Goal: Task Accomplishment & Management: Complete application form

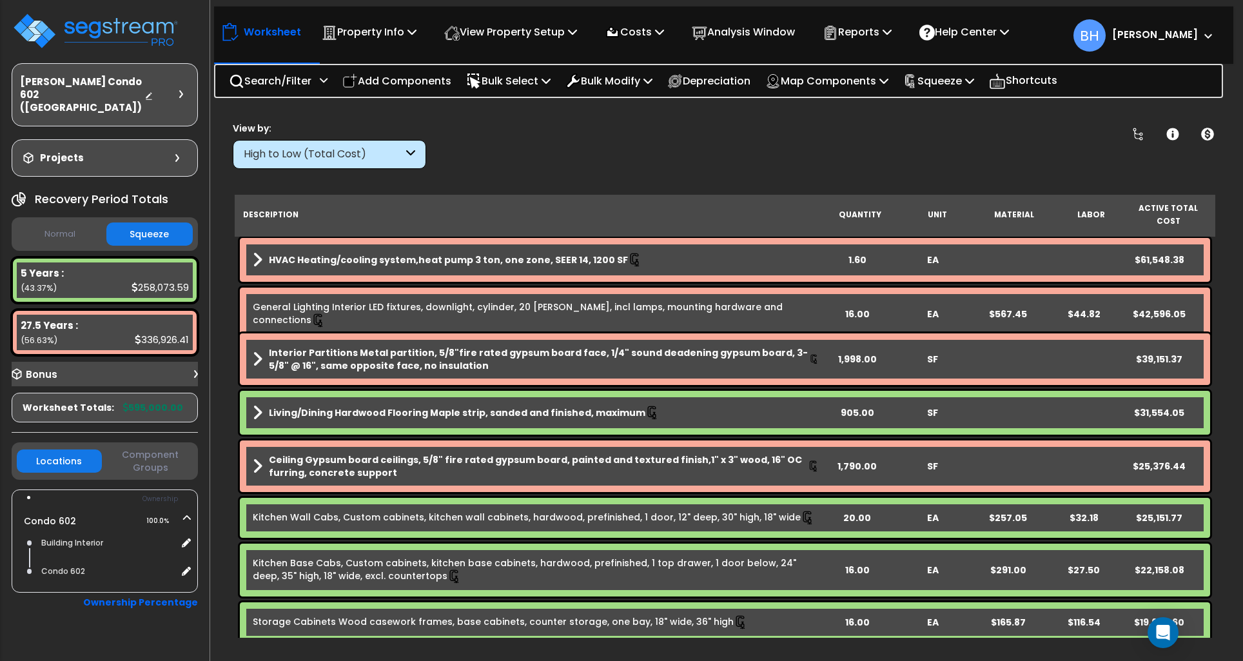
click at [120, 38] on img at bounding box center [96, 31] width 168 height 39
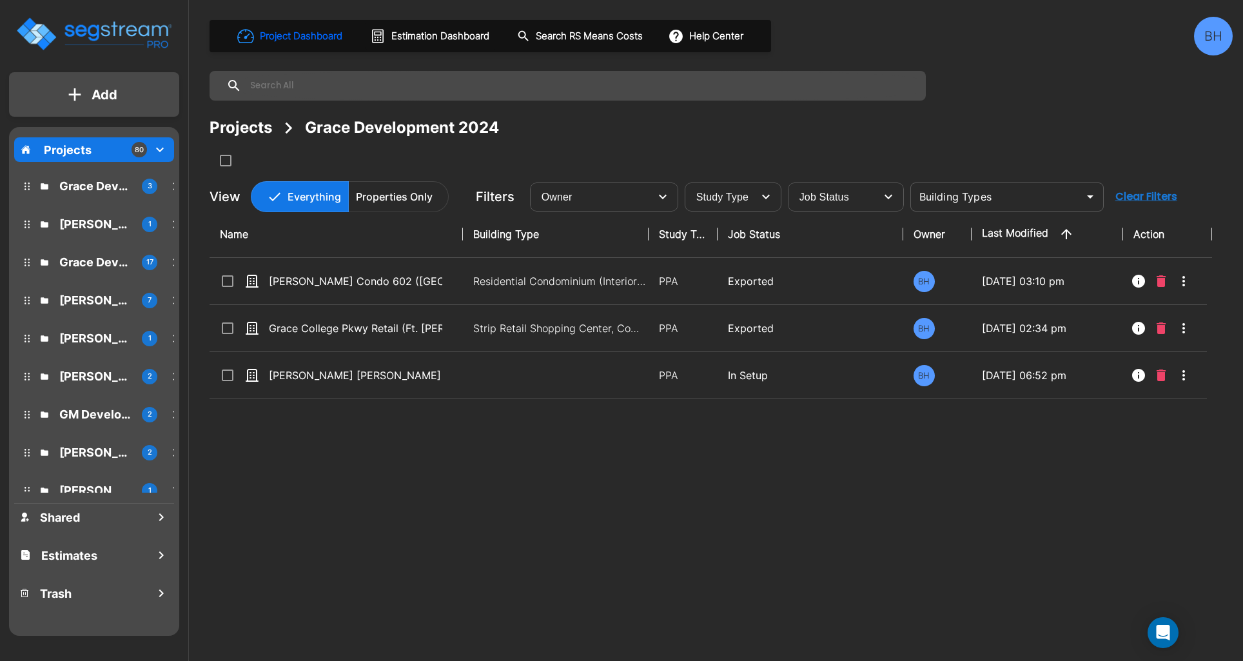
click at [163, 150] on icon "mailbox folders" at bounding box center [159, 149] width 15 height 15
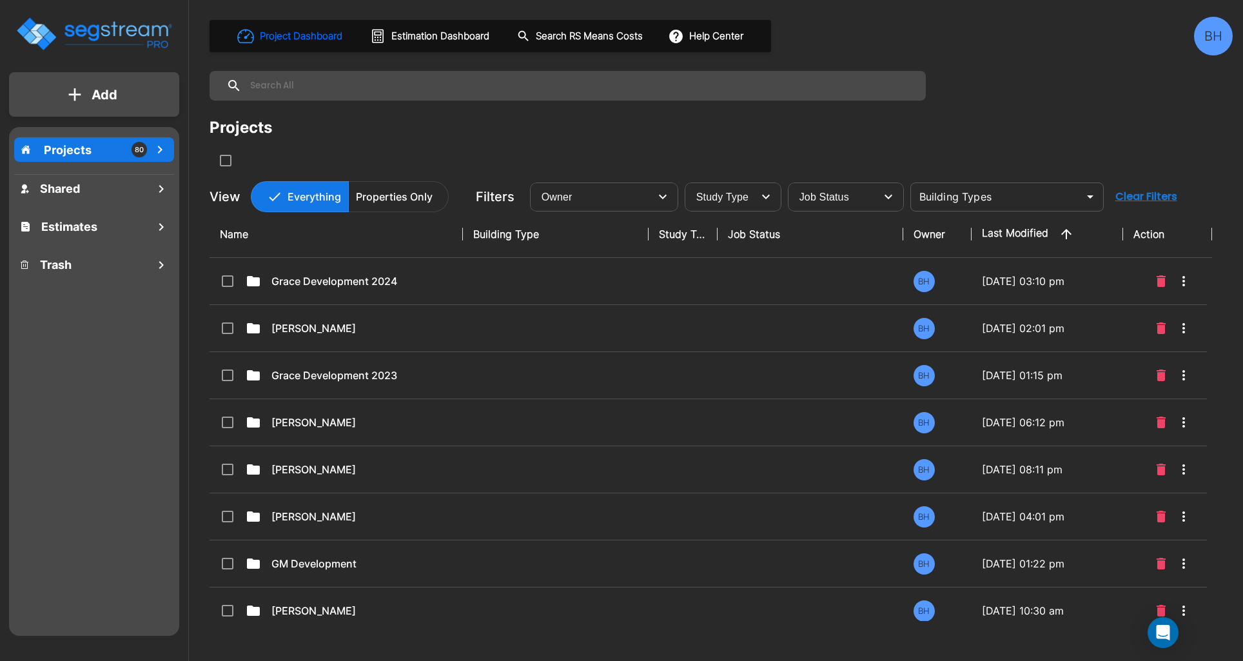
click at [163, 150] on icon "mailbox folders" at bounding box center [159, 149] width 15 height 15
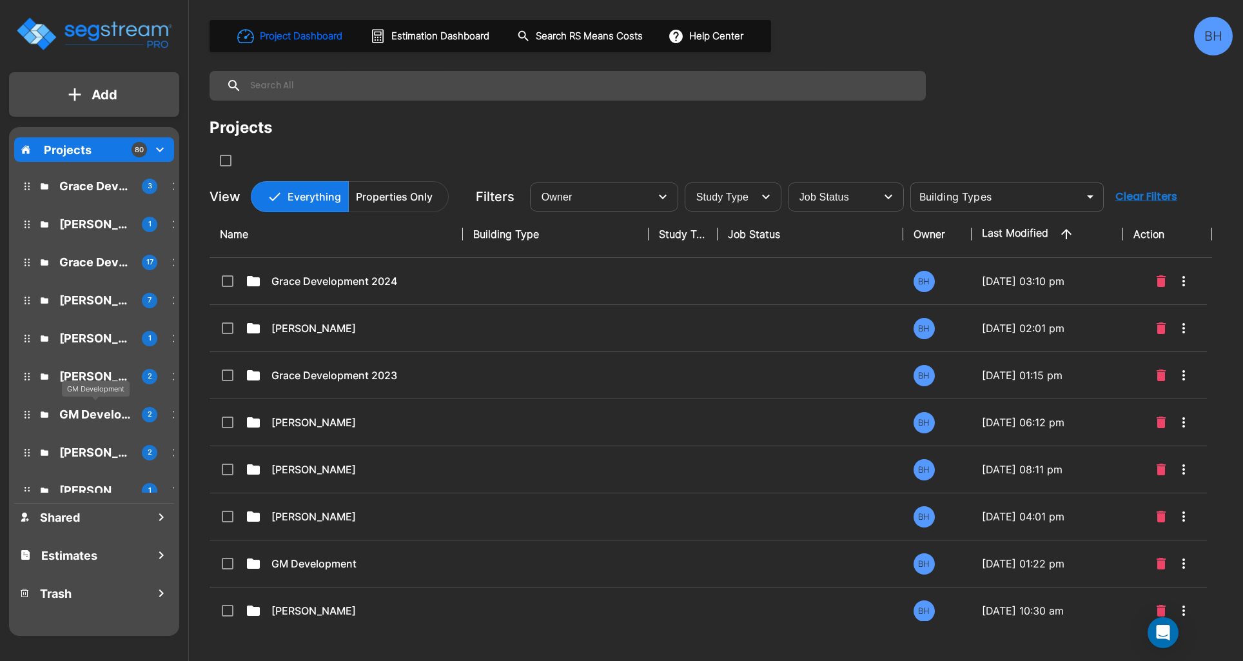
click at [86, 411] on p "GM Development" at bounding box center [95, 414] width 72 height 17
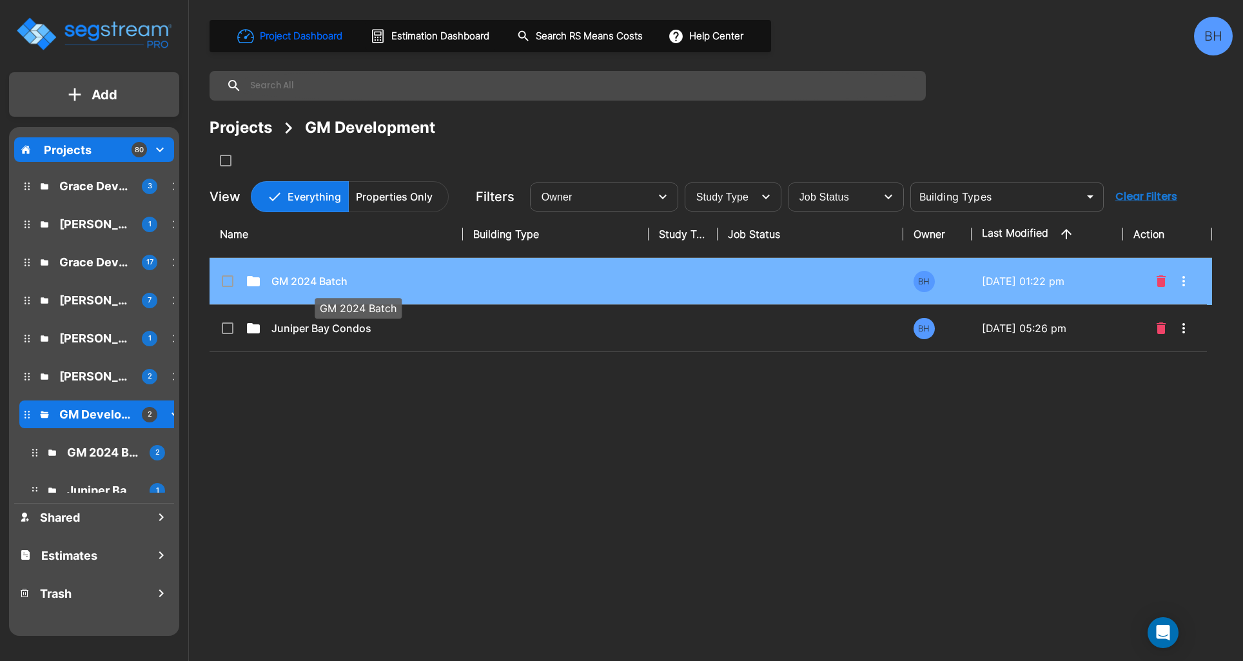
click at [308, 277] on p "GM 2024 Batch" at bounding box center [358, 280] width 173 height 15
checkbox input "true"
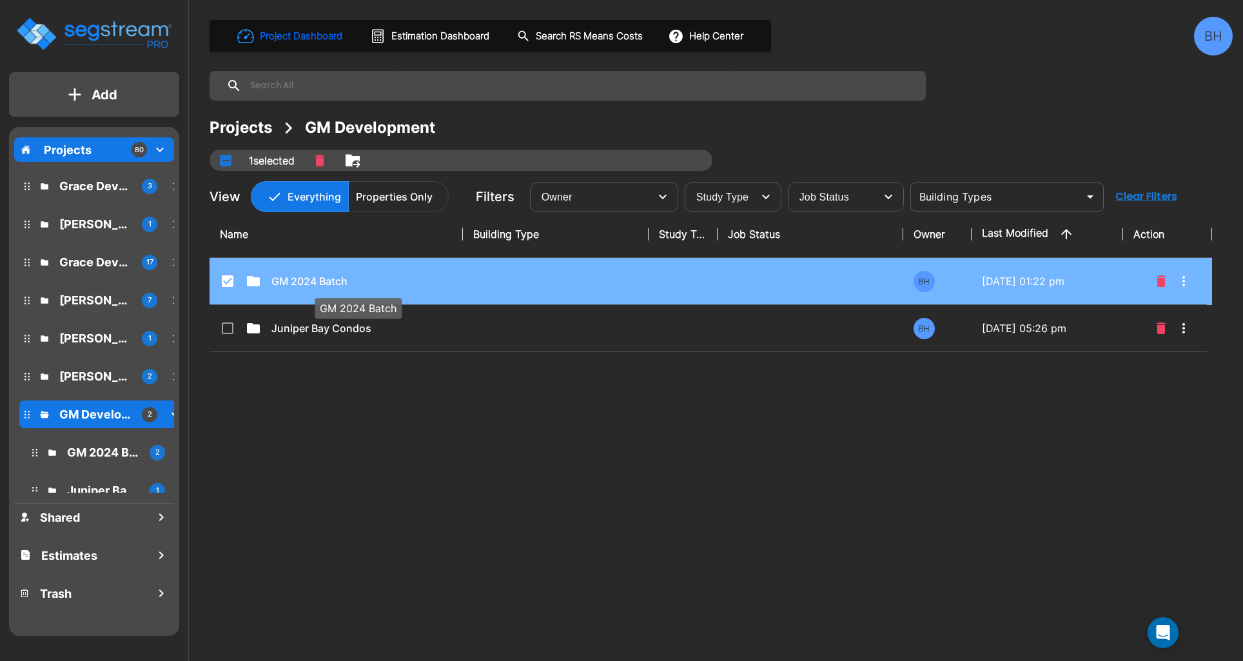
click at [308, 277] on p "GM 2024 Batch" at bounding box center [358, 280] width 173 height 15
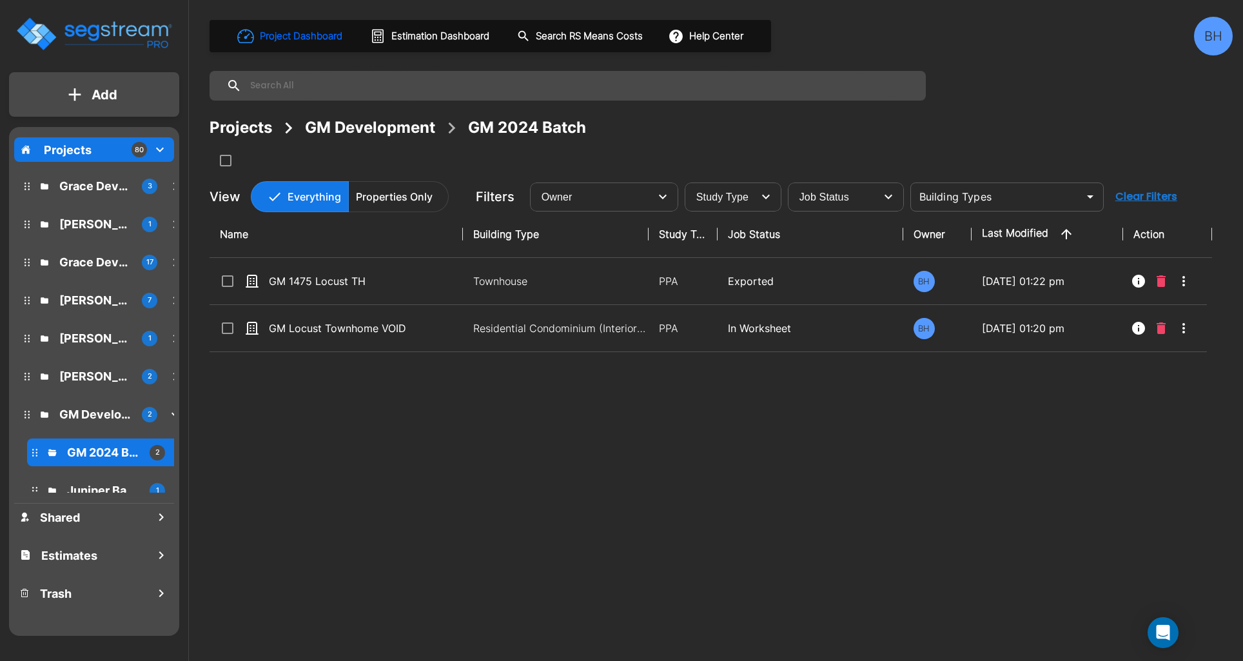
click at [129, 102] on button "Add" at bounding box center [94, 94] width 170 height 37
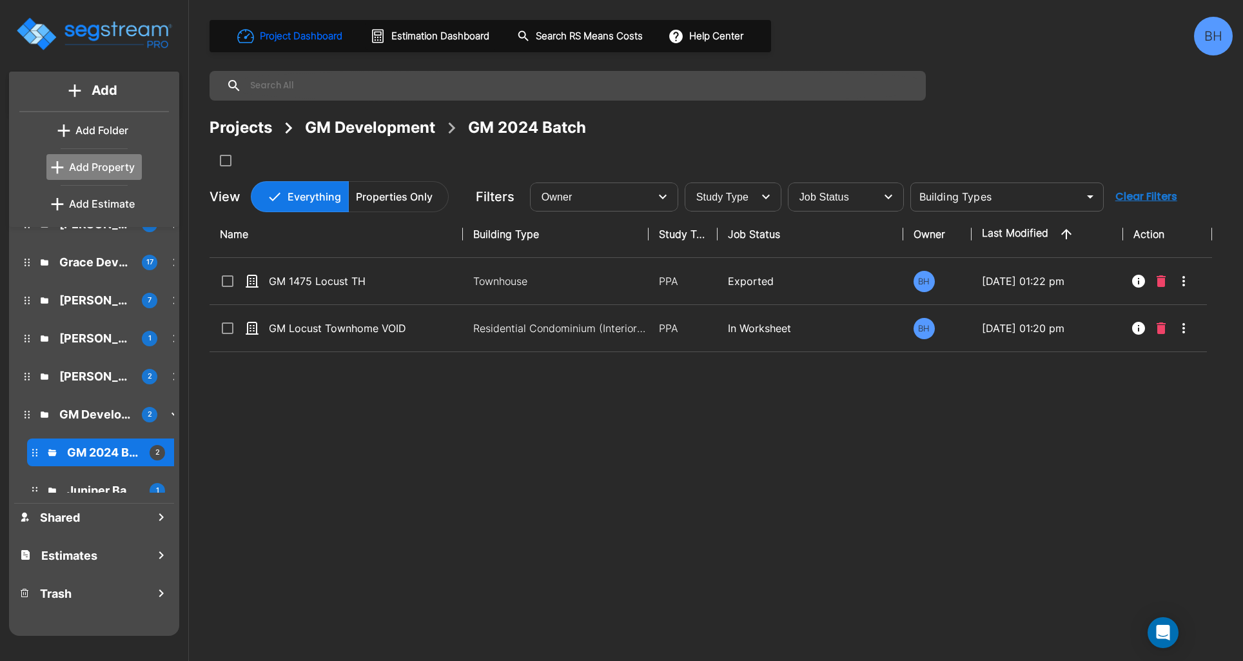
click at [121, 179] on link "Add Property" at bounding box center [93, 167] width 95 height 26
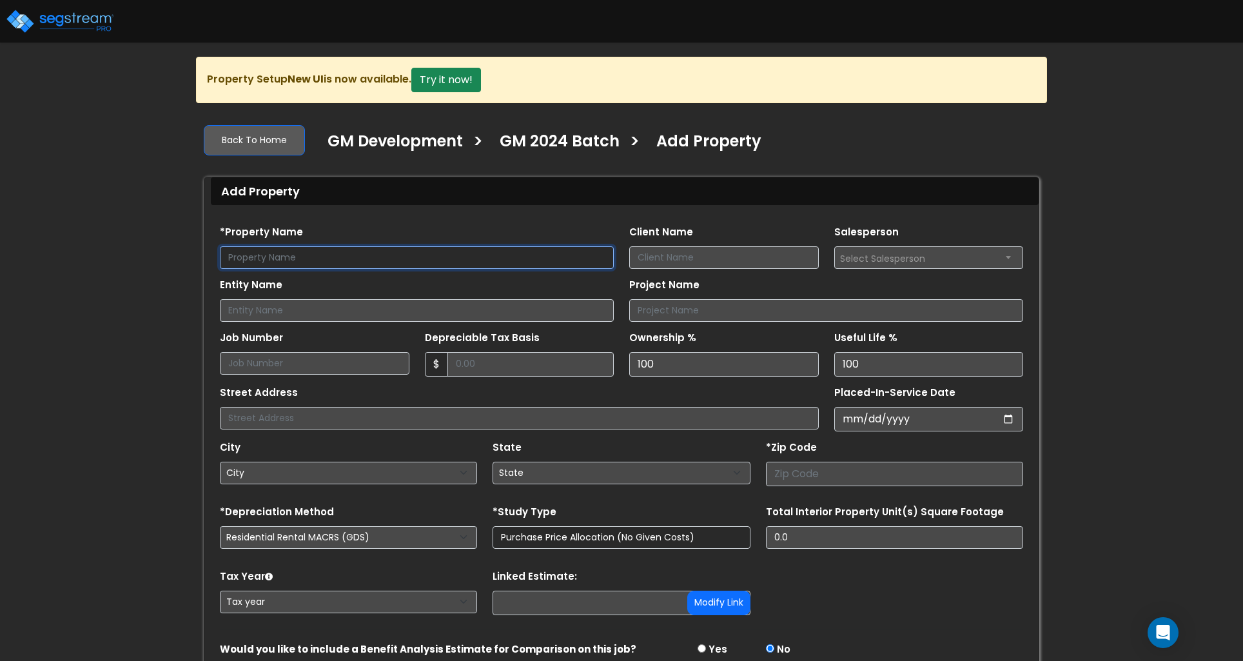
drag, startPoint x: 297, startPoint y: 257, endPoint x: 366, endPoint y: 259, distance: 69.7
click at [297, 257] on input "text" at bounding box center [417, 257] width 394 height 23
type input "GM Inca SFR"
type input "Ben Gearhart"
type input "815 Inca, LLC"
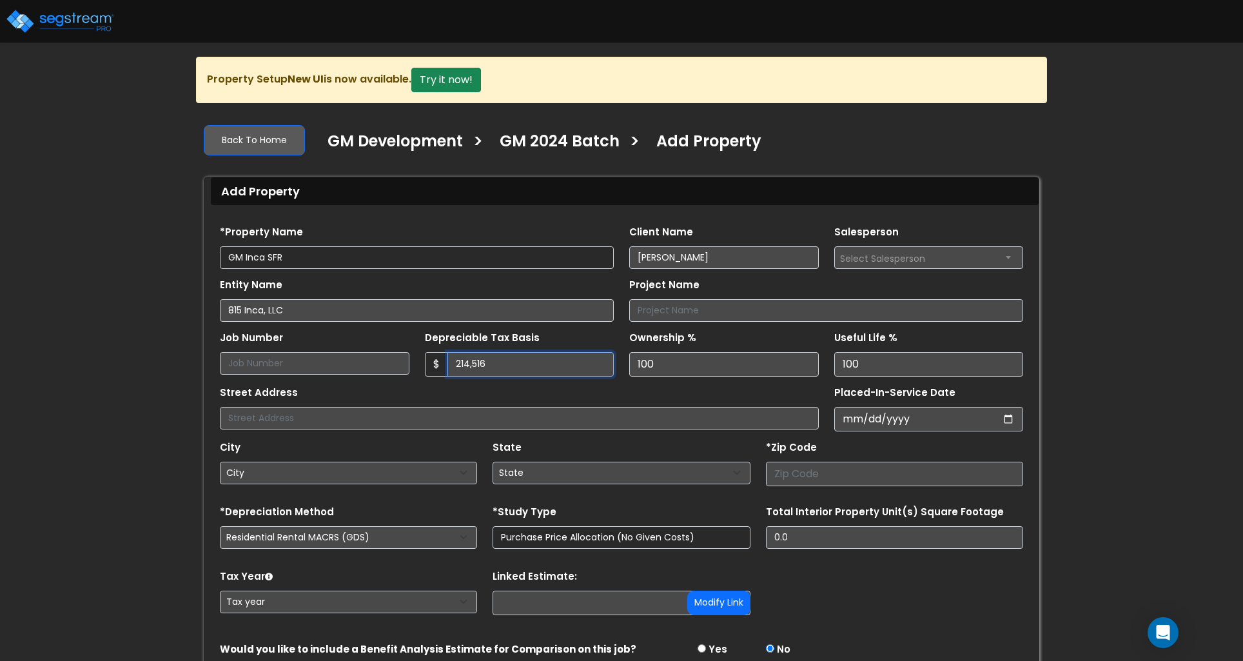
type input "214,516"
click at [686, 428] on input "text" at bounding box center [519, 418] width 599 height 23
type input "[STREET_ADDRESS]"
type input "0020-08-23"
select select "20"
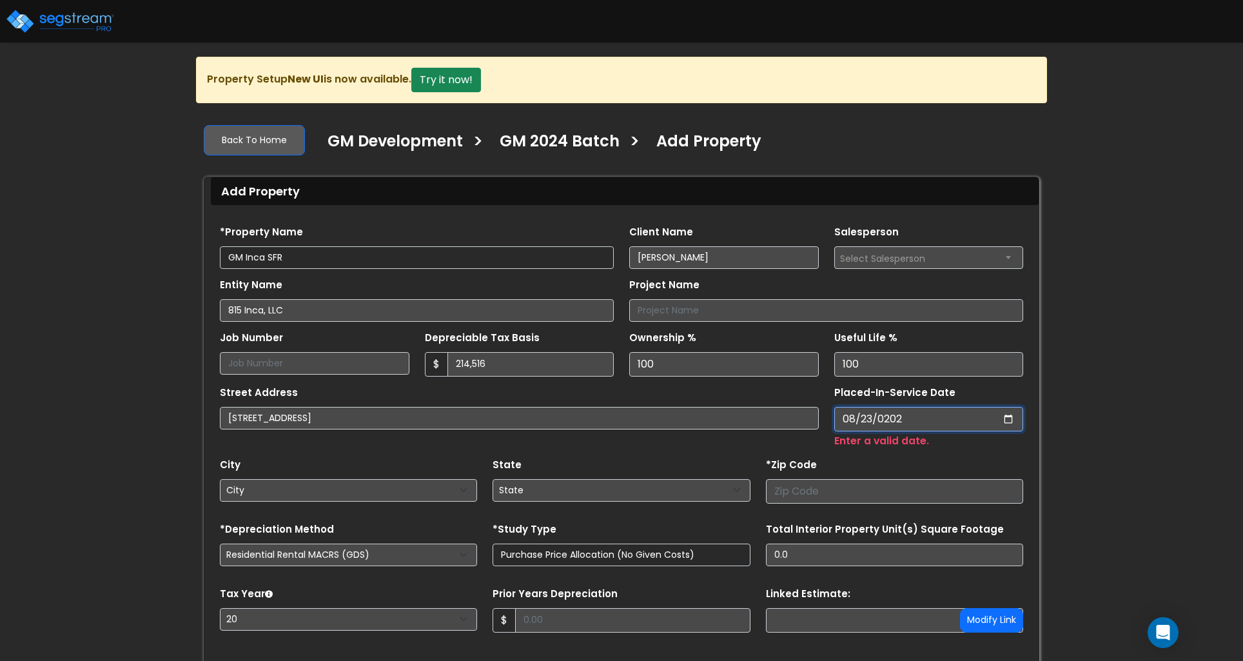
type input "2021-08-23"
select select "2021"
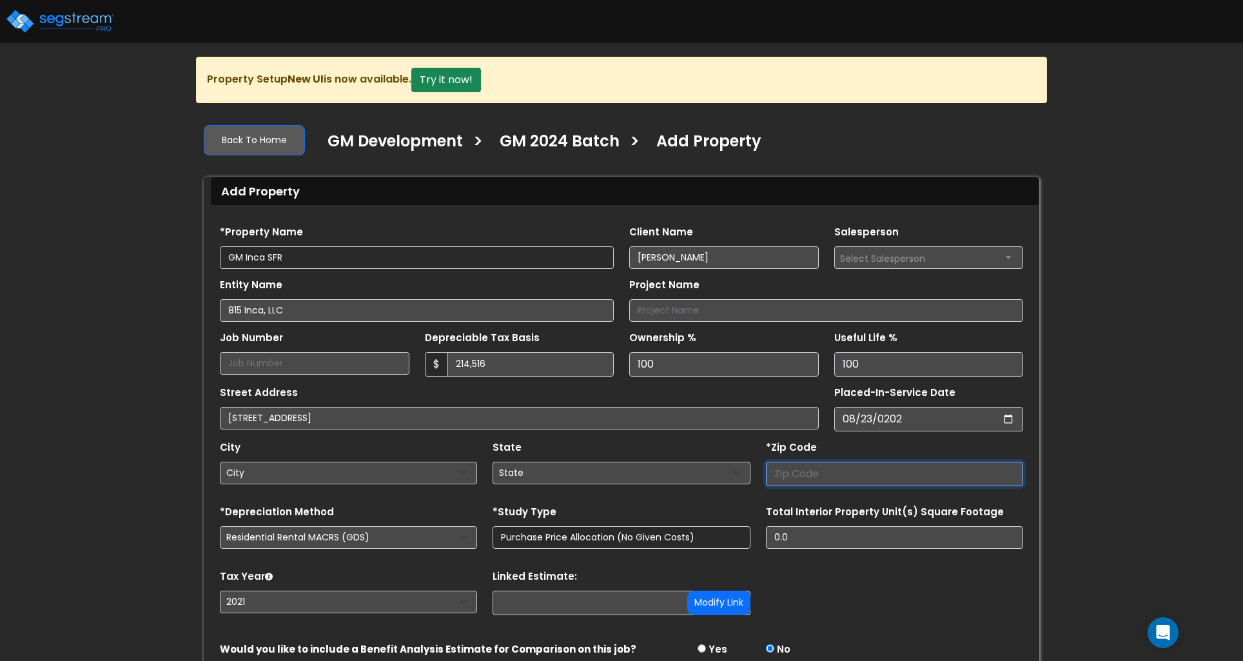
select select "National Average"
type input "802"
select select "CO"
type input "80204"
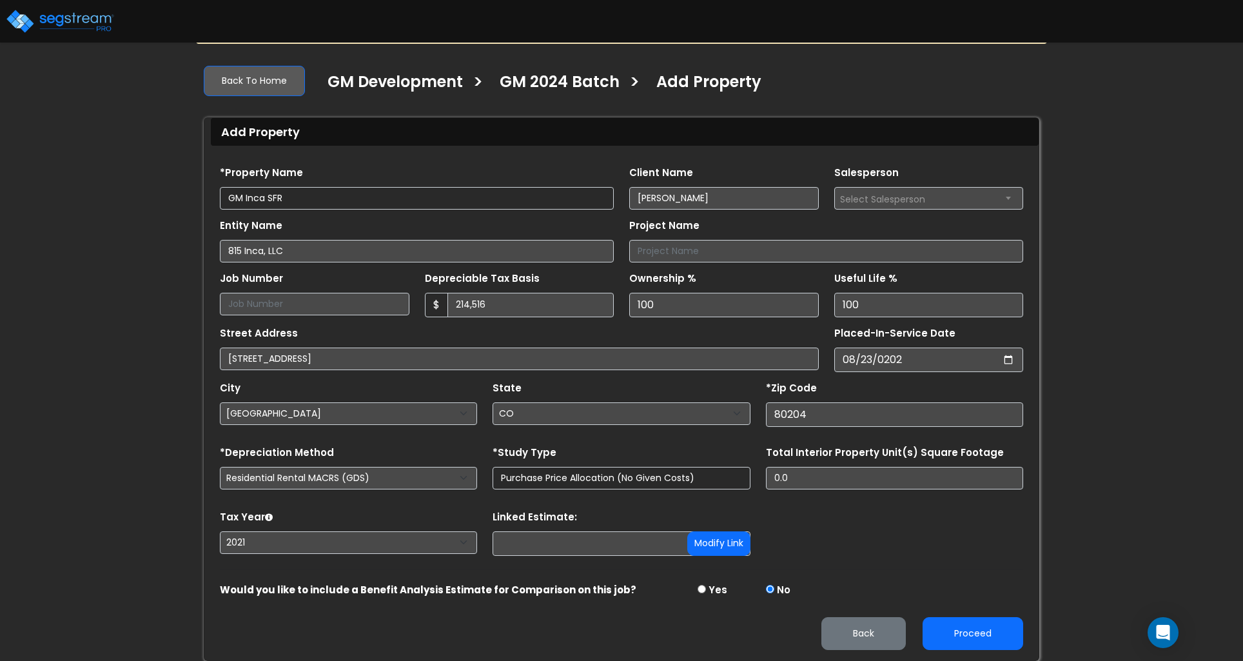
scroll to position [63, 0]
click at [815, 476] on input "0.0" at bounding box center [894, 478] width 257 height 23
click at [847, 481] on input "0.0" at bounding box center [894, 478] width 257 height 23
click at [835, 480] on input "0.0" at bounding box center [894, 478] width 257 height 23
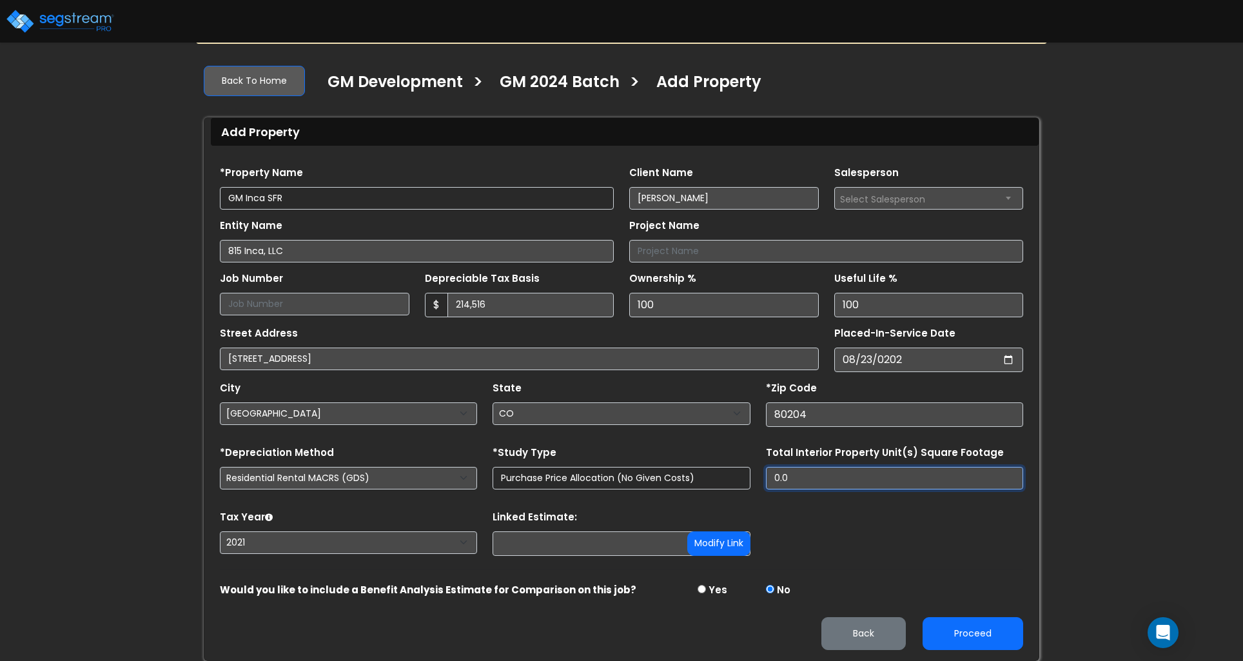
click at [835, 480] on input "0.0" at bounding box center [894, 478] width 257 height 23
type input "935"
click at [277, 544] on select "2026 2025 2024 2023 2022 2021" at bounding box center [348, 542] width 257 height 23
select select "2024"
click at [220, 531] on select "2026 2025 2024 2023 2022 2021" at bounding box center [348, 542] width 257 height 23
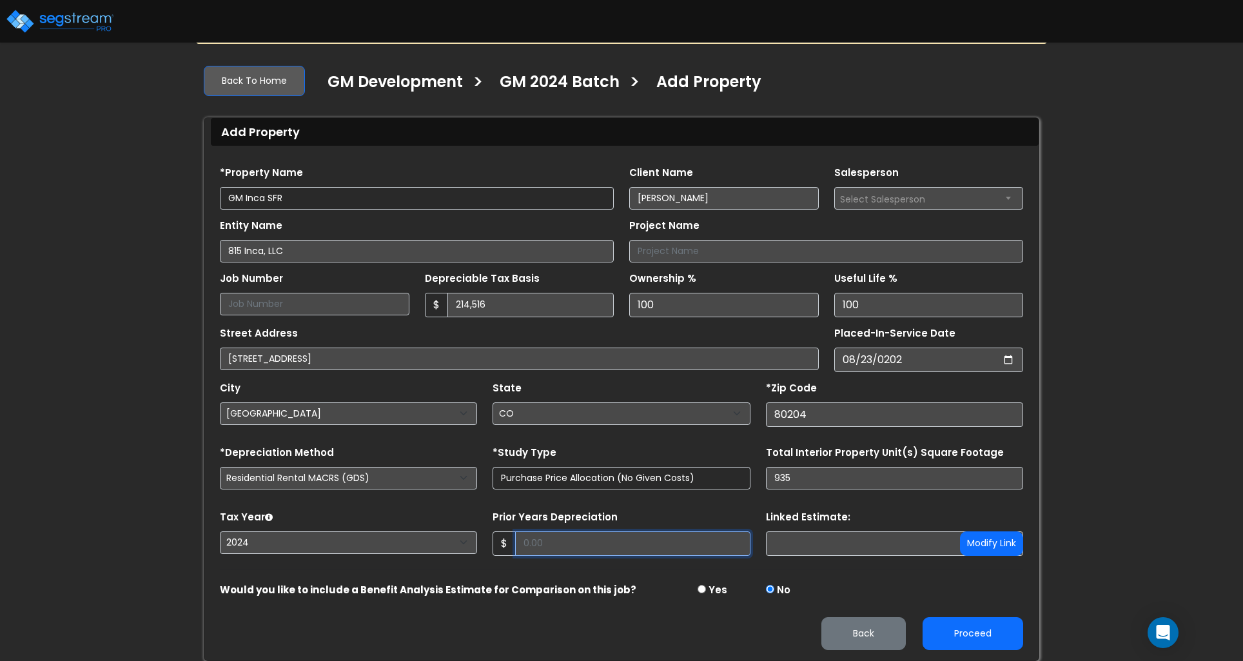
click at [644, 547] on input "Prior Years Depreciation" at bounding box center [632, 543] width 235 height 25
click at [956, 631] on button "Proceed" at bounding box center [973, 633] width 101 height 33
type input "12693"
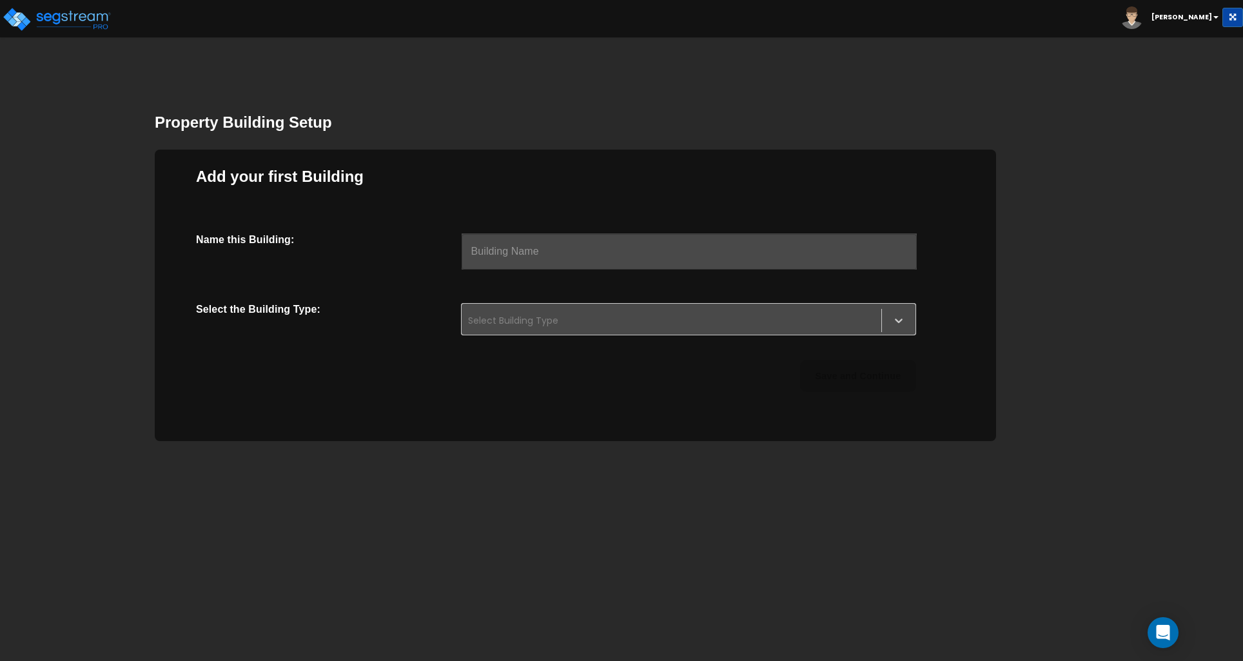
click at [569, 258] on input "text" at bounding box center [689, 251] width 455 height 36
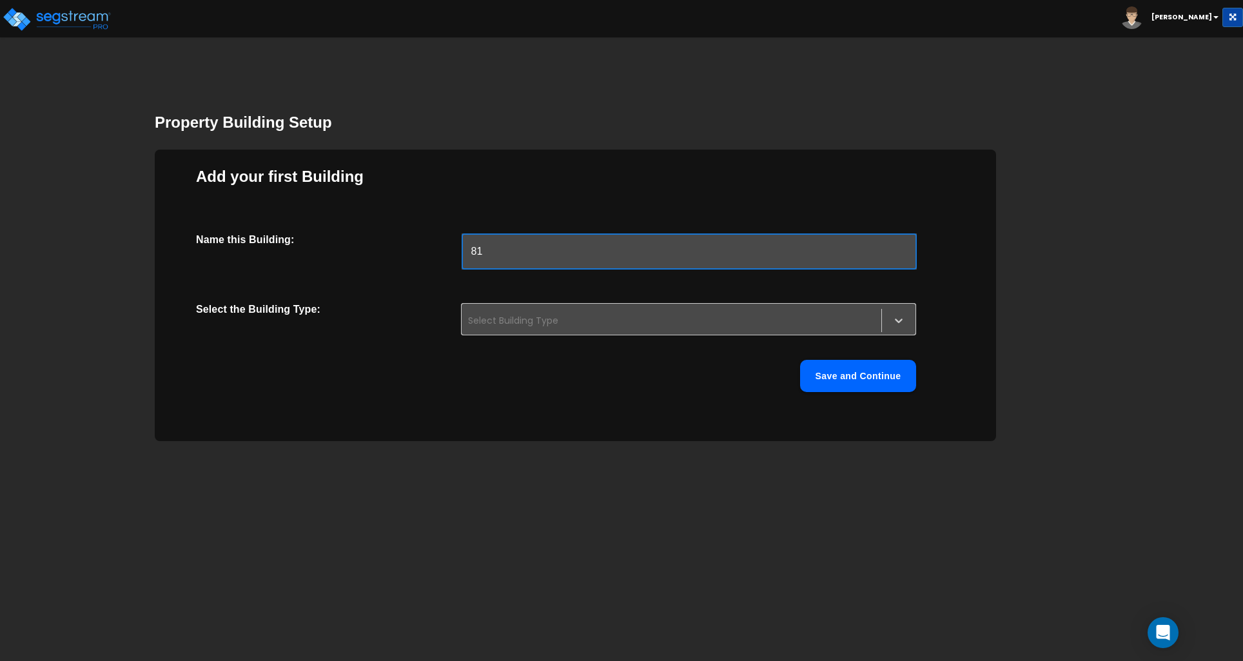
type input "8"
type input "Home"
click at [907, 322] on div at bounding box center [898, 320] width 23 height 23
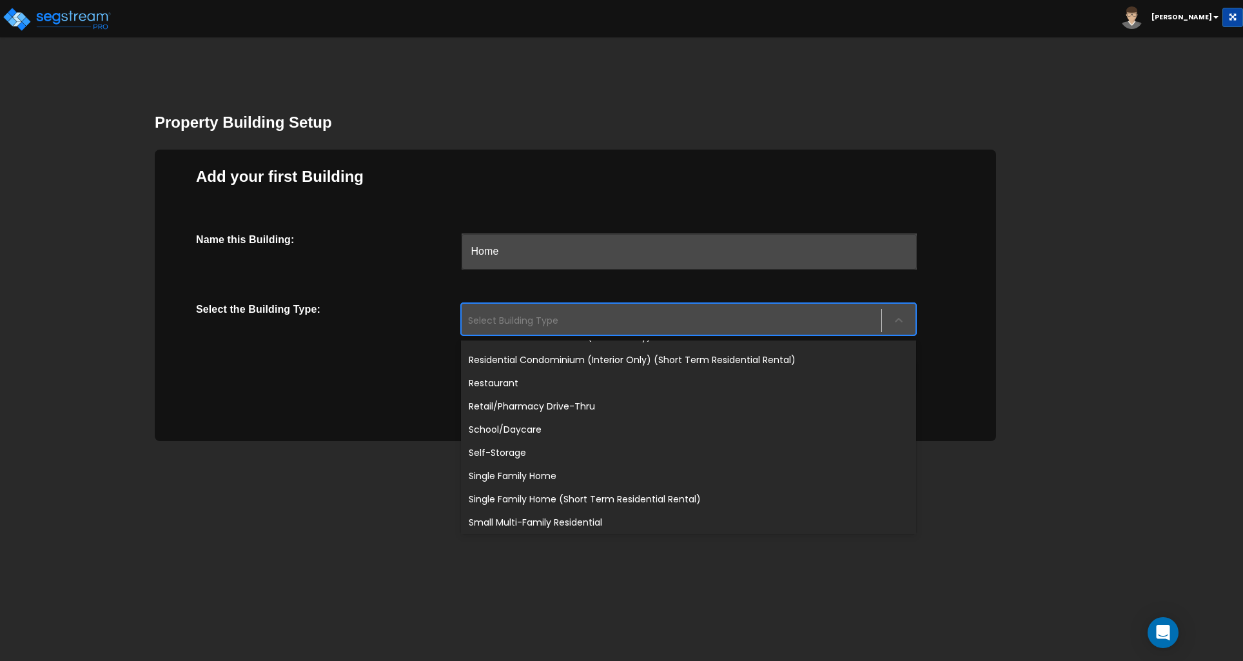
scroll to position [998, 0]
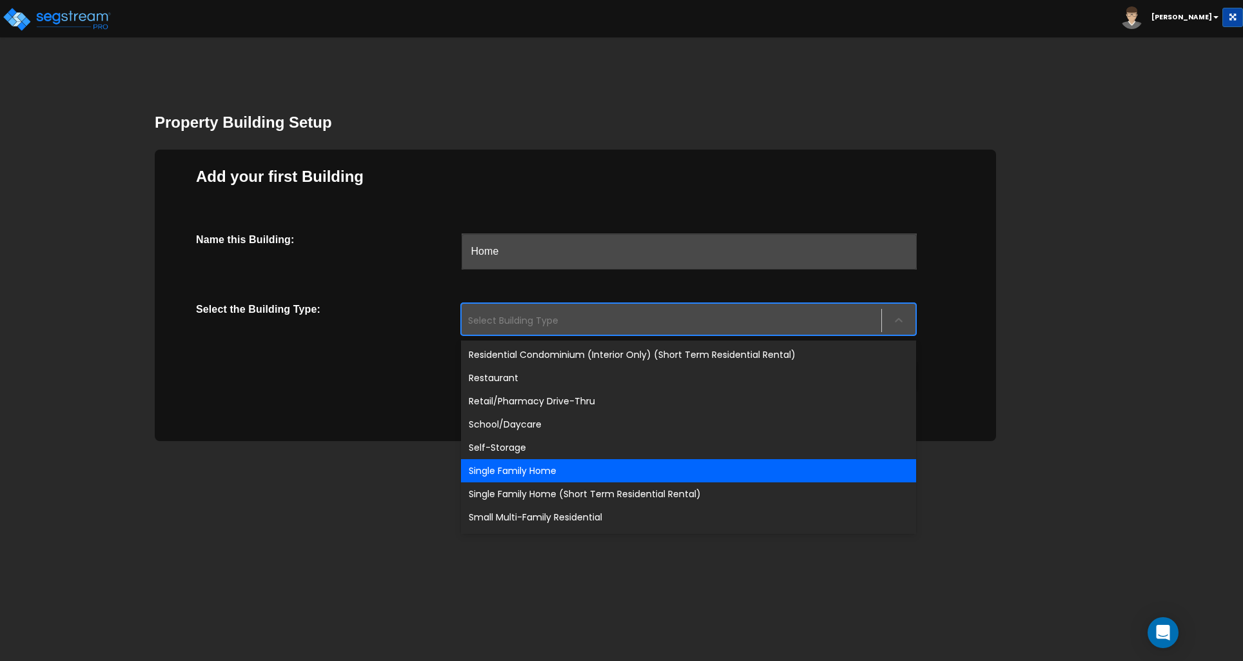
click at [521, 474] on div "Single Family Home" at bounding box center [688, 470] width 455 height 23
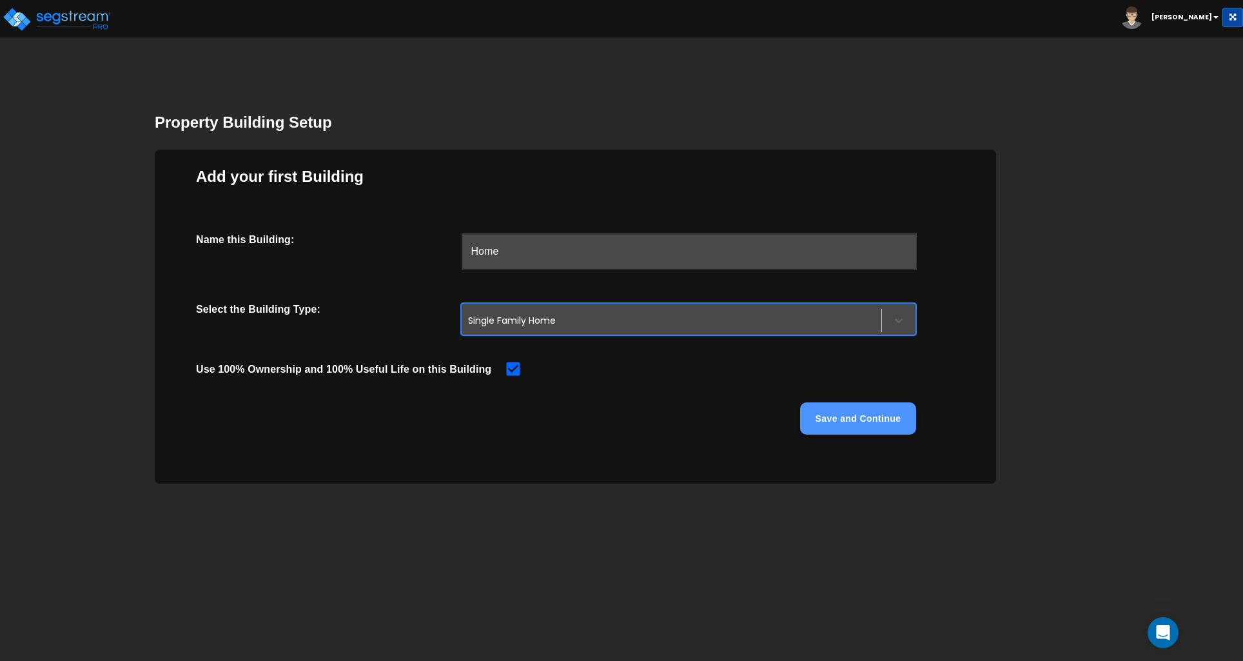
click at [849, 423] on button "Save and Continue" at bounding box center [858, 418] width 116 height 32
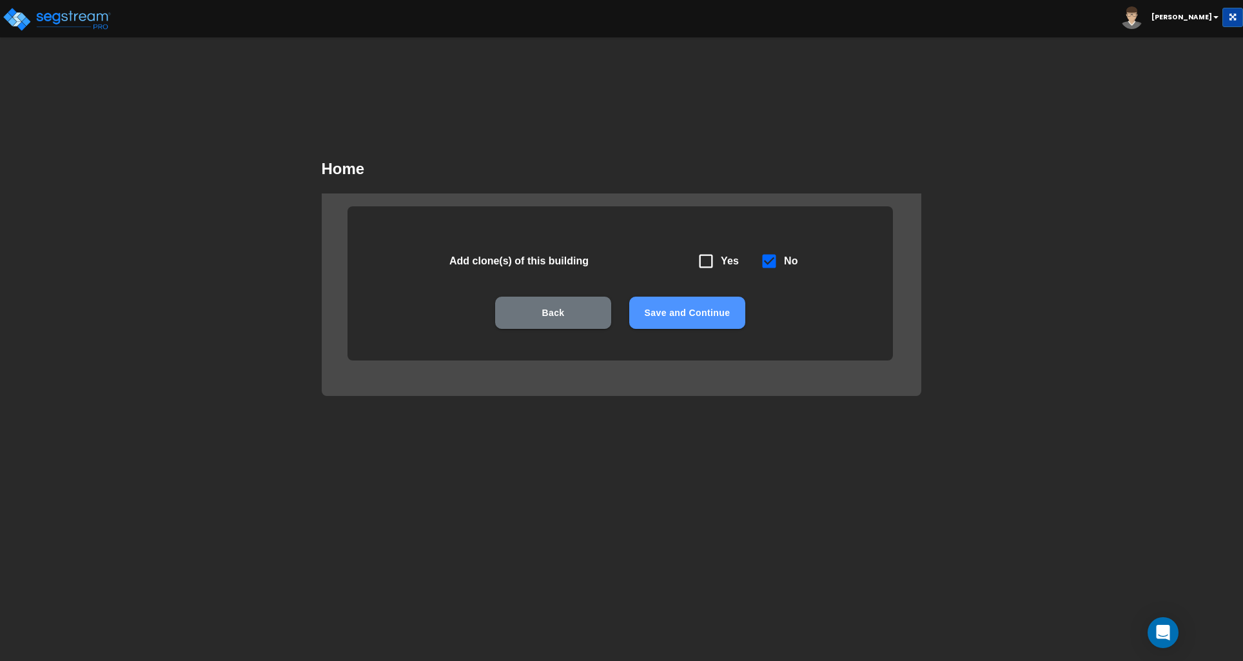
click at [694, 306] on button "Save and Continue" at bounding box center [687, 313] width 116 height 32
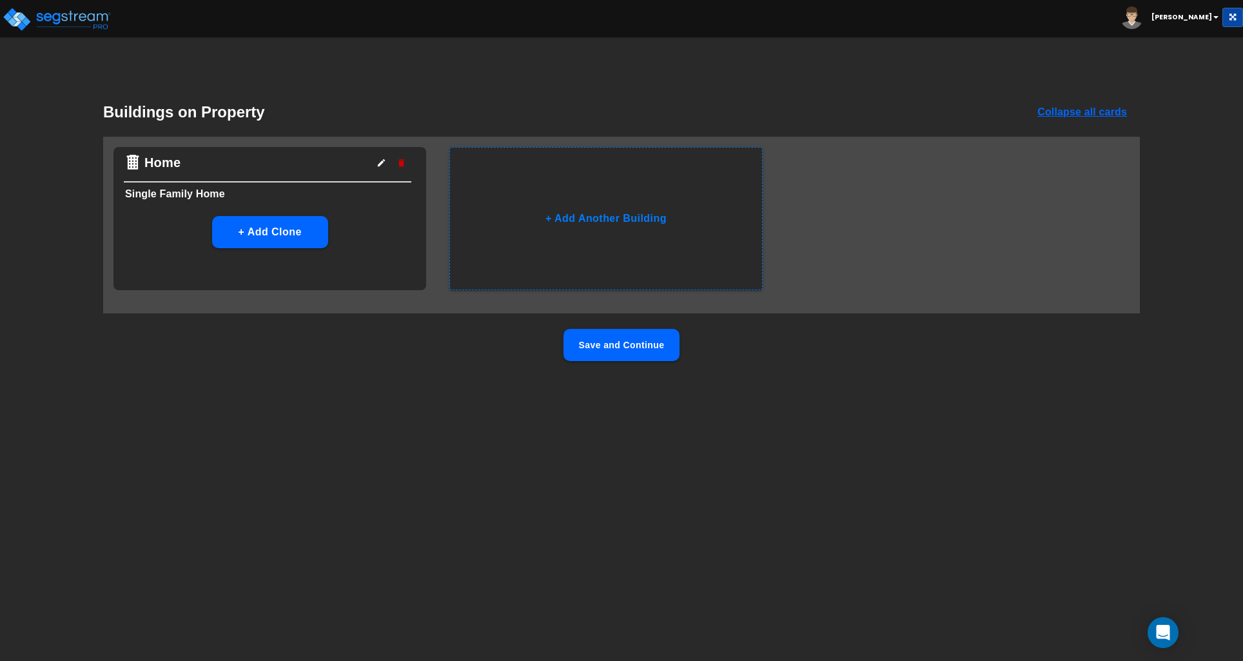
click at [618, 347] on button "Save and Continue" at bounding box center [622, 345] width 116 height 32
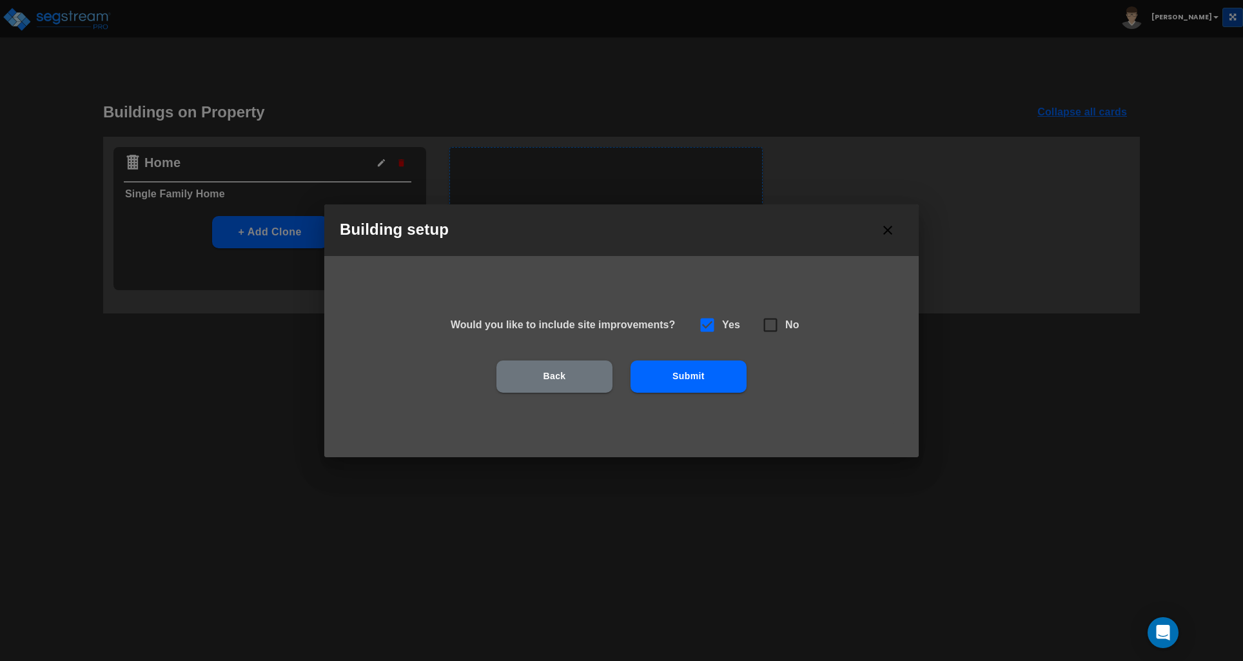
click at [685, 380] on button "Submit" at bounding box center [689, 377] width 116 height 32
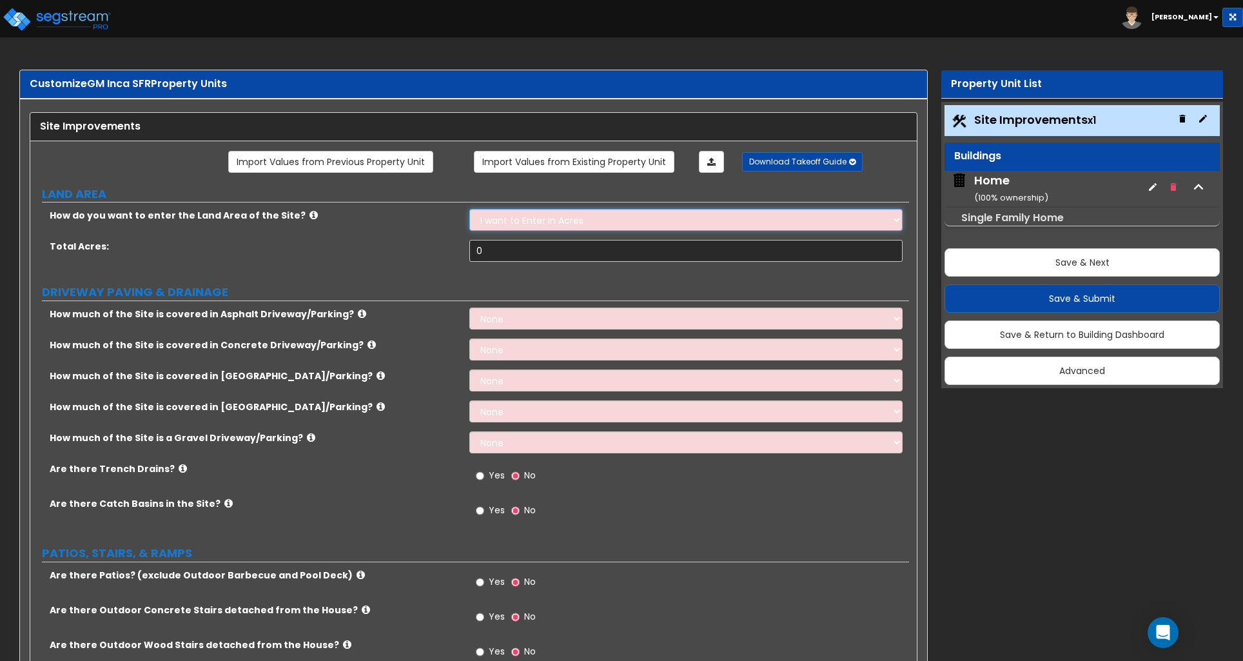
click at [508, 229] on select "I want to Enter in Acres I want to Enter in Square Feet" at bounding box center [685, 220] width 433 height 22
select select "2"
click at [469, 210] on select "I want to Enter in Acres I want to Enter in Square Feet" at bounding box center [685, 220] width 433 height 22
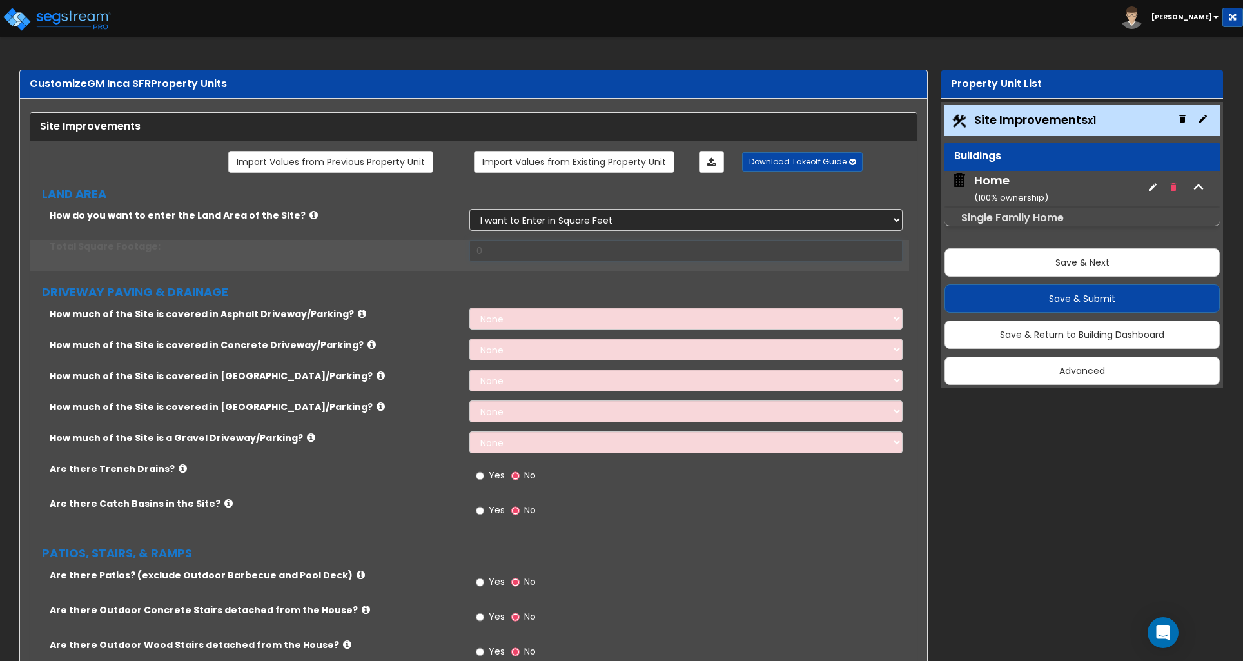
click at [517, 252] on input "0" at bounding box center [685, 251] width 433 height 22
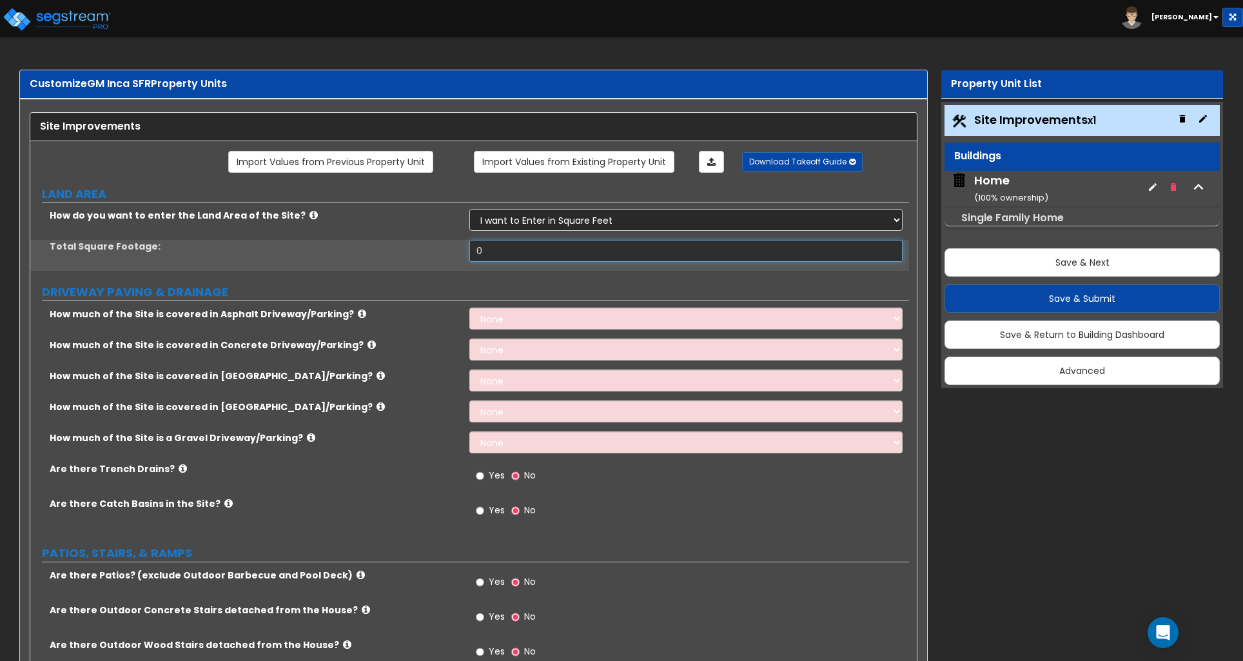
click at [517, 252] on input "0" at bounding box center [685, 251] width 433 height 22
type input "3,855"
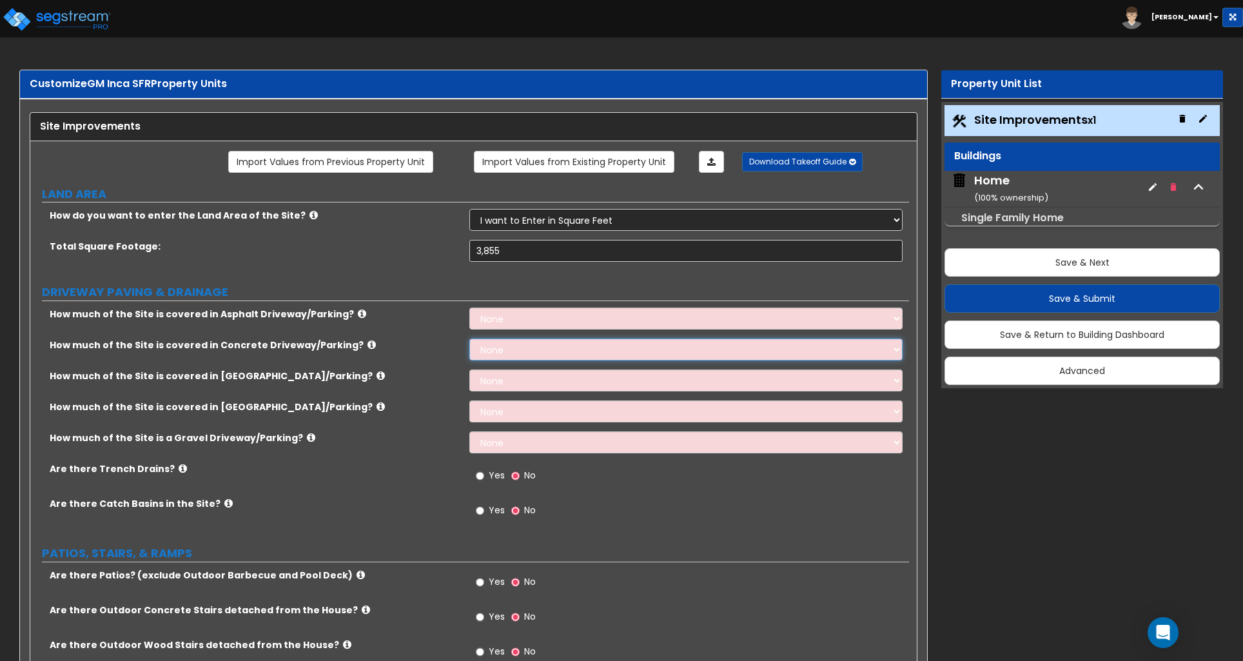
click at [526, 354] on select "None I want to Enter an Approximate Percentage I want to Enter the Square Foota…" at bounding box center [685, 350] width 433 height 22
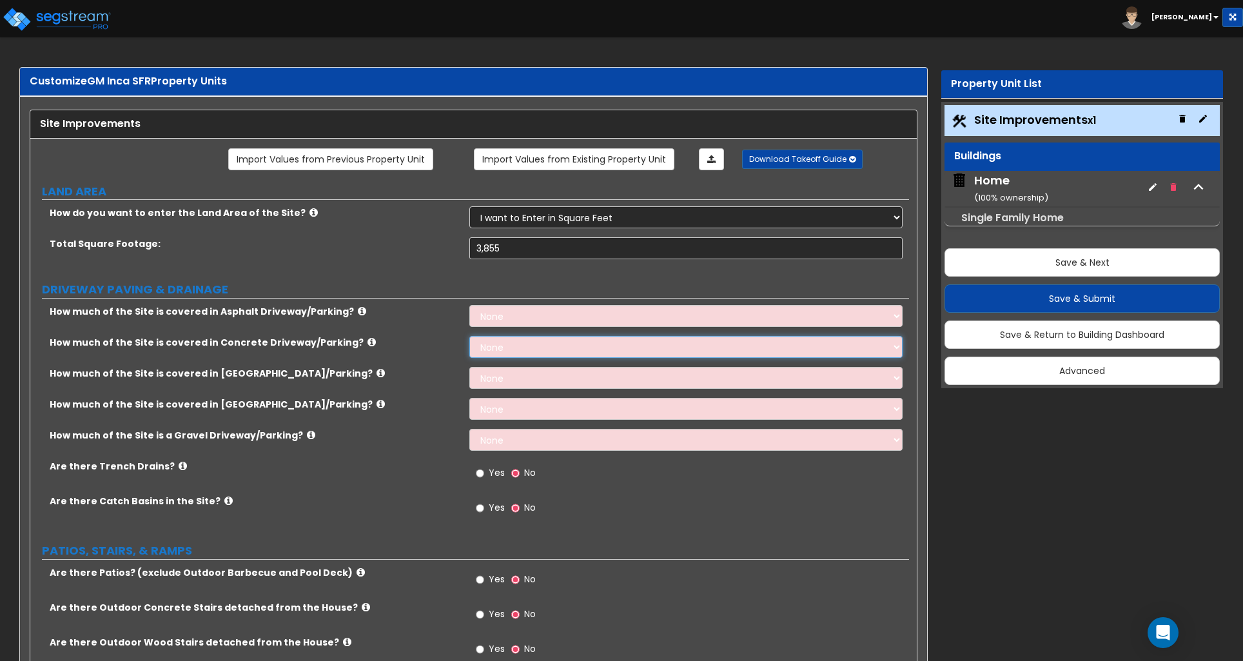
scroll to position [1, 0]
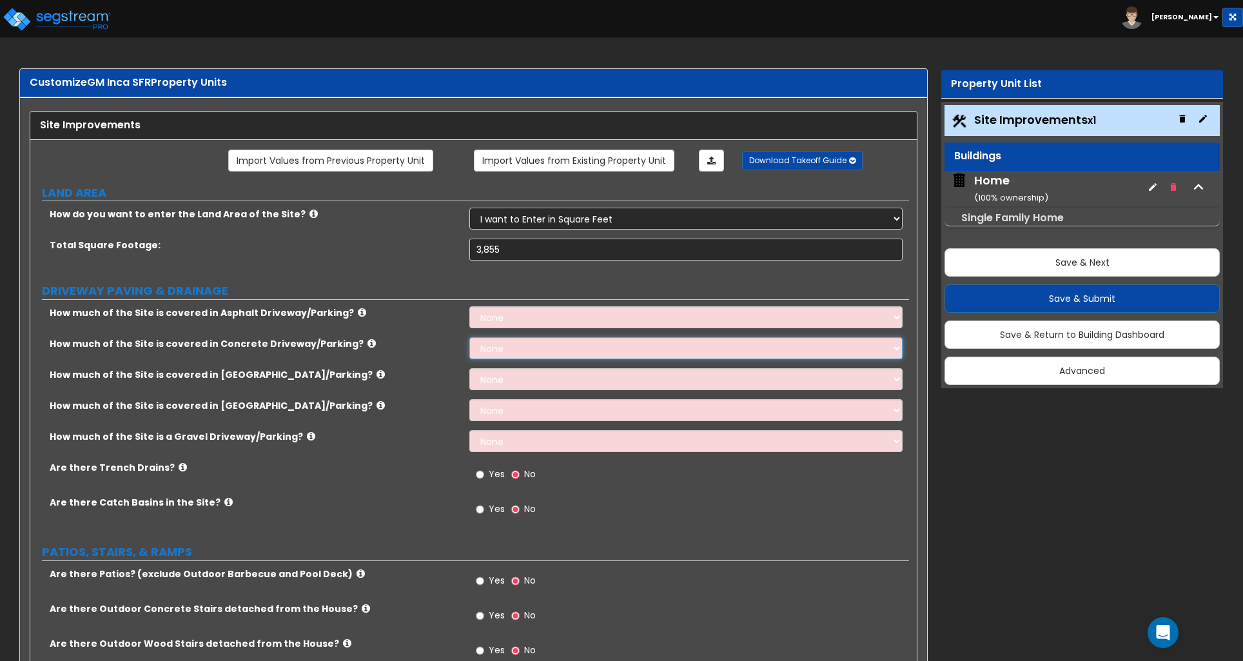
click at [528, 346] on select "None I want to Enter an Approximate Percentage I want to Enter the Square Foota…" at bounding box center [685, 348] width 433 height 22
select select "1"
click at [469, 339] on select "None I want to Enter an Approximate Percentage I want to Enter the Square Foota…" at bounding box center [685, 348] width 433 height 22
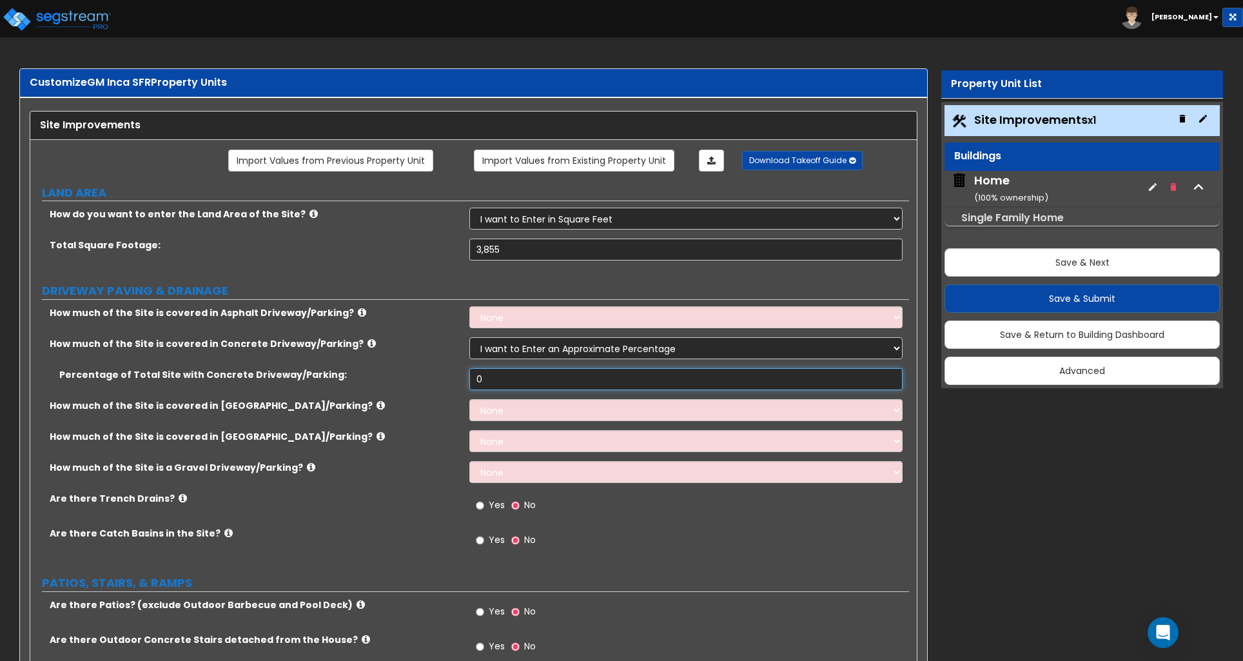
click at [486, 377] on input "0" at bounding box center [685, 379] width 433 height 22
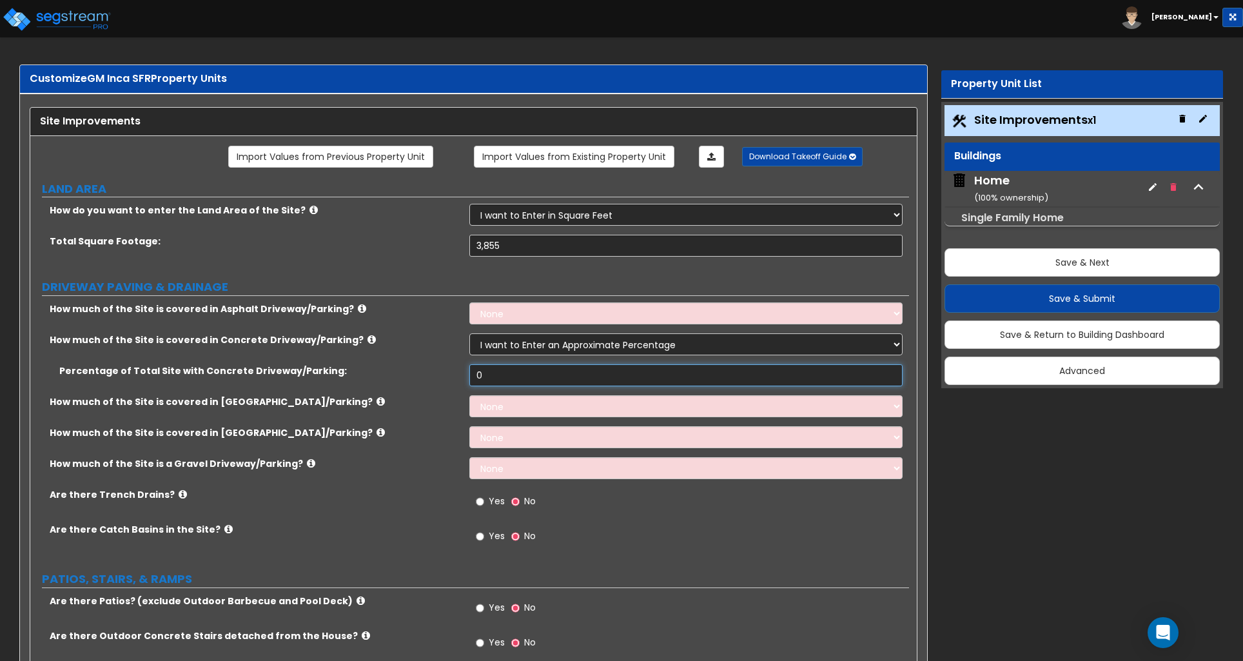
click at [484, 377] on input "0" at bounding box center [685, 375] width 433 height 22
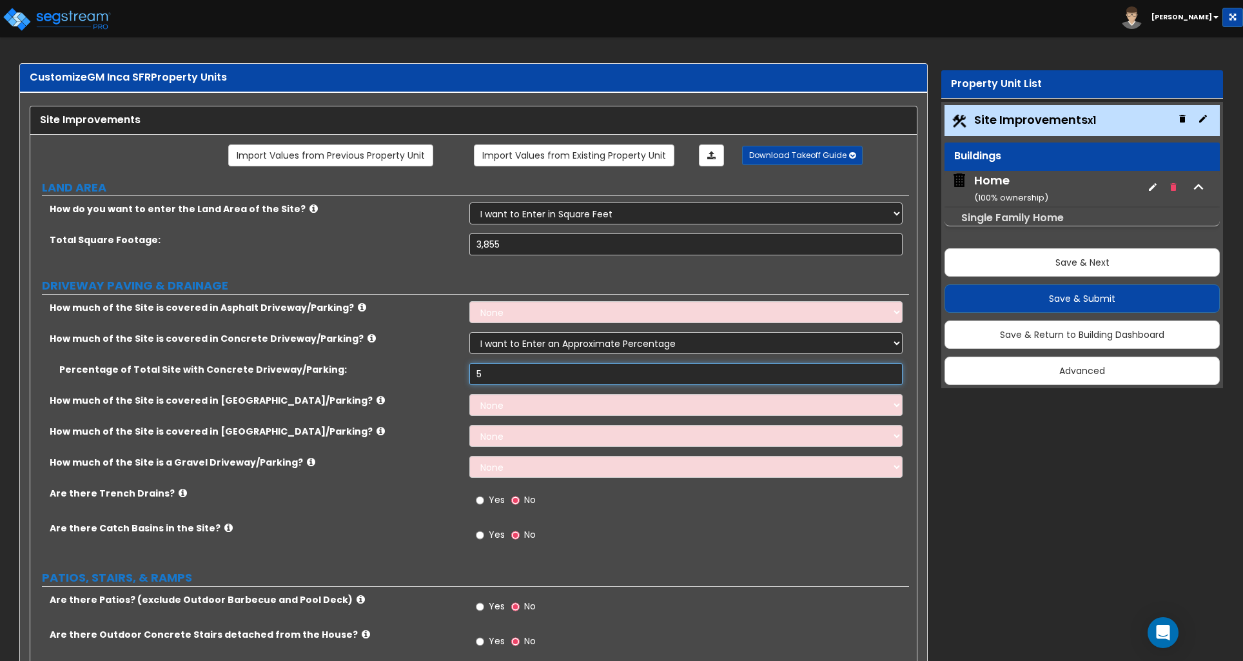
type input "5"
click at [508, 465] on select "None I want to Enter an Approximate Percentage I want to Enter the Square Foota…" at bounding box center [685, 467] width 433 height 22
click at [498, 470] on select "None I want to Enter an Approximate Percentage I want to Enter the Square Foota…" at bounding box center [685, 467] width 433 height 22
select select "2"
click at [469, 457] on select "None I want to Enter an Approximate Percentage I want to Enter the Square Foota…" at bounding box center [685, 467] width 433 height 22
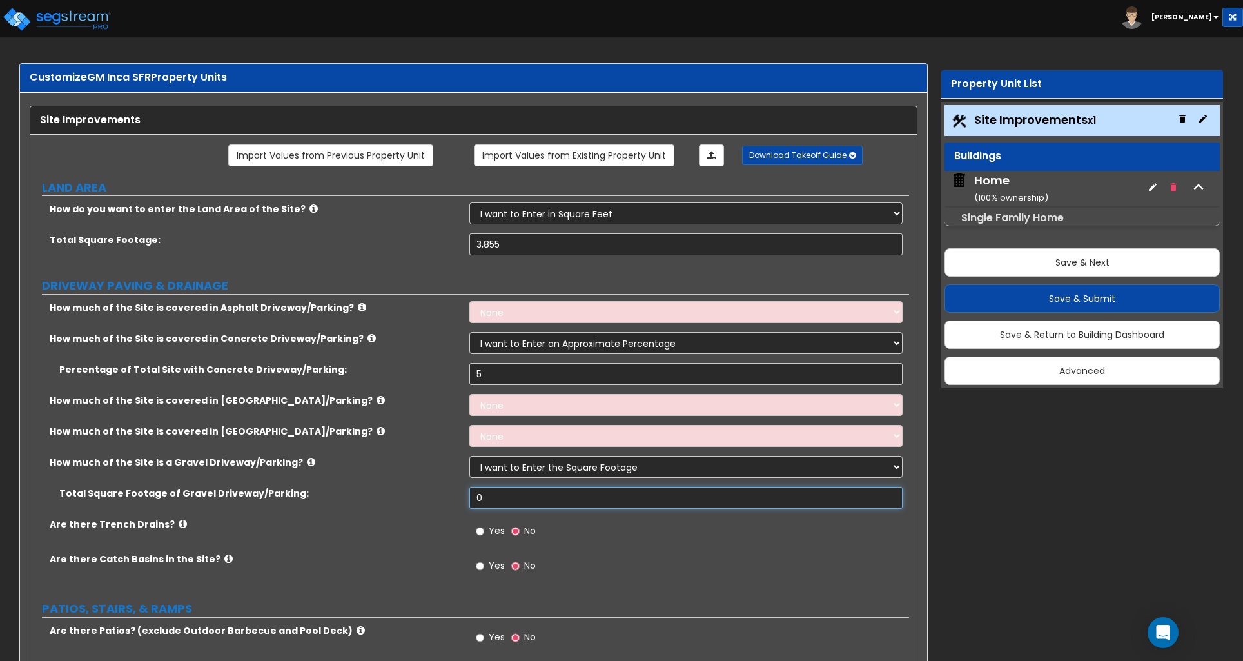
click at [504, 504] on input "0" at bounding box center [685, 498] width 433 height 22
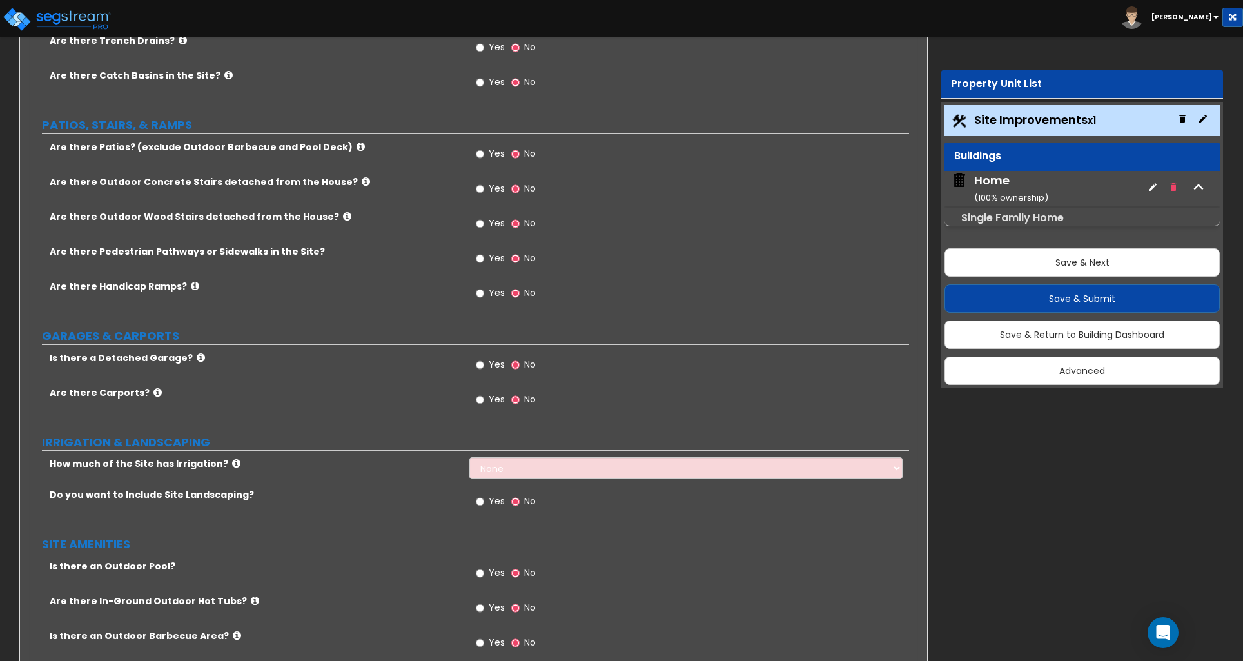
scroll to position [491, 0]
type input "285"
click at [480, 154] on input "Yes" at bounding box center [480, 153] width 8 height 14
radio input "true"
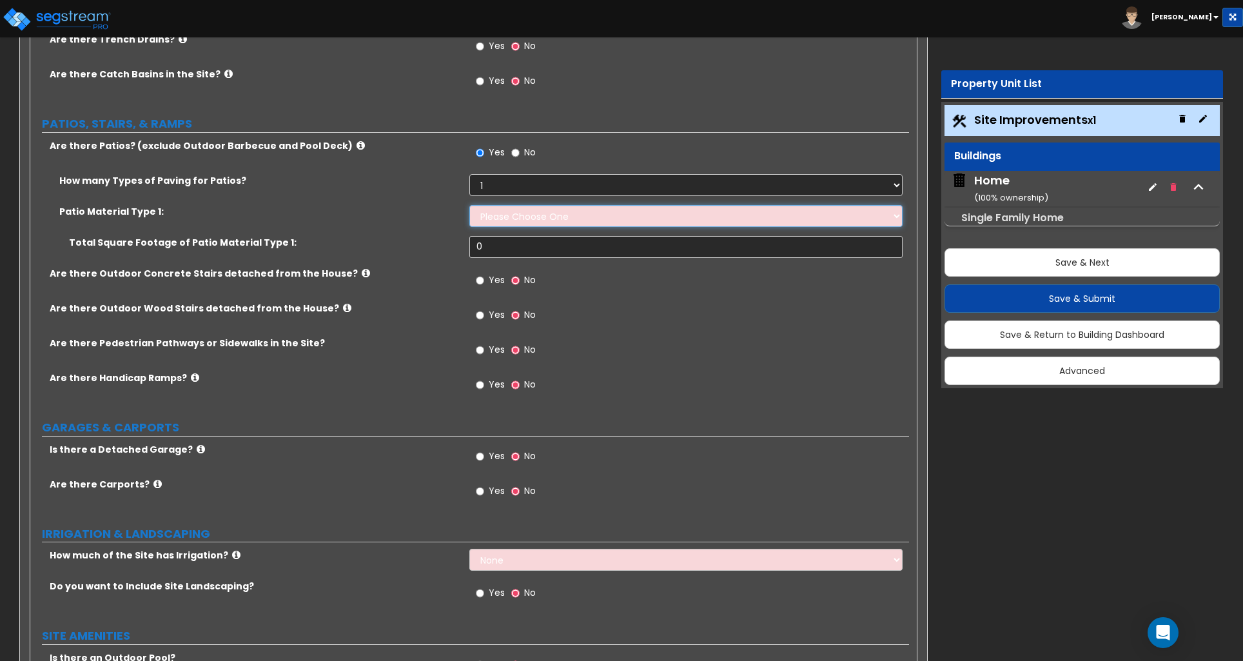
click at [500, 219] on select "Please Choose One Bare Concrete Stamped Concrete Brick Pavers Stone Pavers Tile…" at bounding box center [685, 216] width 433 height 22
select select "1"
click at [469, 206] on select "Please Choose One Bare Concrete Stamped Concrete Brick Pavers Stone Pavers Tile…" at bounding box center [685, 216] width 433 height 22
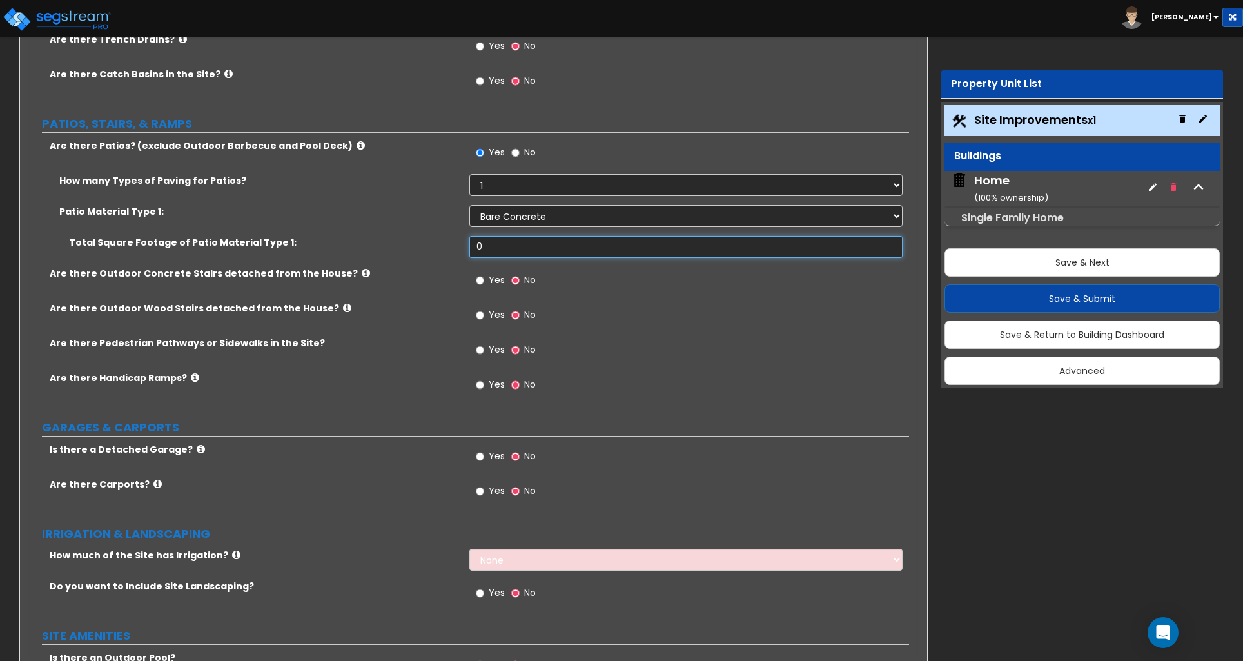
click at [496, 251] on input "0" at bounding box center [685, 247] width 433 height 22
type input "125"
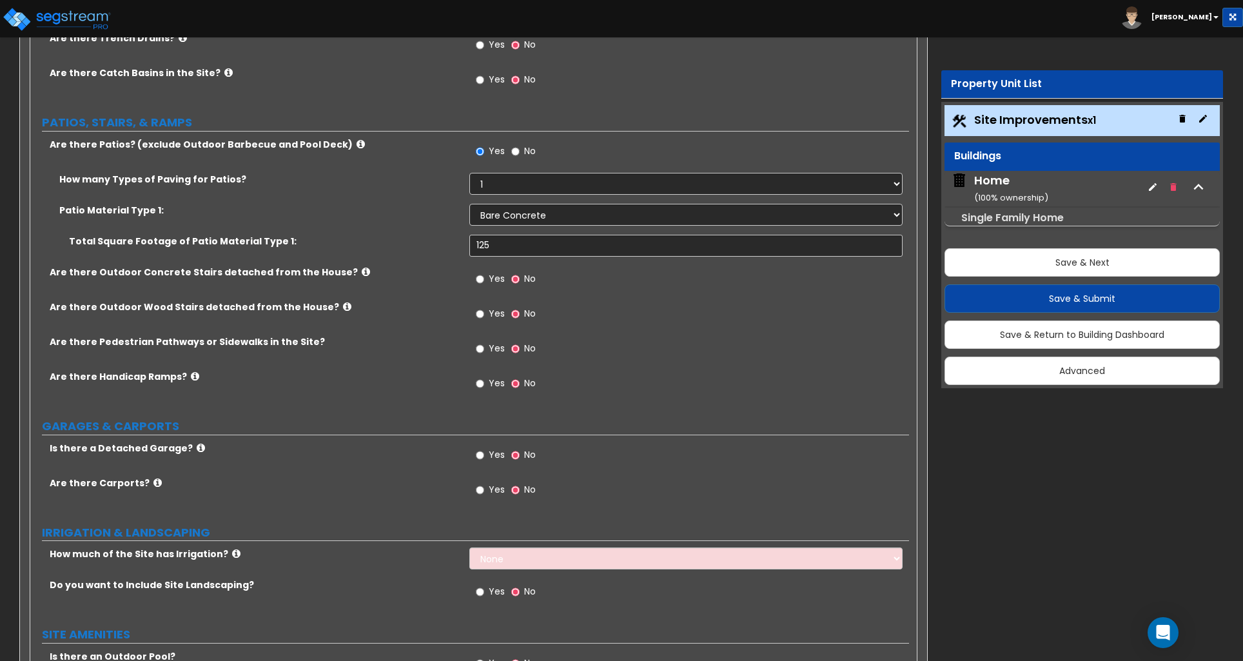
click at [484, 282] on label "Yes" at bounding box center [490, 281] width 29 height 22
click at [484, 282] on input "Yes" at bounding box center [480, 279] width 8 height 14
radio input "true"
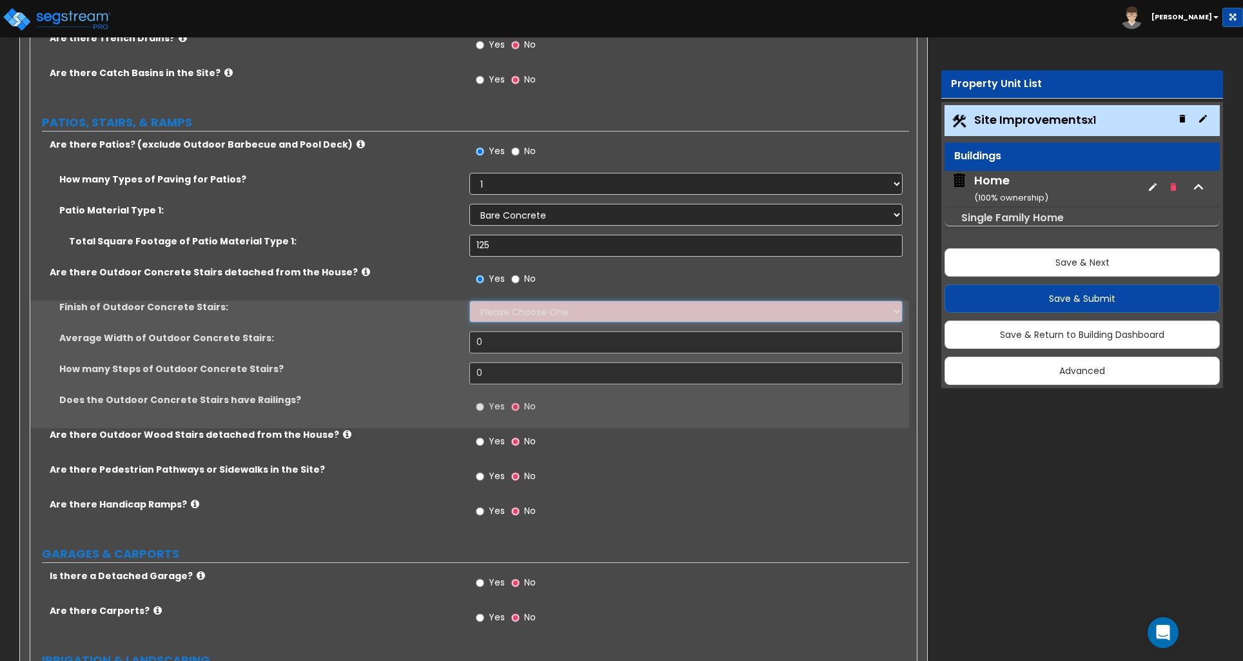
click at [493, 310] on select "Please Choose One Bare Concrete Exposed Aggregate Brick Paved Stone Paved" at bounding box center [685, 312] width 433 height 22
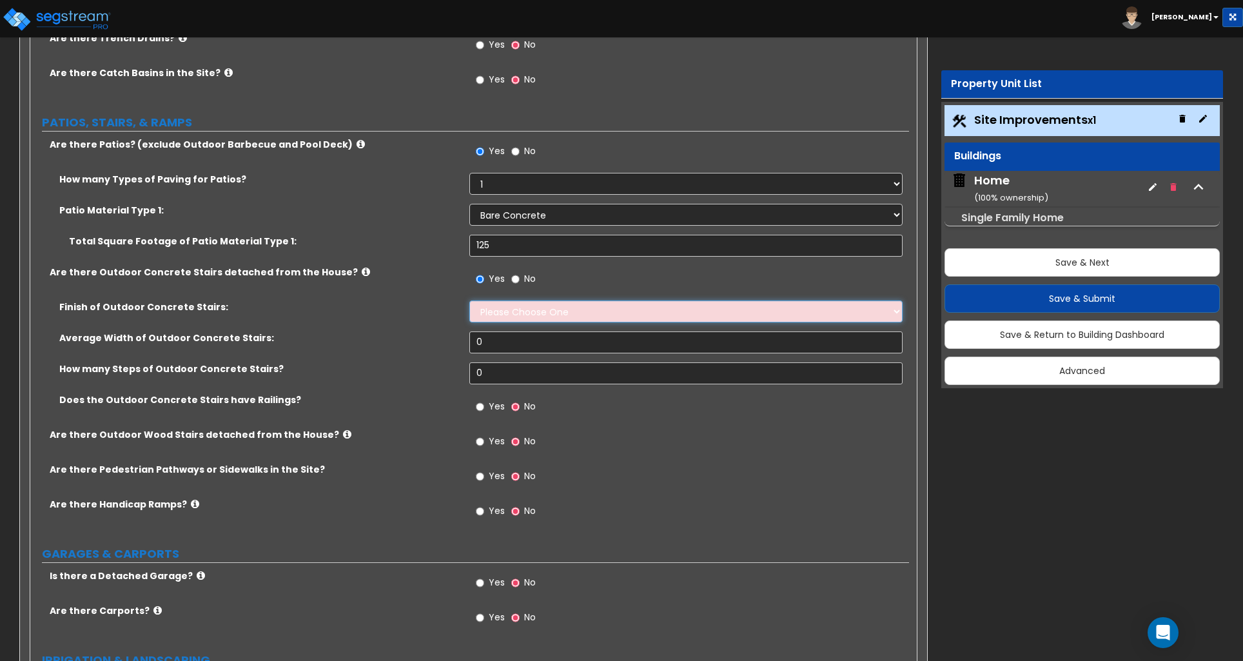
select select "1"
click at [469, 302] on select "Please Choose One Bare Concrete Exposed Aggregate Brick Paved Stone Paved" at bounding box center [685, 312] width 433 height 22
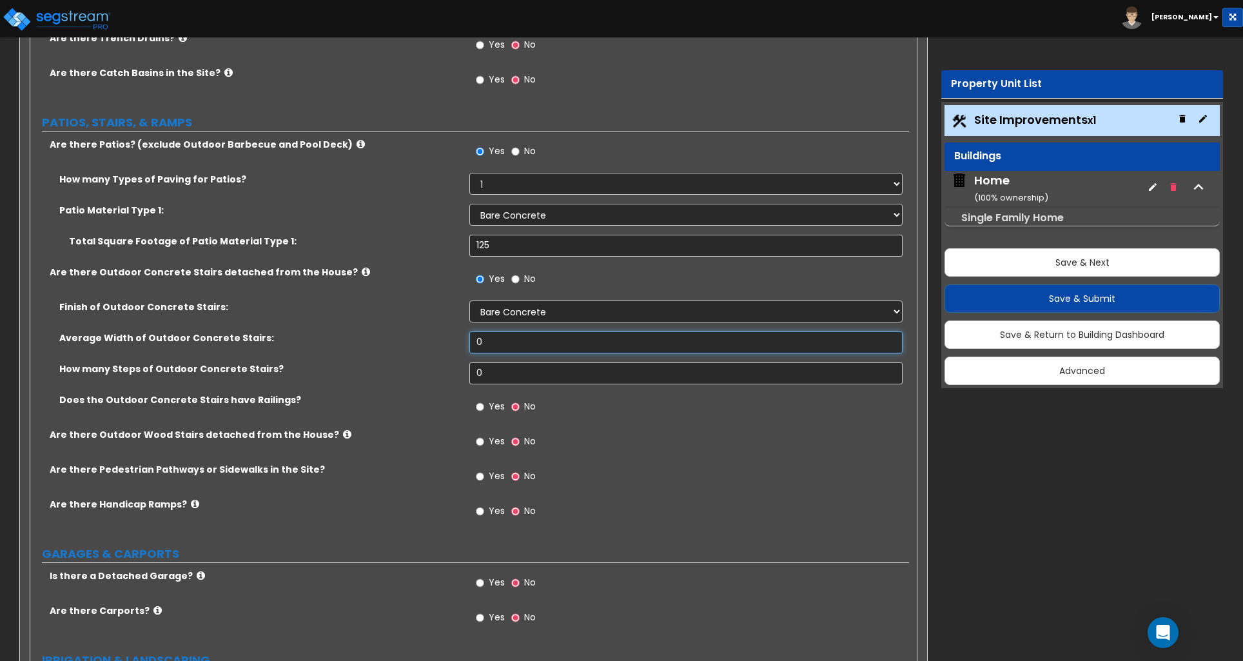
click at [482, 345] on input "0" at bounding box center [685, 342] width 433 height 22
type input "10"
click at [491, 369] on input "0" at bounding box center [685, 373] width 433 height 22
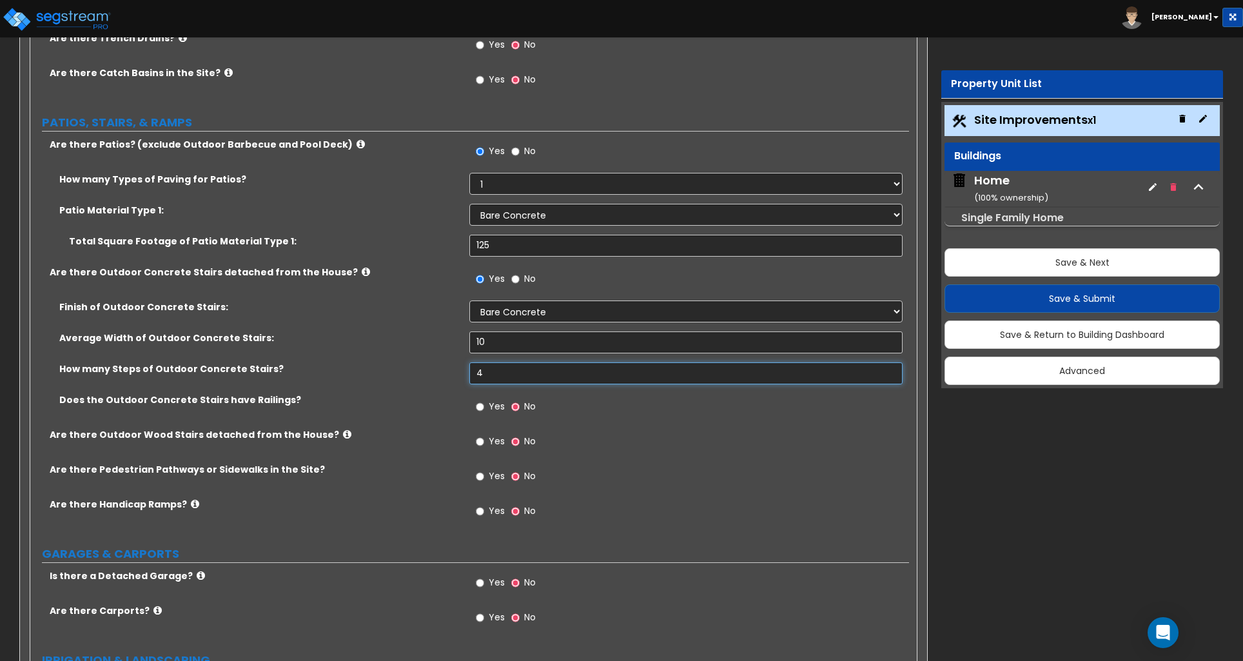
type input "4"
click at [480, 479] on input "Yes" at bounding box center [480, 476] width 8 height 14
radio input "true"
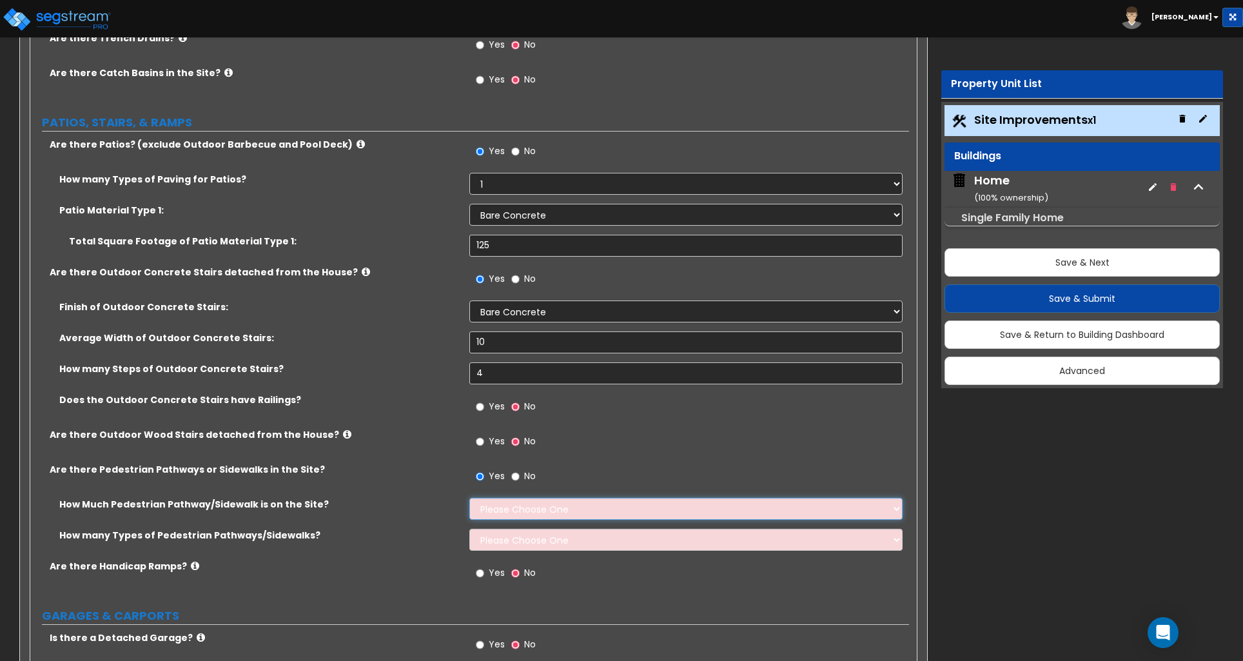
click at [516, 509] on select "Please Choose One I Don't Know, Please Estimate For Me Enter Linear Footage" at bounding box center [685, 509] width 433 height 22
select select "2"
click at [469, 499] on select "Please Choose One I Don't Know, Please Estimate For Me Enter Linear Footage" at bounding box center [685, 509] width 433 height 22
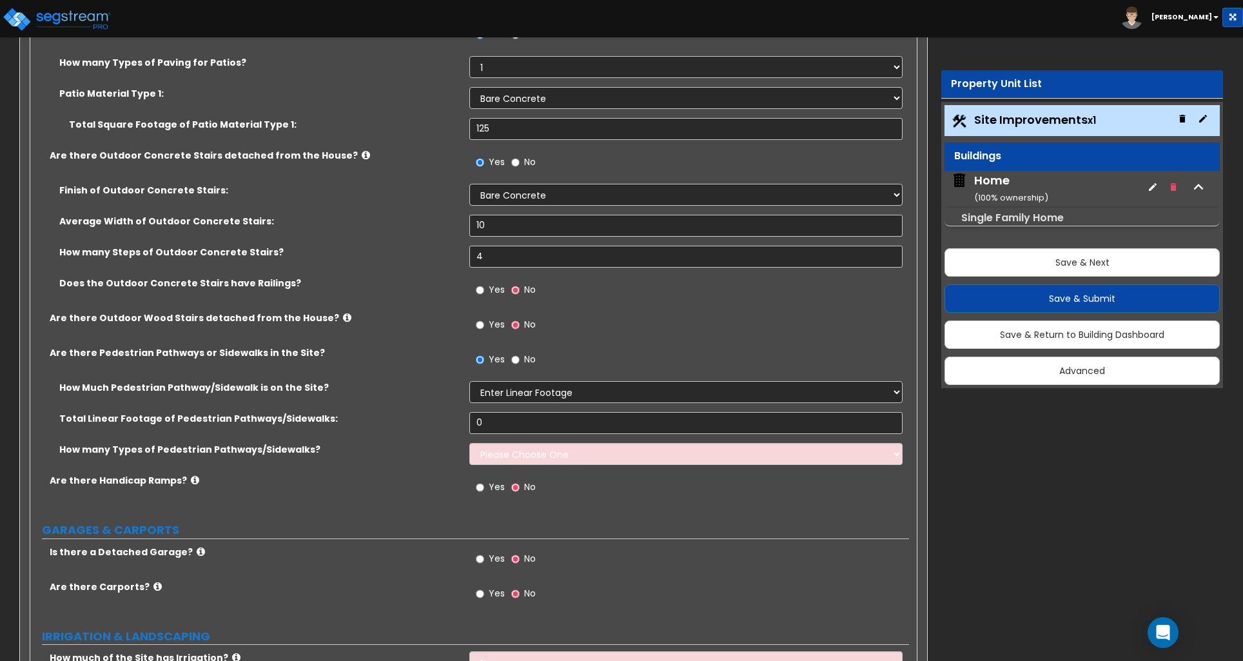
scroll to position [624, 0]
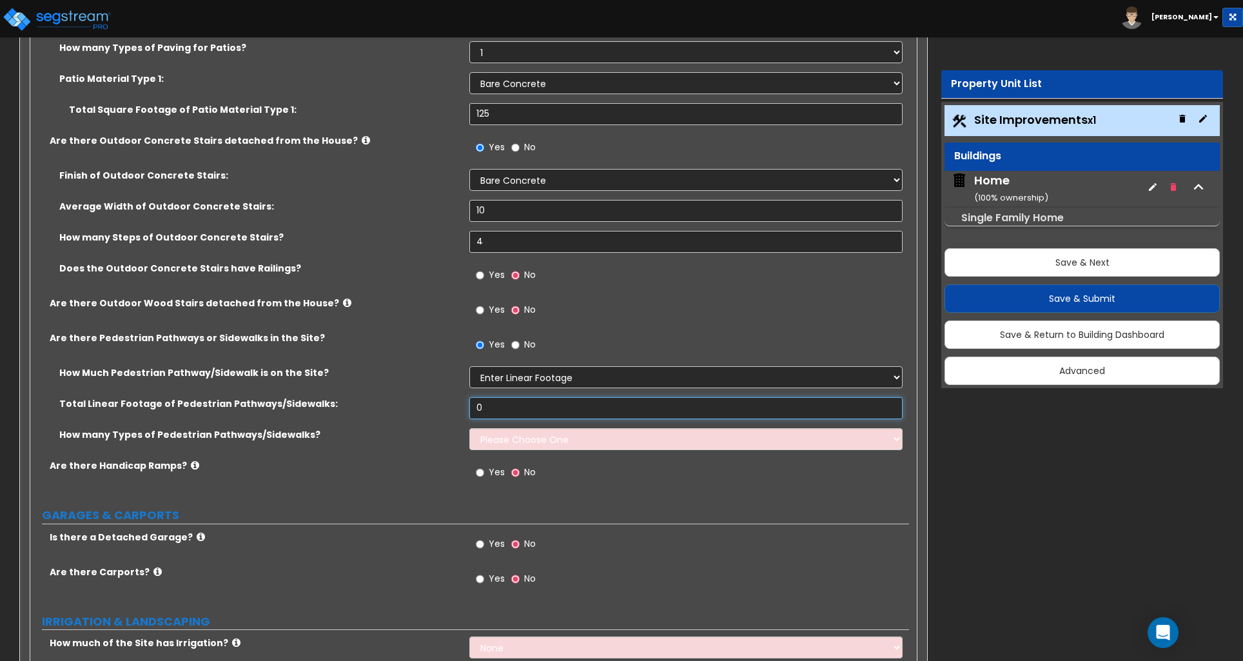
click at [520, 411] on input "0" at bounding box center [685, 408] width 433 height 22
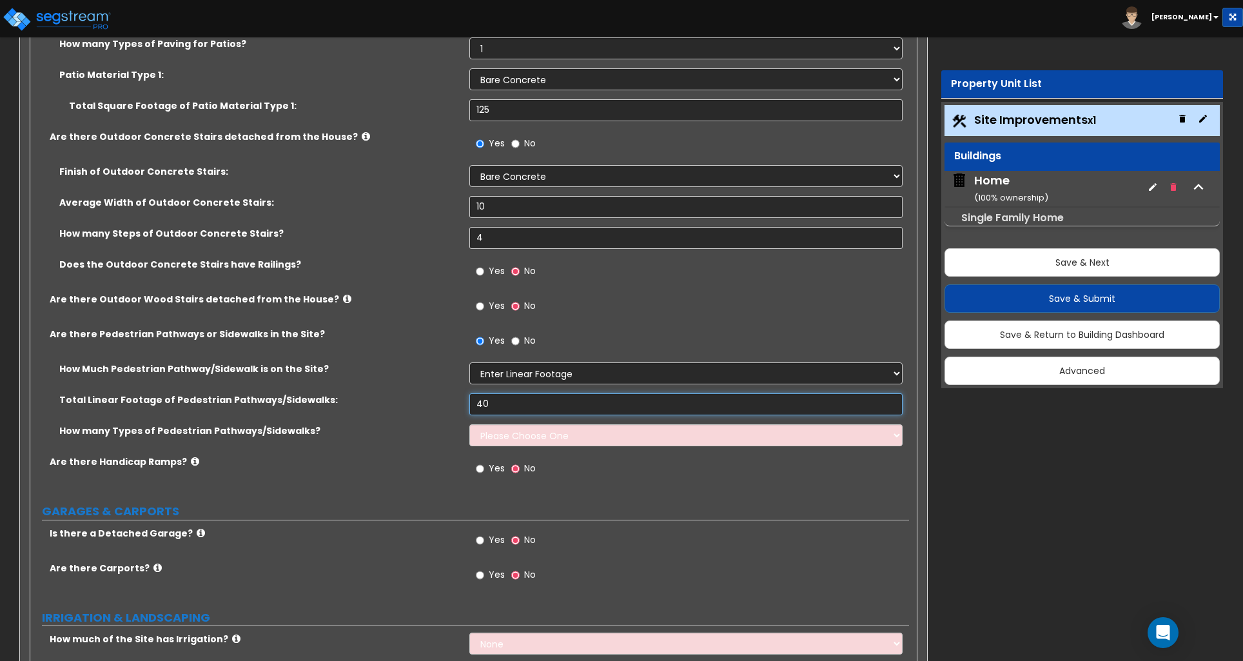
type input "40"
click at [516, 439] on select "Please Choose One 1 2 3" at bounding box center [685, 435] width 433 height 22
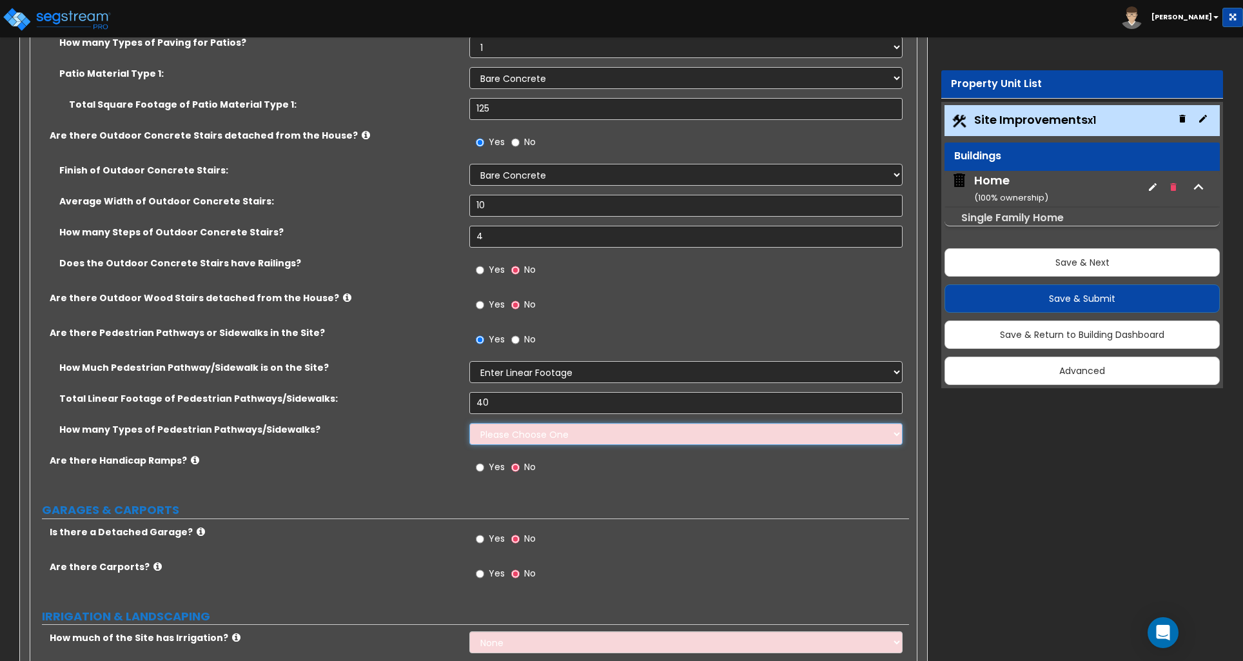
select select "1"
click at [469, 424] on select "Please Choose One 1 2 3" at bounding box center [685, 434] width 433 height 22
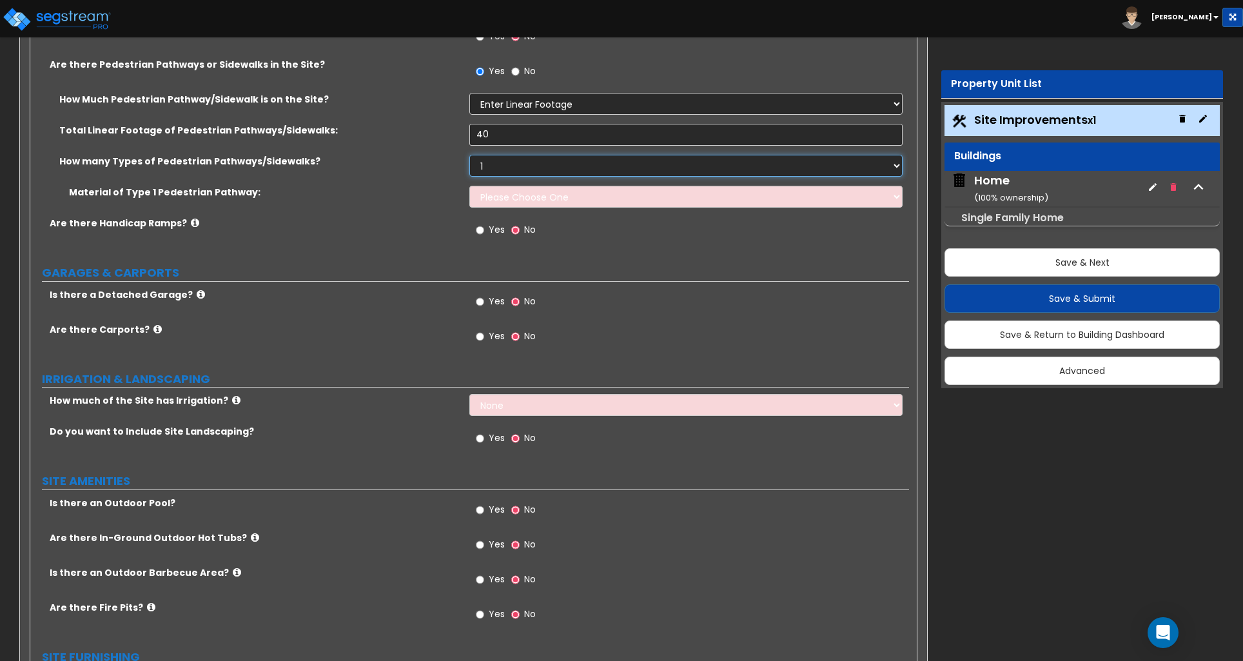
scroll to position [901, 0]
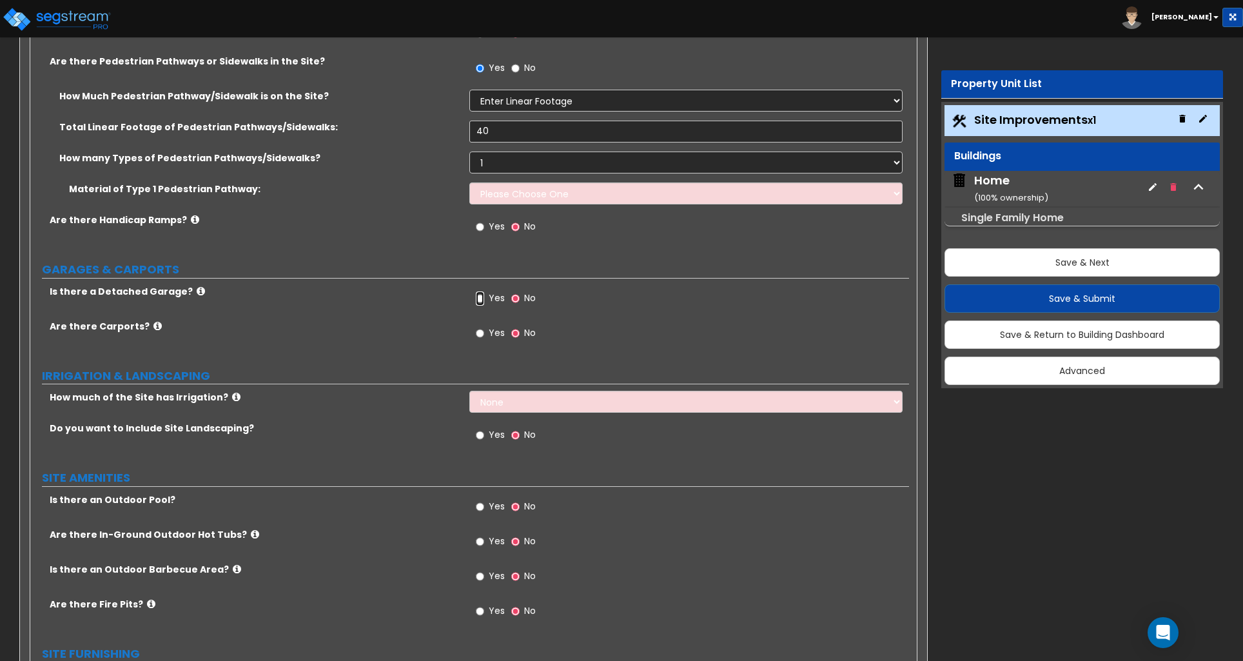
click at [478, 300] on input "Yes" at bounding box center [480, 298] width 8 height 14
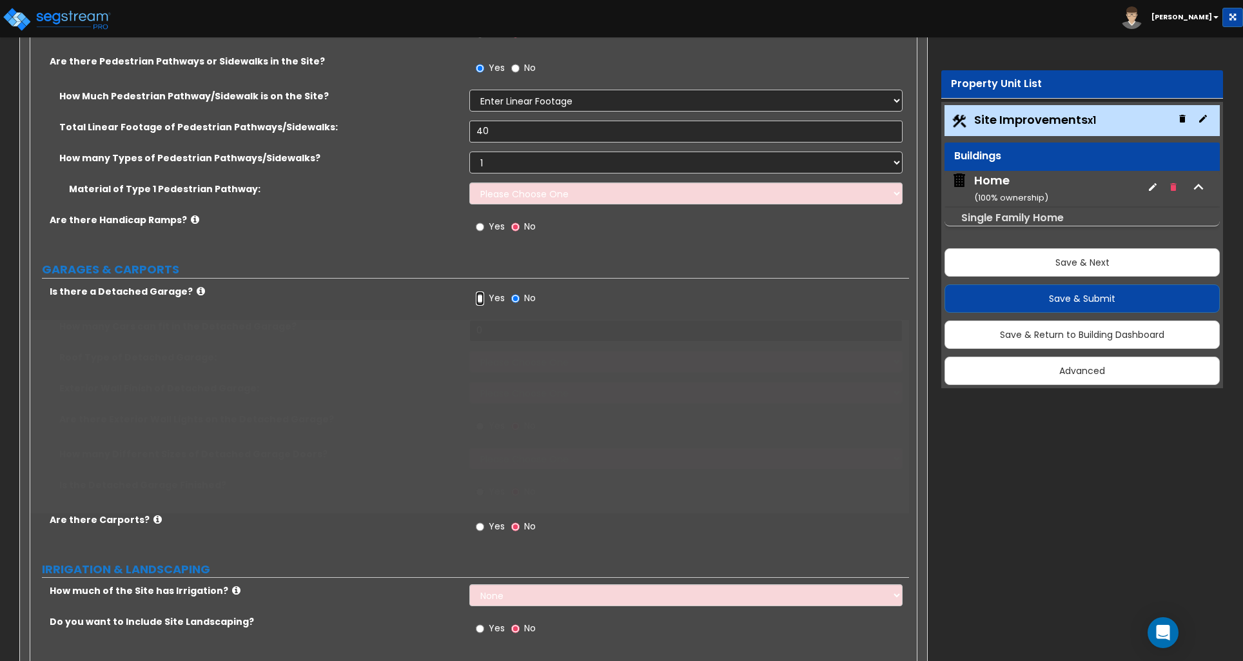
radio input "true"
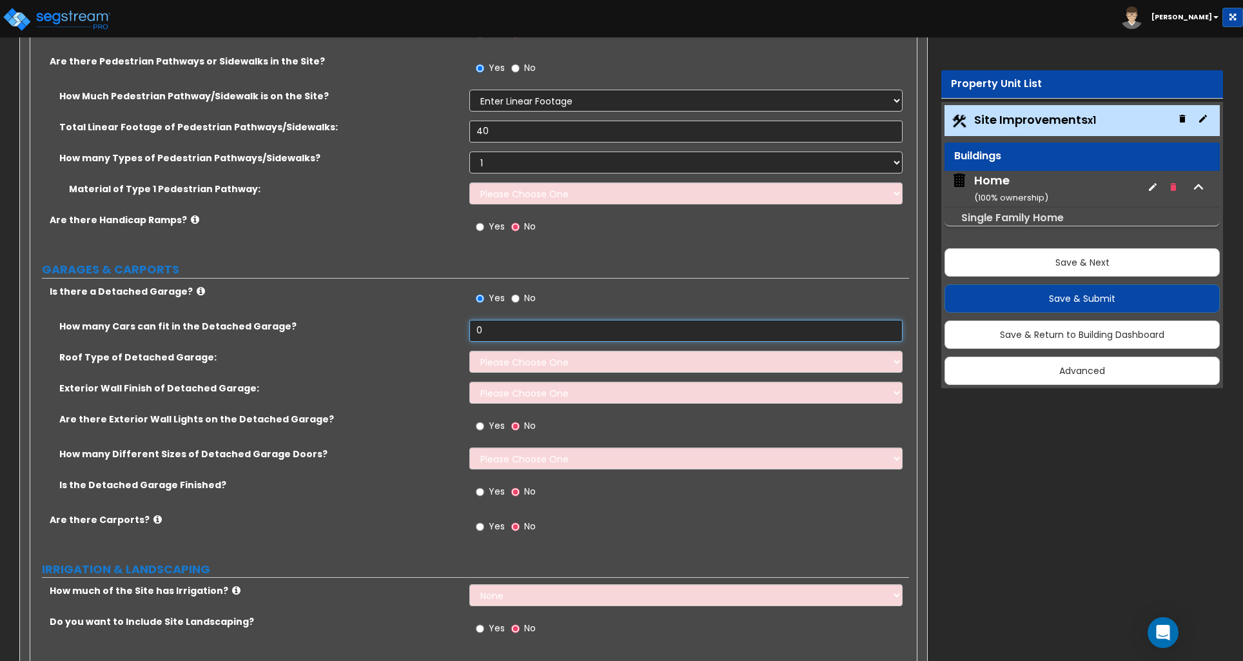
click at [499, 332] on input "0" at bounding box center [685, 331] width 433 height 22
type input "1"
click at [502, 361] on select "Please Choose One Gabled Roof Flat Roof" at bounding box center [685, 362] width 433 height 22
select select "1"
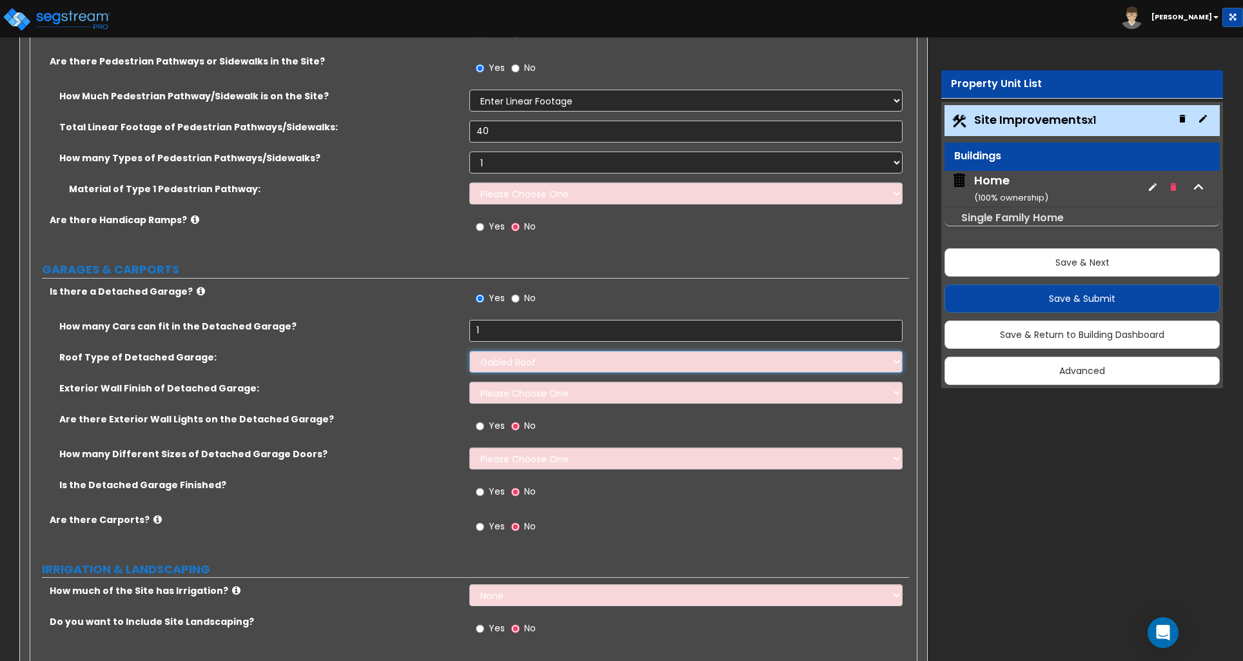
click at [469, 352] on select "Please Choose One Gabled Roof Flat Roof" at bounding box center [685, 362] width 433 height 22
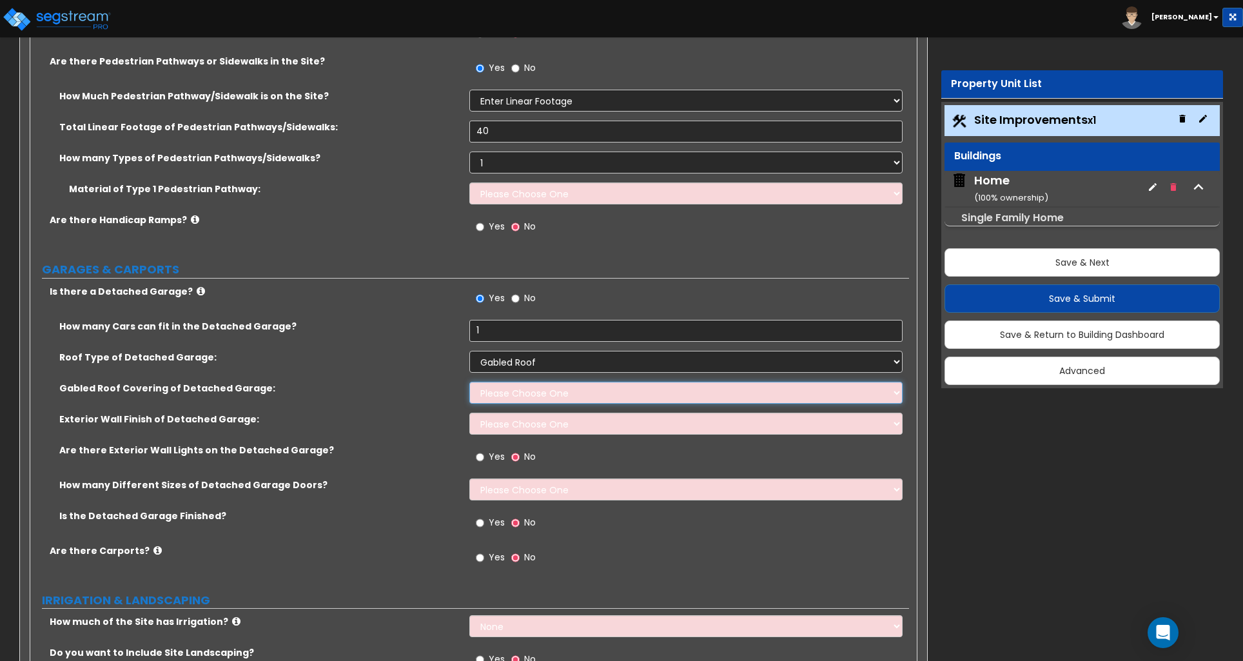
click at [504, 397] on select "Please Choose One Asphalt Shingle Clay Tile Wood Shingle Metal Shingle Standing…" at bounding box center [685, 393] width 433 height 22
select select "1"
click at [469, 383] on select "Please Choose One Asphalt Shingle Clay Tile Wood Shingle Metal Shingle Standing…" at bounding box center [685, 393] width 433 height 22
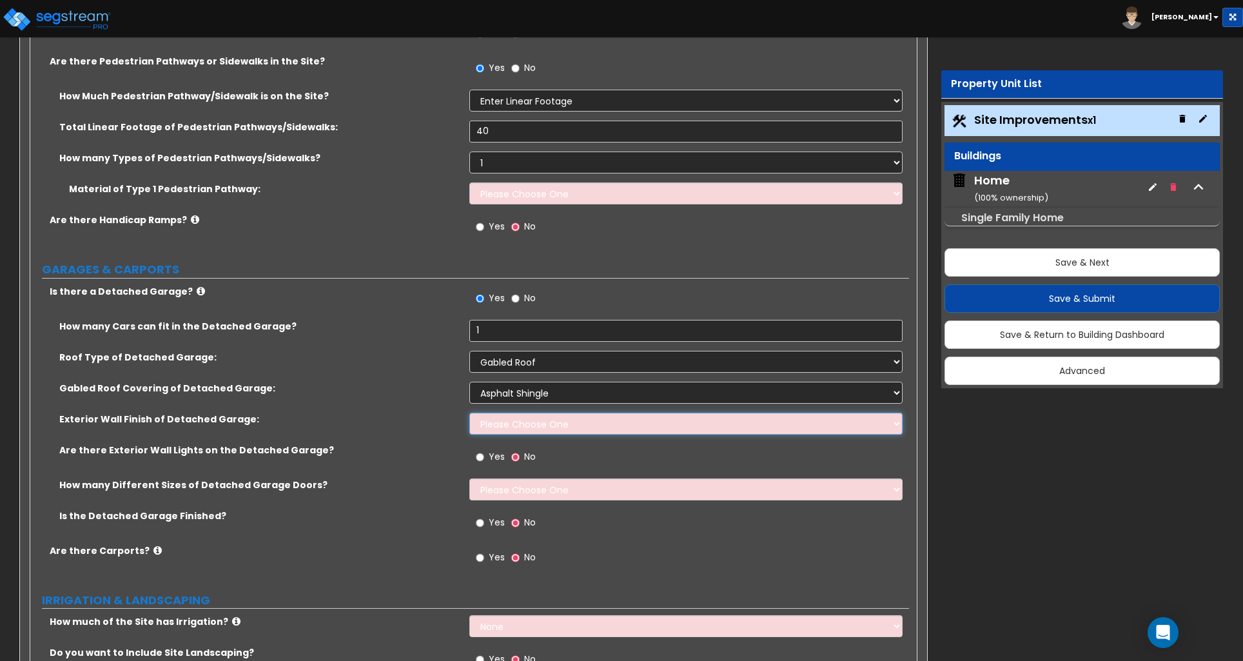
click at [506, 428] on select "Please Choose One Brick Veneer Stone Veneer Wood Siding Vinyl Siding Standing S…" at bounding box center [685, 424] width 433 height 22
select select "3"
click at [469, 414] on select "Please Choose One Brick Veneer Stone Veneer Wood Siding Vinyl Siding Standing S…" at bounding box center [685, 424] width 433 height 22
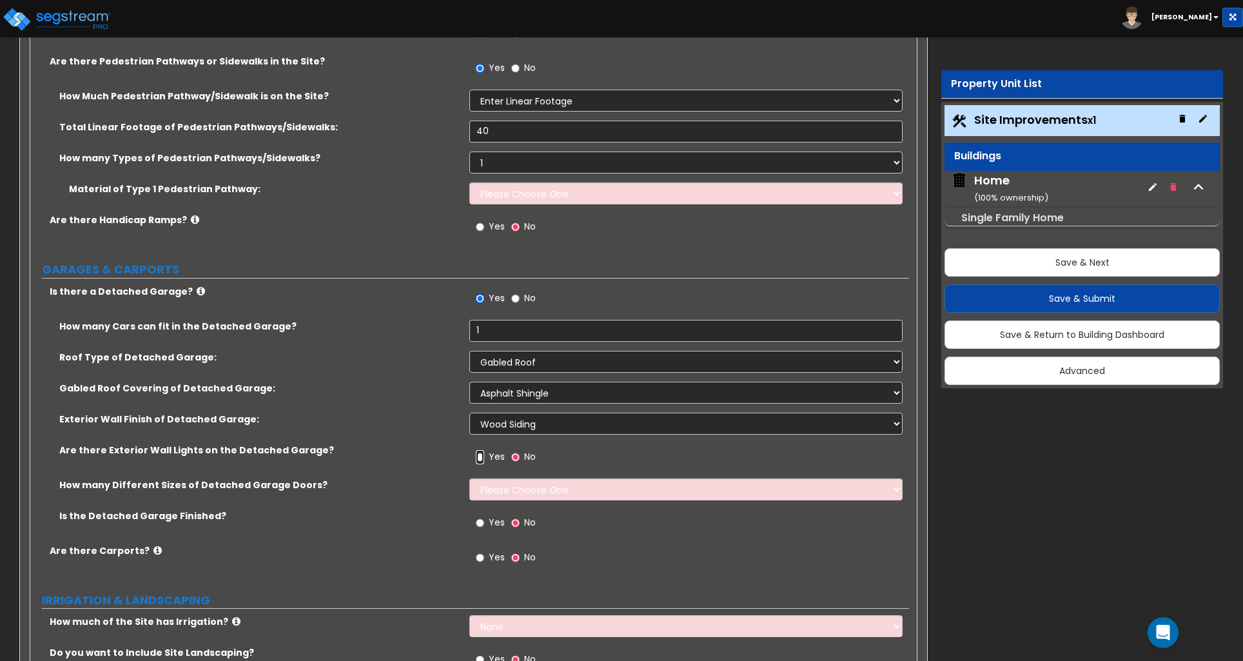
click at [481, 458] on input "Yes" at bounding box center [480, 457] width 8 height 14
radio input "true"
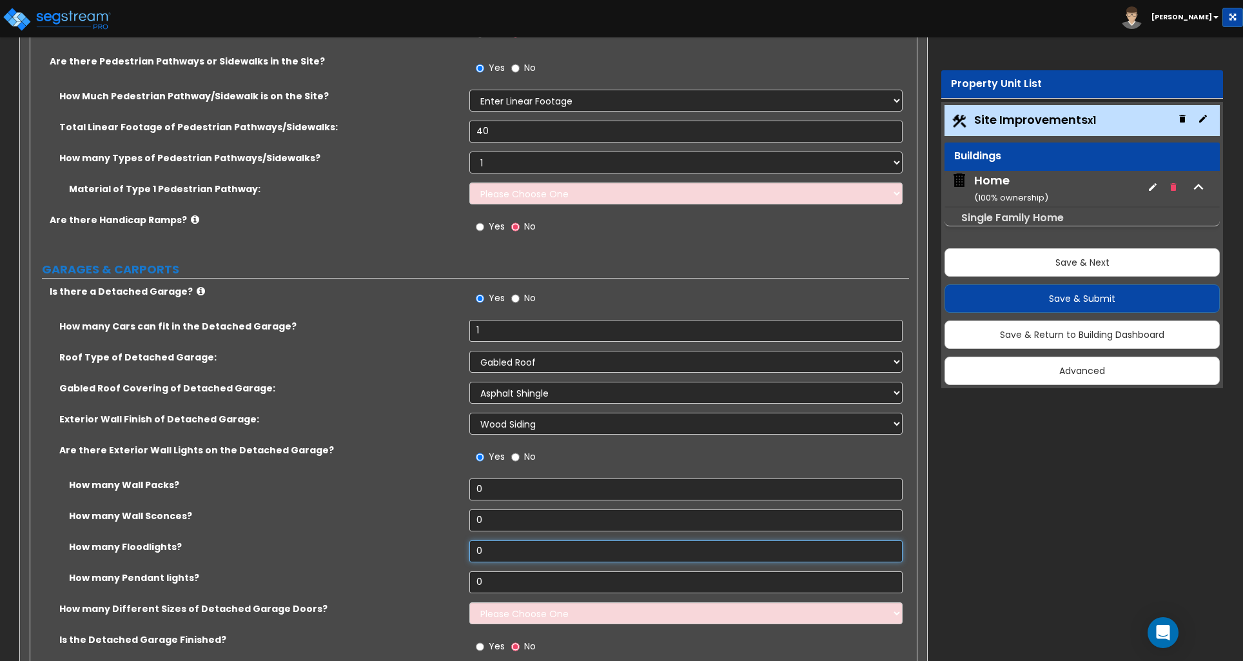
click at [489, 553] on input "0" at bounding box center [685, 551] width 433 height 22
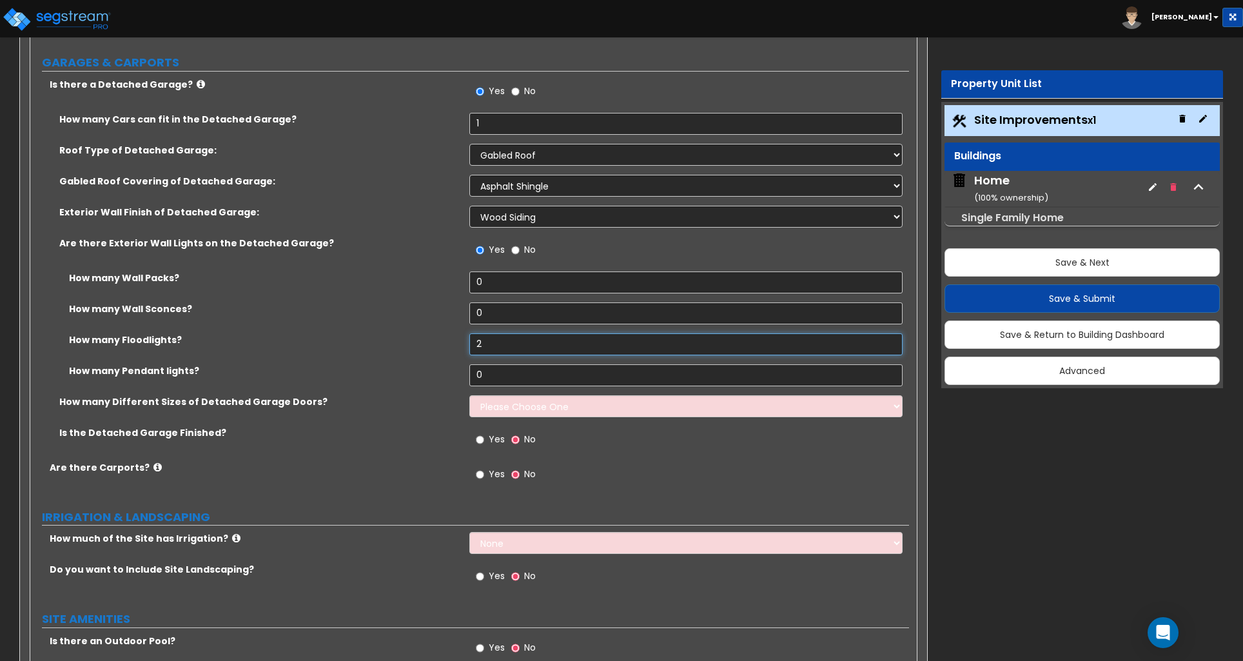
scroll to position [1114, 0]
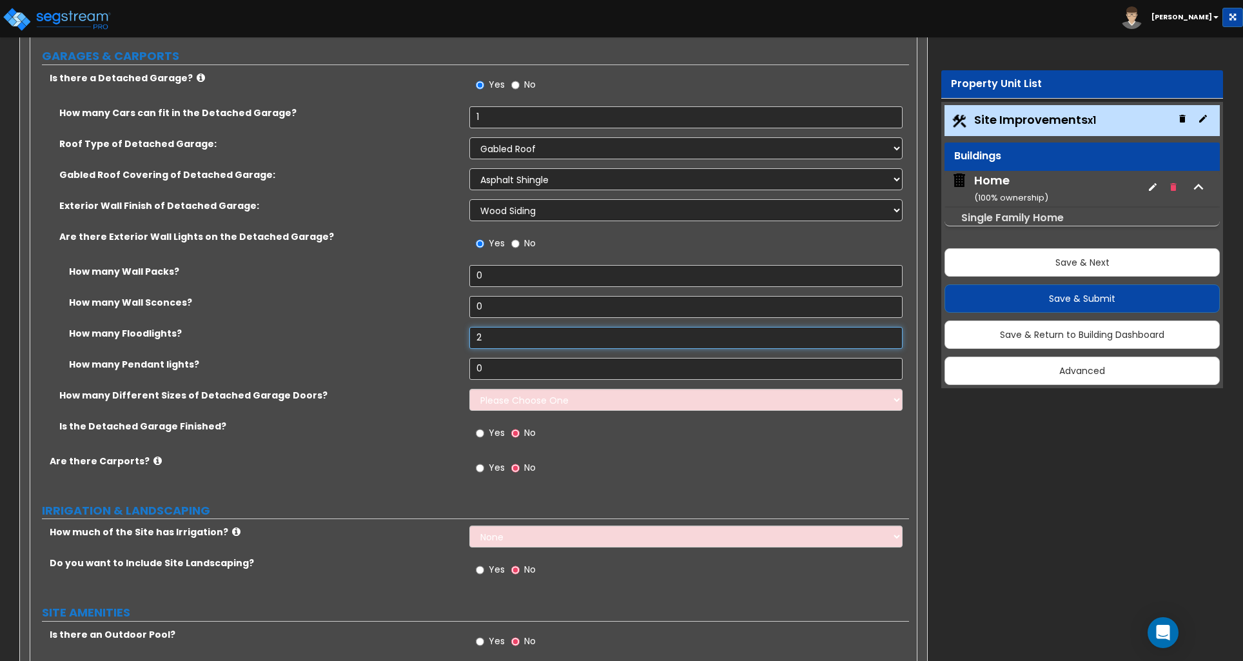
type input "2"
click at [493, 406] on select "Please Choose One 1 2" at bounding box center [685, 400] width 433 height 22
select select "1"
click at [469, 390] on select "Please Choose One 1 2" at bounding box center [685, 400] width 433 height 22
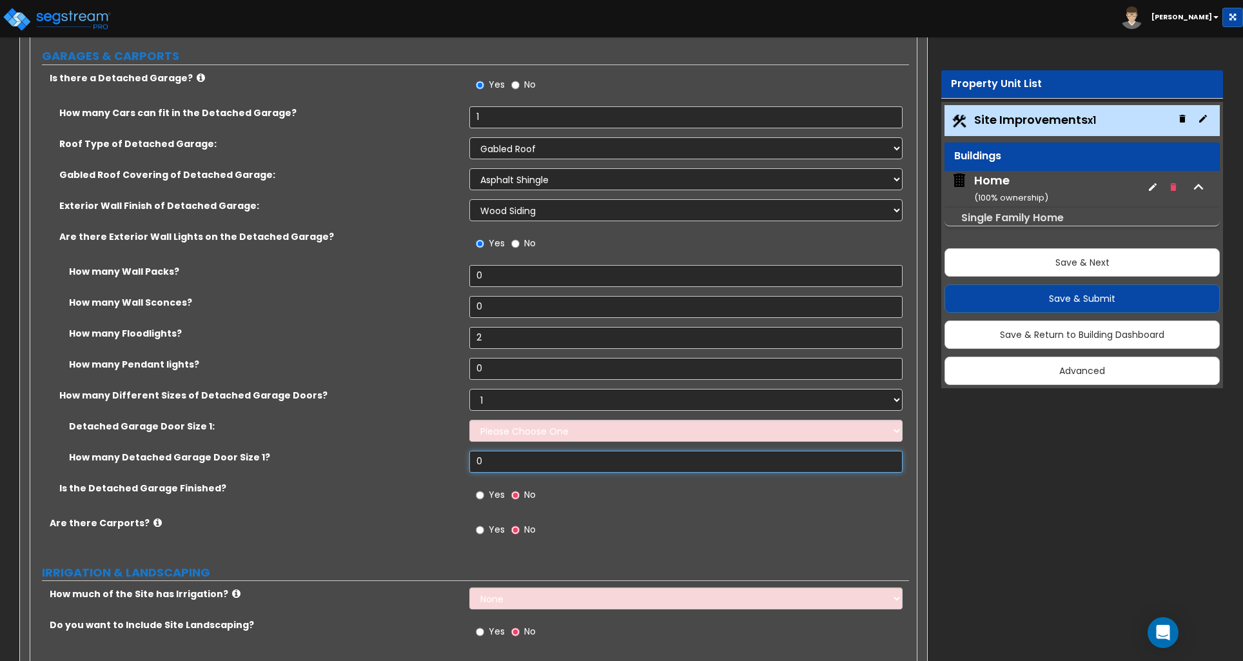
click at [501, 469] on input "0" at bounding box center [685, 462] width 433 height 22
click at [495, 467] on input "0" at bounding box center [685, 462] width 433 height 22
click at [486, 440] on select "Please Choose One 9' x 7' 16' x 7'" at bounding box center [685, 431] width 433 height 22
select select "1"
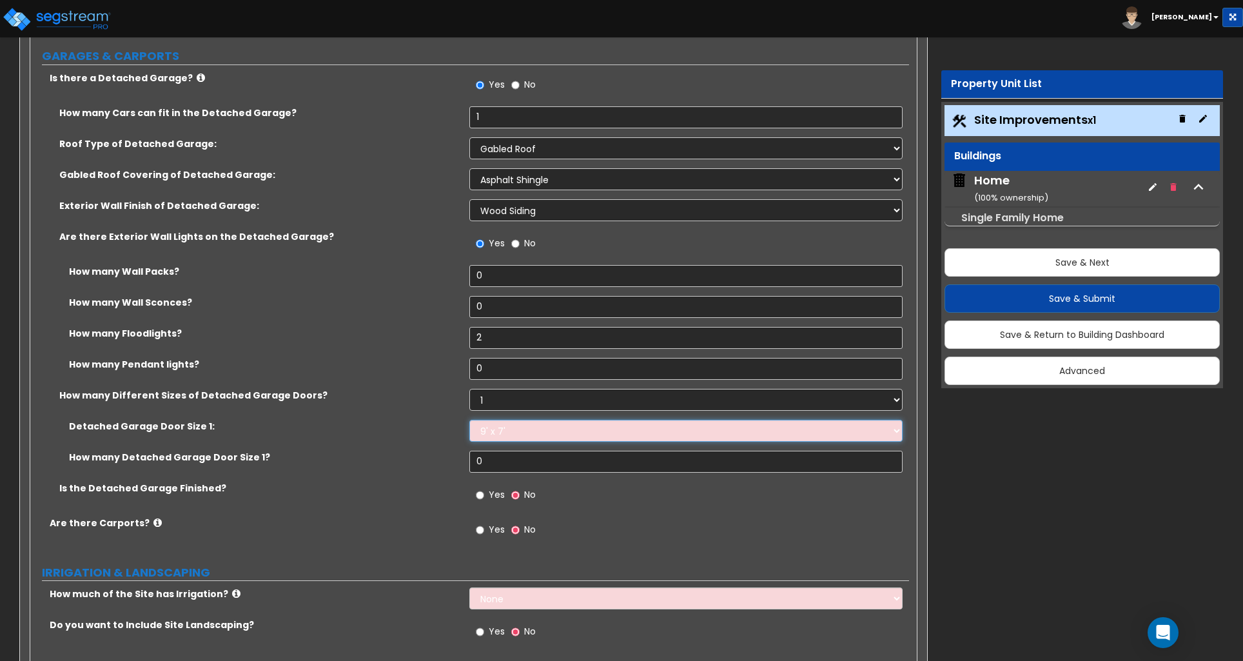
click at [469, 421] on select "Please Choose One 9' x 7' 16' x 7'" at bounding box center [685, 431] width 433 height 22
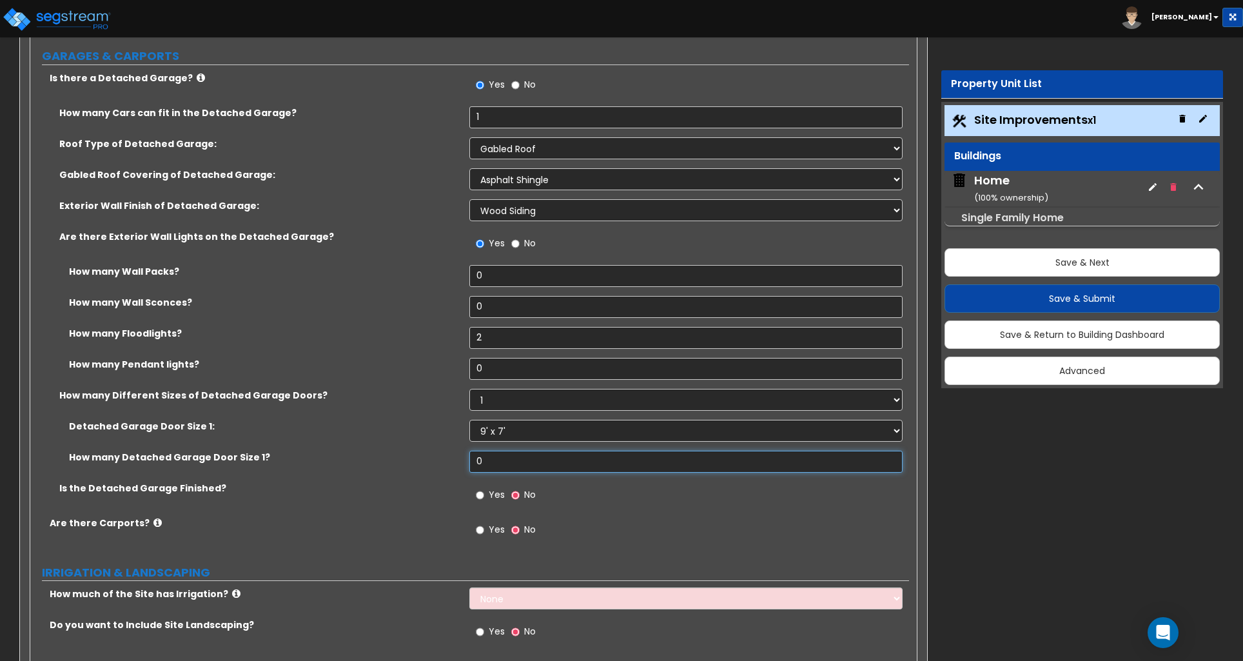
click at [497, 467] on input "0" at bounding box center [685, 462] width 433 height 22
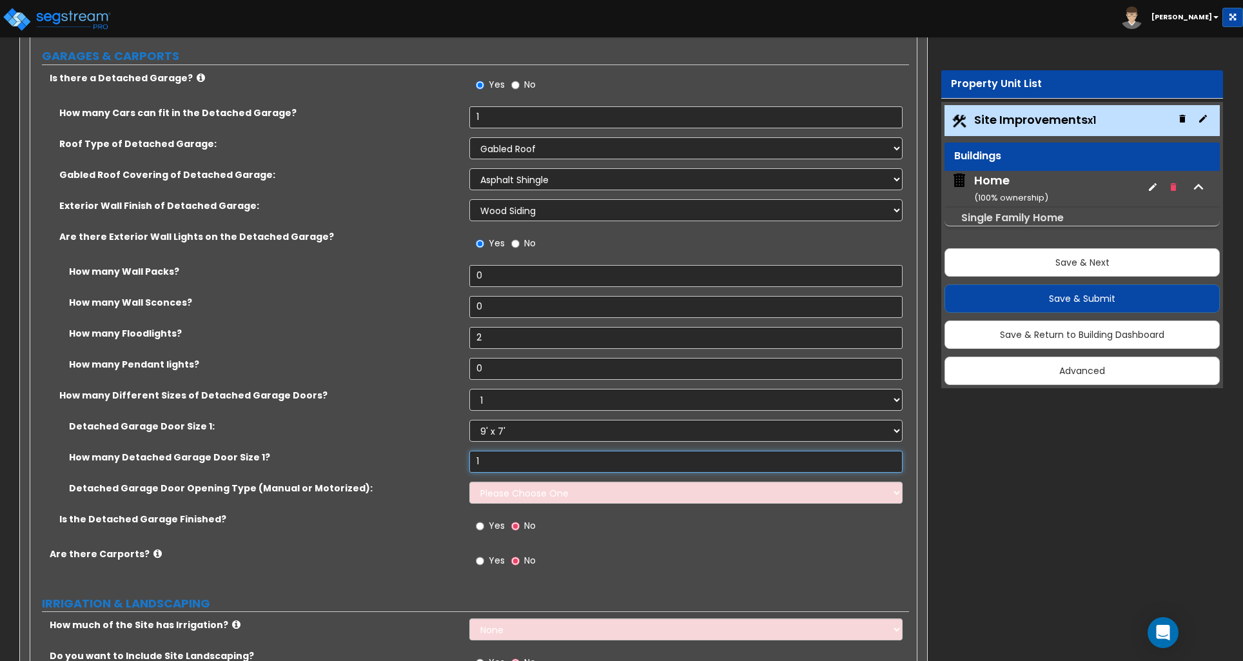
type input "1"
click at [499, 502] on select "Please Choose One Manual Motorized" at bounding box center [685, 493] width 433 height 22
select select "2"
click at [469, 483] on select "Please Choose One Manual Motorized" at bounding box center [685, 493] width 433 height 22
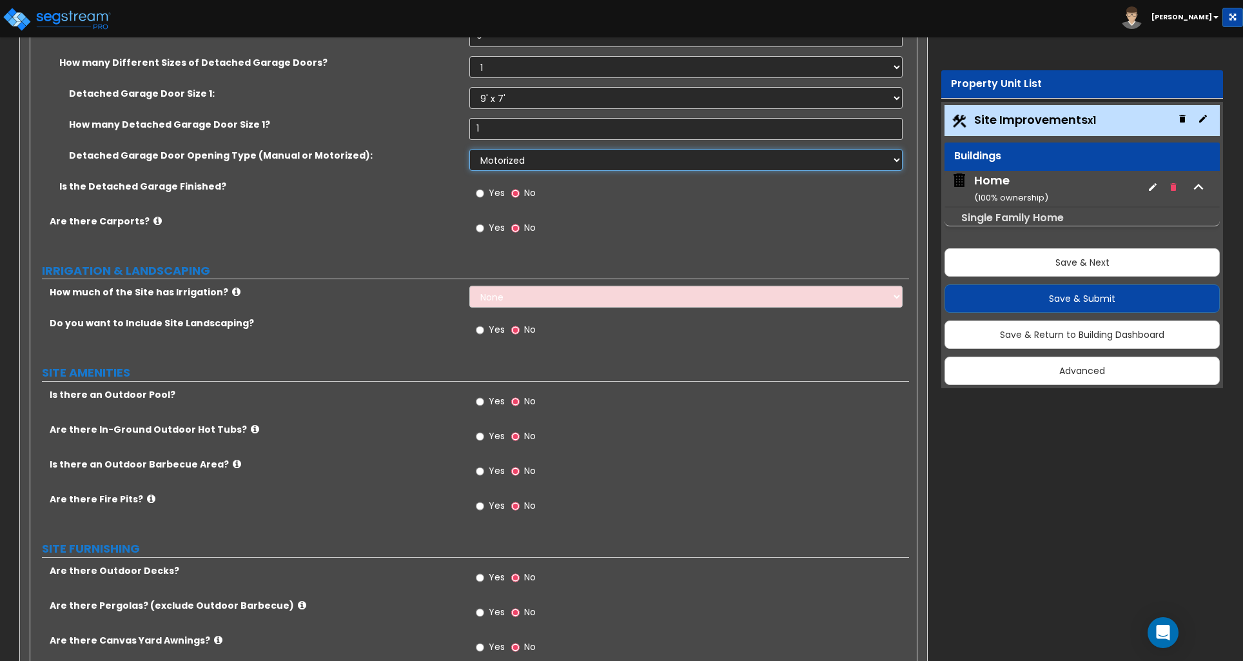
scroll to position [1448, 0]
click at [508, 301] on select "None I want to Enter an Approximate Percentage I want to Enter the Square Foota…" at bounding box center [685, 296] width 433 height 22
click at [508, 302] on select "None I want to Enter an Approximate Percentage I want to Enter the Square Foota…" at bounding box center [685, 296] width 433 height 22
select select "2"
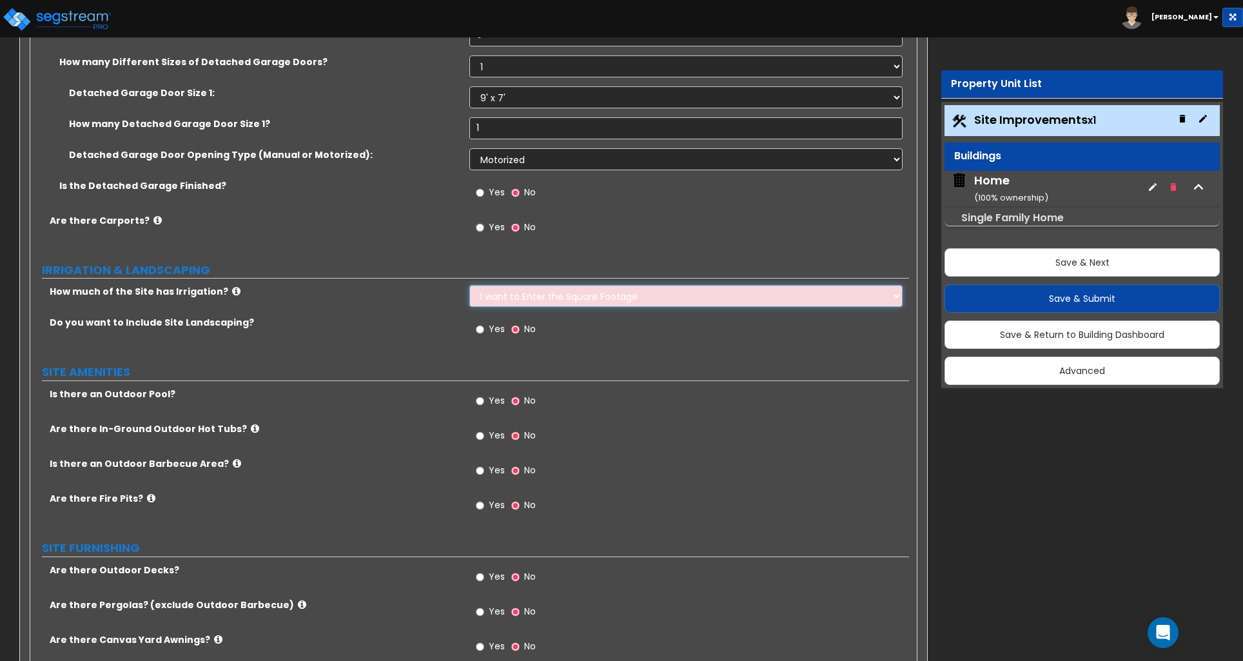
click at [469, 287] on select "None I want to Enter an Approximate Percentage I want to Enter the Square Foota…" at bounding box center [685, 296] width 433 height 22
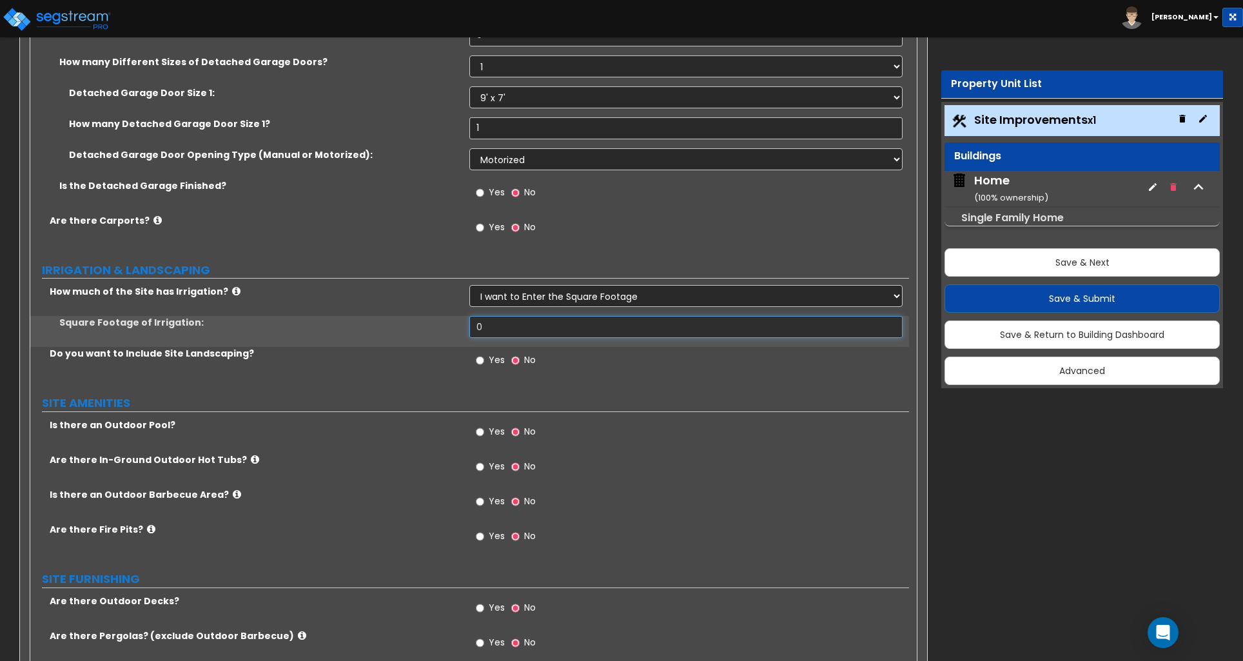
click at [485, 333] on input "0" at bounding box center [685, 327] width 433 height 22
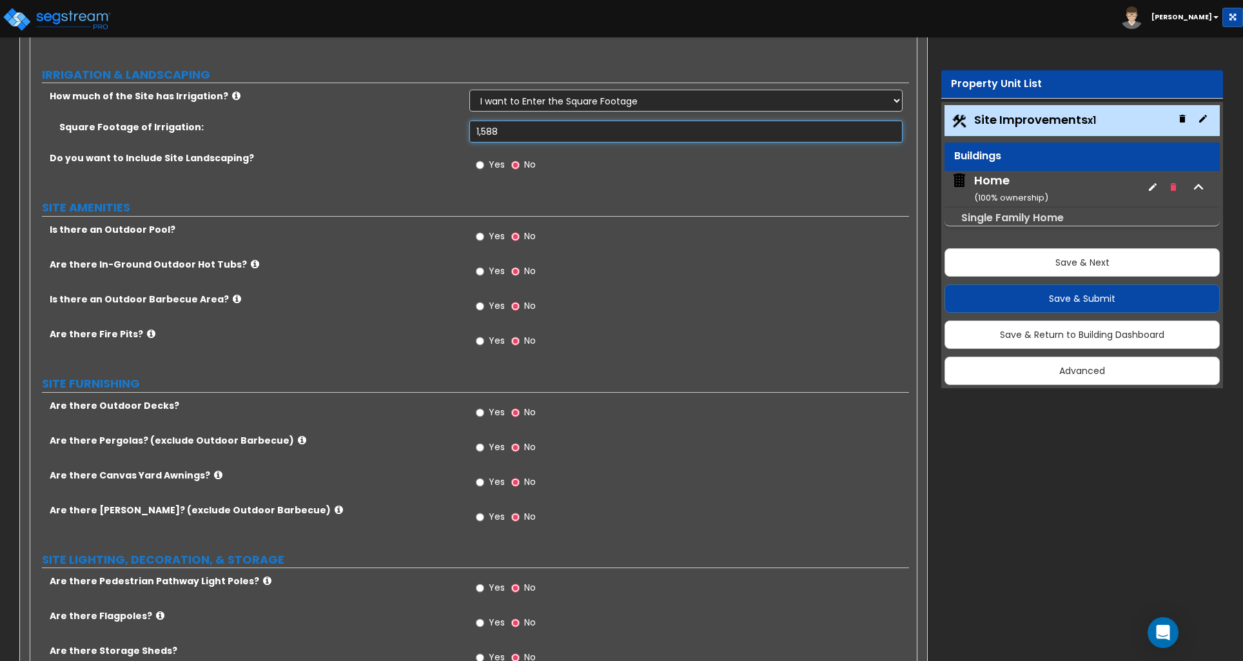
scroll to position [1647, 0]
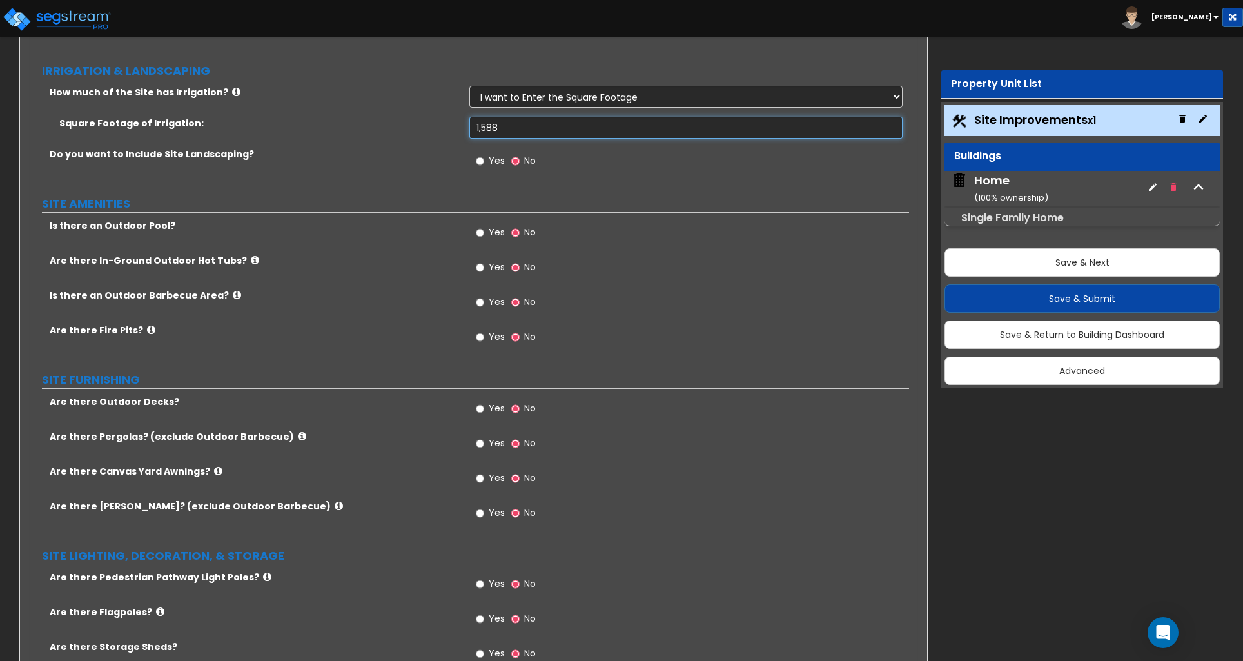
type input "1,588"
click at [482, 166] on input "Yes" at bounding box center [480, 161] width 8 height 14
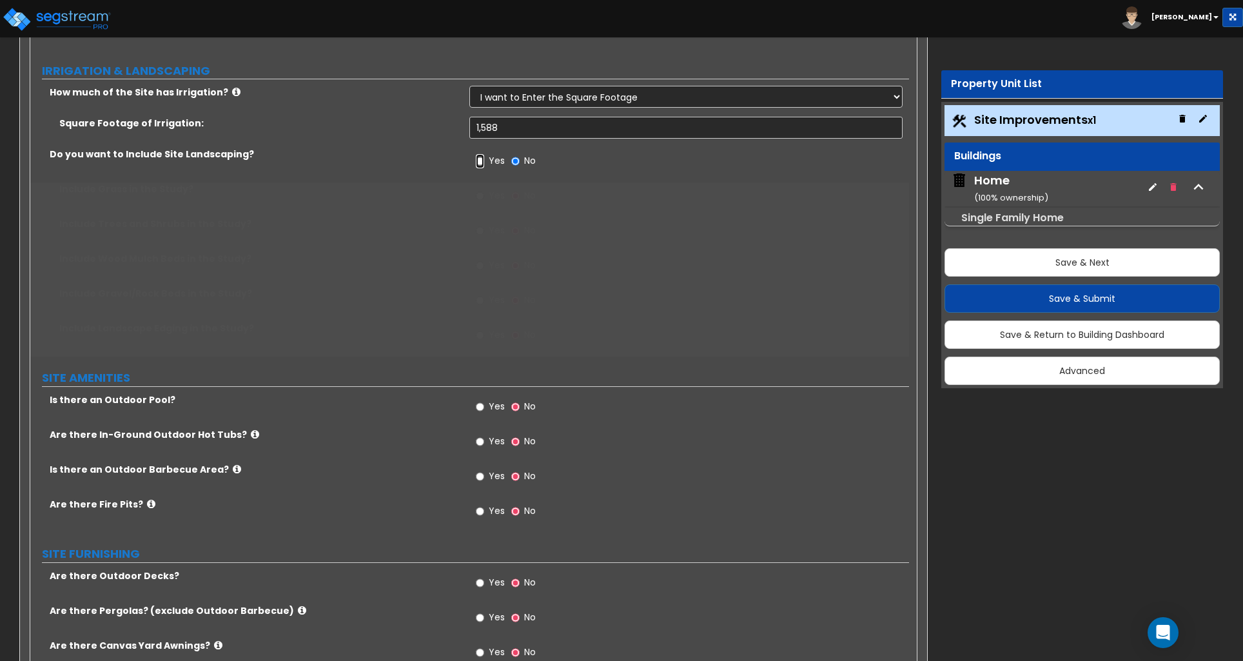
radio input "true"
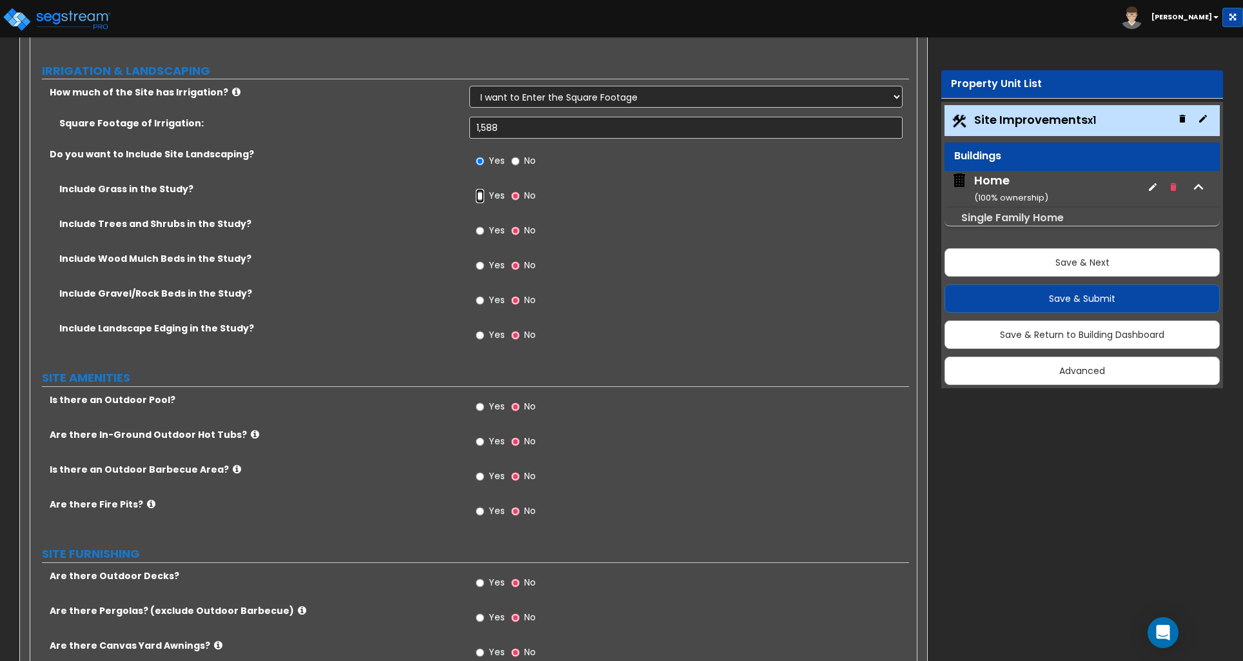
click at [481, 200] on input "Yes" at bounding box center [480, 196] width 8 height 14
radio input "true"
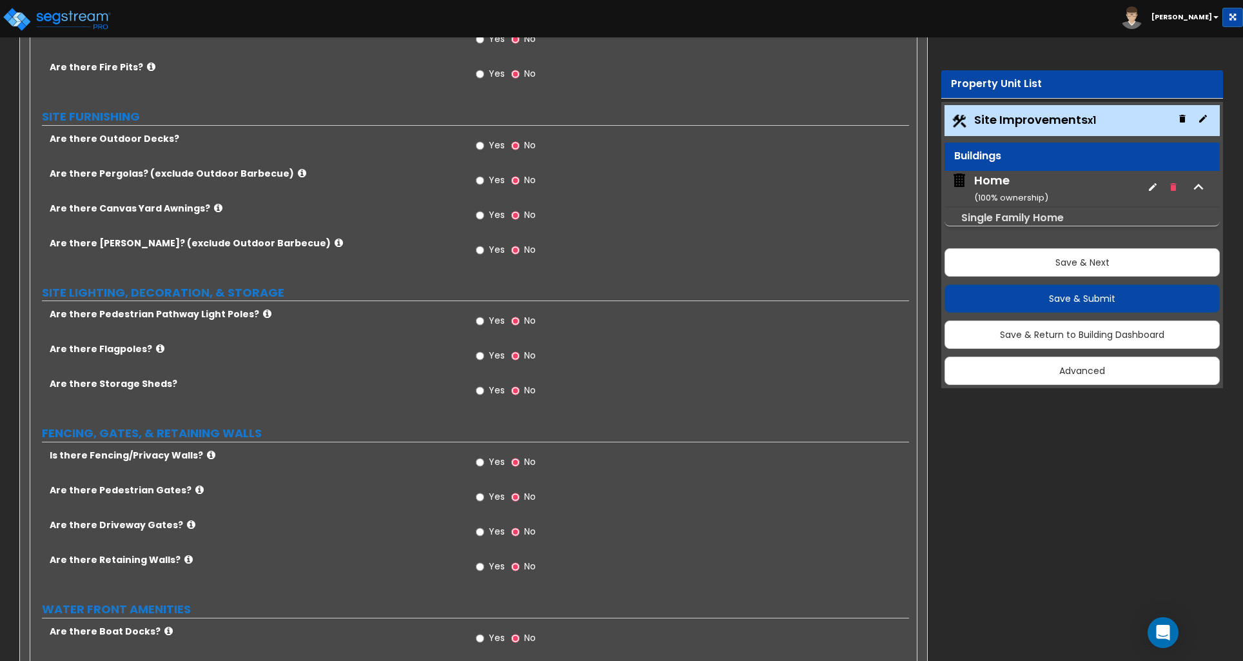
scroll to position [2126, 0]
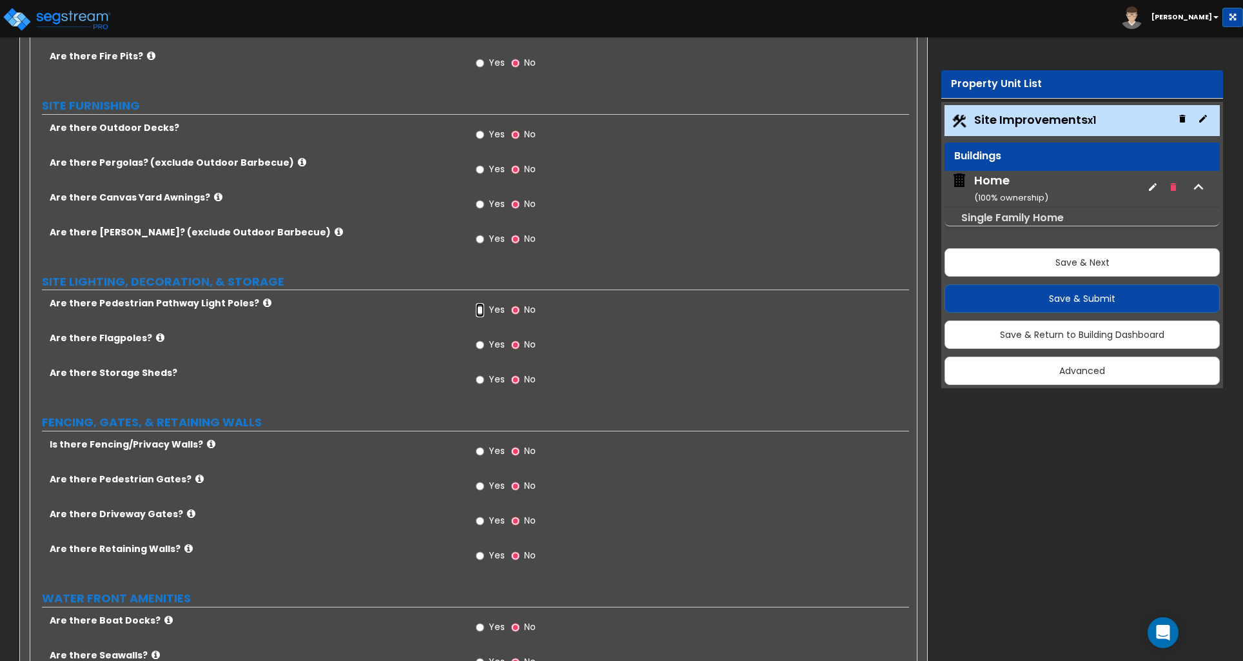
click at [481, 313] on input "Yes" at bounding box center [480, 310] width 8 height 14
radio input "true"
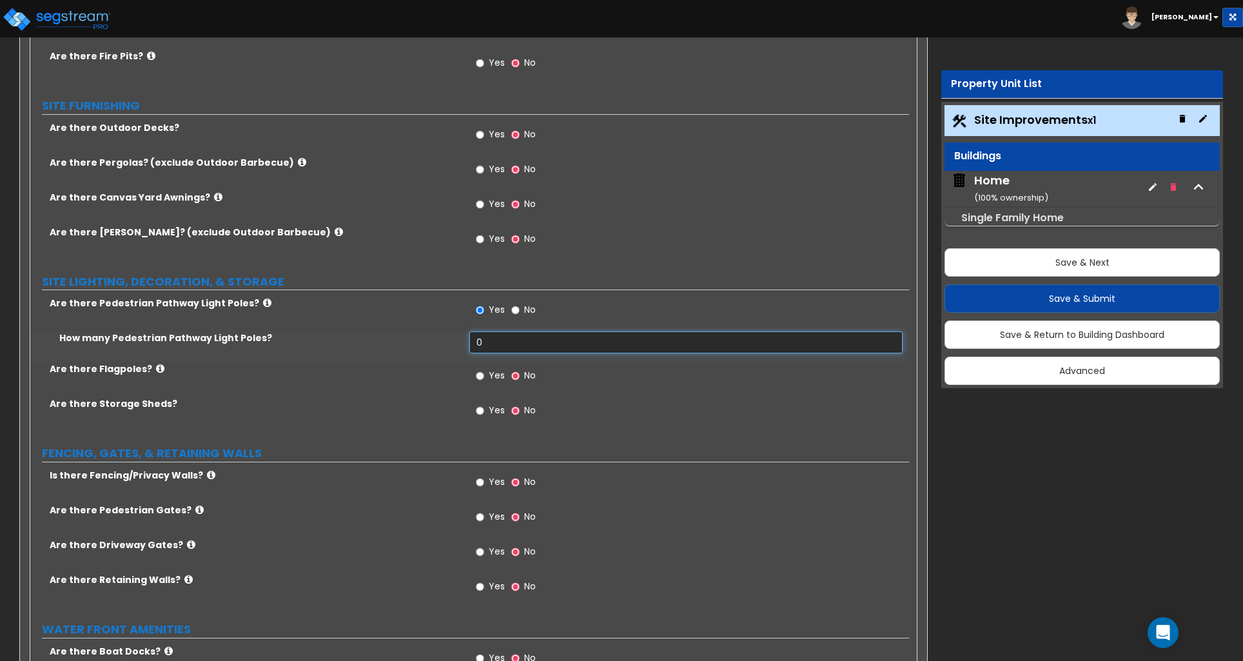
click at [492, 345] on input "0" at bounding box center [685, 342] width 433 height 22
click at [492, 344] on input "0" at bounding box center [685, 342] width 433 height 22
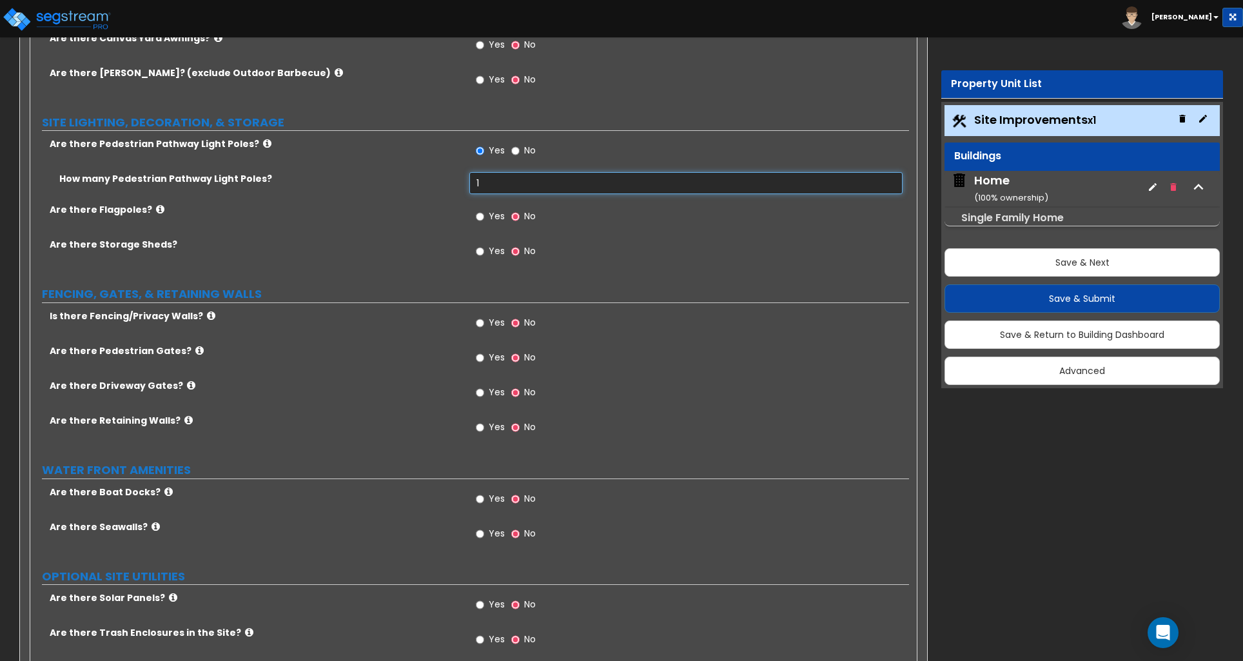
scroll to position [2302, 0]
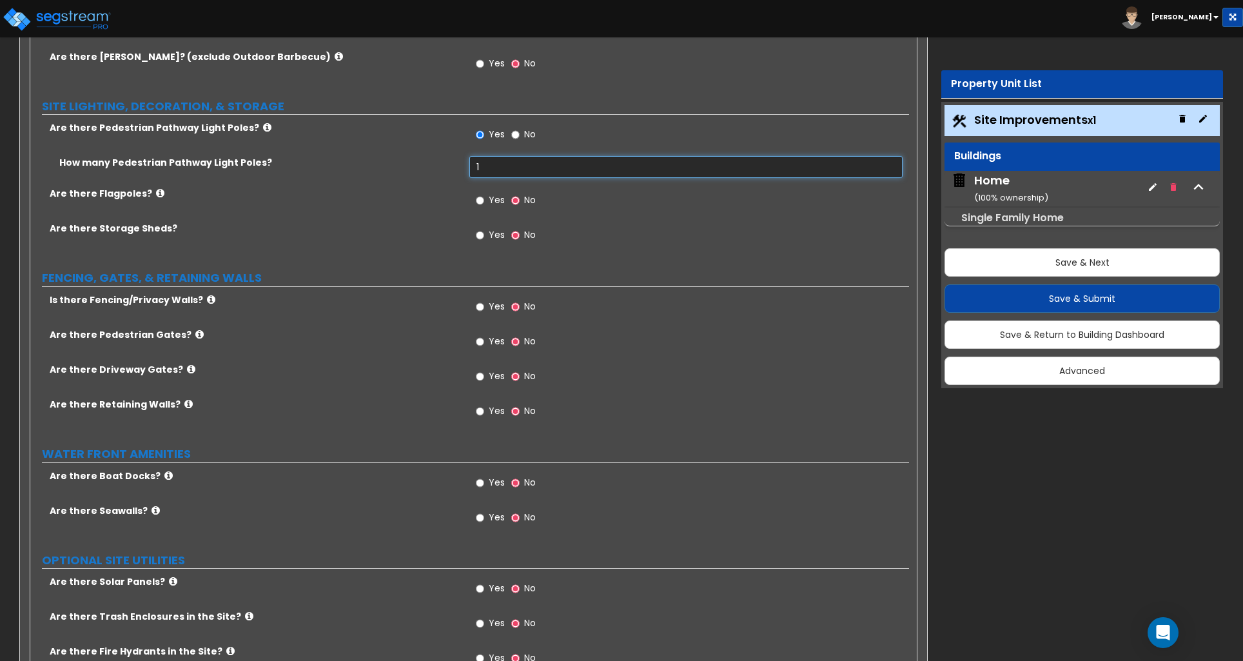
type input "1"
click at [478, 307] on input "Yes" at bounding box center [480, 307] width 8 height 14
radio input "true"
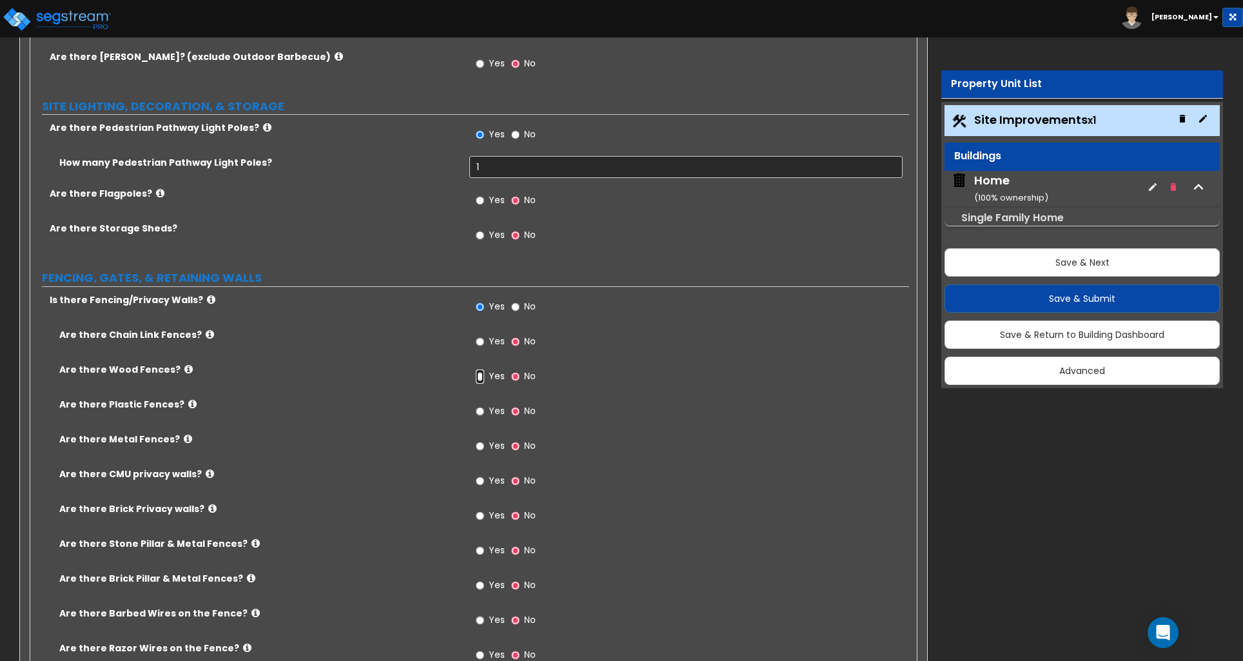
click at [479, 381] on input "Yes" at bounding box center [480, 377] width 8 height 14
radio input "true"
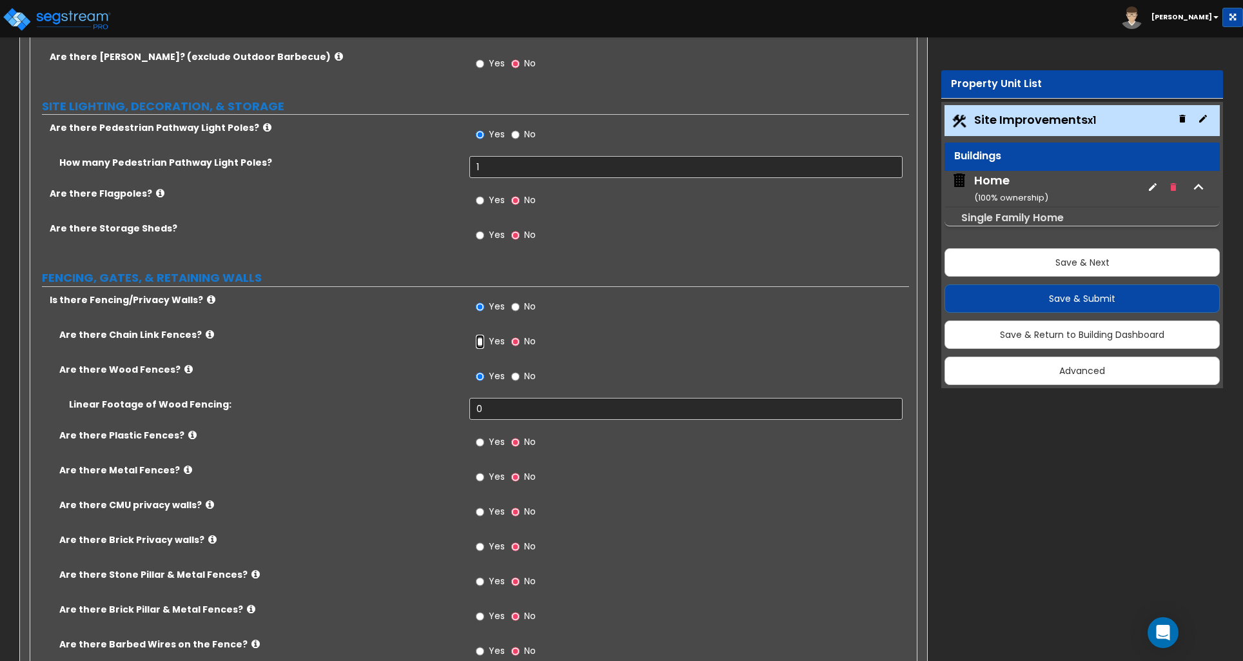
click at [481, 345] on input "Yes" at bounding box center [480, 342] width 8 height 14
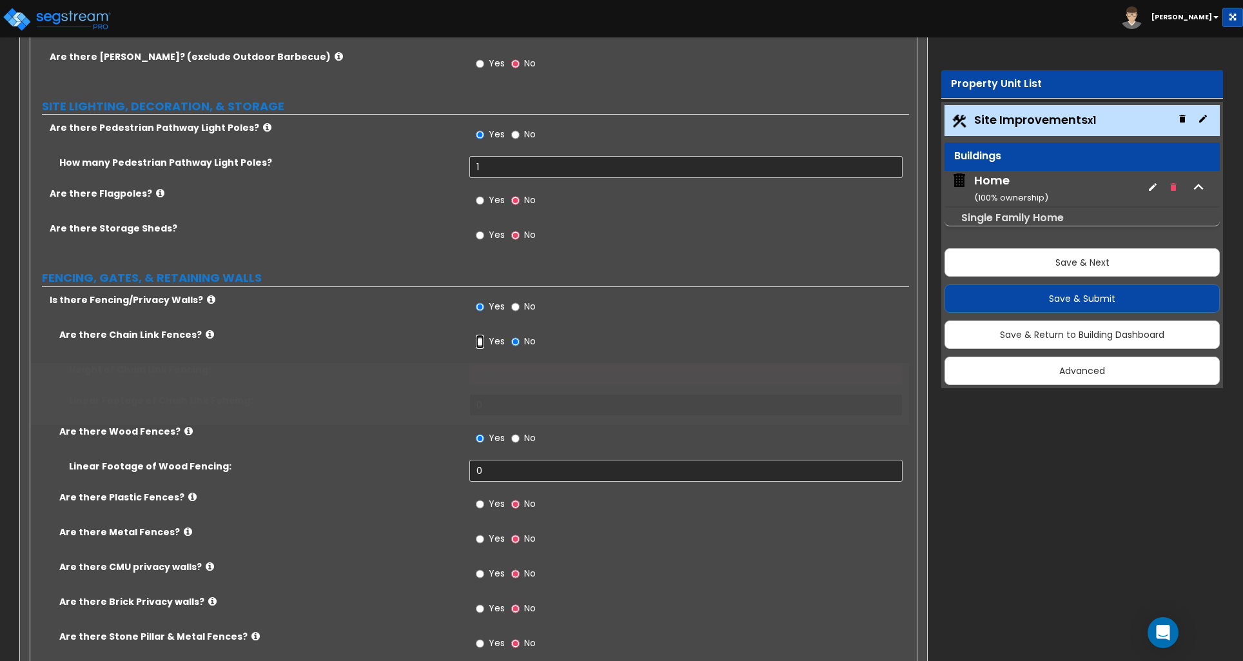
radio input "true"
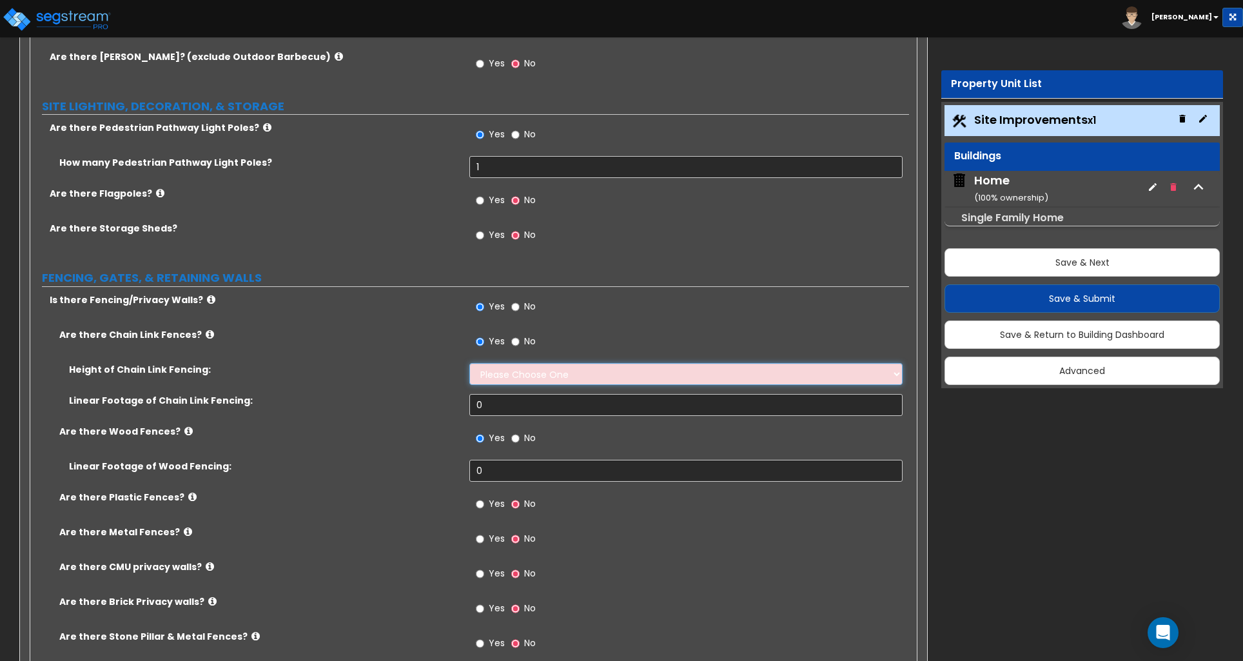
click at [497, 376] on select "Please Choose One 3 feet 4 feet 5 feet 6 feet 10 feet 12 feet" at bounding box center [685, 374] width 433 height 22
click at [469, 366] on select "Please Choose One 3 feet 4 feet 5 feet 6 feet 10 feet 12 feet" at bounding box center [685, 374] width 433 height 22
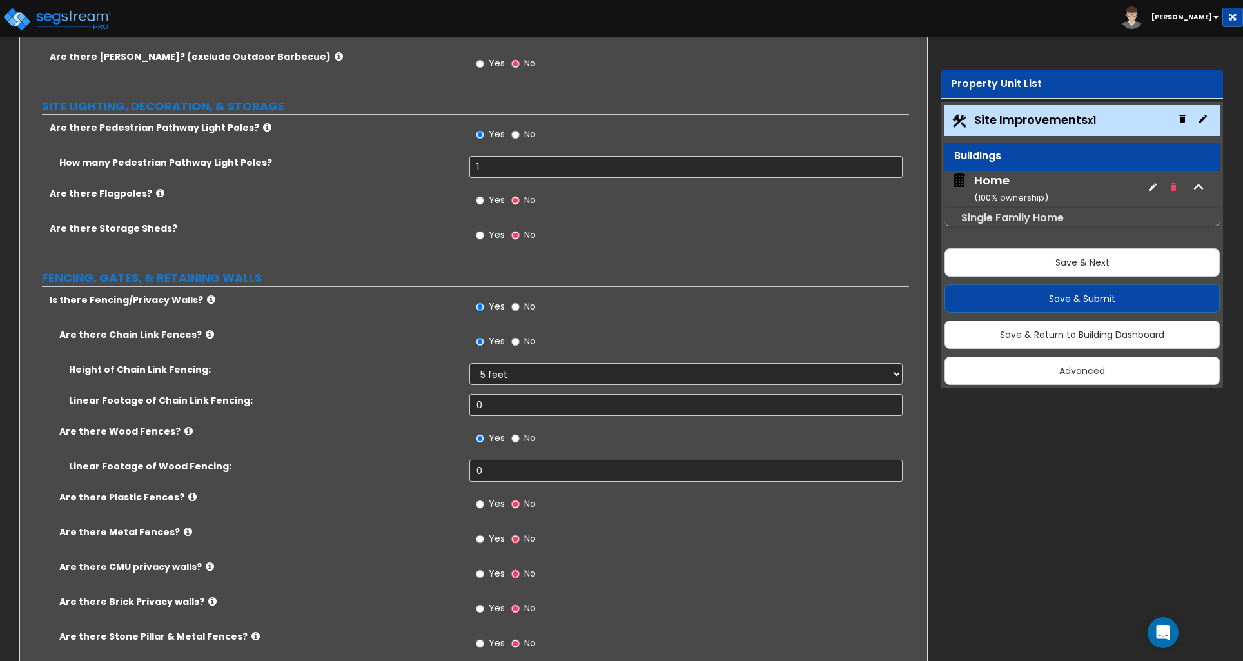
click at [505, 391] on div "Height of Chain Link Fencing: Please Choose One 3 feet 4 feet 5 feet 6 feet 10 …" at bounding box center [469, 378] width 879 height 31
click at [506, 383] on select "Please Choose One 3 feet 4 feet 5 feet 6 feet 10 feet 12 feet" at bounding box center [685, 374] width 433 height 22
select select "2"
click at [469, 366] on select "Please Choose One 3 feet 4 feet 5 feet 6 feet 10 feet 12 feet" at bounding box center [685, 374] width 433 height 22
click at [498, 410] on input "0" at bounding box center [685, 405] width 433 height 22
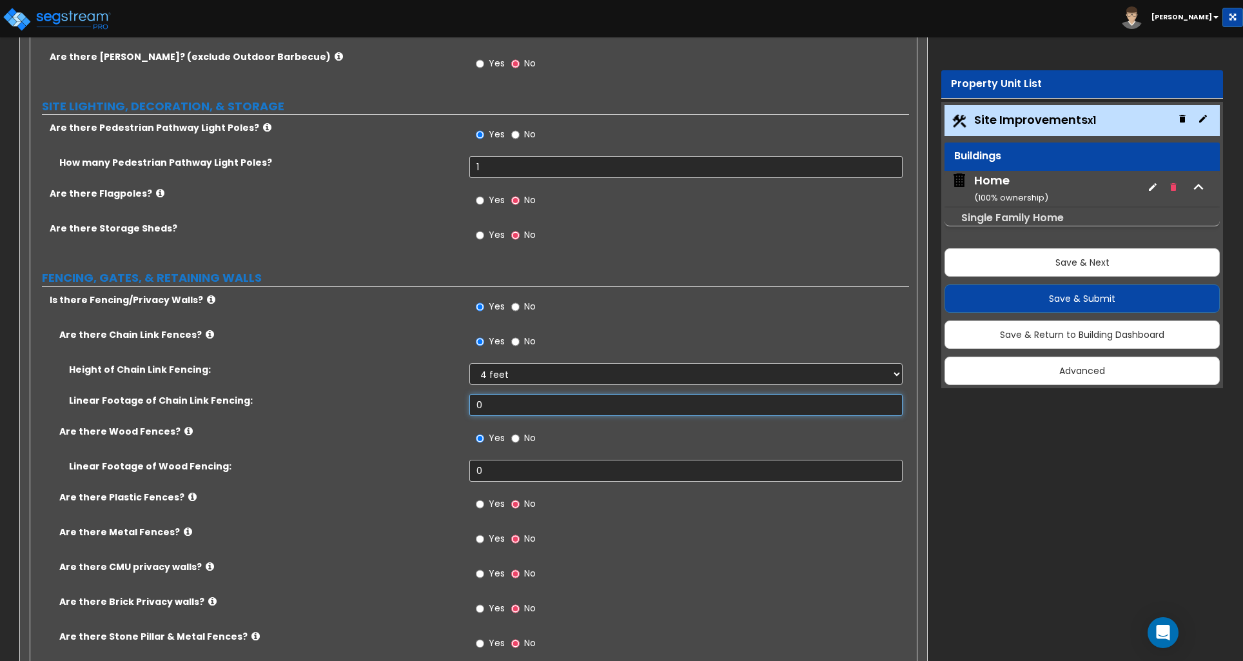
click at [498, 410] on input "0" at bounding box center [685, 405] width 433 height 22
type input "60"
click at [493, 471] on input "0" at bounding box center [685, 471] width 433 height 22
click at [487, 475] on input "0" at bounding box center [685, 471] width 433 height 22
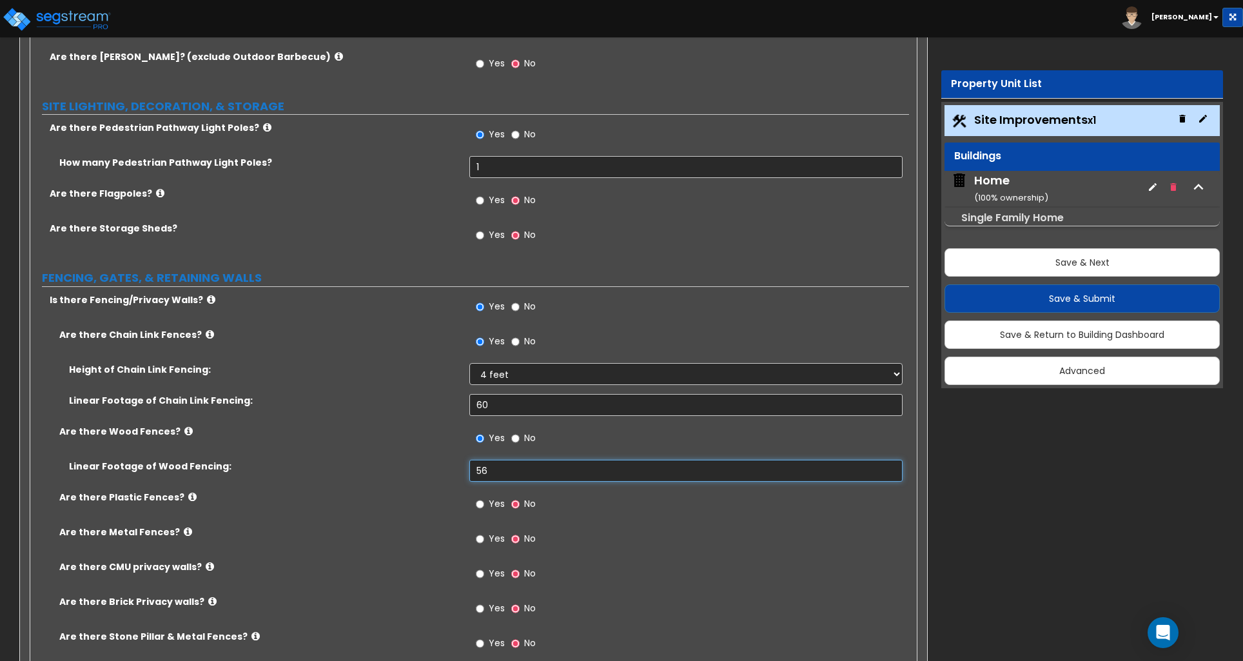
type input "56"
click at [494, 410] on input "60" at bounding box center [685, 405] width 433 height 22
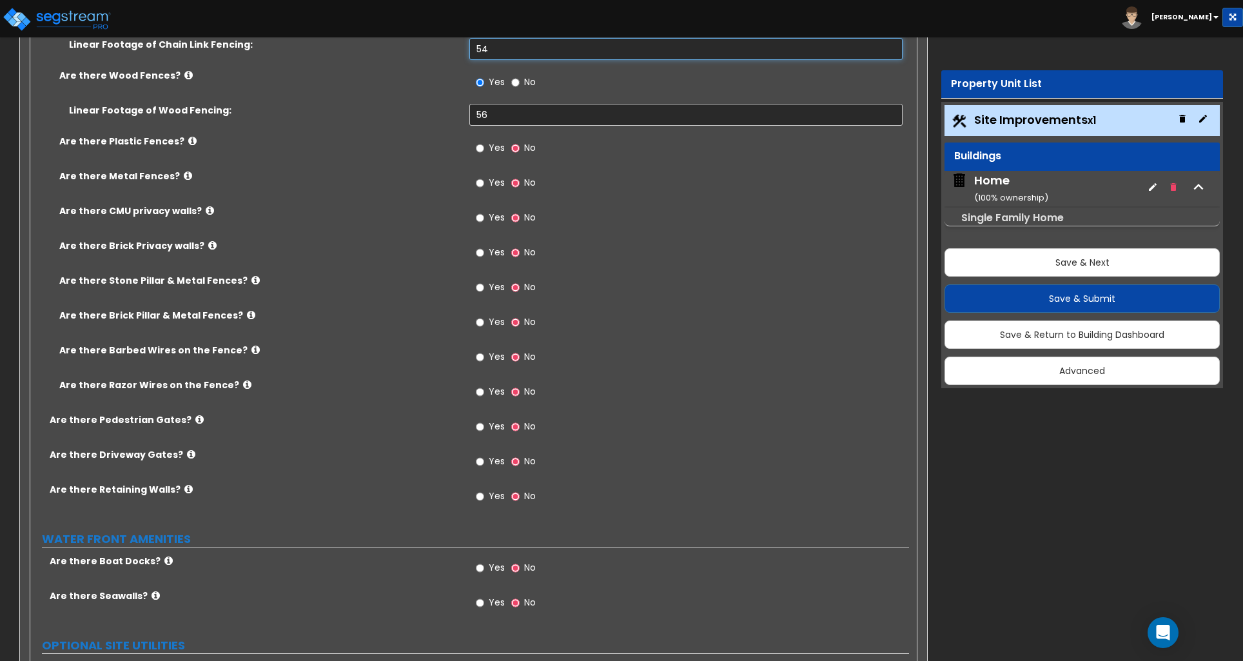
scroll to position [2660, 0]
type input "54"
click at [482, 428] on input "Yes" at bounding box center [480, 425] width 8 height 14
radio input "true"
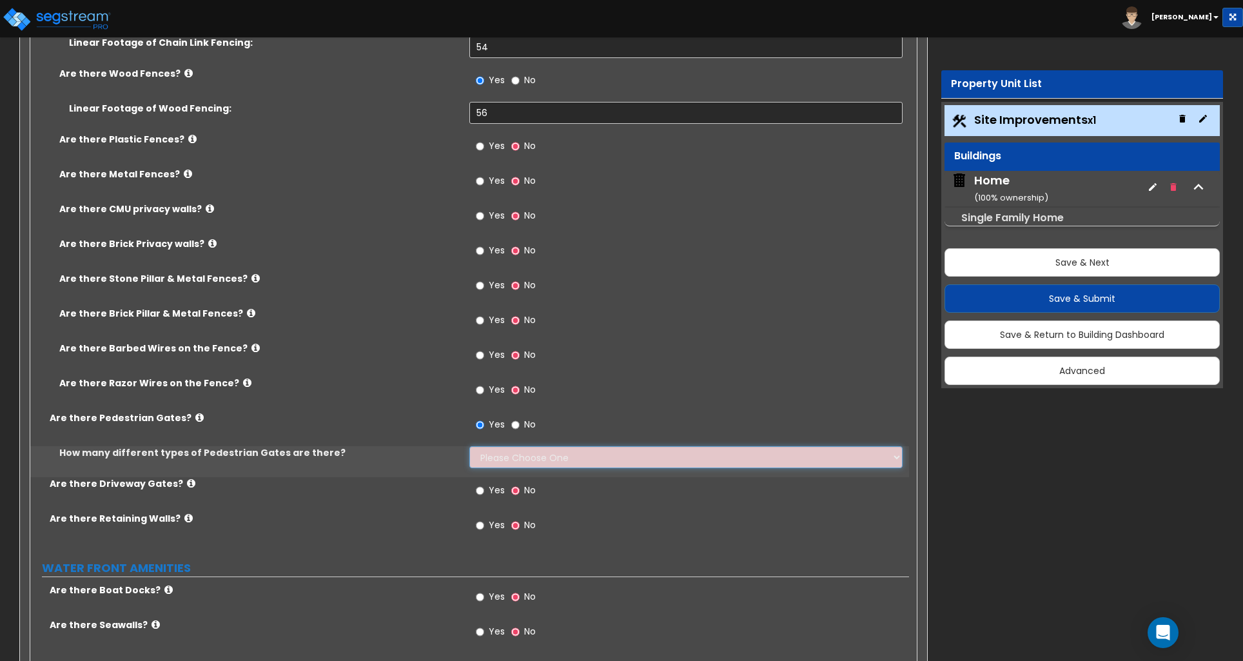
click at [495, 463] on select "Please Choose One 1 2 3" at bounding box center [685, 457] width 433 height 22
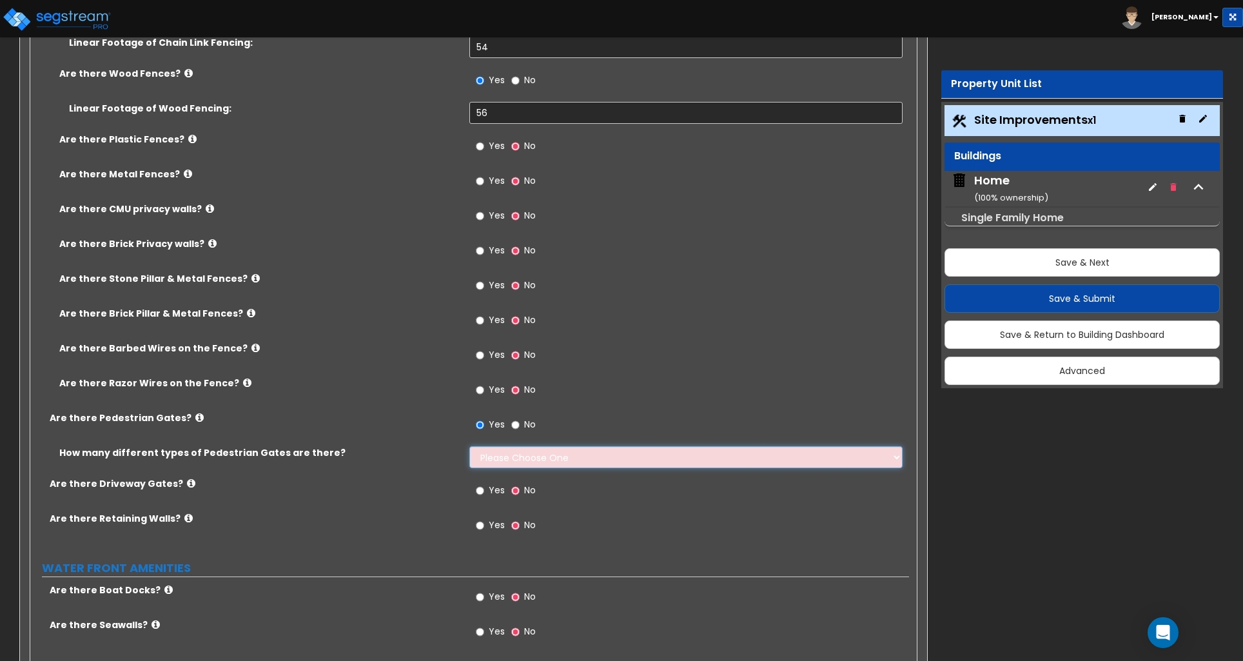
select select "1"
click at [469, 449] on select "Please Choose One 1 2 3" at bounding box center [685, 457] width 433 height 22
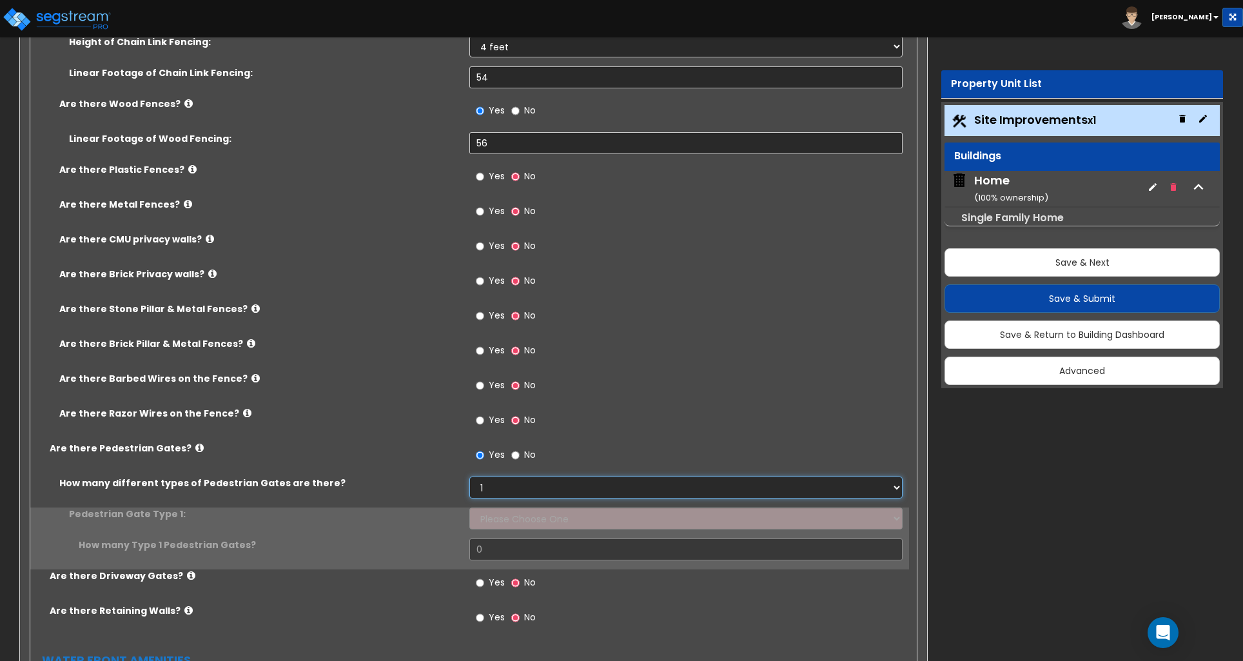
scroll to position [2623, 0]
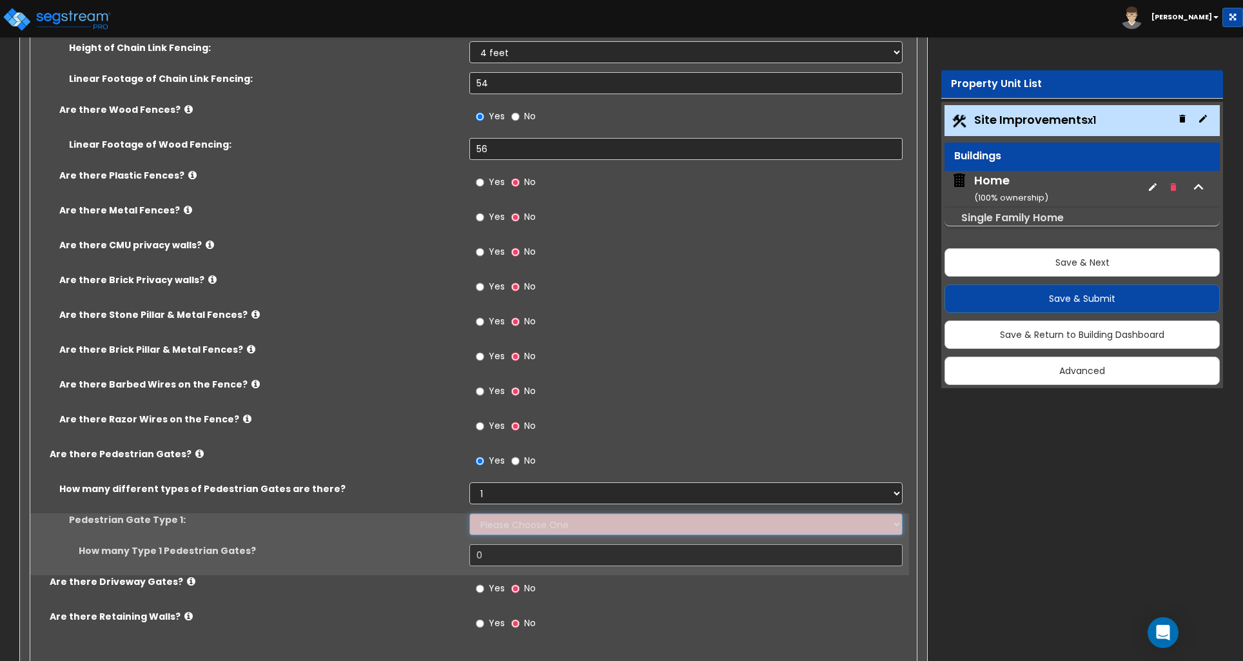
click at [494, 527] on select "Please Choose One Chain Link, 3 ft Height Chain Link, 4 ft Height Chain Link, 6…" at bounding box center [685, 524] width 433 height 22
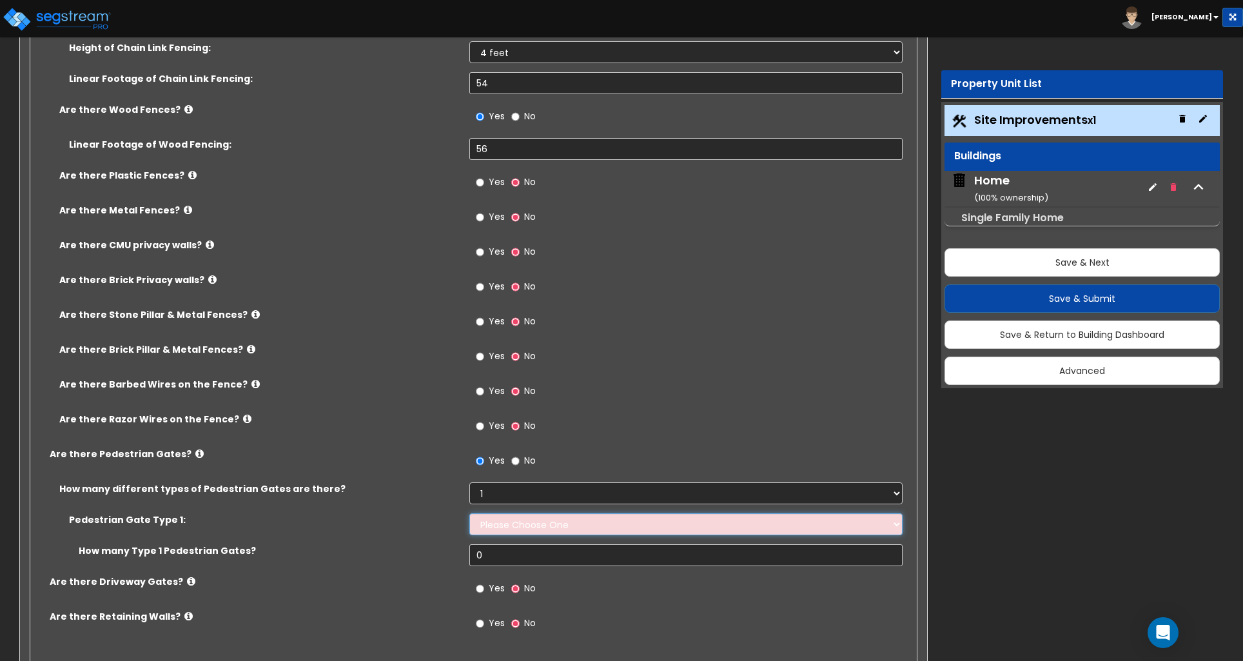
select select "2"
click at [469, 517] on select "Please Choose One Chain Link, 3 ft Height Chain Link, 4 ft Height Chain Link, 6…" at bounding box center [685, 524] width 433 height 22
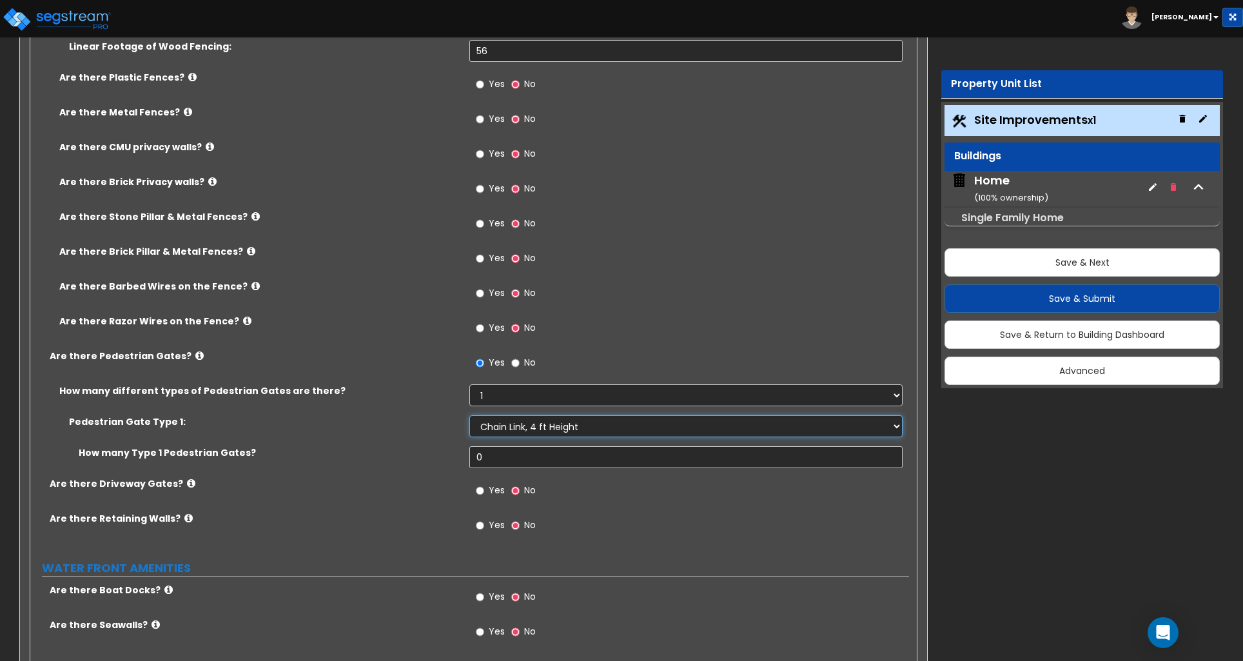
scroll to position [2731, 0]
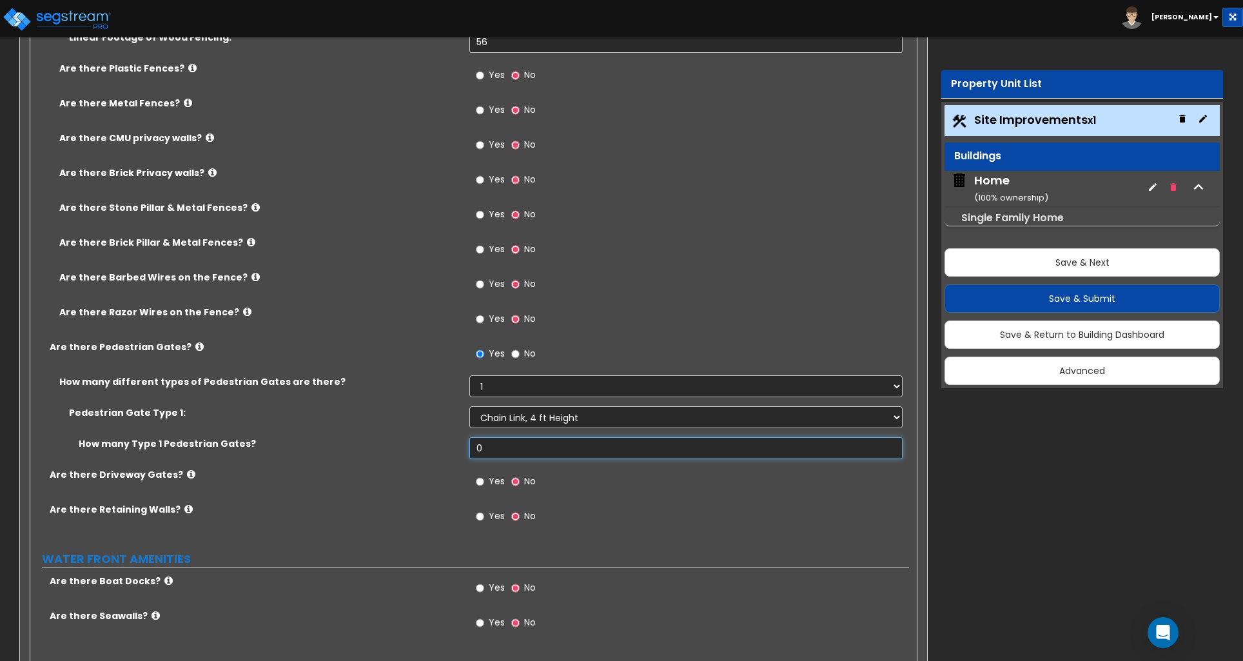
click at [529, 450] on input "0" at bounding box center [685, 448] width 433 height 22
click at [528, 450] on input "0" at bounding box center [685, 448] width 433 height 22
type input "1"
click at [503, 390] on select "Please Choose One 1 2 3" at bounding box center [685, 386] width 433 height 22
select select "2"
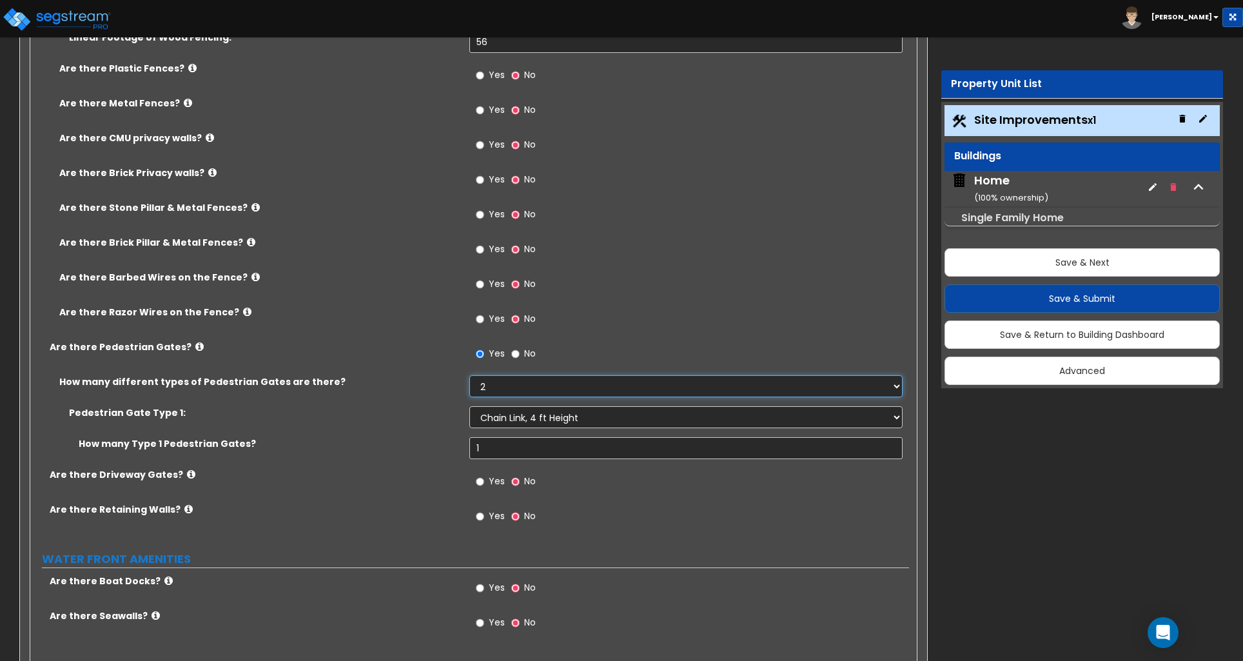
click at [469, 378] on select "Please Choose One 1 2 3" at bounding box center [685, 386] width 433 height 22
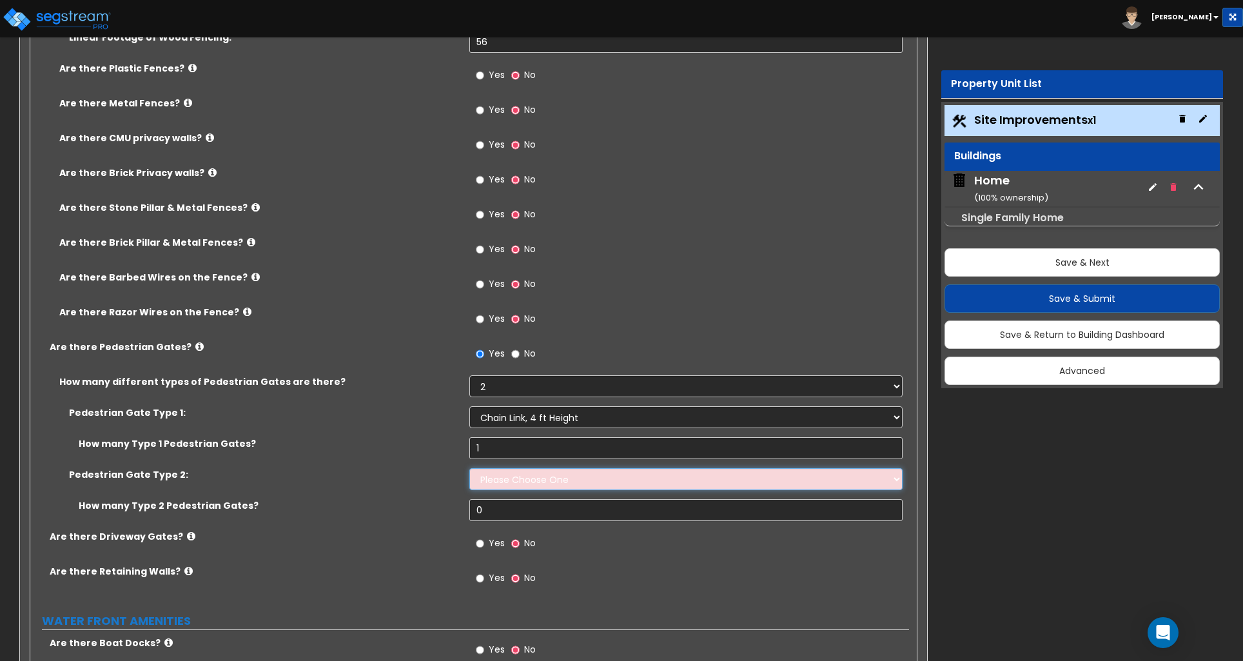
click at [503, 482] on select "Please Choose One Chain Link, 3 ft Height Chain Link, 4 ft Height Chain Link, 6…" at bounding box center [685, 479] width 433 height 22
select select "9"
click at [469, 471] on select "Please Choose One Chain Link, 3 ft Height Chain Link, 4 ft Height Chain Link, 6…" at bounding box center [685, 479] width 433 height 22
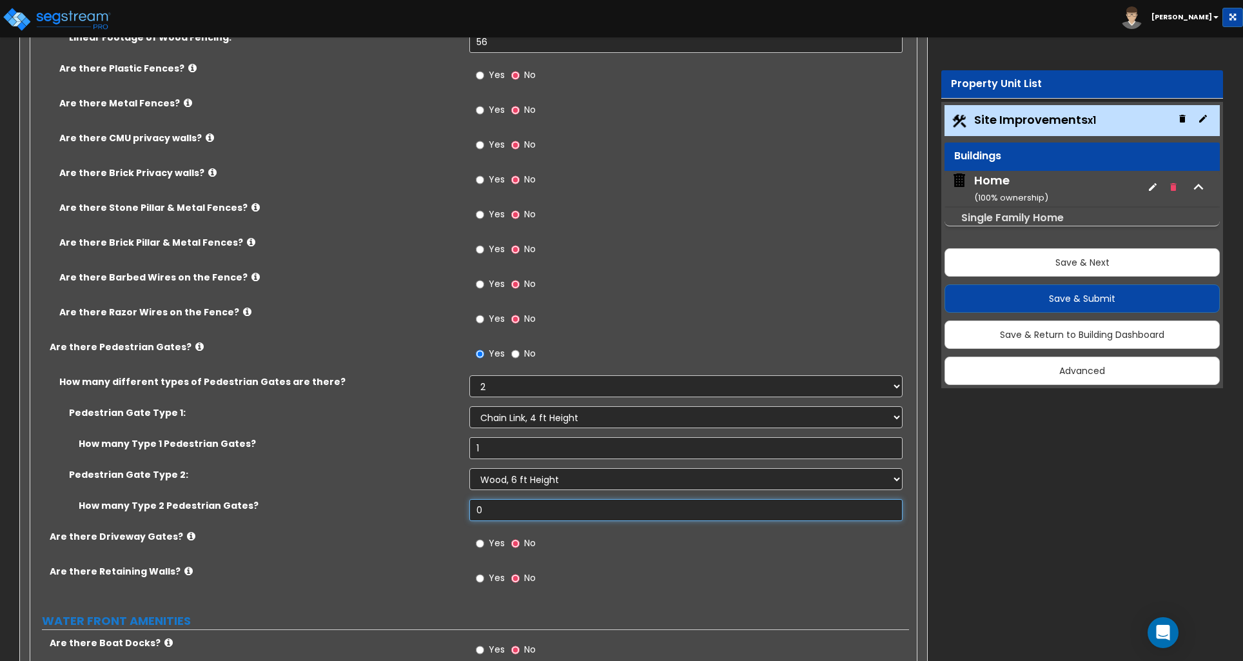
click at [506, 513] on input "0" at bounding box center [685, 510] width 433 height 22
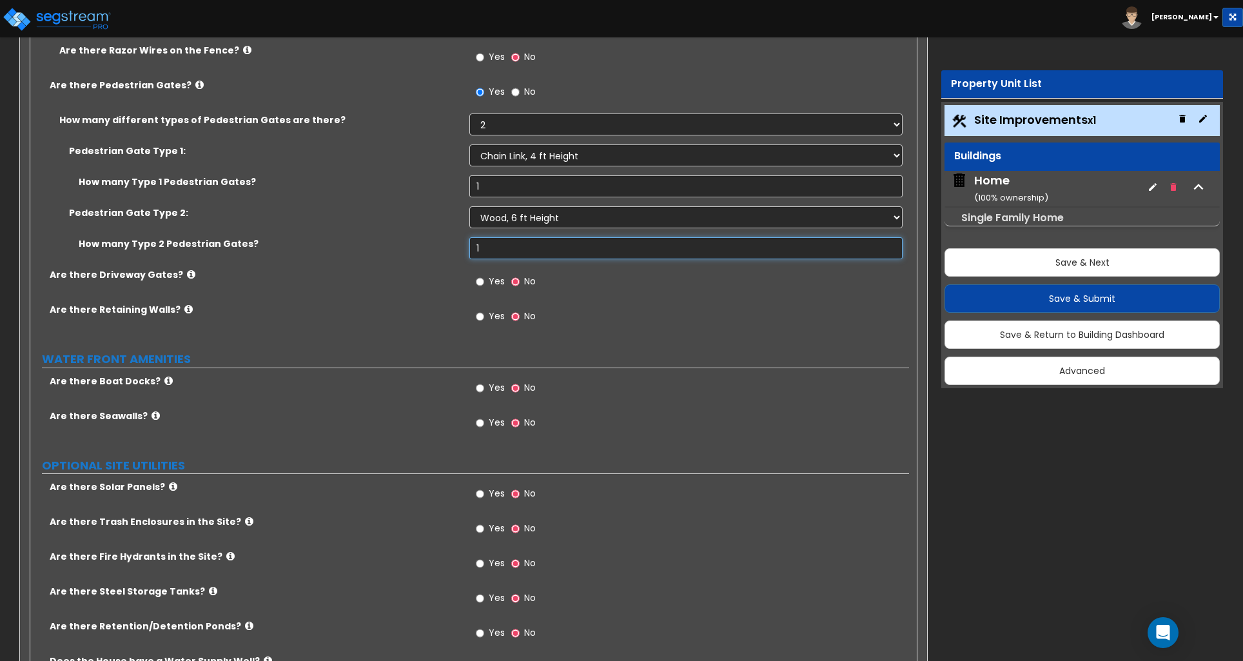
scroll to position [2994, 0]
type input "1"
click at [479, 320] on input "Yes" at bounding box center [480, 315] width 8 height 14
radio input "true"
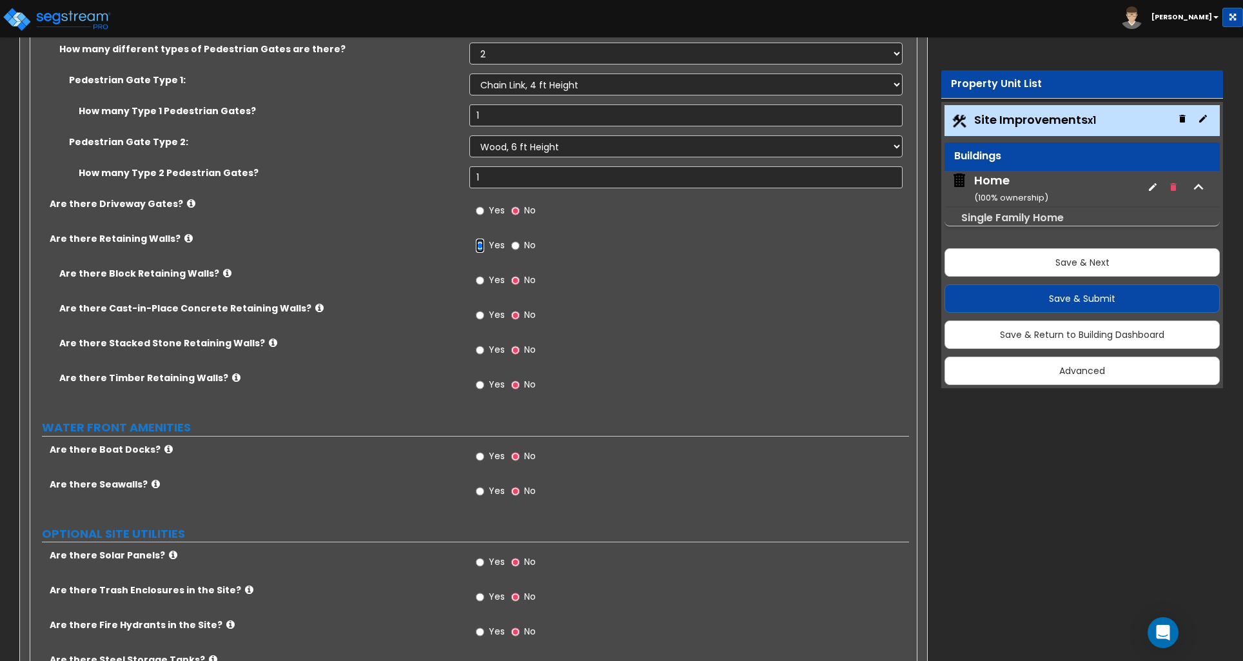
scroll to position [3072, 0]
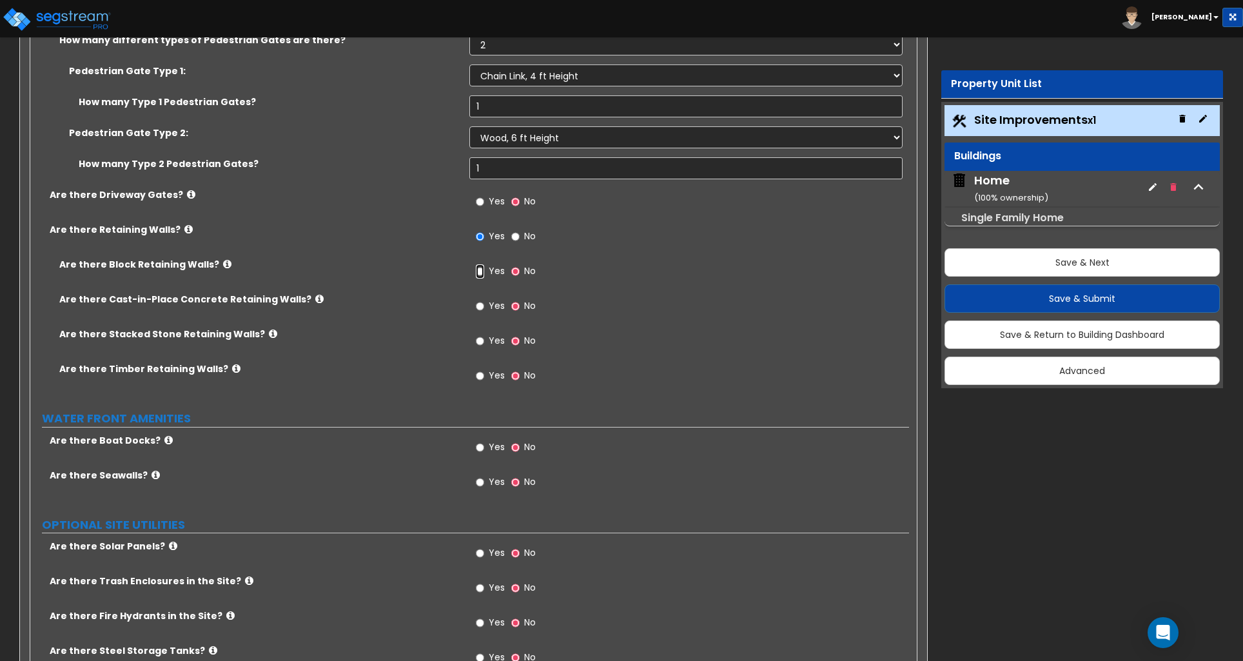
click at [478, 275] on input "Yes" at bounding box center [480, 271] width 8 height 14
radio input "true"
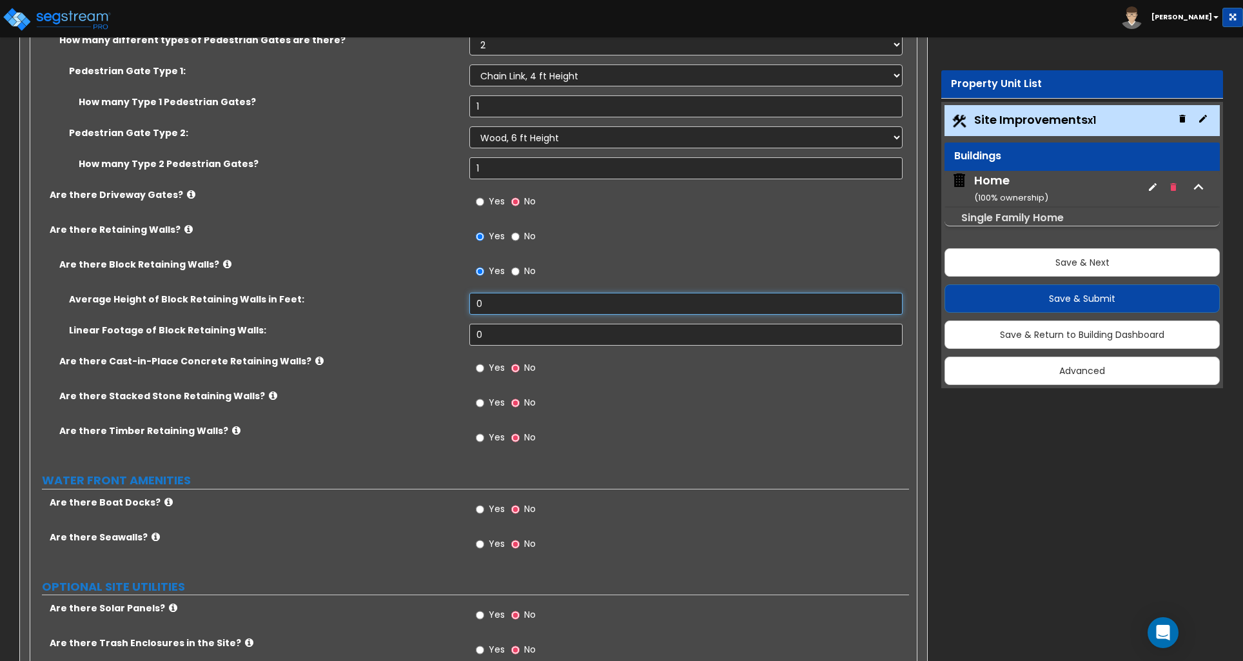
click at [493, 306] on input "0" at bounding box center [685, 304] width 433 height 22
type input "1"
click at [500, 335] on input "0" at bounding box center [685, 335] width 433 height 22
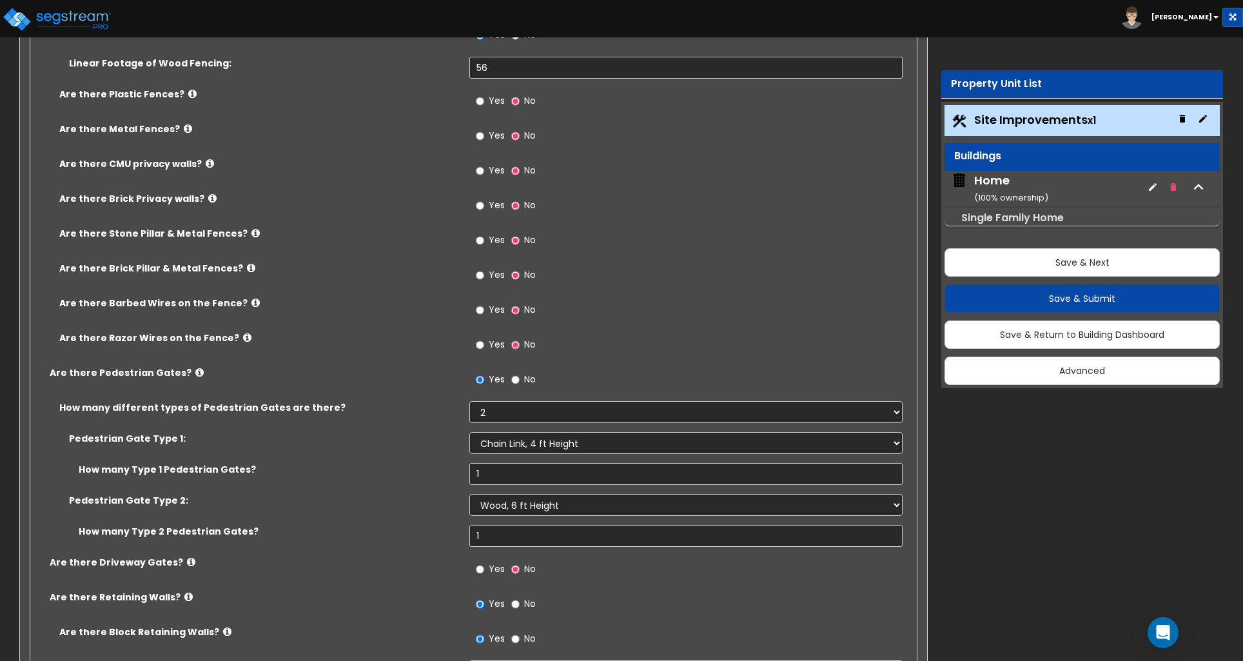
scroll to position [2701, 0]
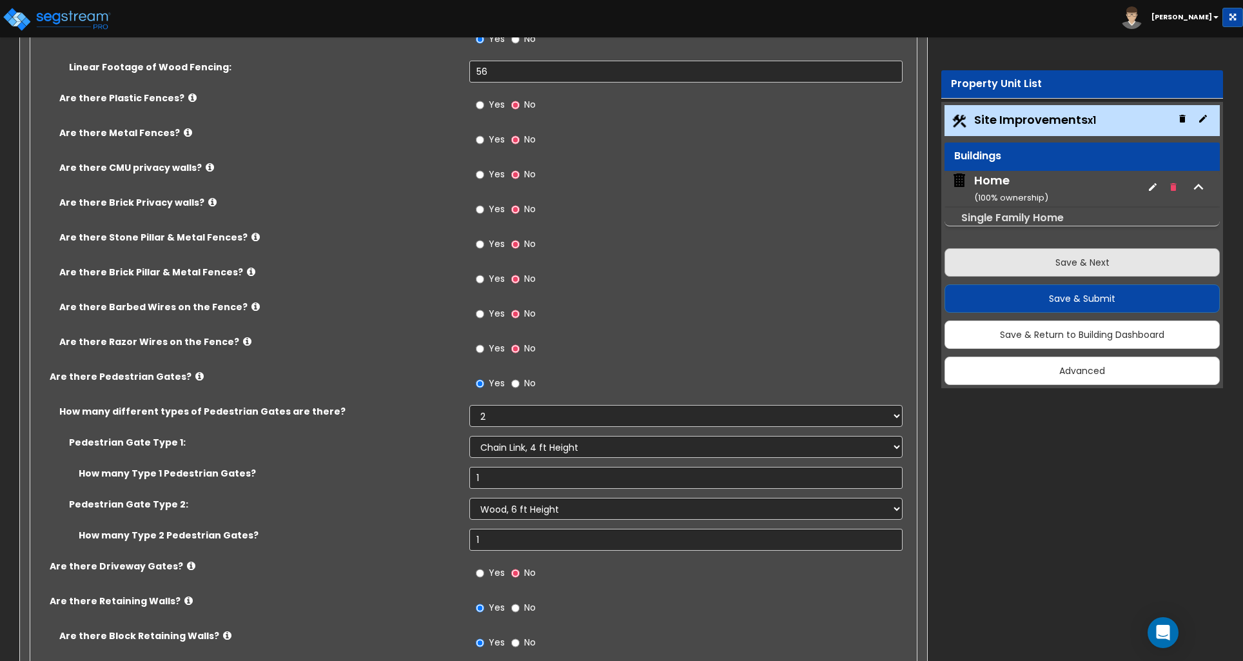
type input "40"
click at [1050, 265] on button "Save & Next" at bounding box center [1082, 262] width 275 height 28
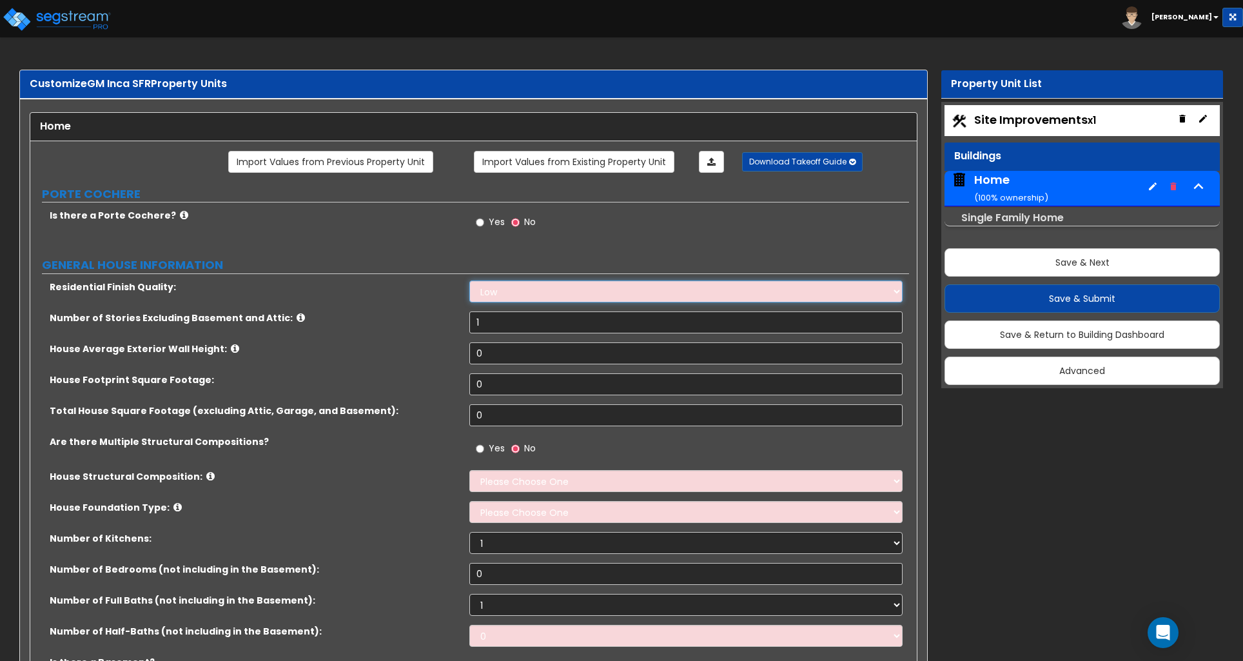
click at [521, 292] on select "Low Average High" at bounding box center [685, 292] width 433 height 22
click at [490, 328] on input "1" at bounding box center [685, 322] width 433 height 22
click at [489, 328] on input "1" at bounding box center [685, 322] width 433 height 22
type input "2"
click at [496, 357] on input "0" at bounding box center [685, 353] width 433 height 22
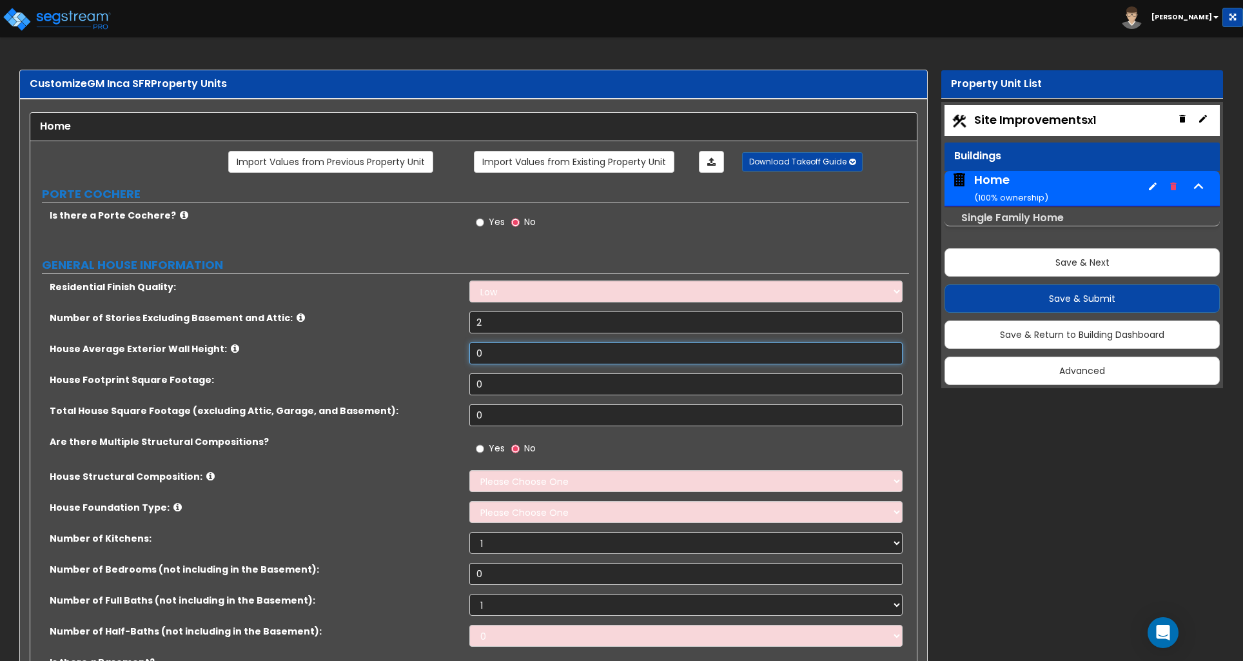
click at [496, 357] on input "0" at bounding box center [685, 353] width 433 height 22
type input "1"
type input "20"
click at [487, 383] on input "0" at bounding box center [685, 384] width 433 height 22
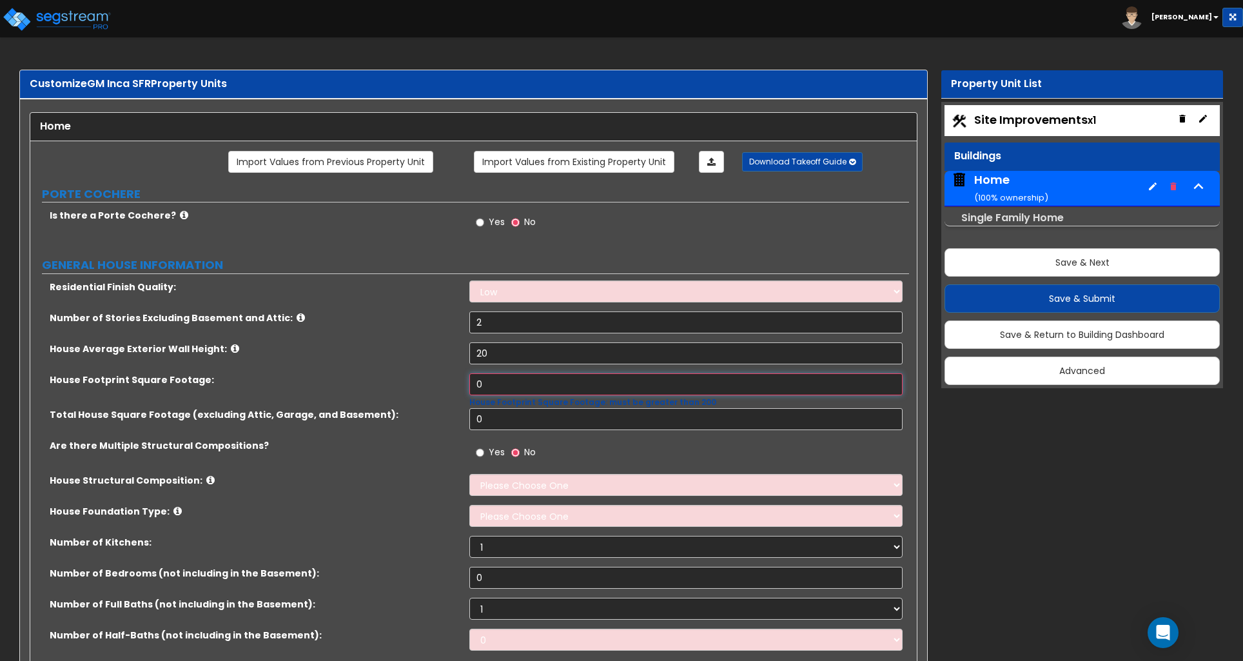
click at [518, 385] on input "0" at bounding box center [685, 384] width 433 height 22
type input "935"
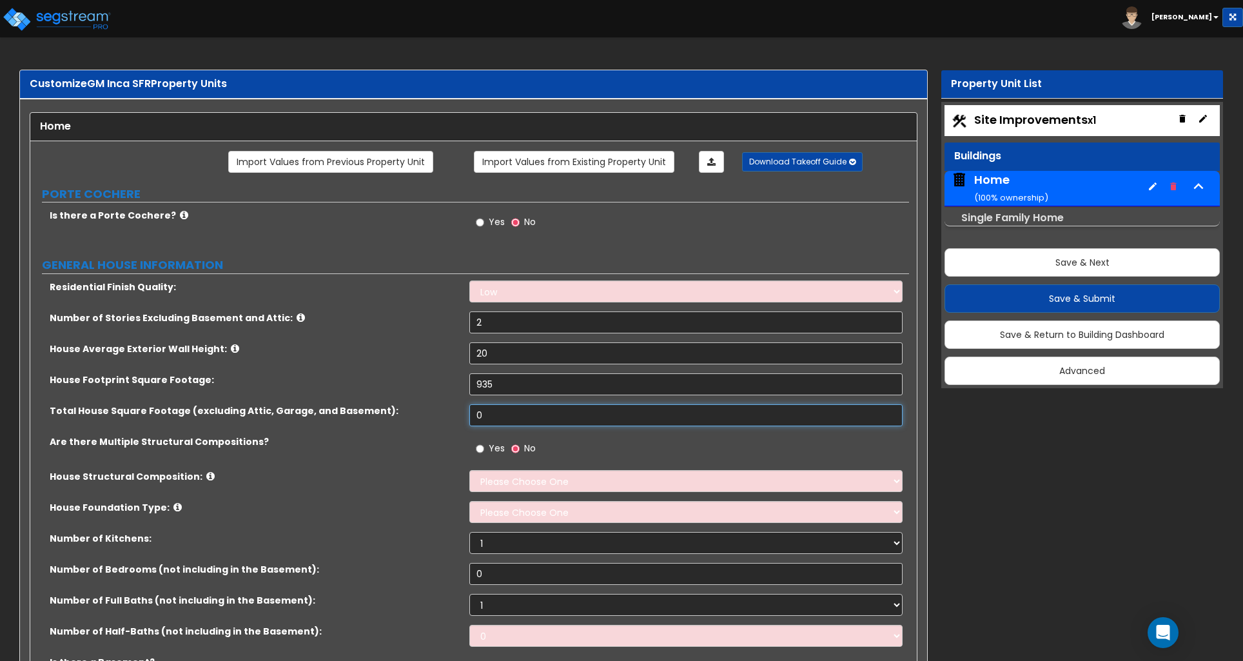
click at [500, 423] on input "0" at bounding box center [685, 415] width 433 height 22
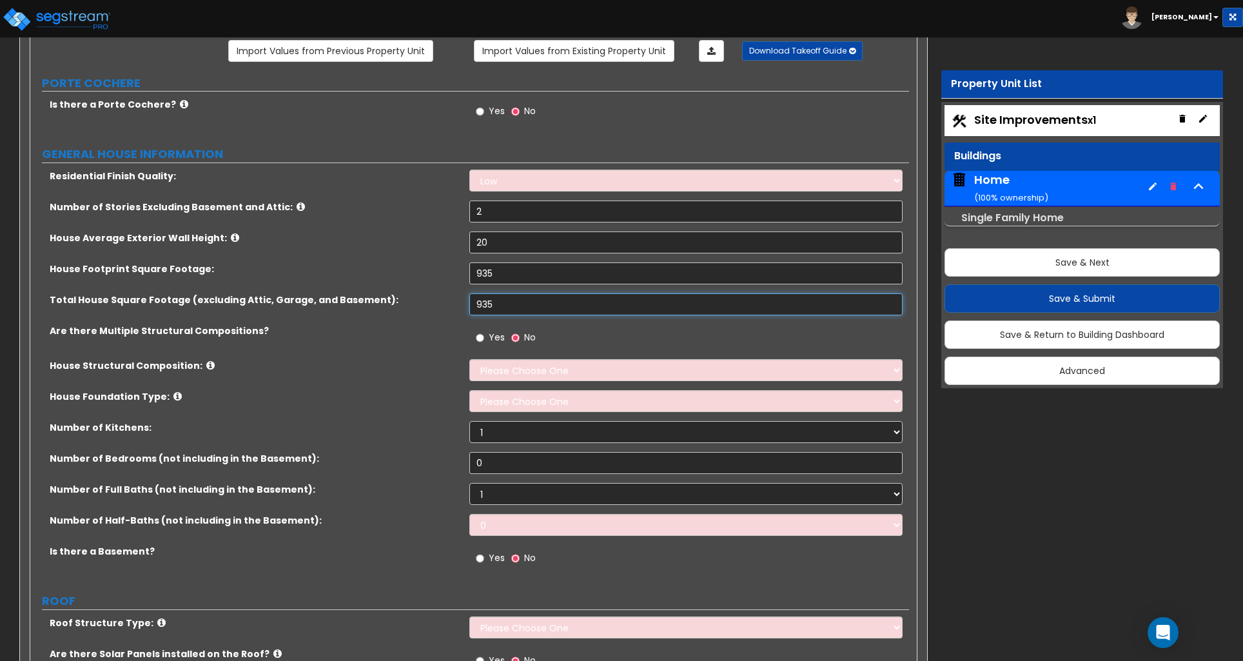
scroll to position [112, 0]
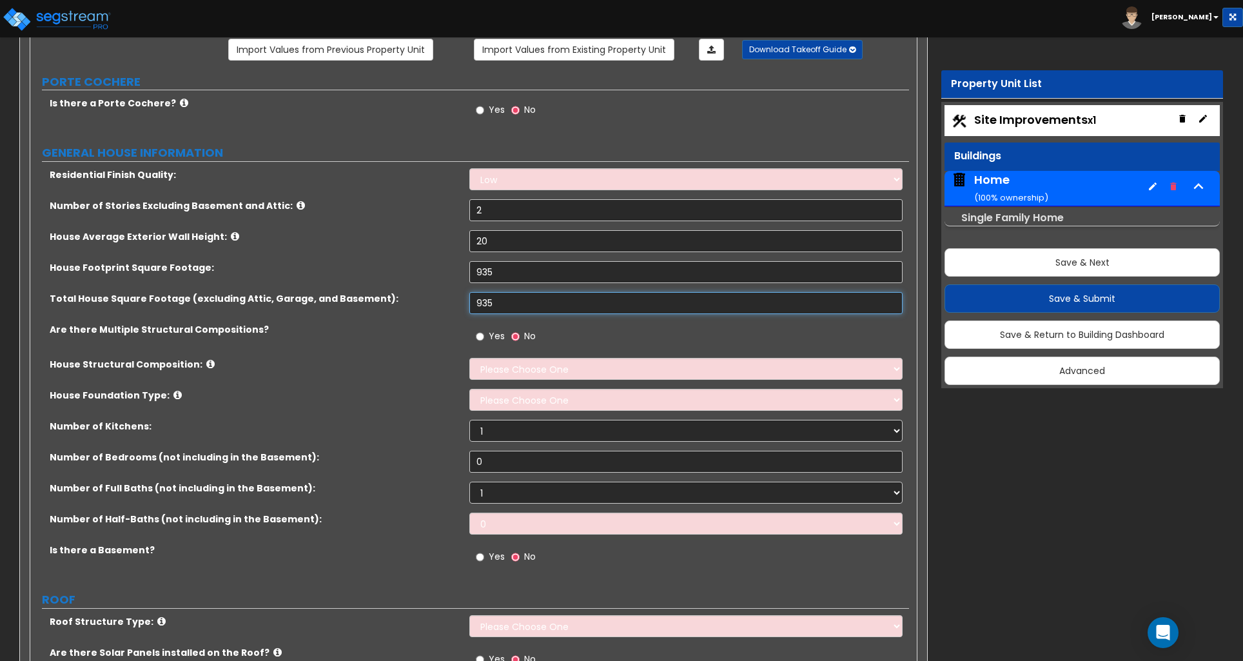
type input "935"
click at [537, 183] on select "Low Average High" at bounding box center [685, 179] width 433 height 22
select select "1"
click at [469, 170] on select "Low Average High" at bounding box center [685, 179] width 433 height 22
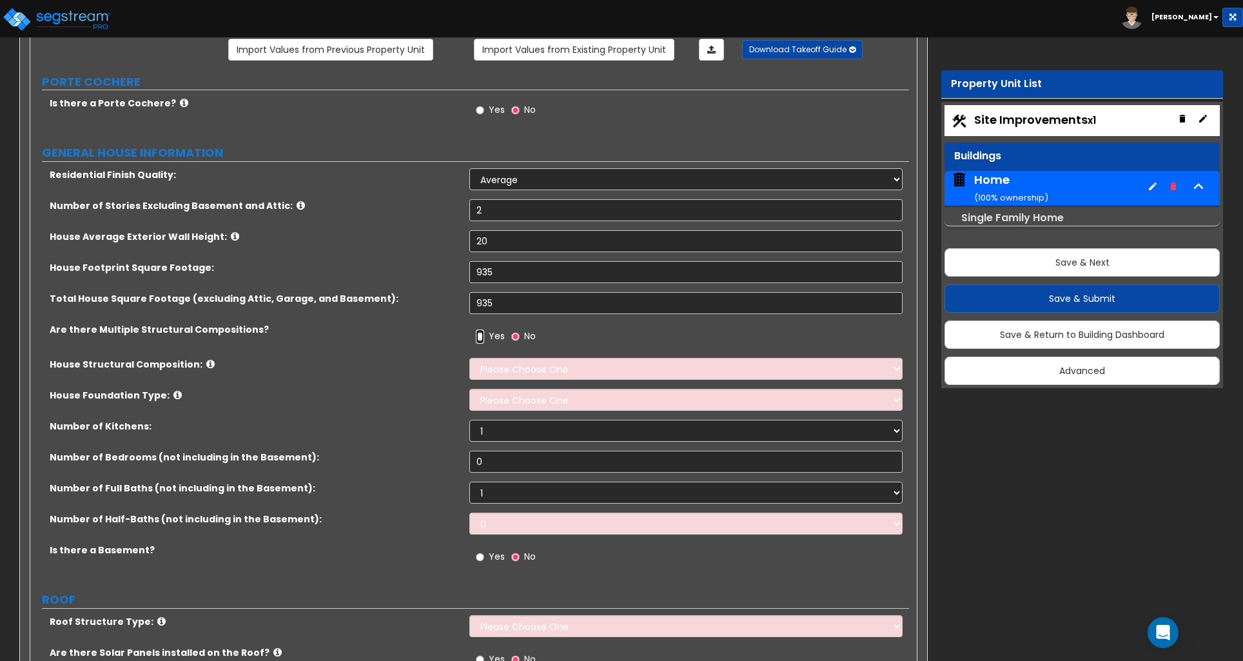
drag, startPoint x: 482, startPoint y: 337, endPoint x: 1133, endPoint y: 424, distance: 656.5
click at [482, 337] on input "Yes" at bounding box center [480, 337] width 8 height 14
radio input "true"
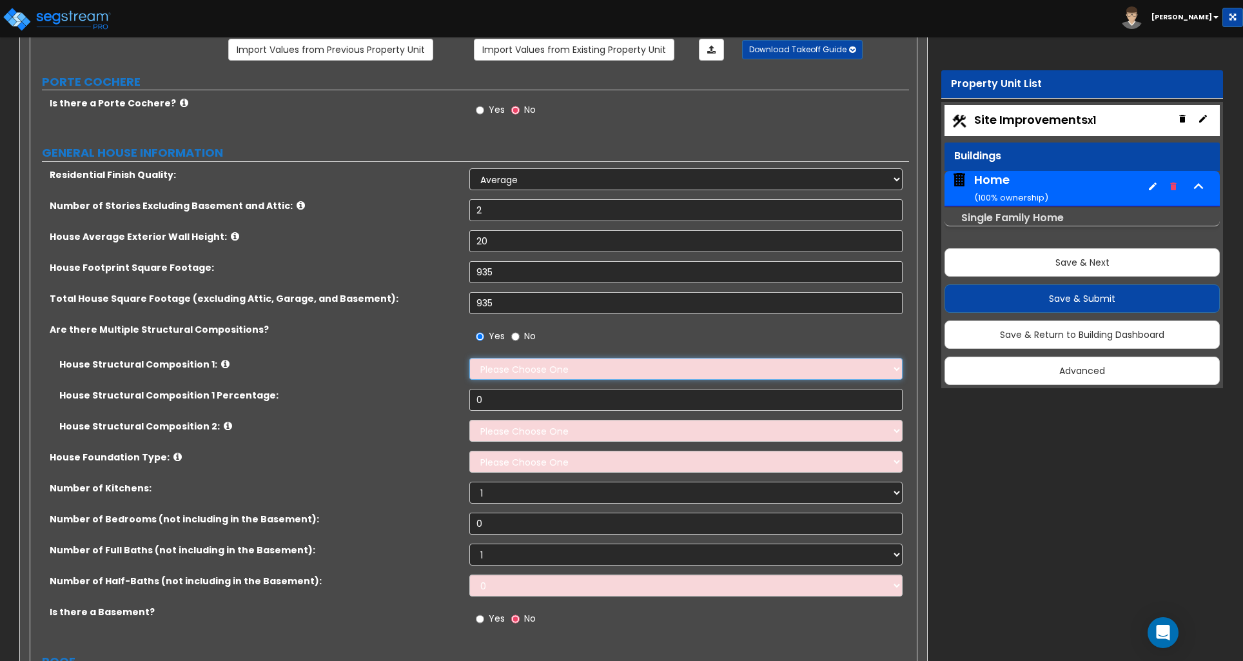
click at [568, 370] on select "Please Choose One Reinforced Concrete Structural Steel Brick Masonry CMU Masonr…" at bounding box center [685, 369] width 433 height 22
select select "7"
click at [469, 359] on select "Please Choose One Reinforced Concrete Structural Steel Brick Masonry CMU Masonr…" at bounding box center [685, 369] width 433 height 22
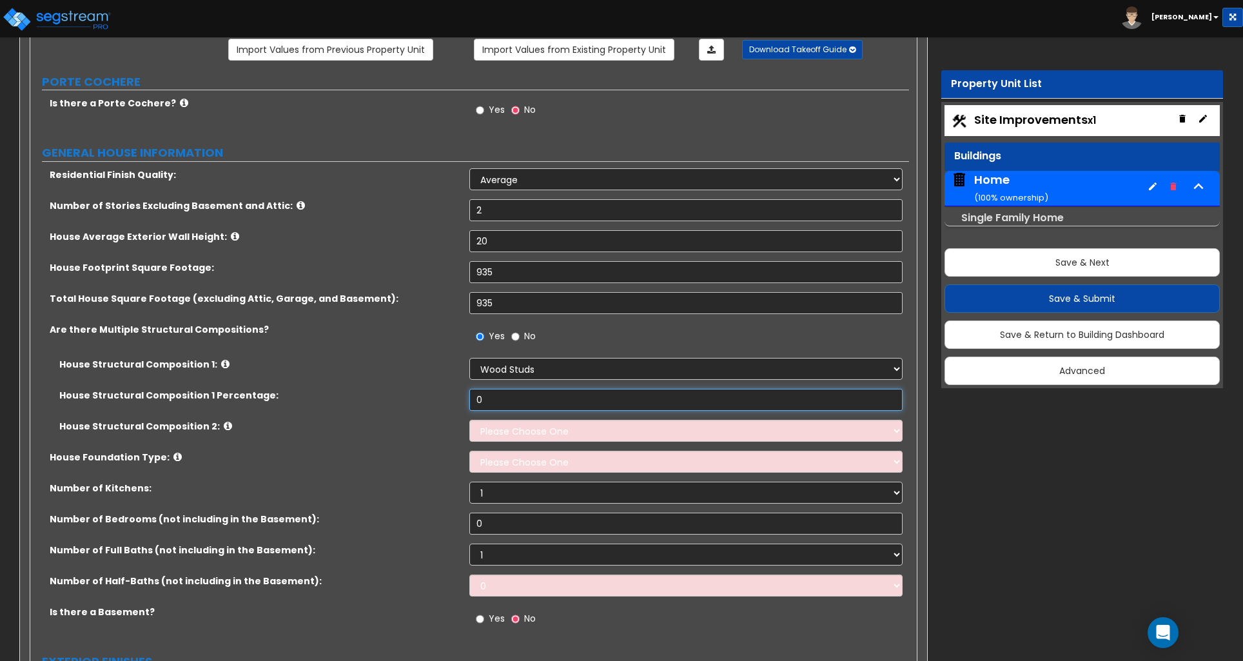
click at [524, 404] on input "0" at bounding box center [685, 400] width 433 height 22
click at [515, 341] on input "No" at bounding box center [515, 337] width 8 height 14
radio input "false"
radio input "true"
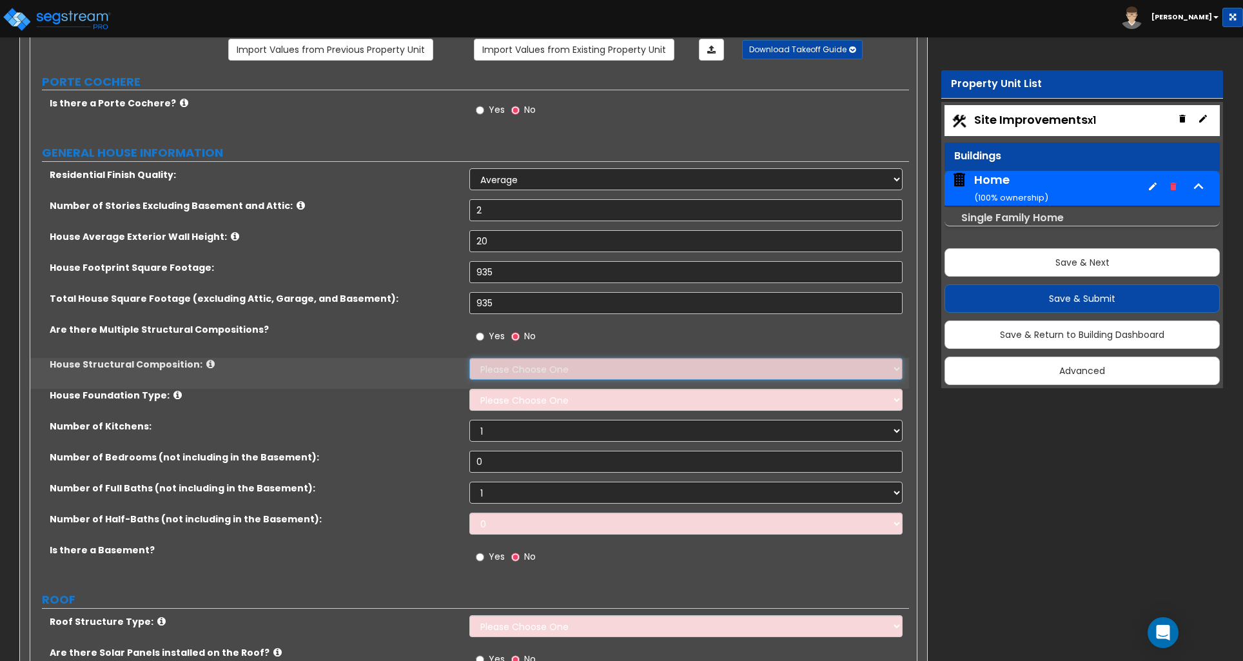
click at [515, 370] on select "Please Choose One Reinforced Concrete Structural Steel Brick Masonry CMU Masonr…" at bounding box center [685, 369] width 433 height 22
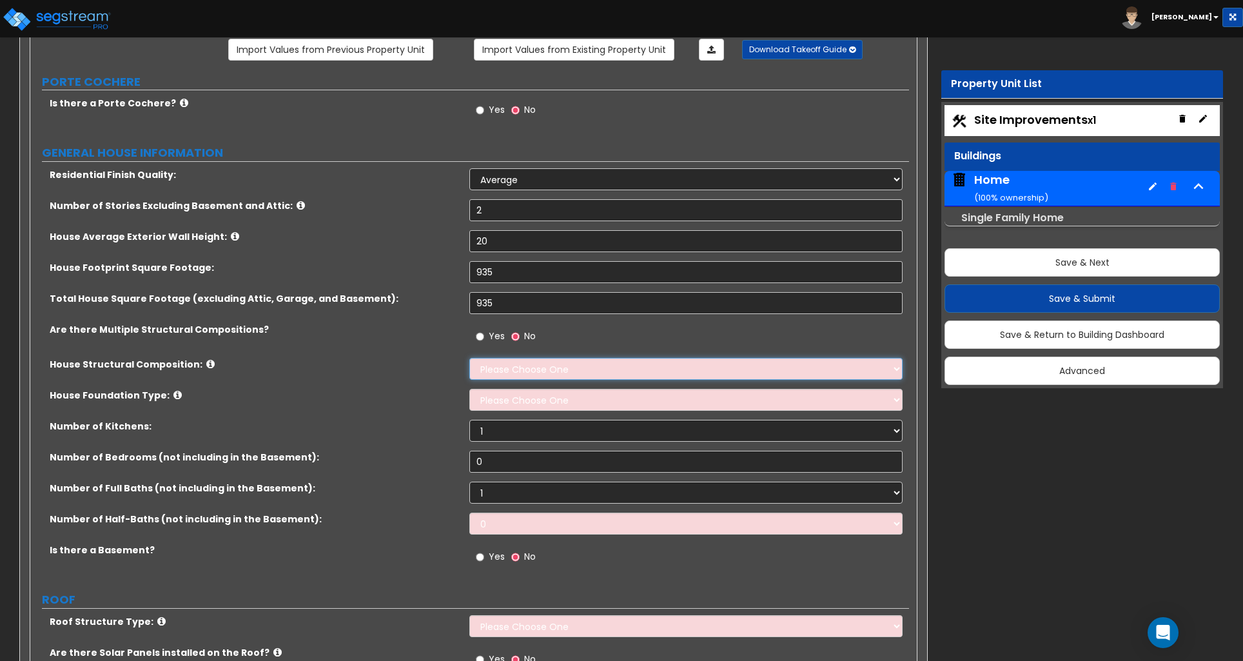
select select "7"
click at [469, 359] on select "Please Choose One Reinforced Concrete Structural Steel Brick Masonry CMU Masonr…" at bounding box center [685, 369] width 433 height 22
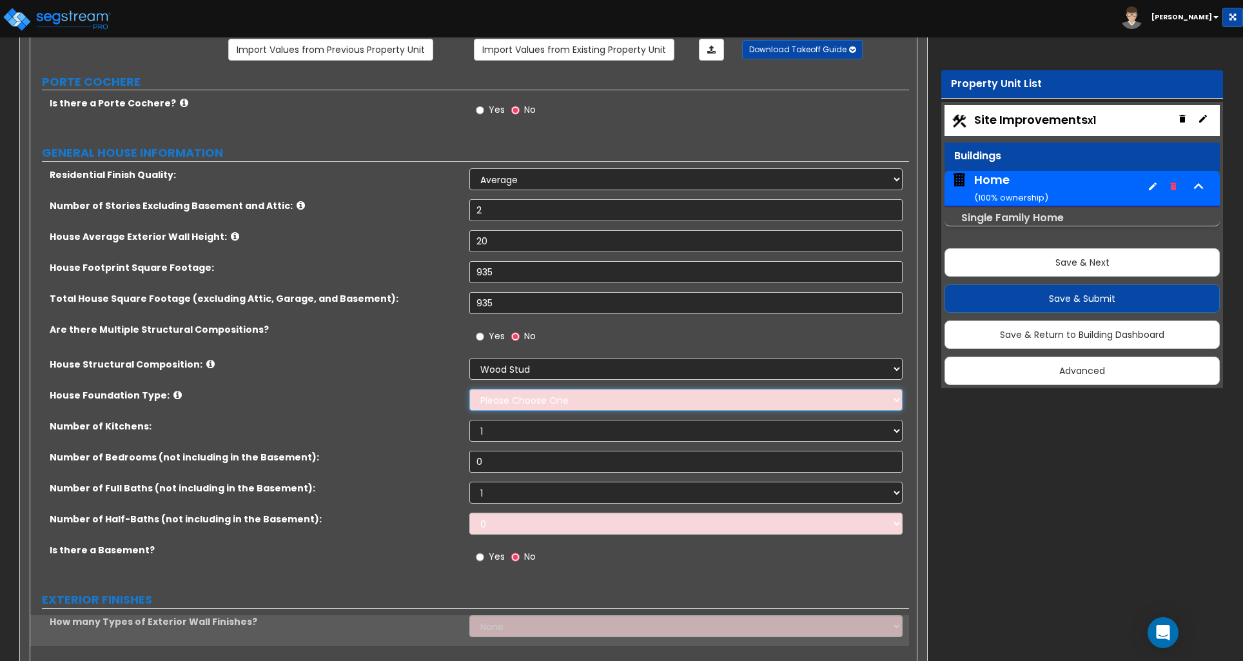
click at [509, 404] on select "Please Choose One Crawl Space Pier-Elevated First floor Slab on Grade" at bounding box center [685, 400] width 433 height 22
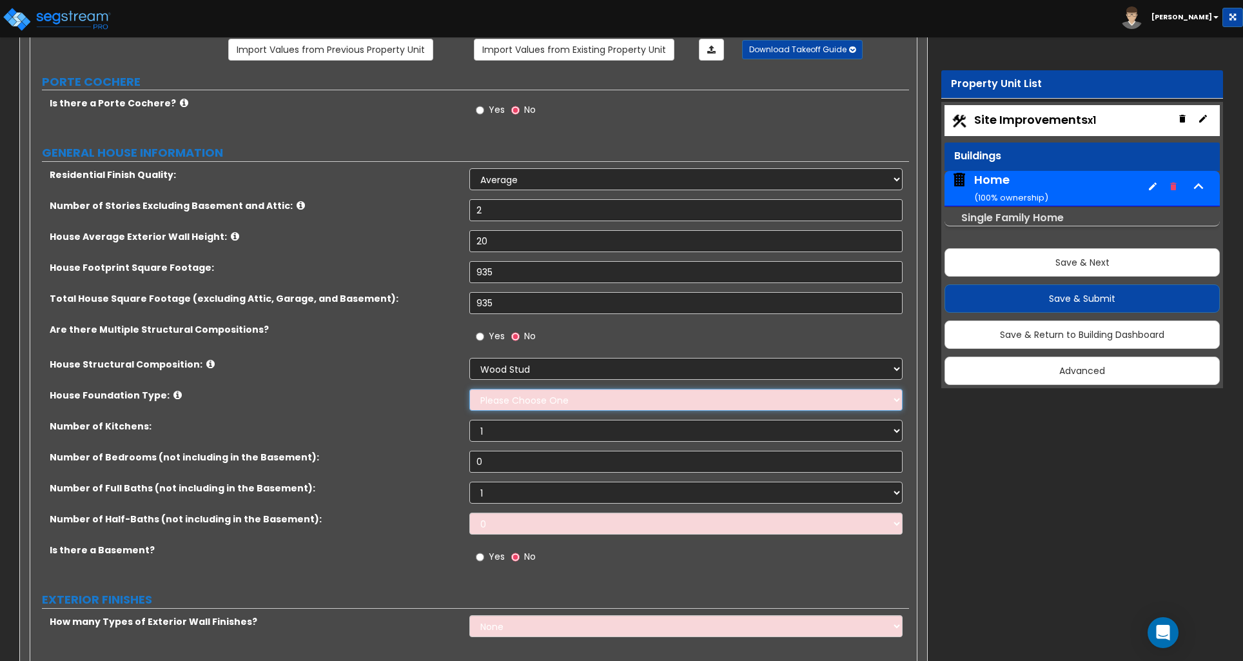
select select "3"
click at [469, 390] on select "Please Choose One Crawl Space Pier-Elevated First floor Slab on Grade" at bounding box center [685, 400] width 433 height 22
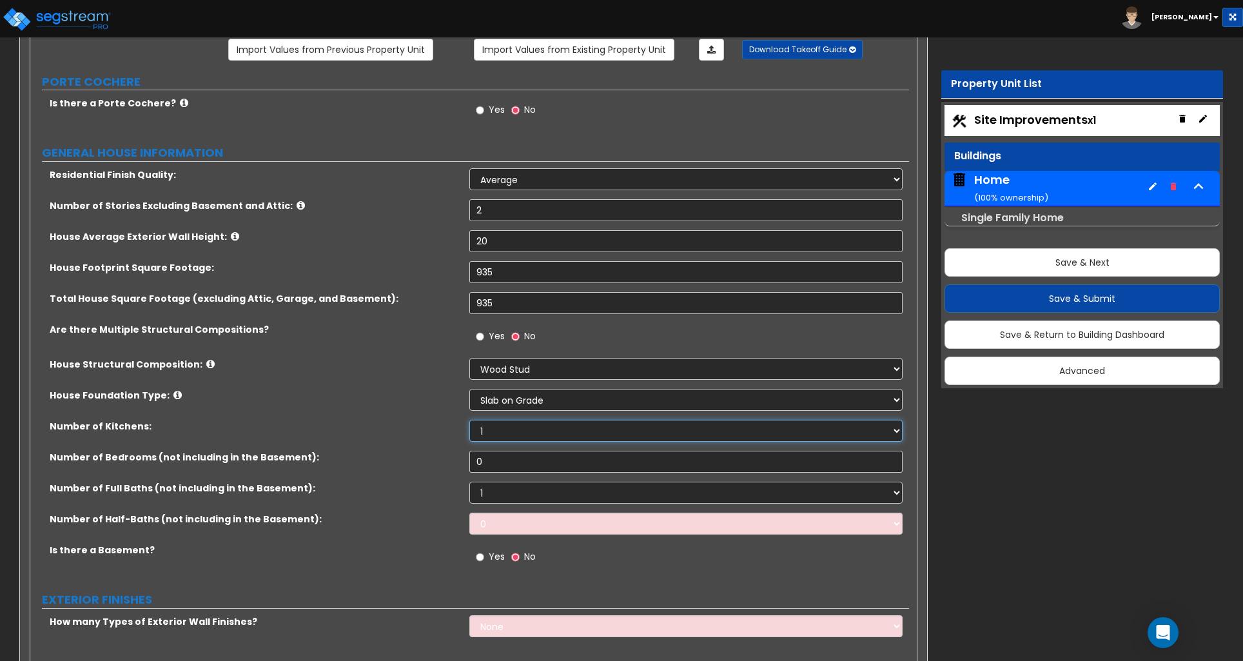
click at [509, 433] on select "1 2 3" at bounding box center [685, 431] width 433 height 22
click at [469, 421] on select "1 2 3" at bounding box center [685, 431] width 433 height 22
click at [518, 468] on input "0" at bounding box center [685, 462] width 433 height 22
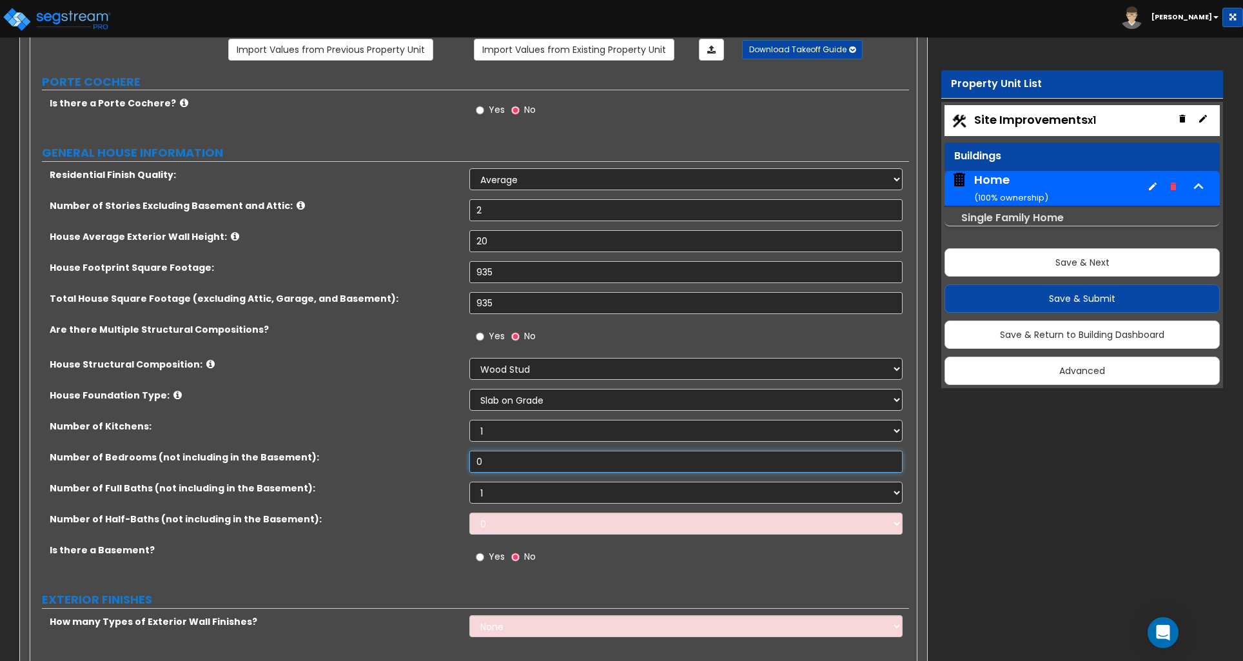
click at [511, 469] on input "0" at bounding box center [685, 462] width 433 height 22
click at [493, 461] on input "0" at bounding box center [685, 462] width 433 height 22
click at [486, 464] on input "0" at bounding box center [685, 462] width 433 height 22
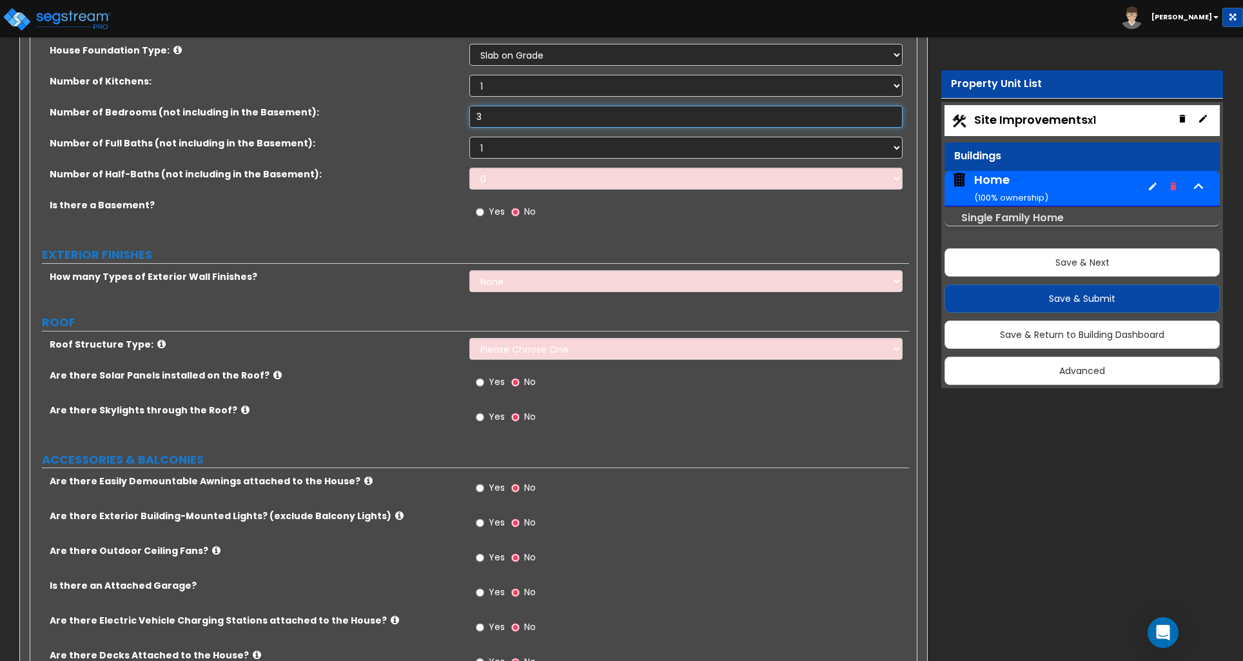
scroll to position [463, 0]
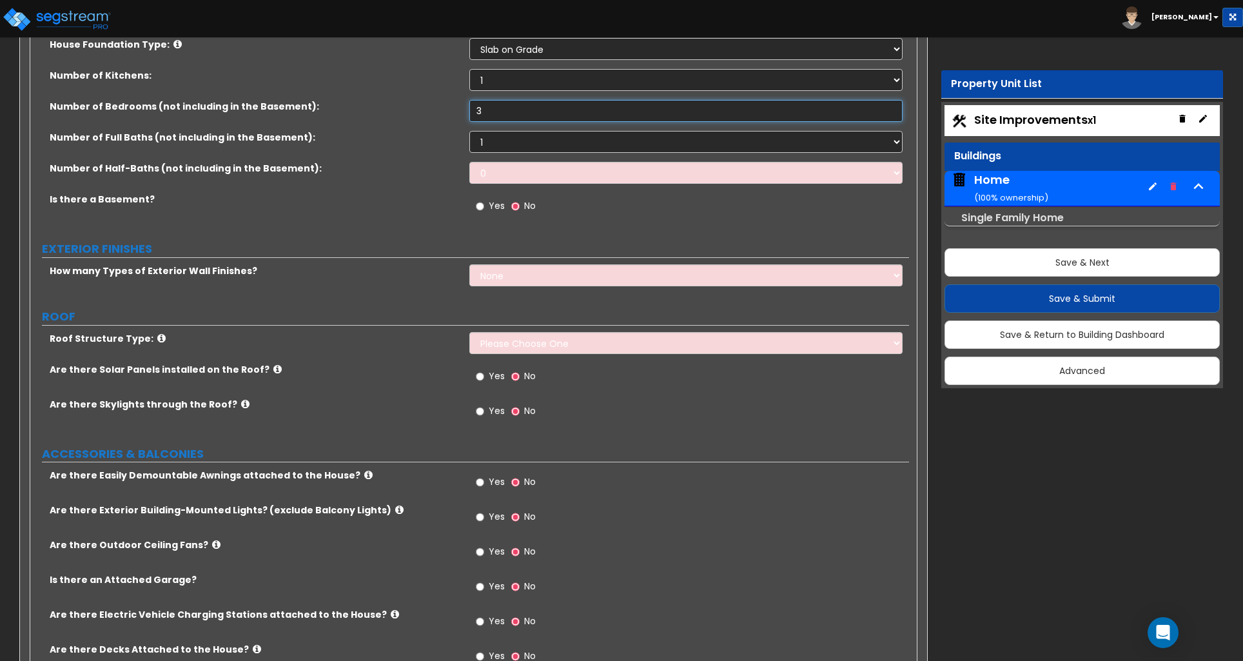
type input "3"
click at [505, 283] on select "None 1 2 3" at bounding box center [685, 275] width 433 height 22
select select "1"
click at [469, 266] on select "None 1 2 3" at bounding box center [685, 275] width 433 height 22
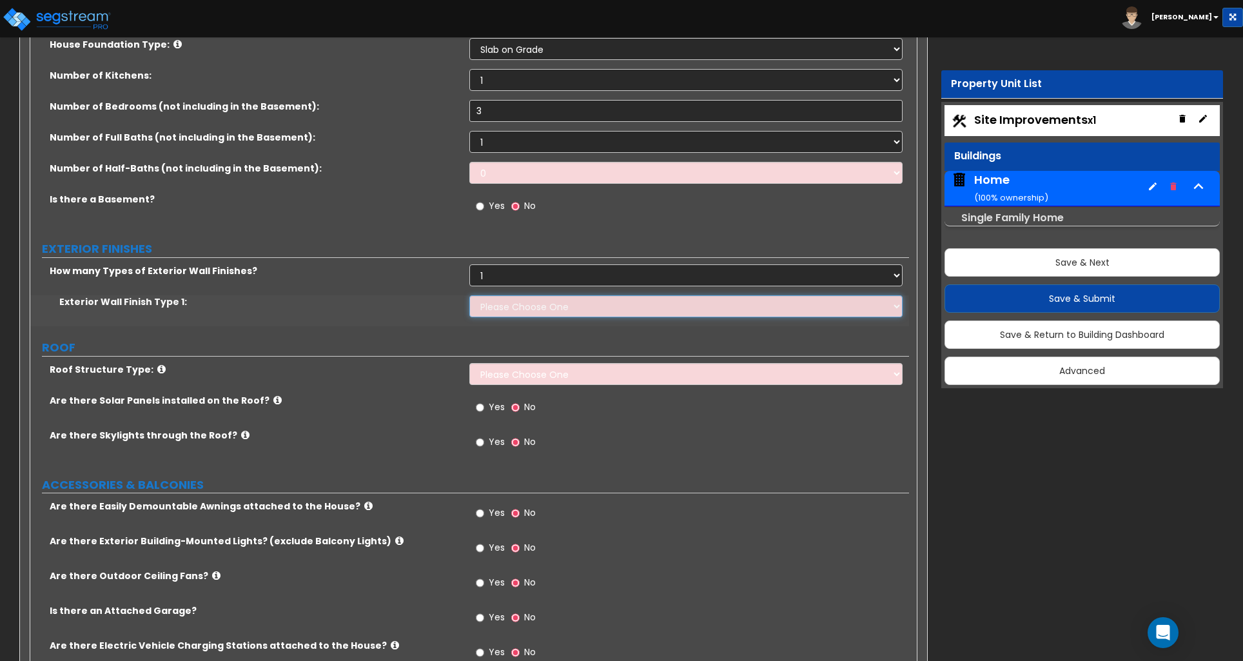
click at [505, 305] on select "Please Choose One No Finish/Shared Wall No Wall Brick Finish Stone Finish Wood …" at bounding box center [685, 306] width 433 height 22
click at [469, 297] on select "Please Choose One No Finish/Shared Wall No Wall Brick Finish Stone Finish Wood …" at bounding box center [685, 306] width 433 height 22
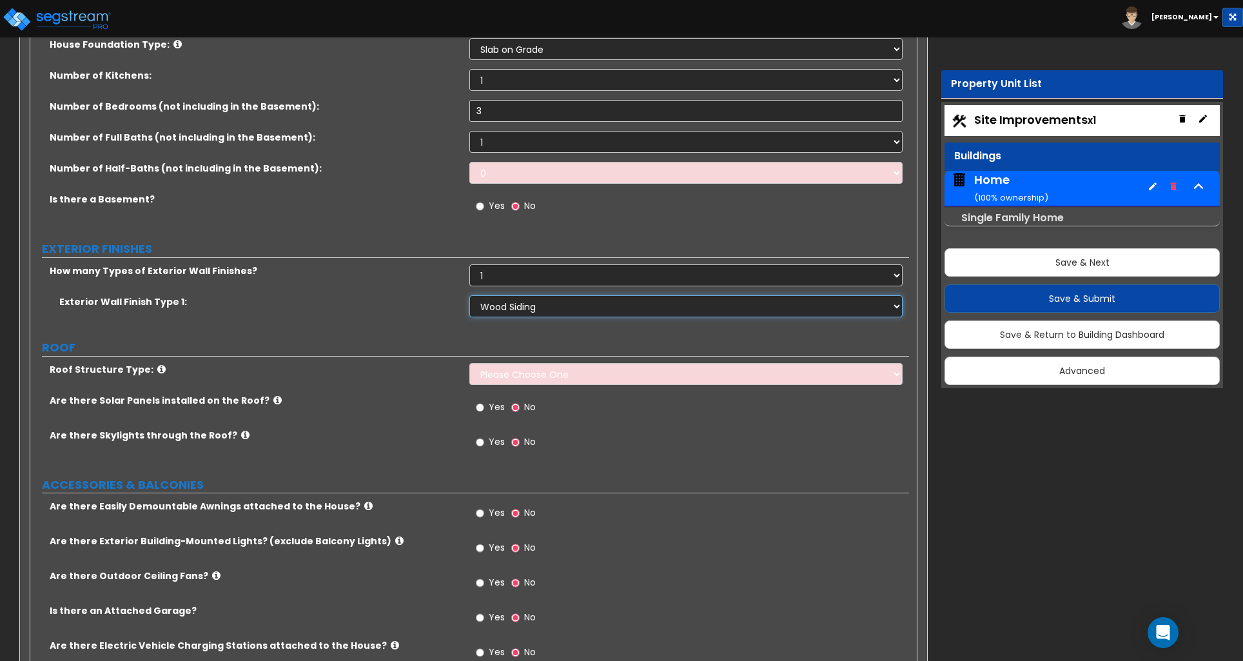
click at [537, 308] on select "Please Choose One No Finish/Shared Wall No Wall Brick Finish Stone Finish Wood …" at bounding box center [685, 306] width 433 height 22
select select "7"
click at [469, 297] on select "Please Choose One No Finish/Shared Wall No Wall Brick Finish Stone Finish Wood …" at bounding box center [685, 306] width 433 height 22
click at [551, 311] on select "Please Choose One No Finish/Shared Wall No Wall Brick Finish Stone Finish Wood …" at bounding box center [685, 306] width 433 height 22
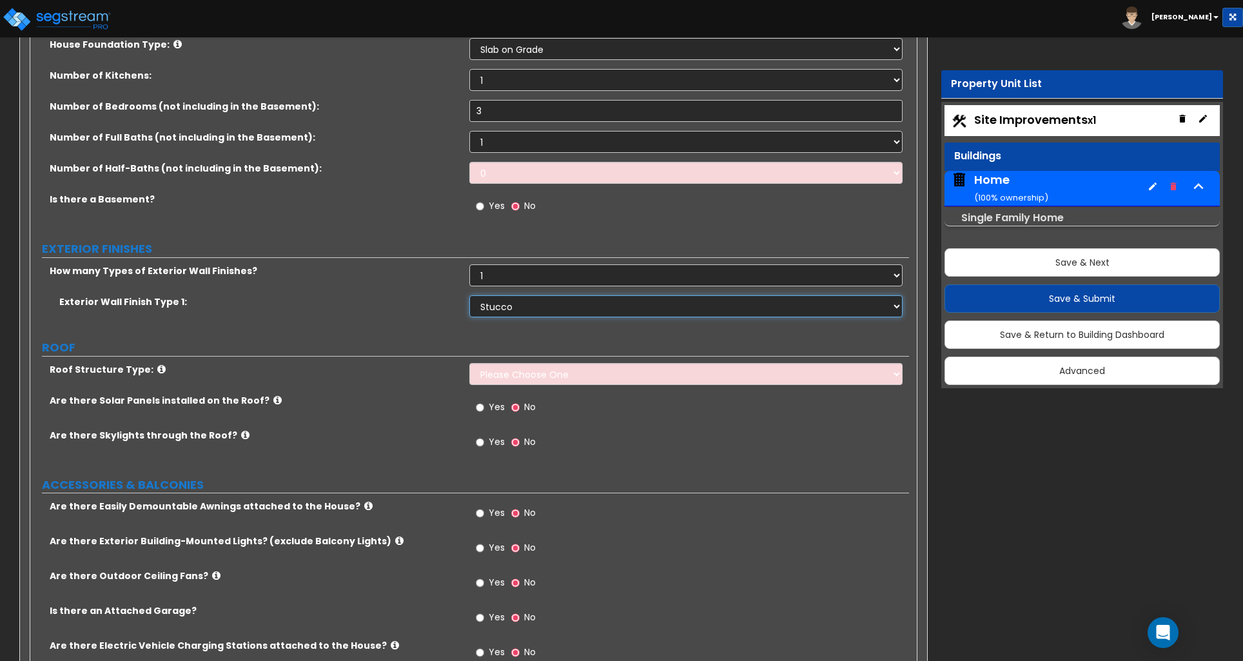
click at [550, 311] on select "Please Choose One No Finish/Shared Wall No Wall Brick Finish Stone Finish Wood …" at bounding box center [685, 306] width 433 height 22
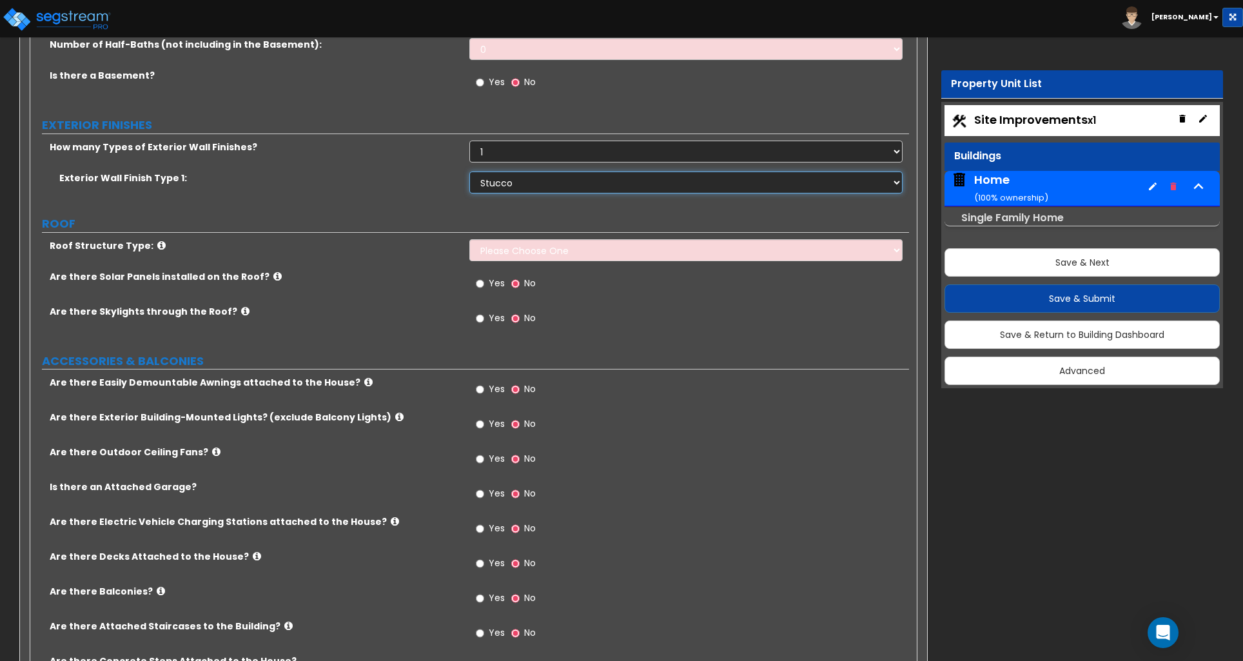
scroll to position [588, 0]
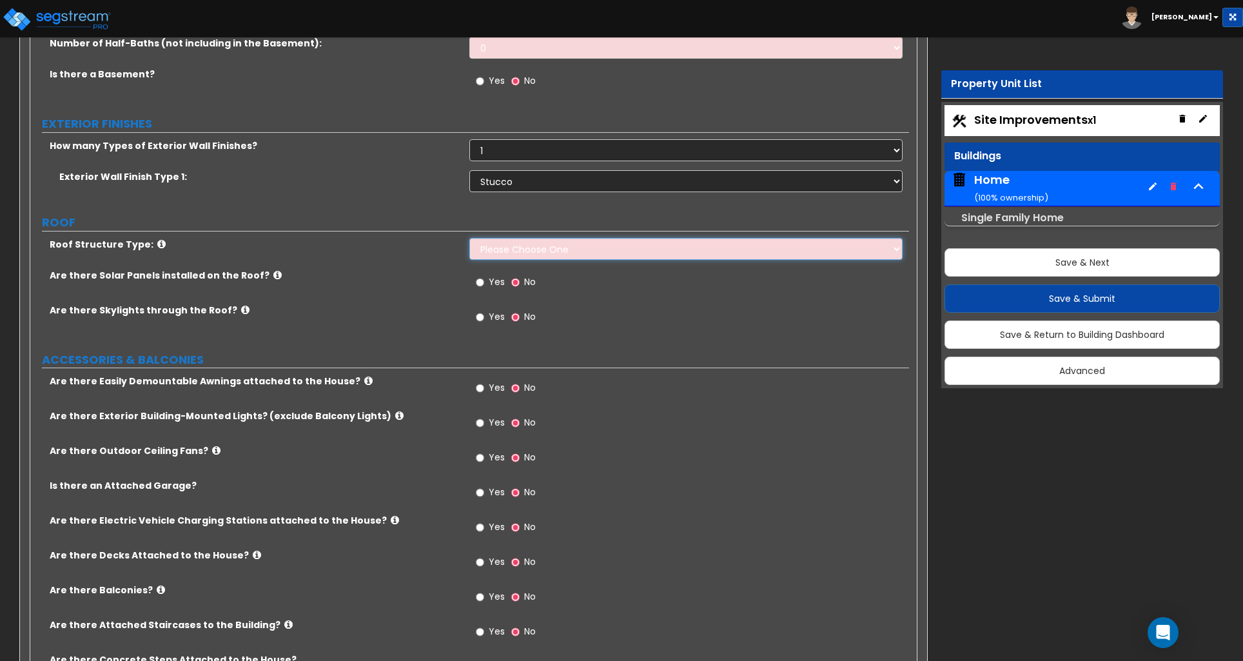
click at [575, 253] on select "Please Choose One Gable Roof Flat Roof Hybrid Gable & Flat Roof" at bounding box center [685, 249] width 433 height 22
select select "1"
click at [469, 239] on select "Please Choose One Gable Roof Flat Roof Hybrid Gable & Flat Roof" at bounding box center [685, 249] width 433 height 22
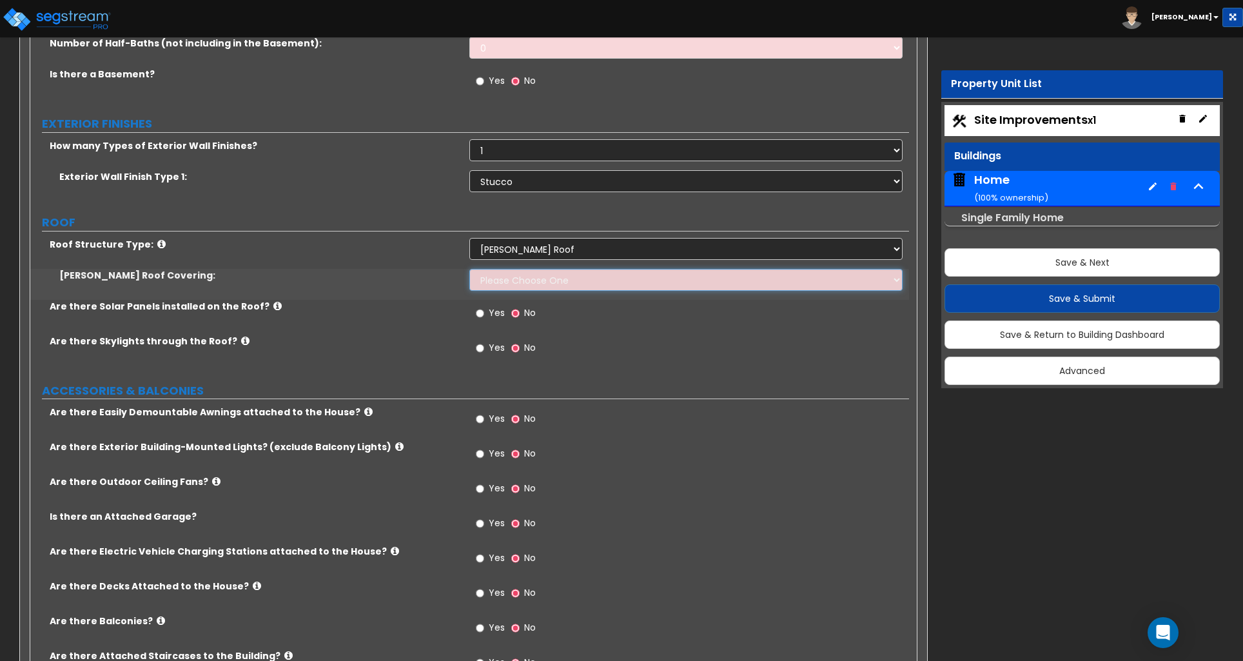
click at [553, 282] on select "Please Choose One Asphalt Shingle Clay Tile Wood Shingle Metal Shingle Standing…" at bounding box center [685, 280] width 433 height 22
click at [469, 270] on select "Please Choose One Asphalt Shingle Clay Tile Wood Shingle Metal Shingle Standing…" at bounding box center [685, 280] width 433 height 22
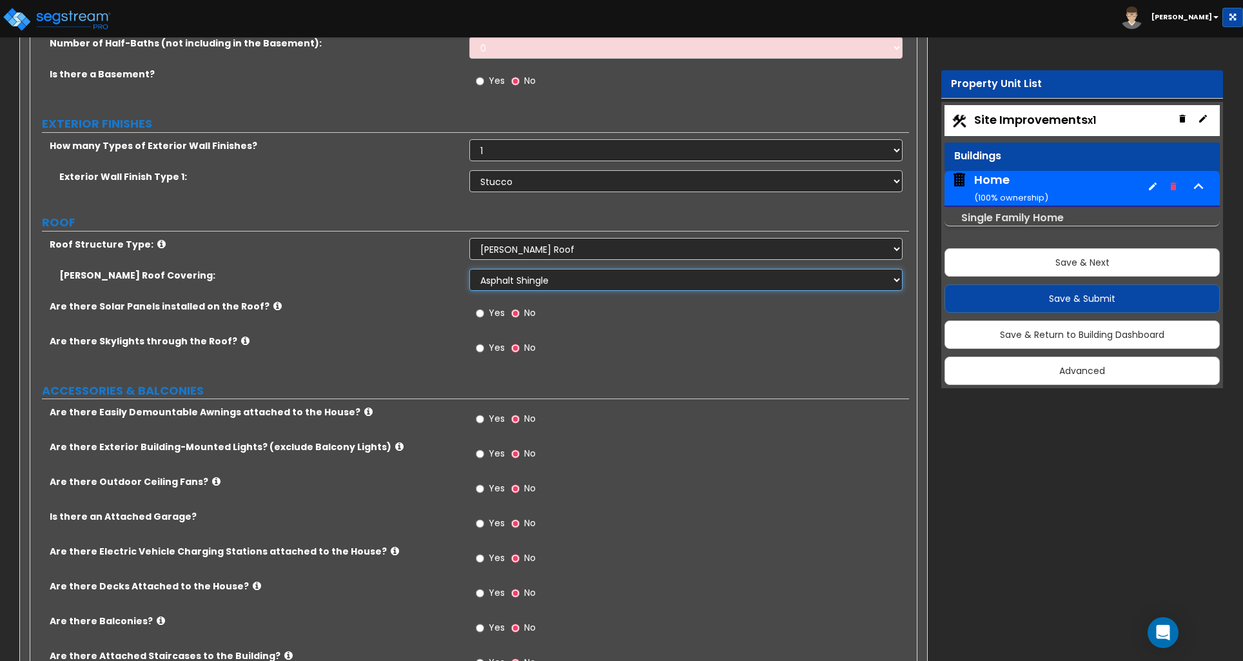
click at [613, 291] on select "Please Choose One Asphalt Shingle Clay Tile Wood Shingle Metal Shingle Standing…" at bounding box center [685, 280] width 433 height 22
select select "3"
click at [469, 270] on select "Please Choose One Asphalt Shingle Clay Tile Wood Shingle Metal Shingle Standing…" at bounding box center [685, 280] width 433 height 22
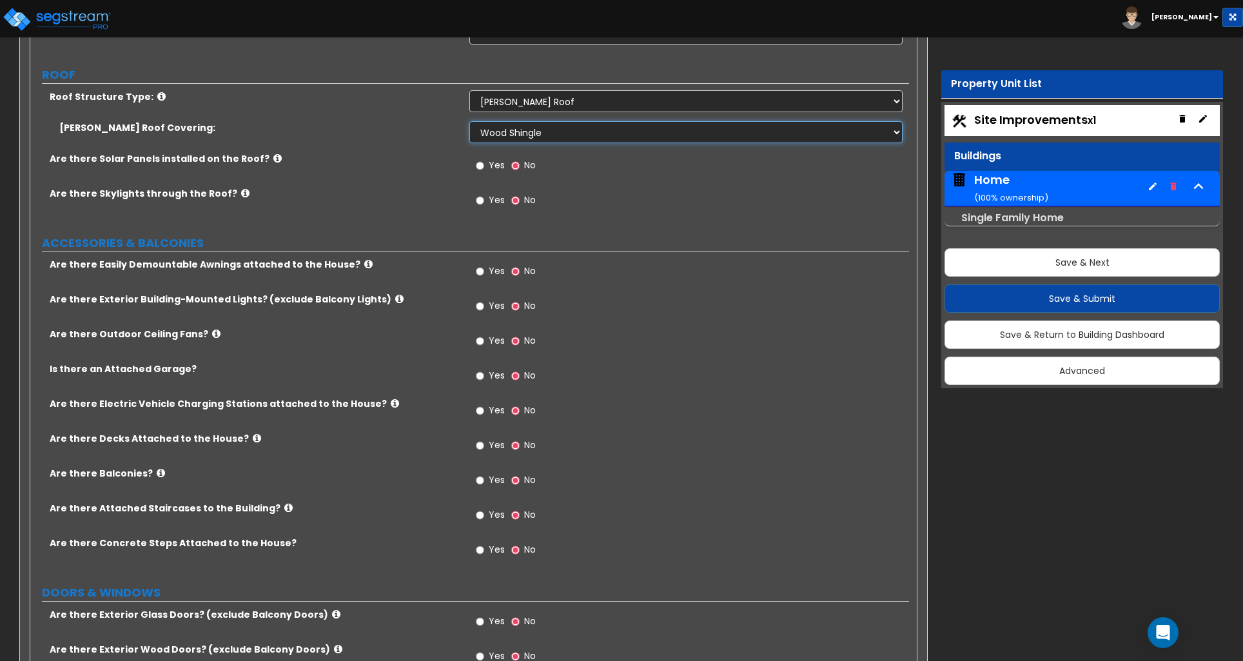
scroll to position [736, 0]
click at [479, 273] on input "Yes" at bounding box center [480, 271] width 8 height 14
radio input "true"
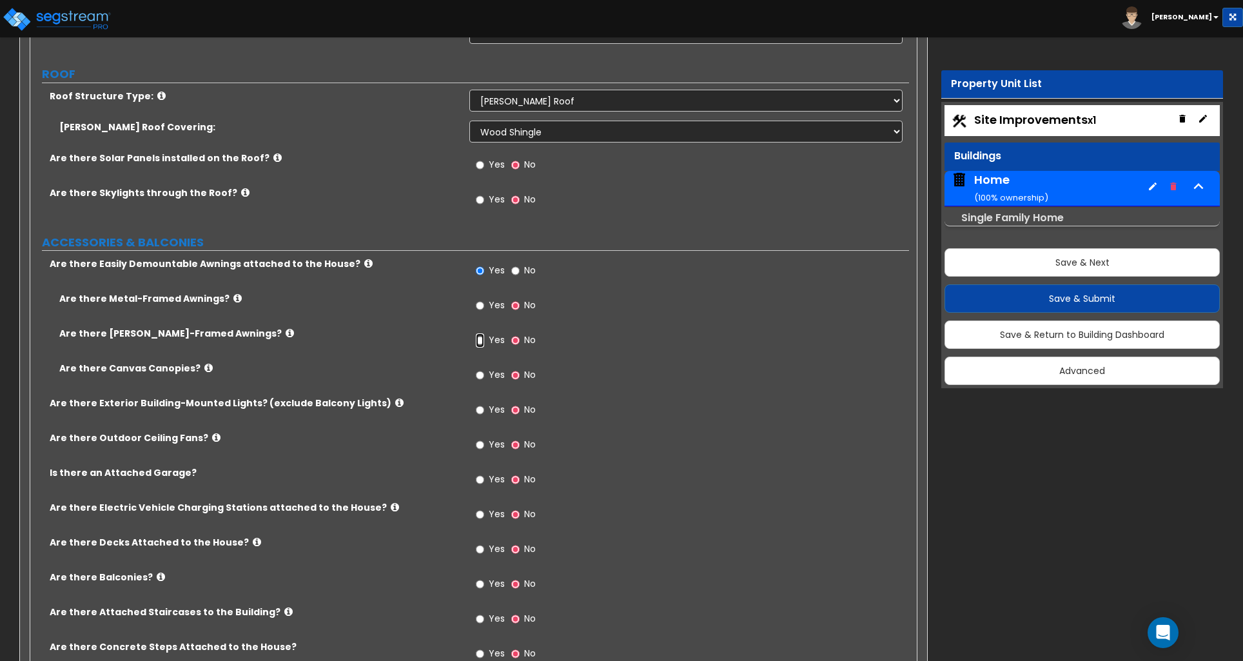
click at [481, 343] on input "Yes" at bounding box center [480, 340] width 8 height 14
radio input "true"
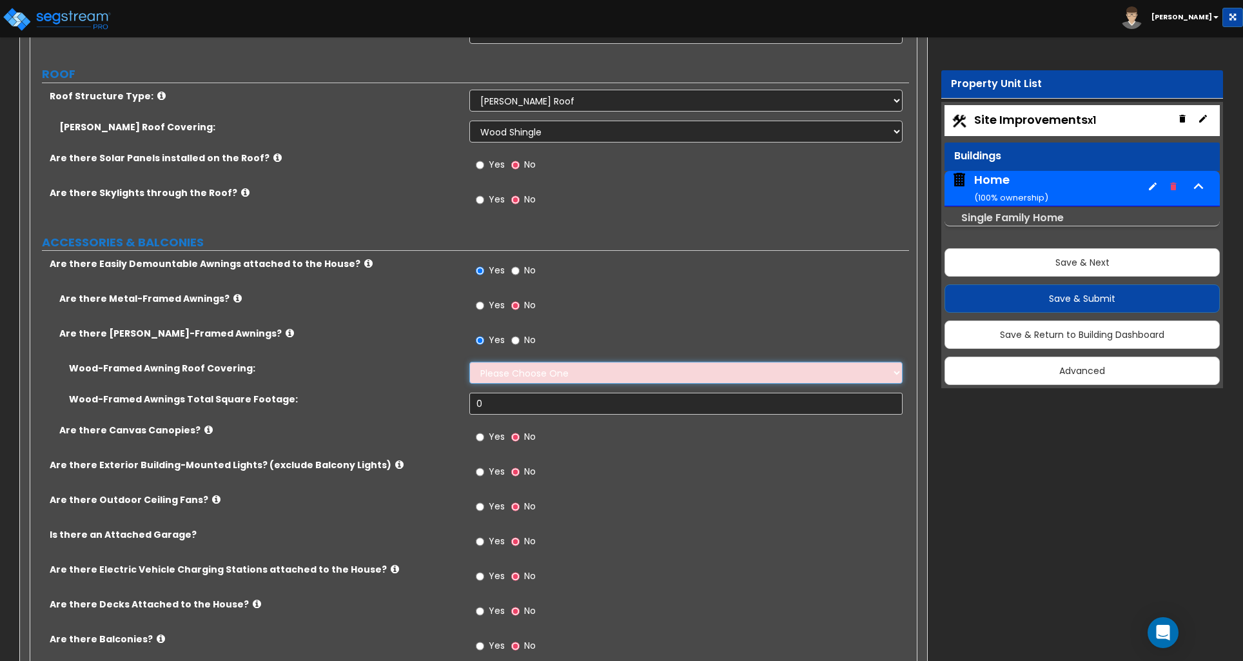
click at [531, 379] on select "Please Choose One Asphalt Shingle Clay Tile Wood Shingle Metal Shingle Standing…" at bounding box center [685, 373] width 433 height 22
select select "3"
click at [469, 364] on select "Please Choose One Asphalt Shingle Clay Tile Wood Shingle Metal Shingle Standing…" at bounding box center [685, 373] width 433 height 22
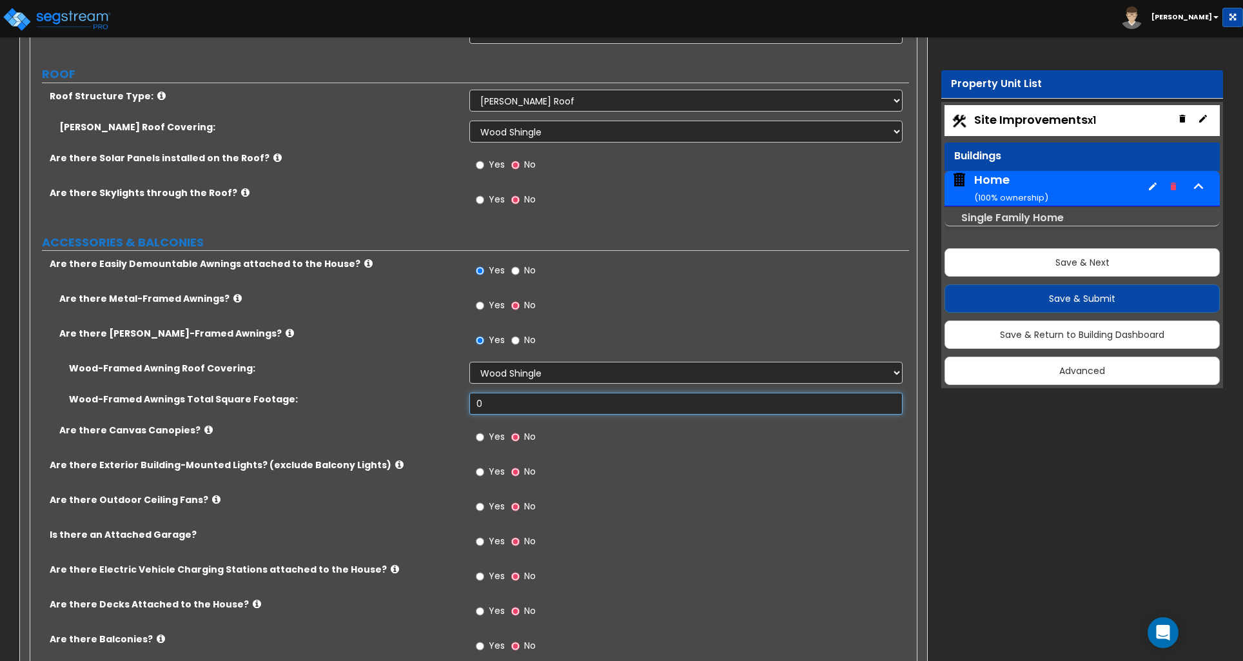
click at [489, 408] on input "0" at bounding box center [685, 404] width 433 height 22
click at [501, 410] on input "0" at bounding box center [685, 404] width 433 height 22
click at [511, 402] on input "0" at bounding box center [685, 404] width 433 height 22
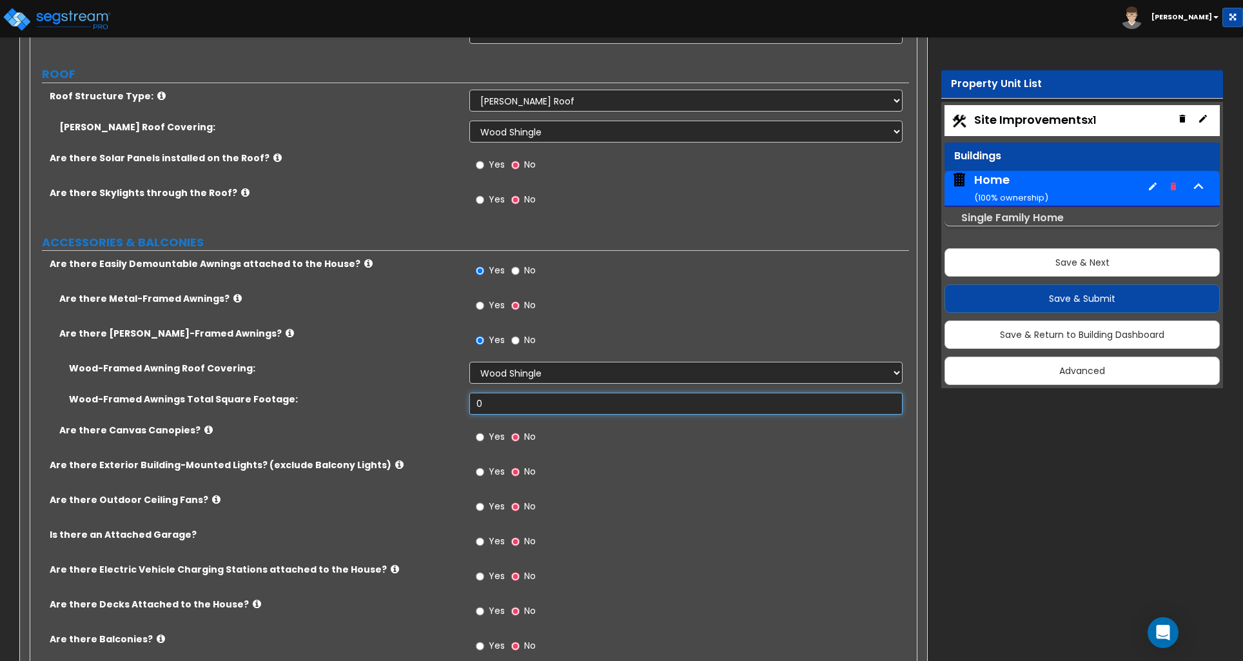
click at [511, 402] on input "0" at bounding box center [685, 404] width 433 height 22
type input "92"
drag, startPoint x: 482, startPoint y: 476, endPoint x: 434, endPoint y: 492, distance: 50.4
click at [480, 477] on input "Yes" at bounding box center [480, 472] width 8 height 14
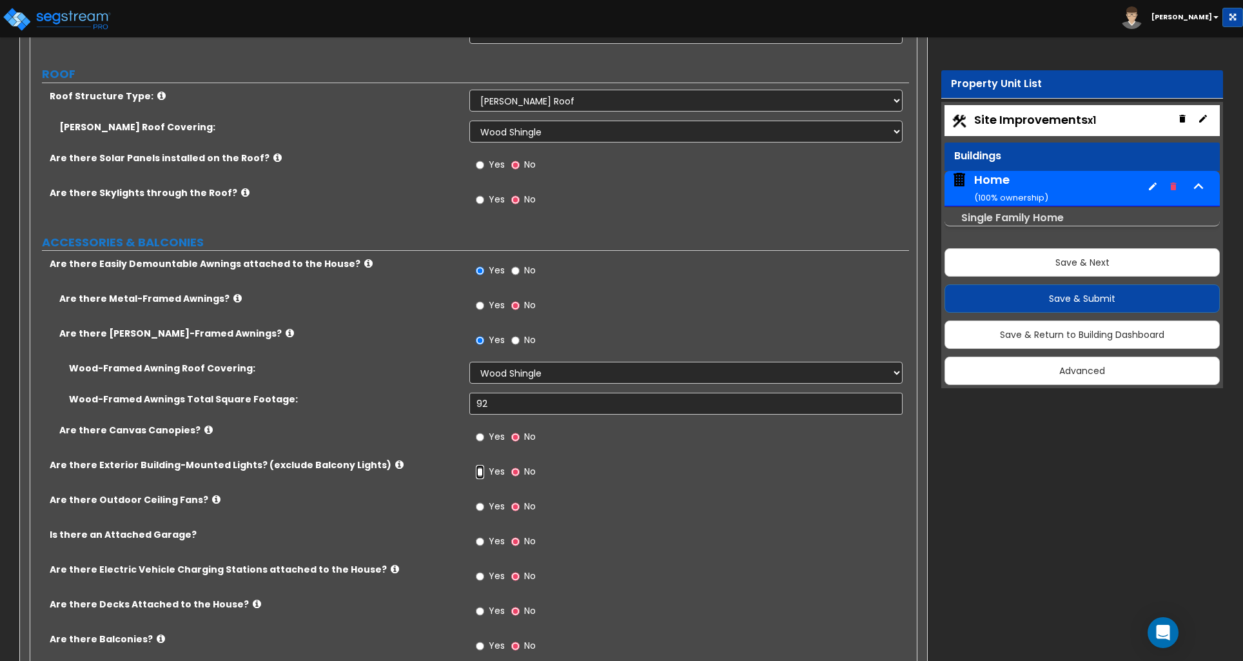
radio input "true"
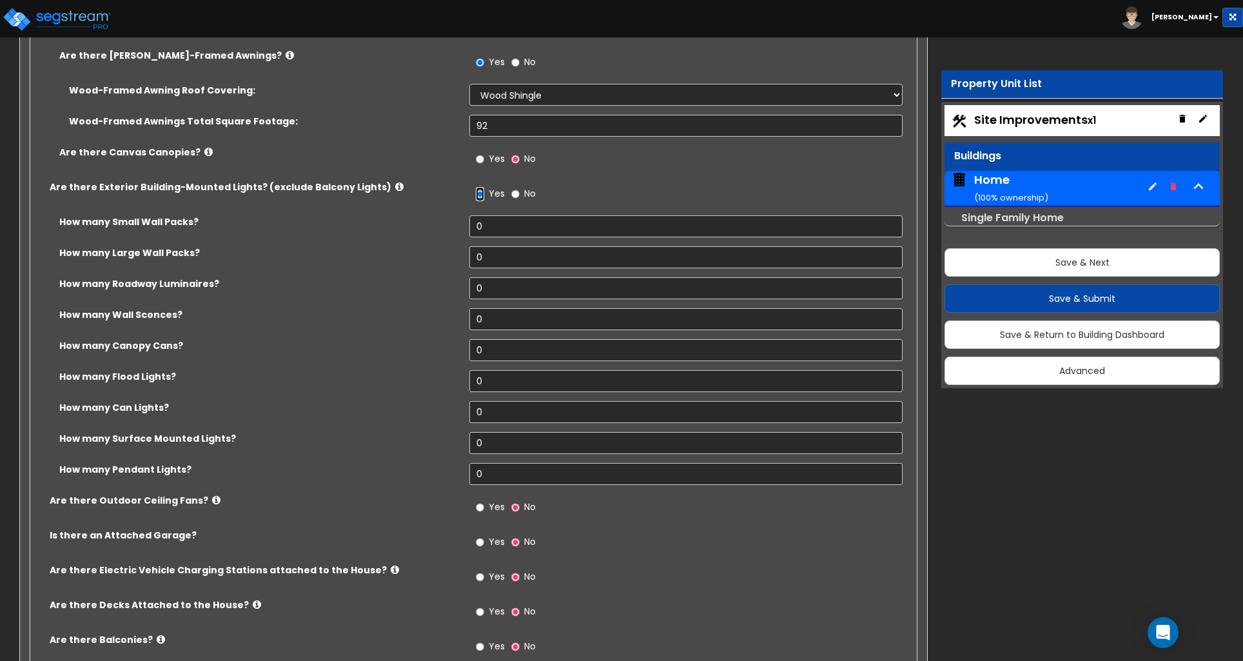
scroll to position [1018, 0]
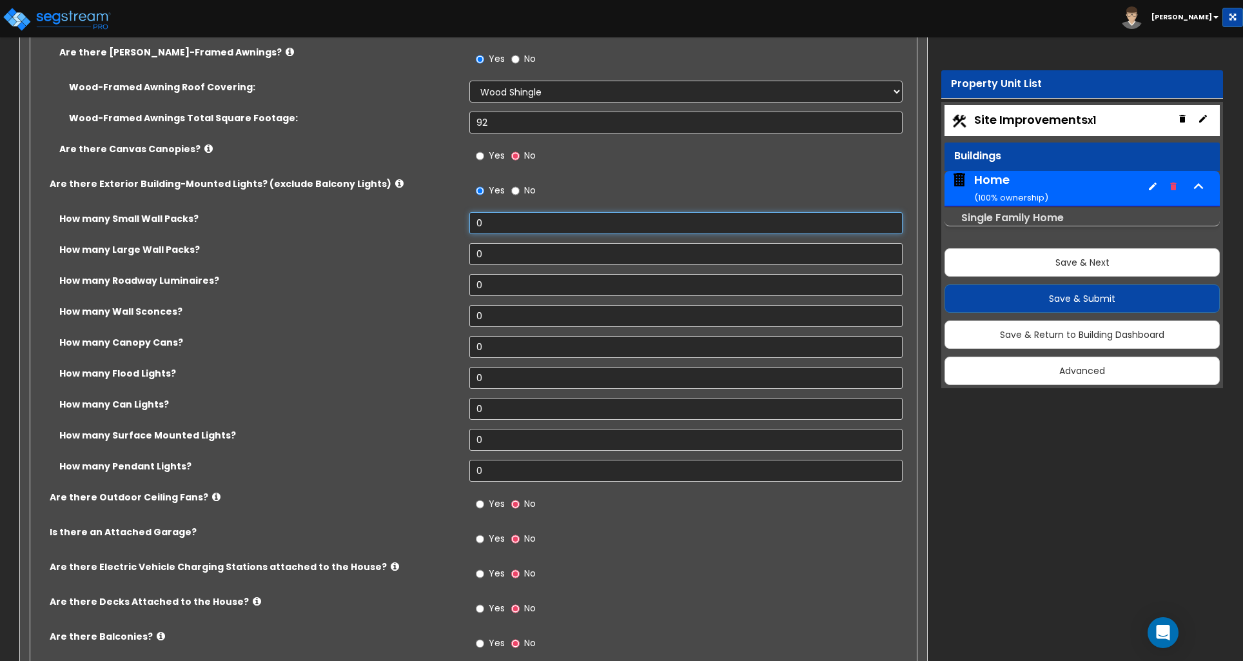
click at [493, 232] on input "0" at bounding box center [685, 223] width 433 height 22
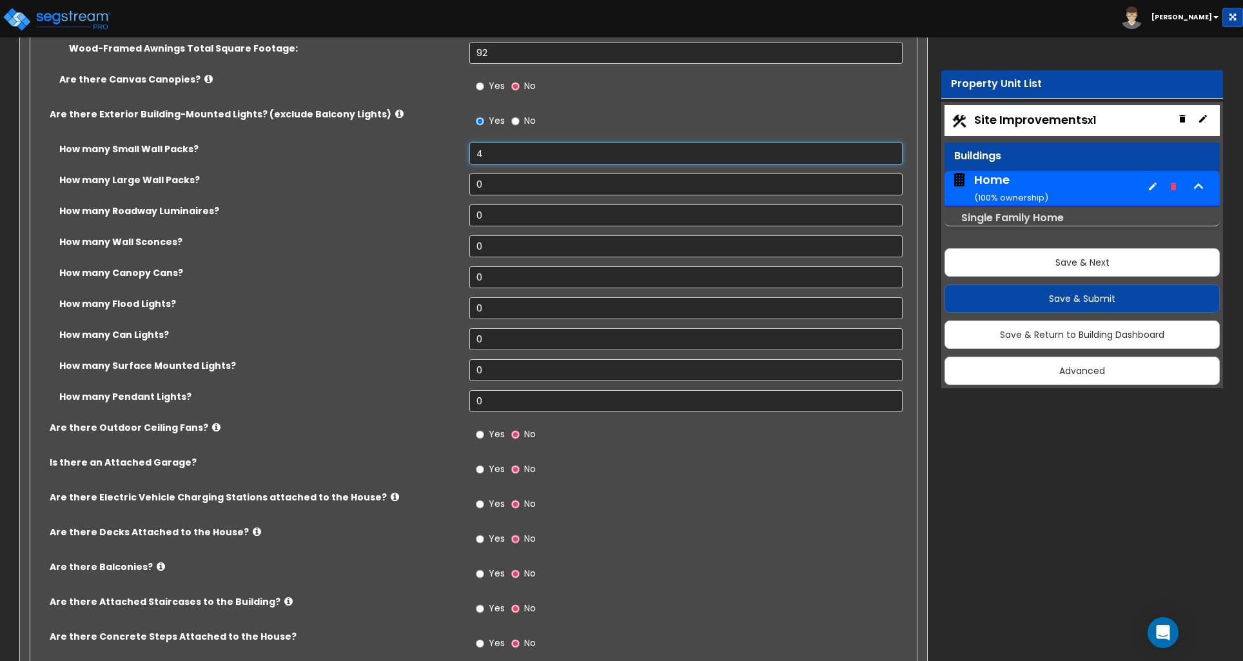
scroll to position [1089, 0]
click at [490, 154] on input "4" at bounding box center [685, 152] width 433 height 22
type input "0"
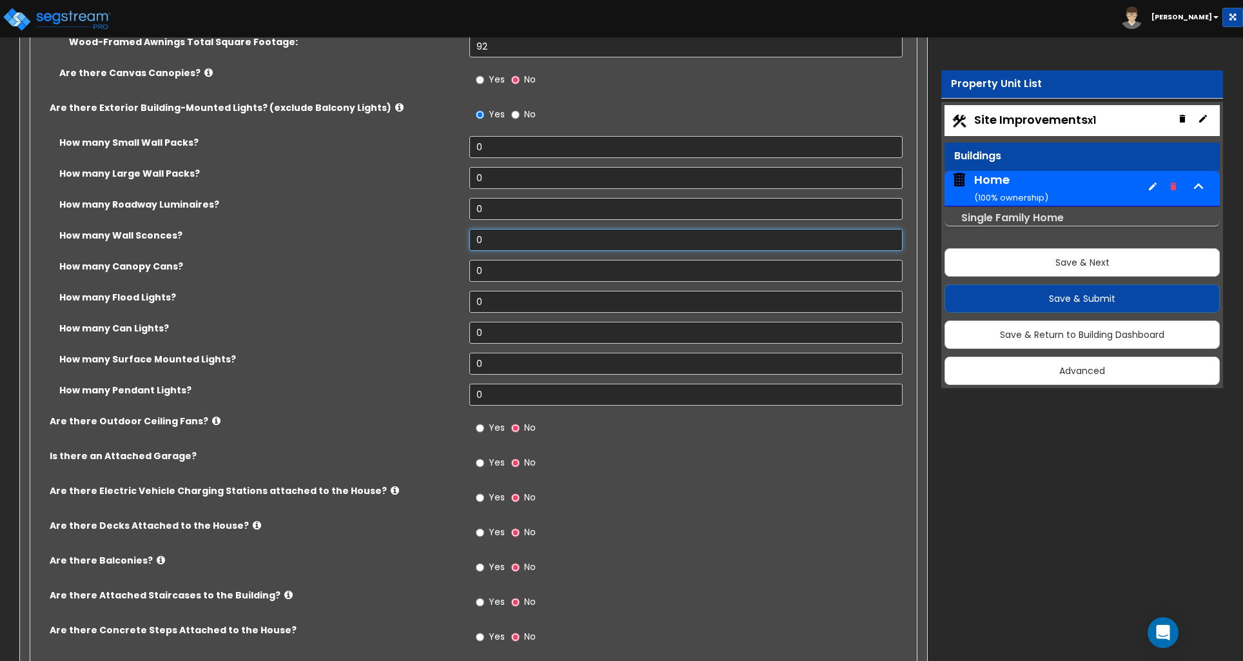
click at [493, 243] on input "0" at bounding box center [685, 240] width 433 height 22
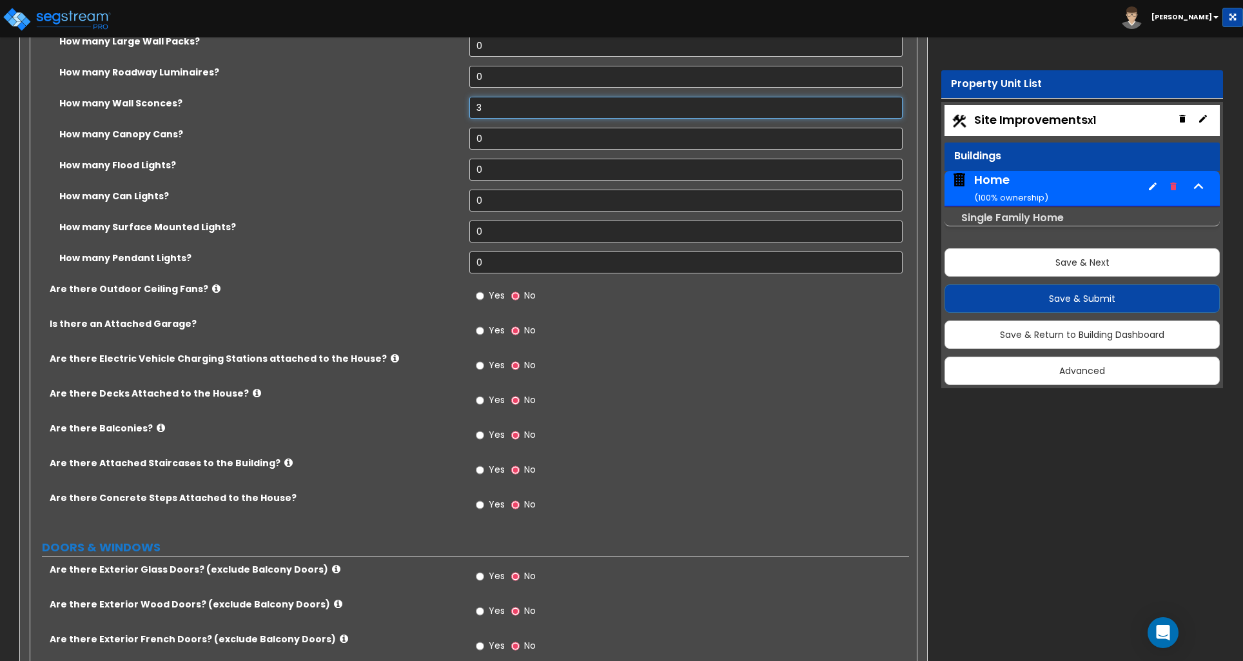
scroll to position [1232, 0]
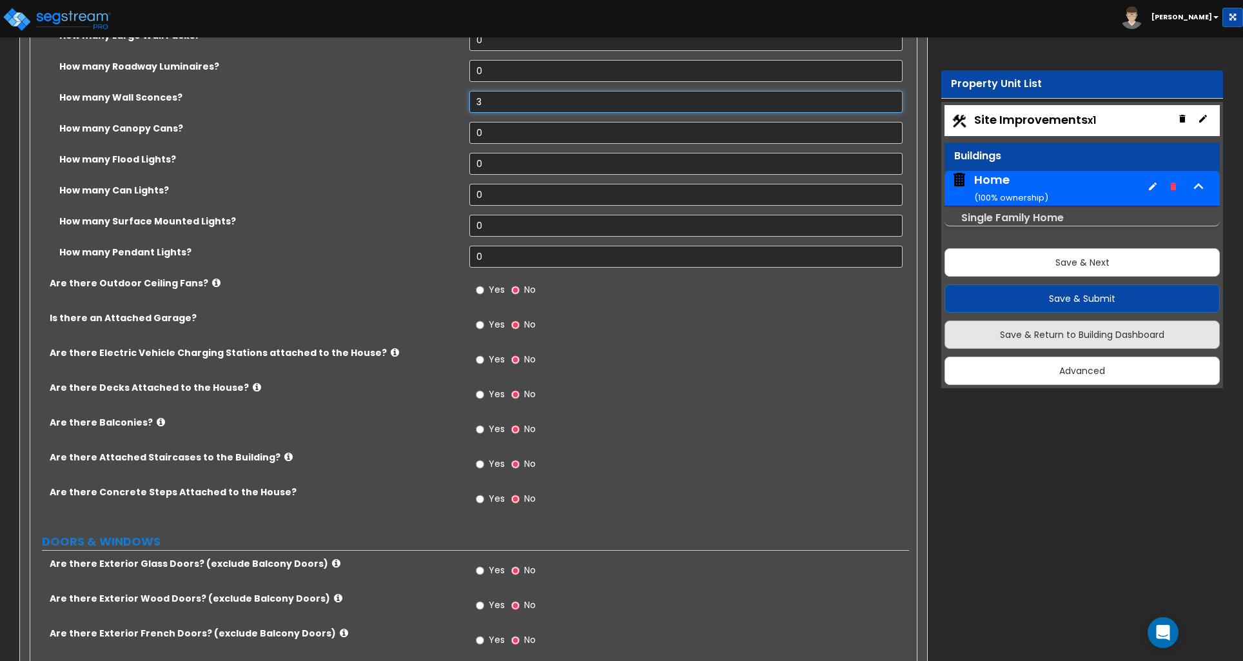
type input "3"
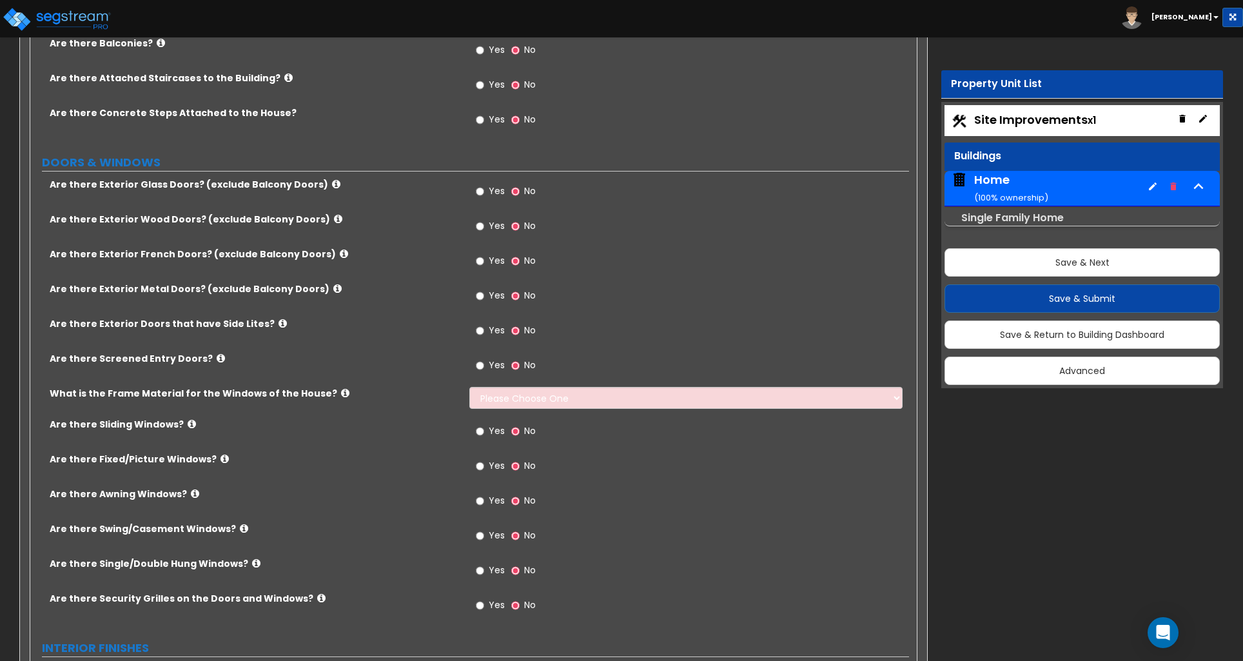
scroll to position [1612, 0]
click at [482, 299] on input "Yes" at bounding box center [480, 295] width 8 height 14
radio input "true"
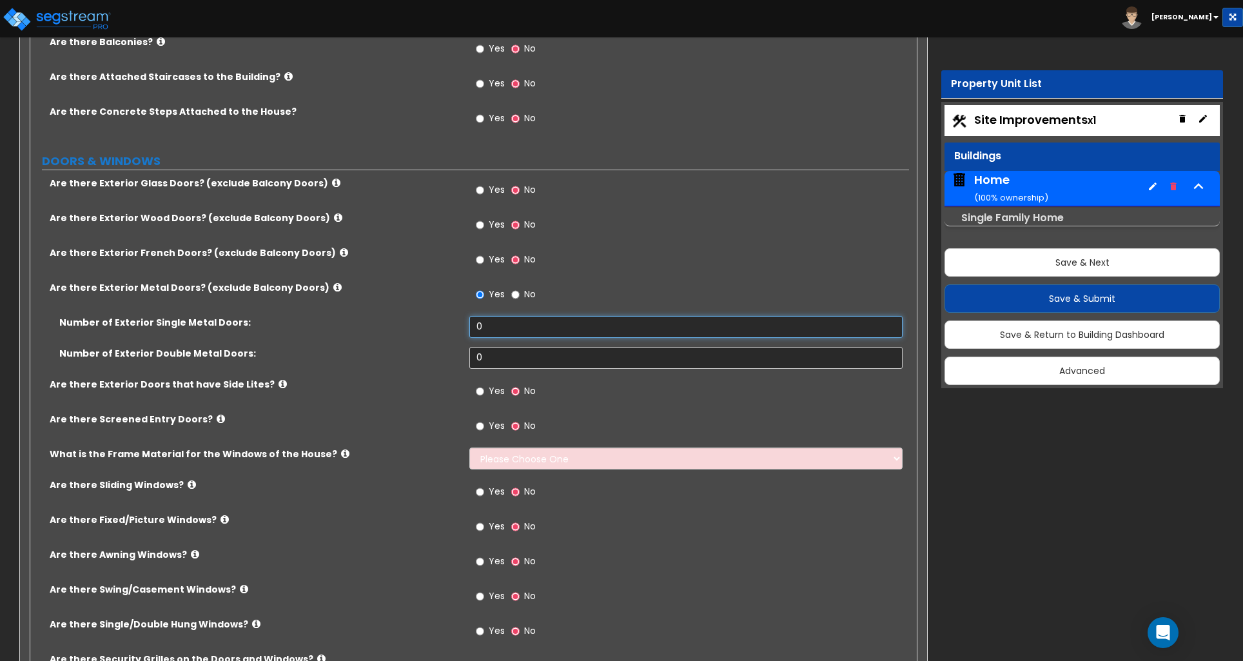
click at [493, 329] on input "0" at bounding box center [685, 327] width 433 height 22
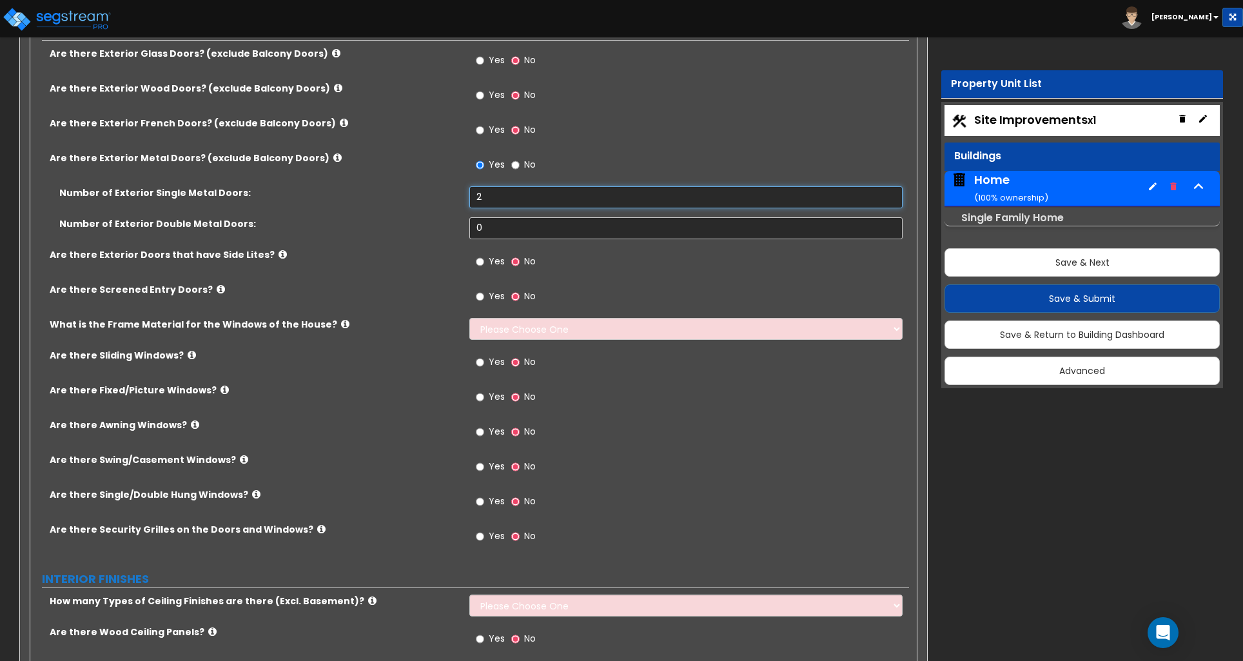
scroll to position [1743, 0]
type input "2"
click at [483, 364] on input "Yes" at bounding box center [480, 362] width 8 height 14
radio input "true"
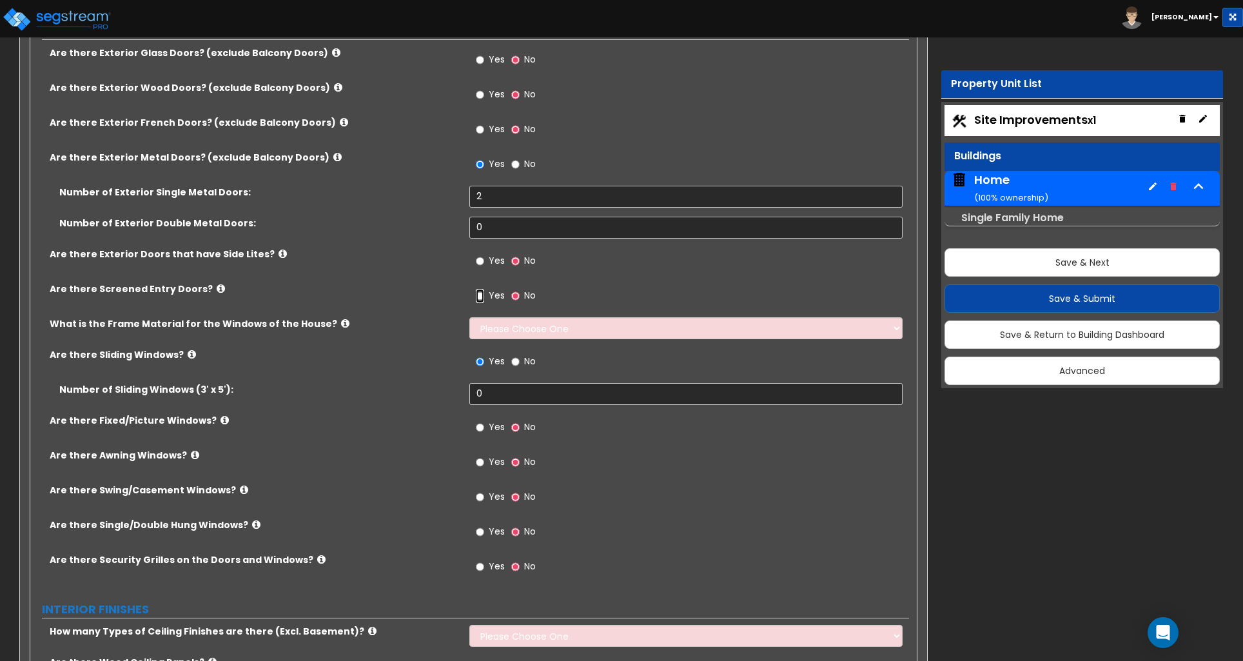
click at [479, 297] on input "Yes" at bounding box center [480, 296] width 8 height 14
radio input "true"
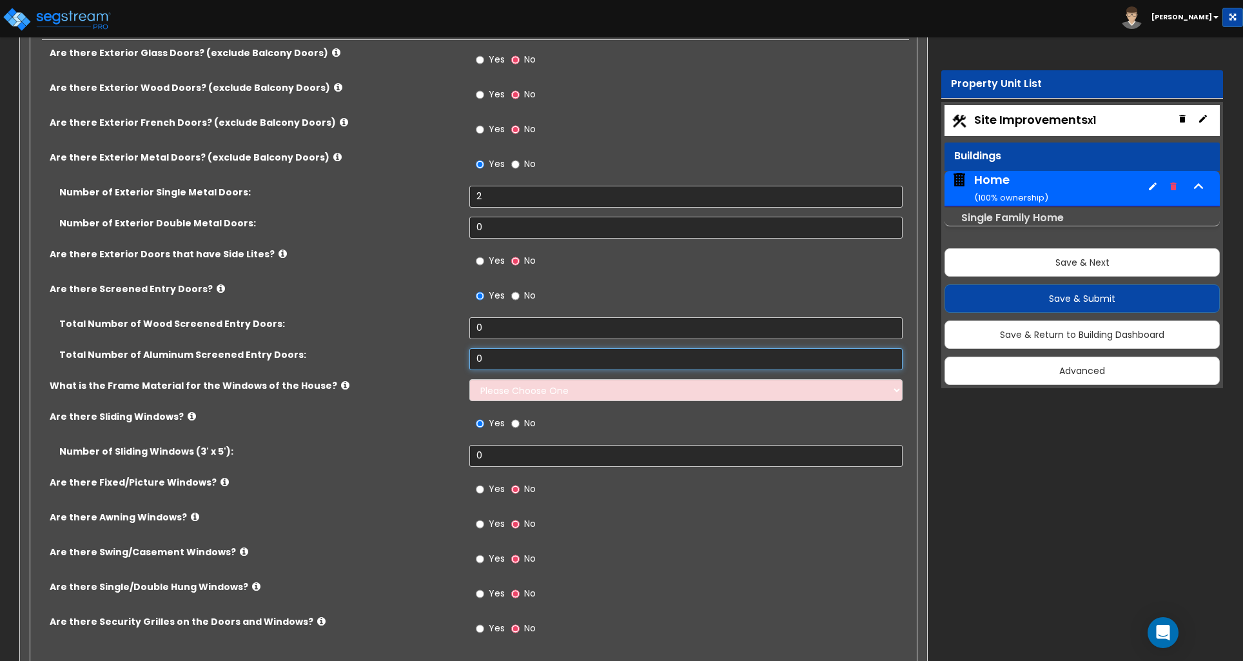
click at [501, 363] on input "0" at bounding box center [685, 359] width 433 height 22
type input "1"
click at [498, 397] on select "Please Choose One Vinyl Aluminum Wood" at bounding box center [685, 390] width 433 height 22
select select "1"
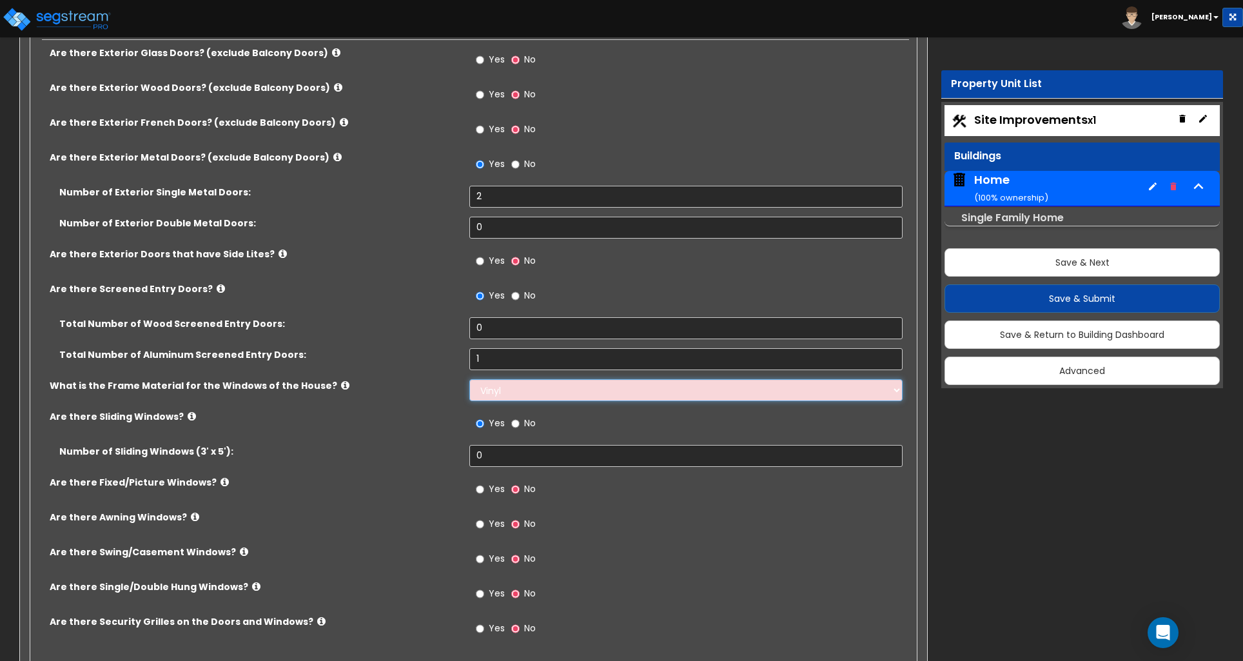
click at [469, 381] on select "Please Choose One Vinyl Aluminum Wood" at bounding box center [685, 390] width 433 height 22
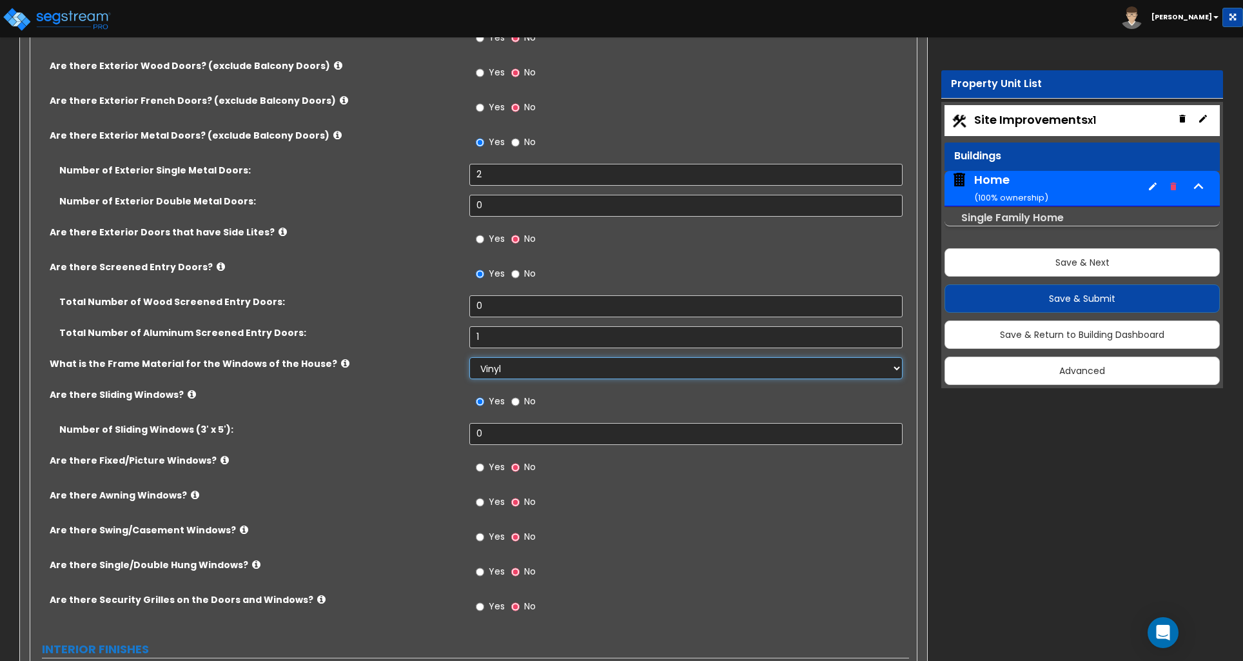
scroll to position [1776, 0]
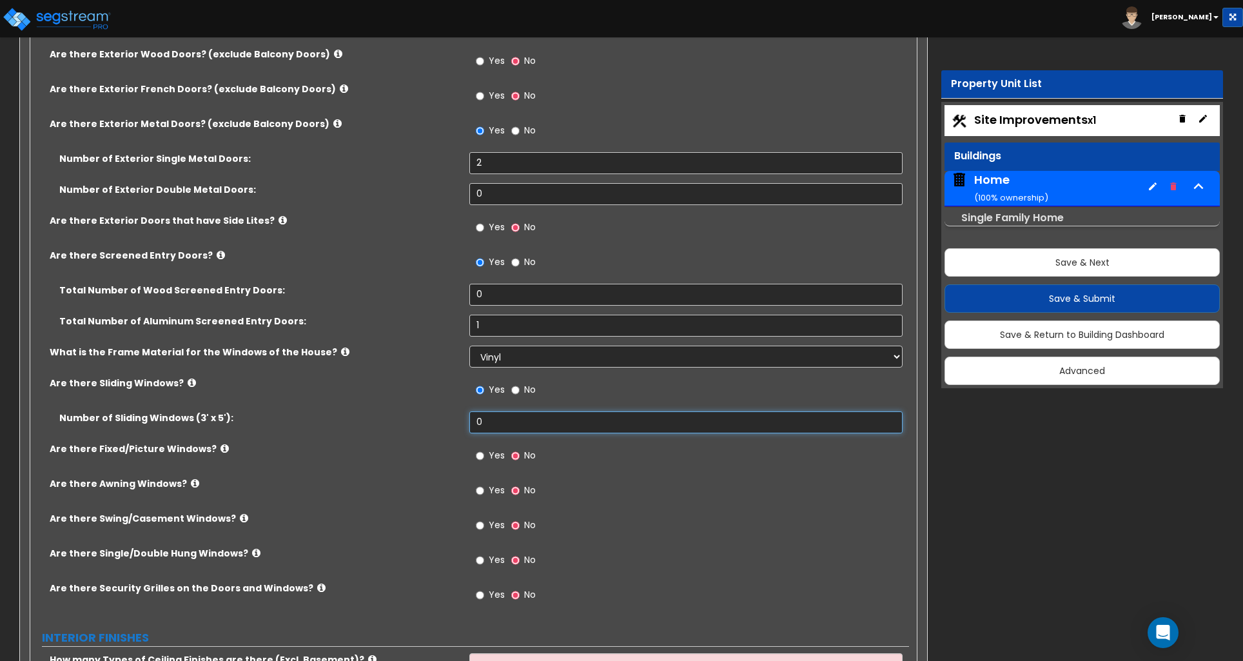
click at [508, 429] on input "0" at bounding box center [685, 422] width 433 height 22
click at [482, 458] on input "Yes" at bounding box center [480, 456] width 8 height 14
radio input "true"
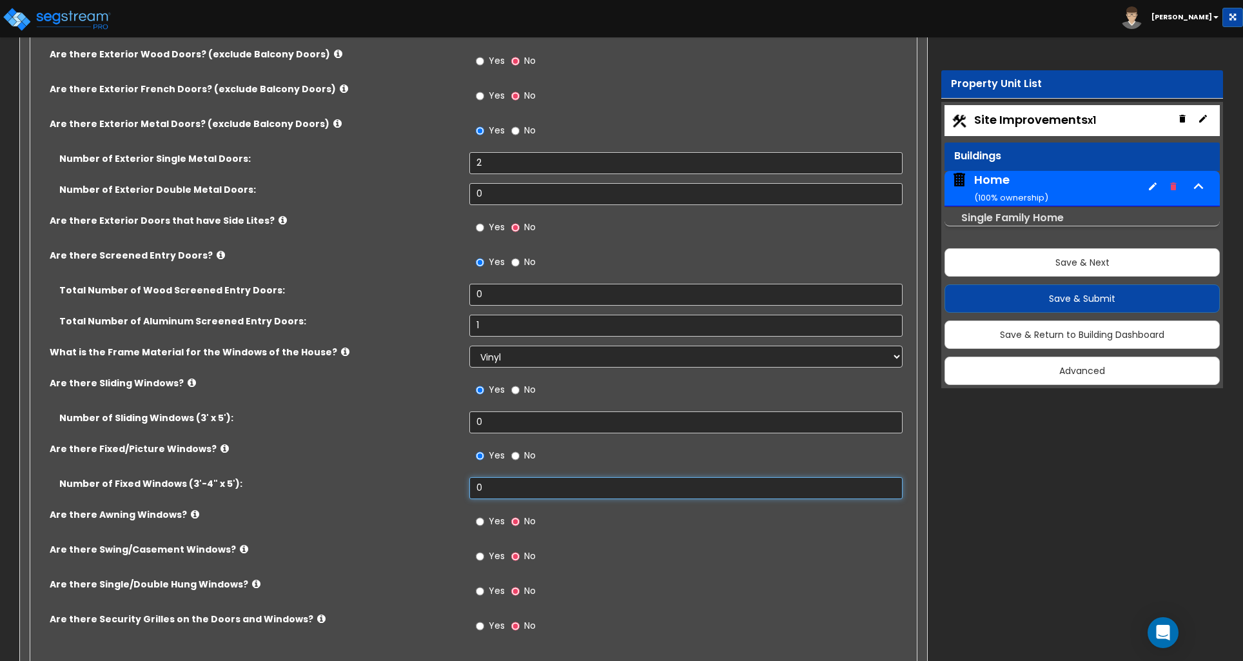
click at [487, 487] on input "0" at bounding box center [685, 488] width 433 height 22
type input "2"
click at [485, 425] on input "0" at bounding box center [685, 422] width 433 height 22
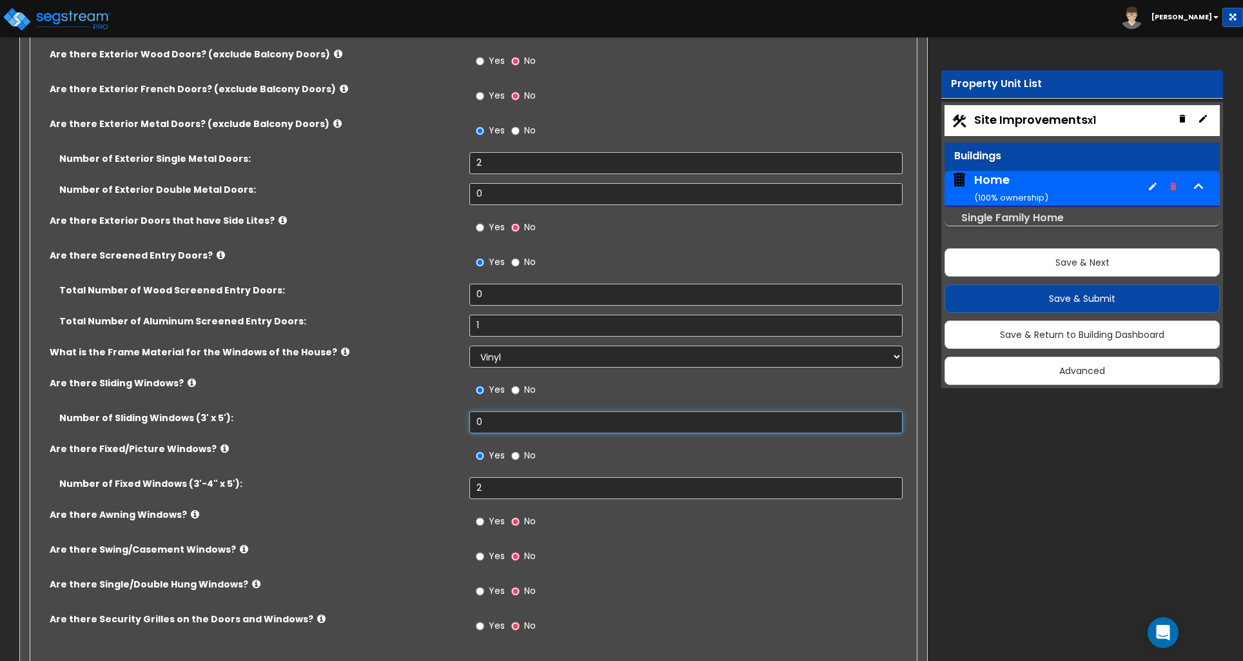
click at [498, 425] on input "0" at bounding box center [685, 422] width 433 height 22
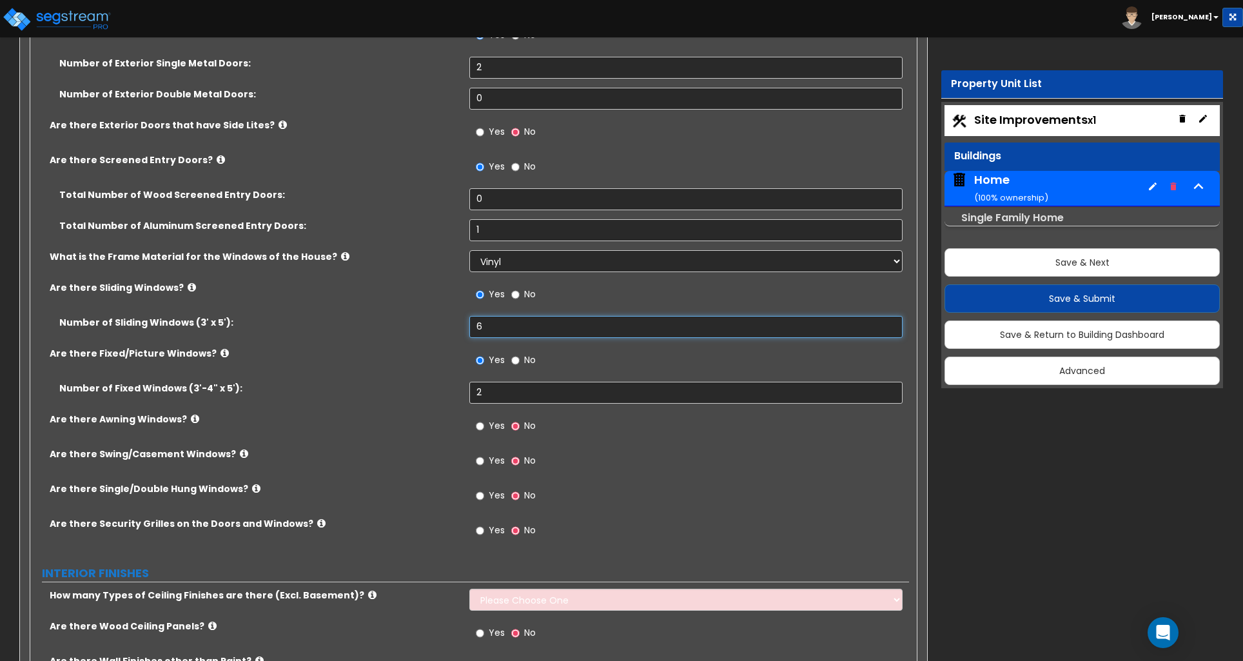
scroll to position [1879, 0]
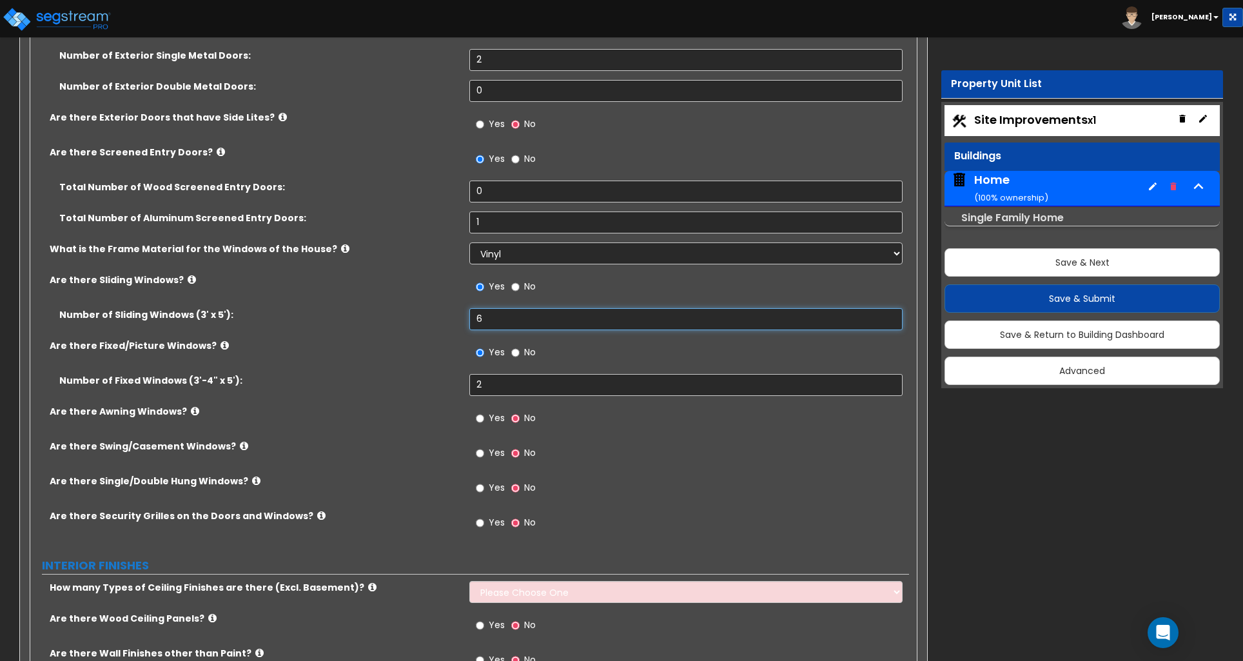
type input "6"
click at [252, 484] on icon at bounding box center [256, 481] width 8 height 10
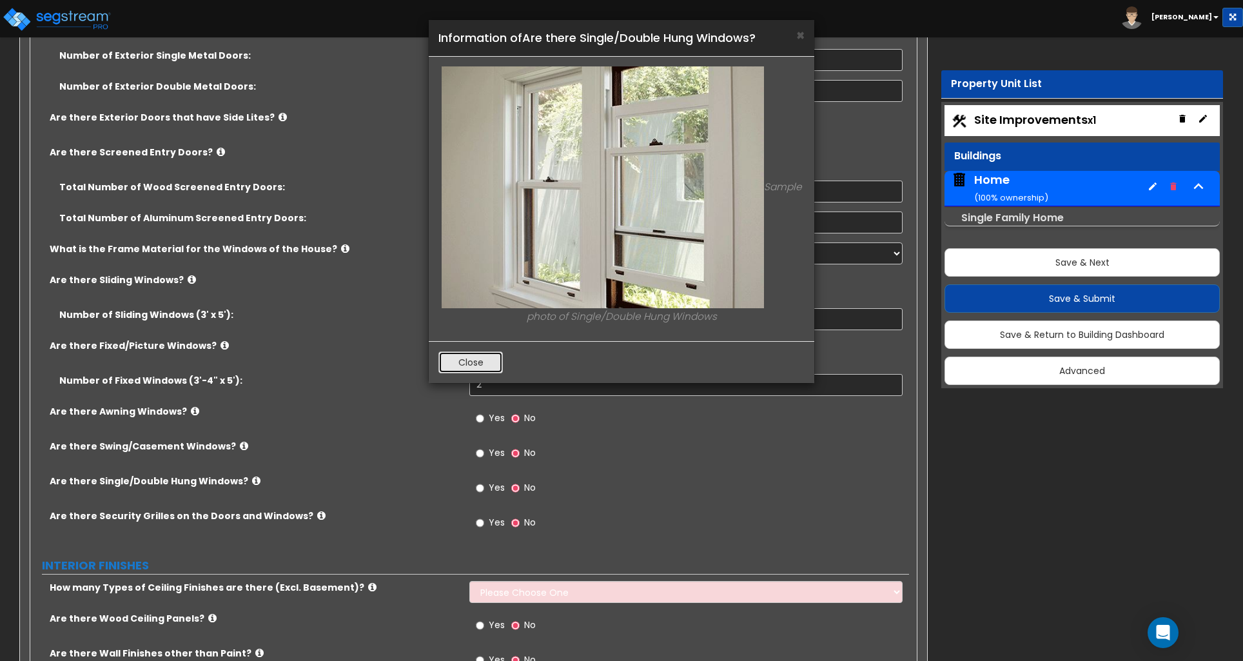
click at [459, 365] on button "Close" at bounding box center [471, 362] width 64 height 22
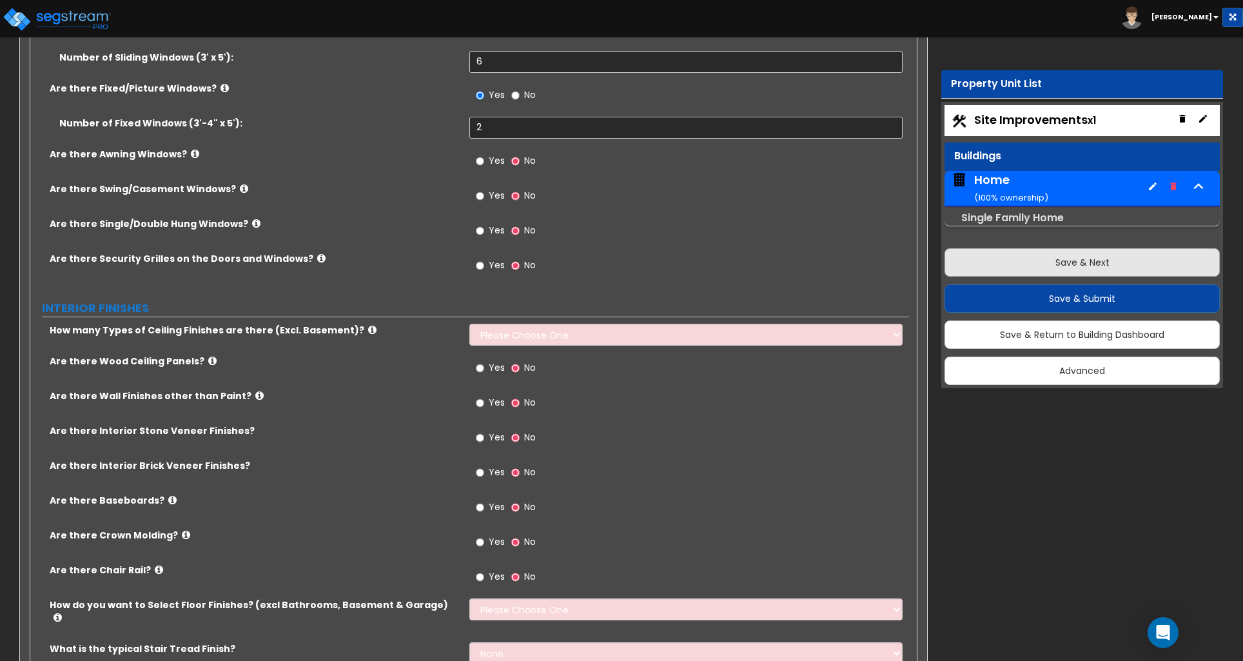
scroll to position [2140, 0]
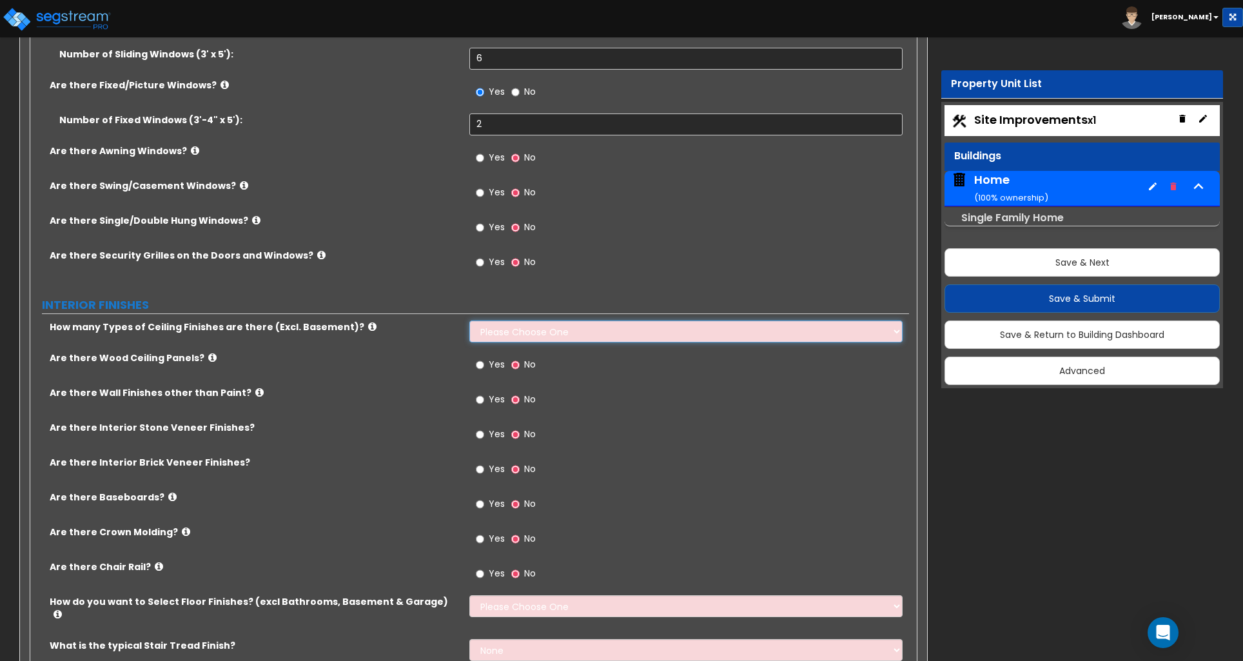
click at [546, 337] on select "Please Choose One 1 2 3" at bounding box center [685, 332] width 433 height 22
click at [525, 341] on select "Please Choose One 1 2 3" at bounding box center [685, 332] width 433 height 22
select select "1"
click at [469, 322] on select "Please Choose One 1 2 3" at bounding box center [685, 332] width 433 height 22
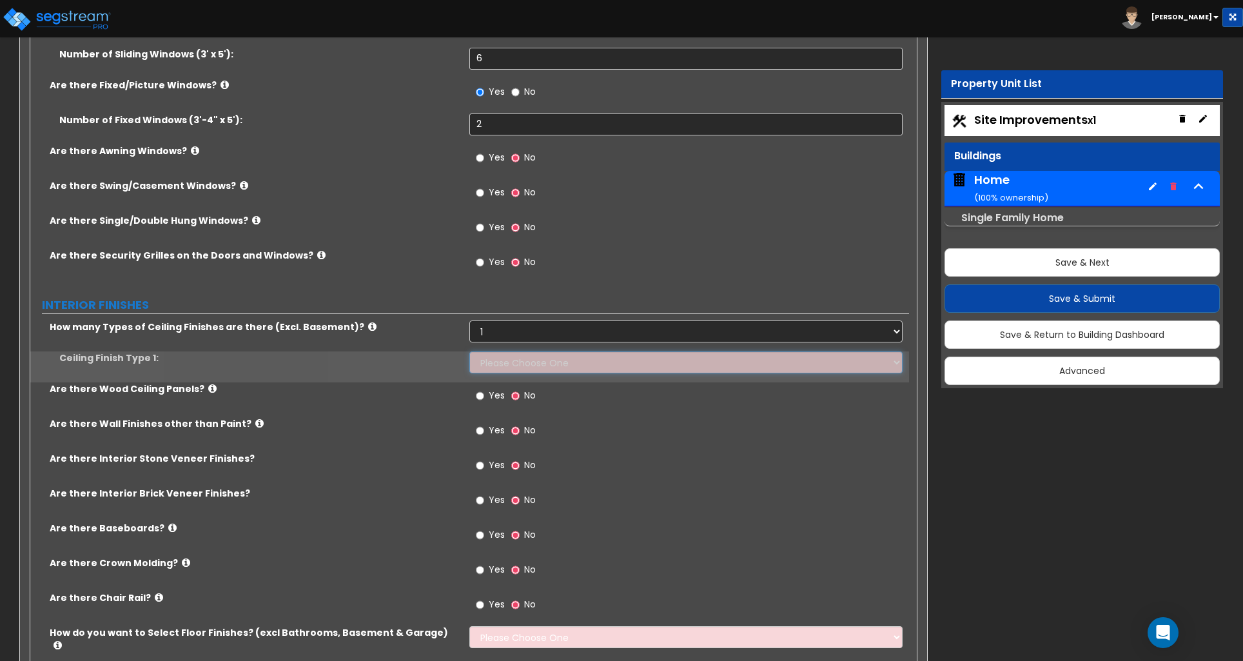
click at [519, 368] on select "Please Choose One Drop Ceiling Drywall Ceiling Open Ceiling" at bounding box center [685, 362] width 433 height 22
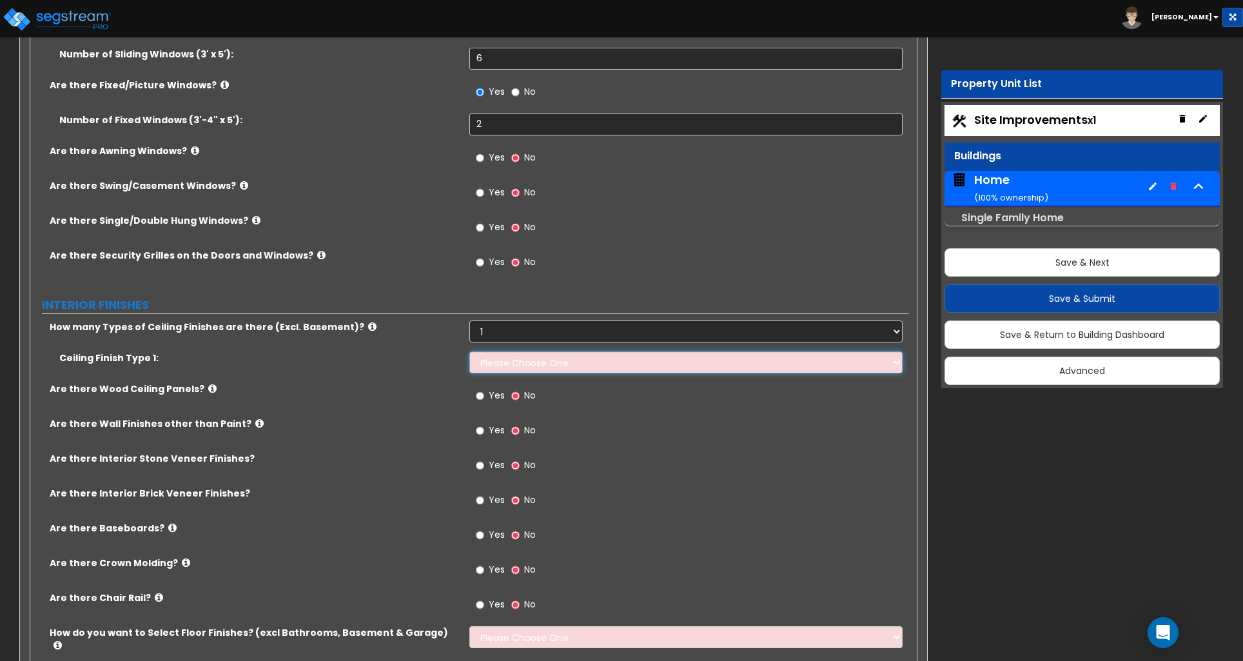
click at [510, 364] on select "Please Choose One Drop Ceiling Drywall Ceiling Open Ceiling" at bounding box center [685, 362] width 433 height 22
select select "2"
click at [469, 353] on select "Please Choose One Drop Ceiling Drywall Ceiling Open Ceiling" at bounding box center [685, 362] width 433 height 22
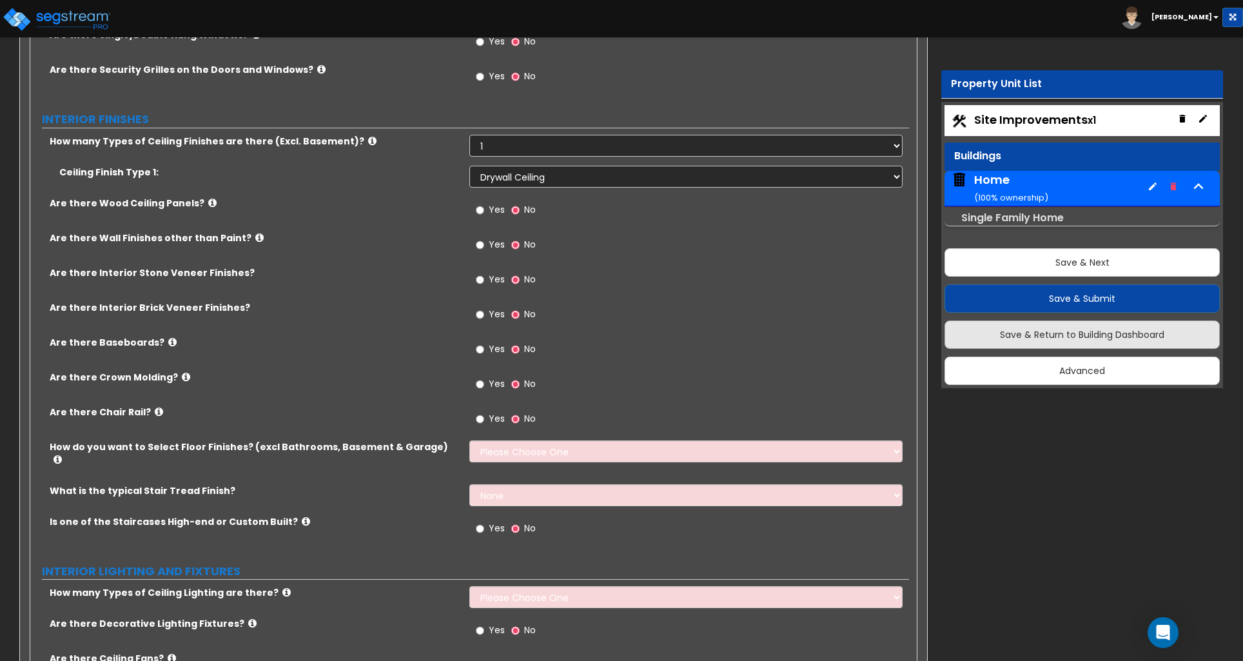
scroll to position [2327, 0]
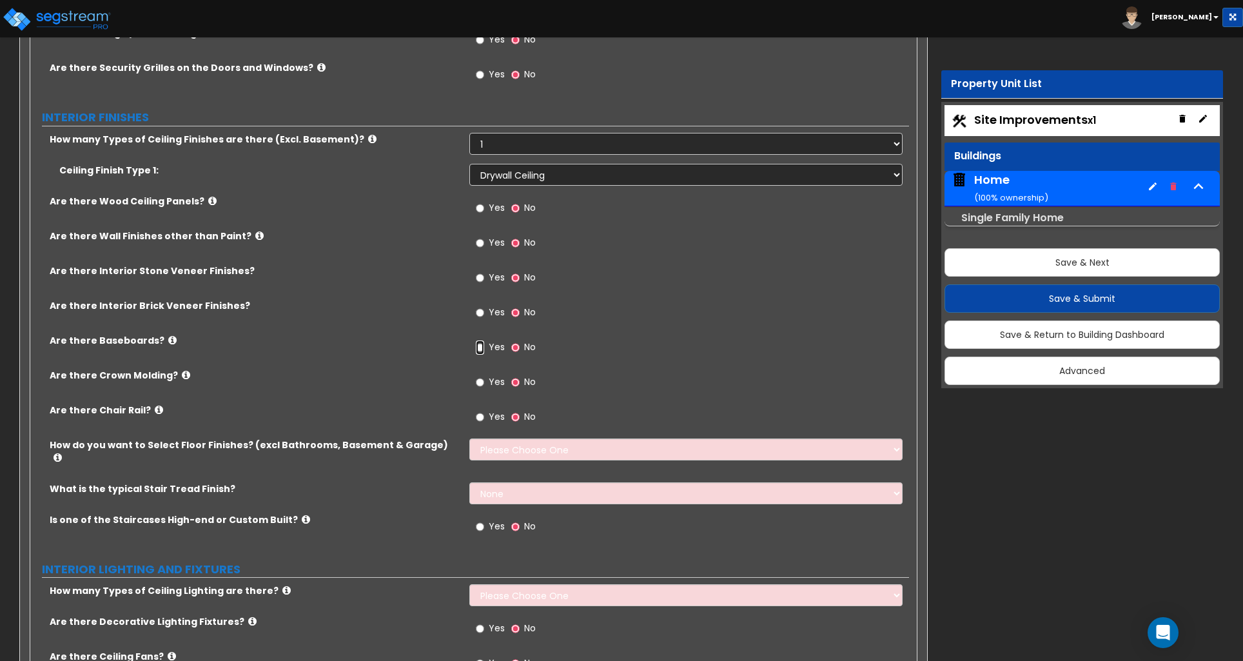
click at [481, 351] on input "Yes" at bounding box center [480, 348] width 8 height 14
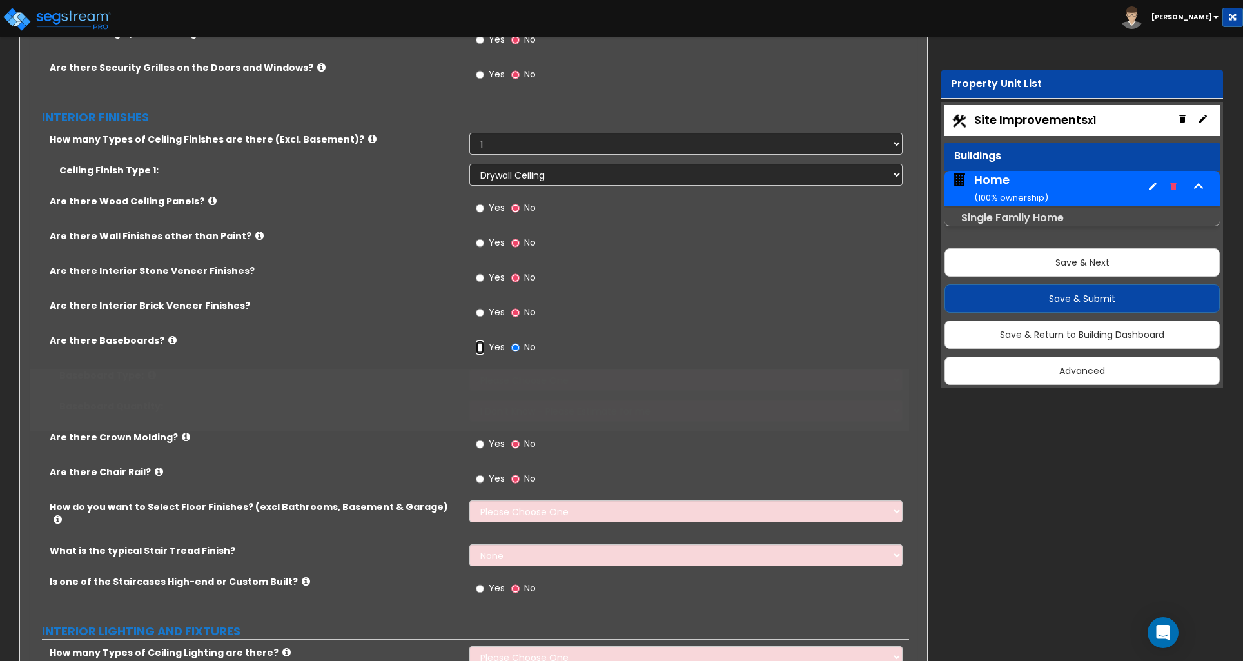
radio input "true"
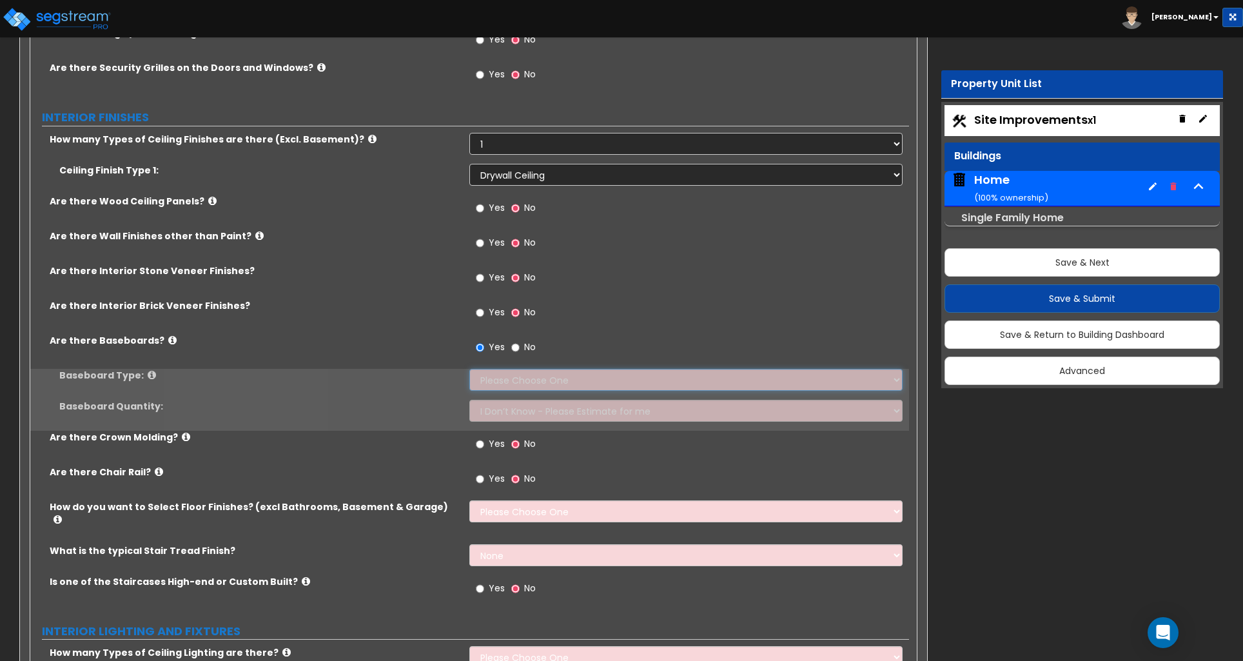
click at [508, 379] on select "Please Choose One Wood Vinyl Carpet Tile" at bounding box center [685, 380] width 433 height 22
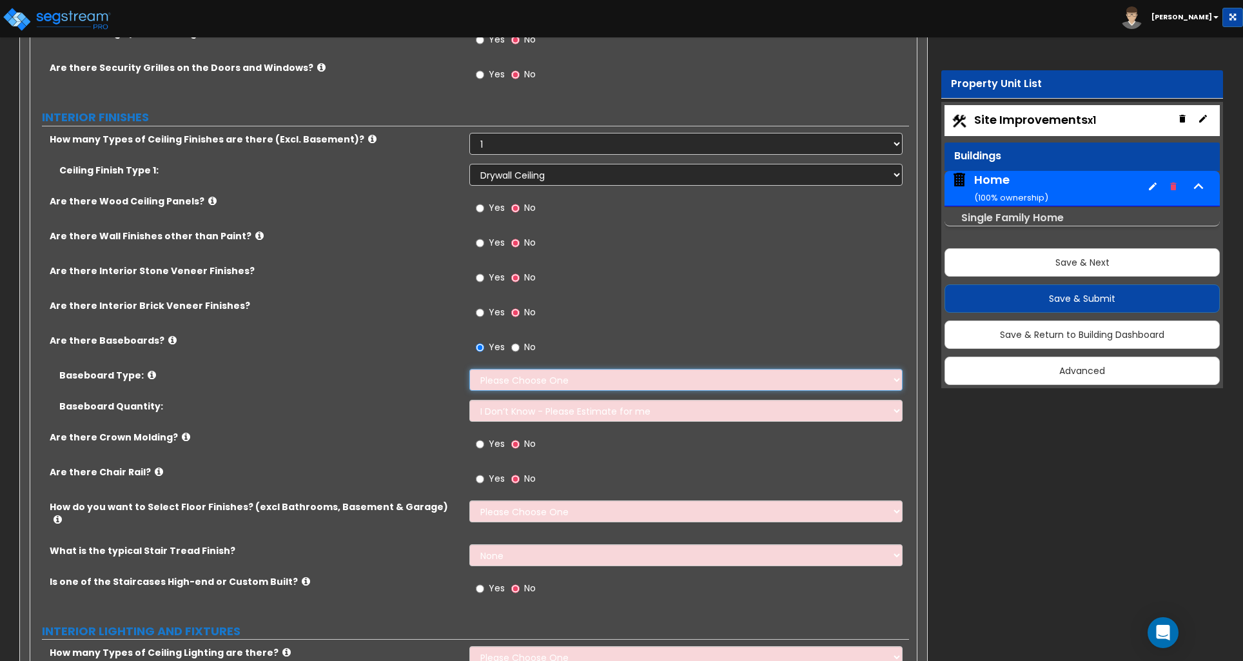
select select "1"
click at [469, 371] on select "Please Choose One Wood Vinyl Carpet Tile" at bounding box center [685, 380] width 433 height 22
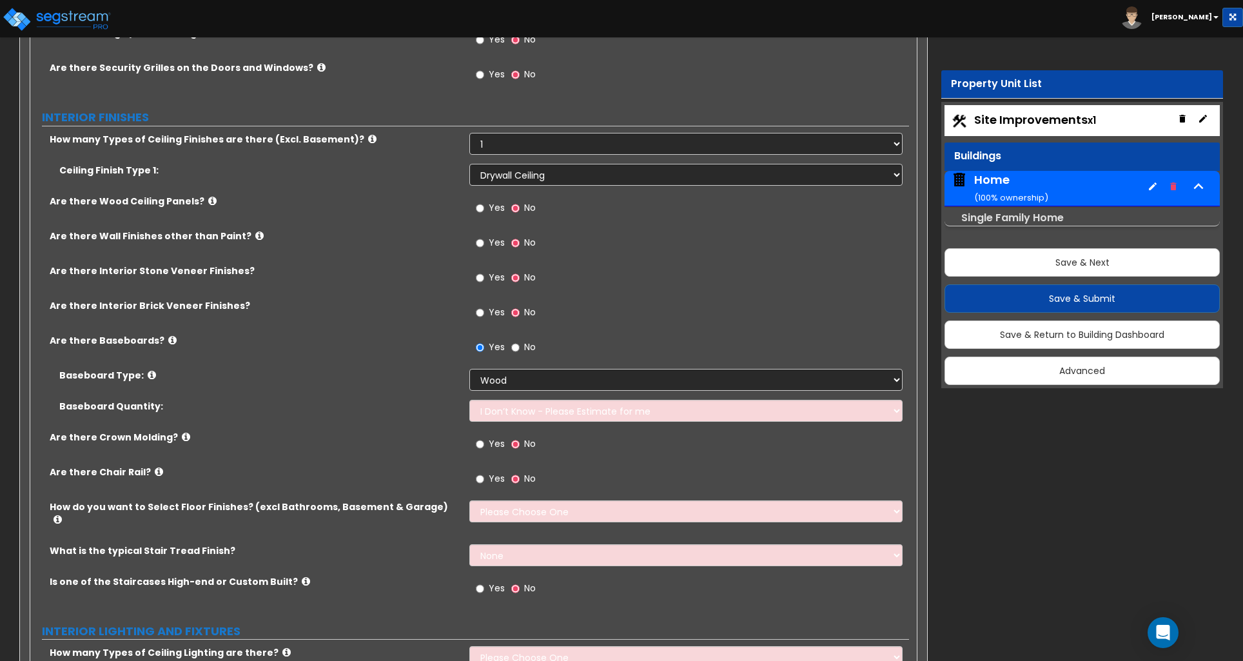
click at [385, 431] on div "Baseboard Quantity: I Don’t Know - Please Estimate for me I want to Enter the L…" at bounding box center [469, 415] width 879 height 31
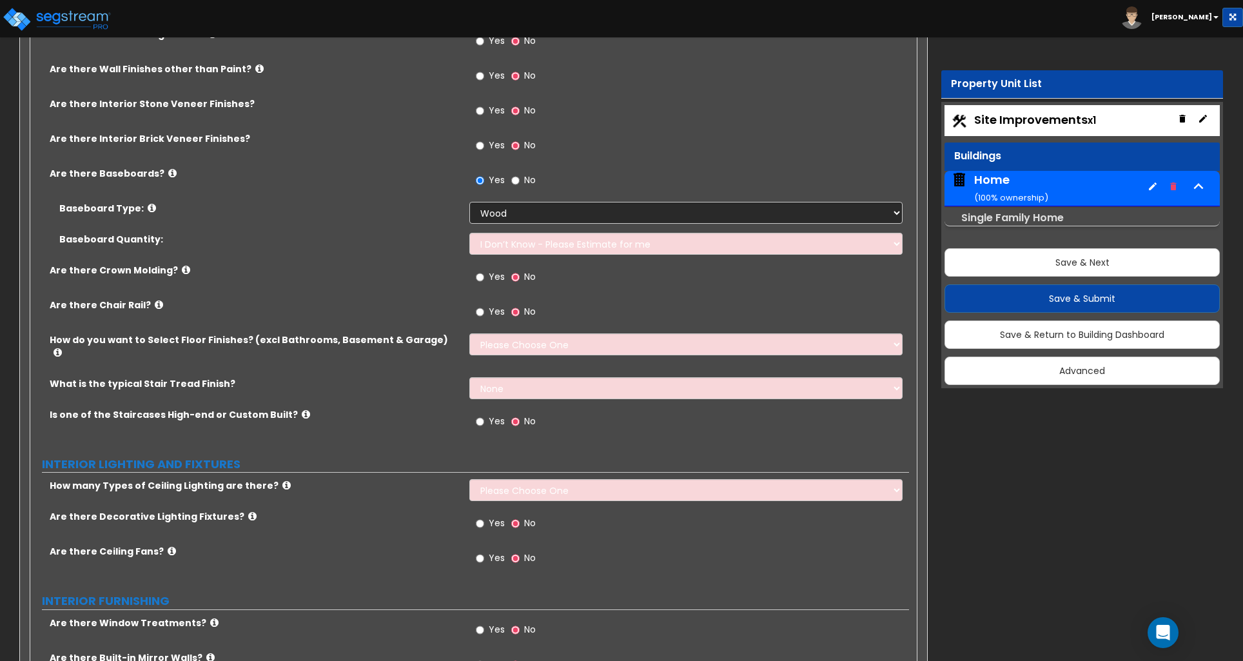
scroll to position [2501, 0]
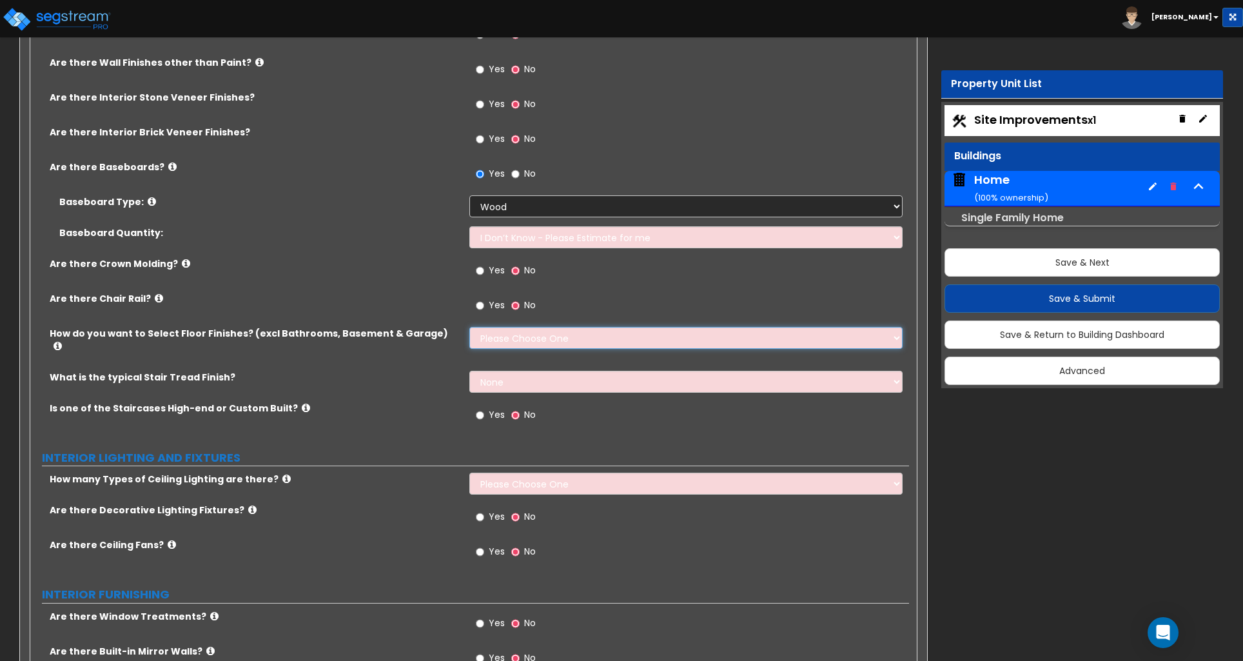
click at [508, 342] on select "Please Choose One I want to Select Floor Finishes for the Areas of the House I …" at bounding box center [685, 338] width 433 height 22
select select "2"
click at [469, 329] on select "Please Choose One I want to Select Floor Finishes for the Areas of the House I …" at bounding box center [685, 338] width 433 height 22
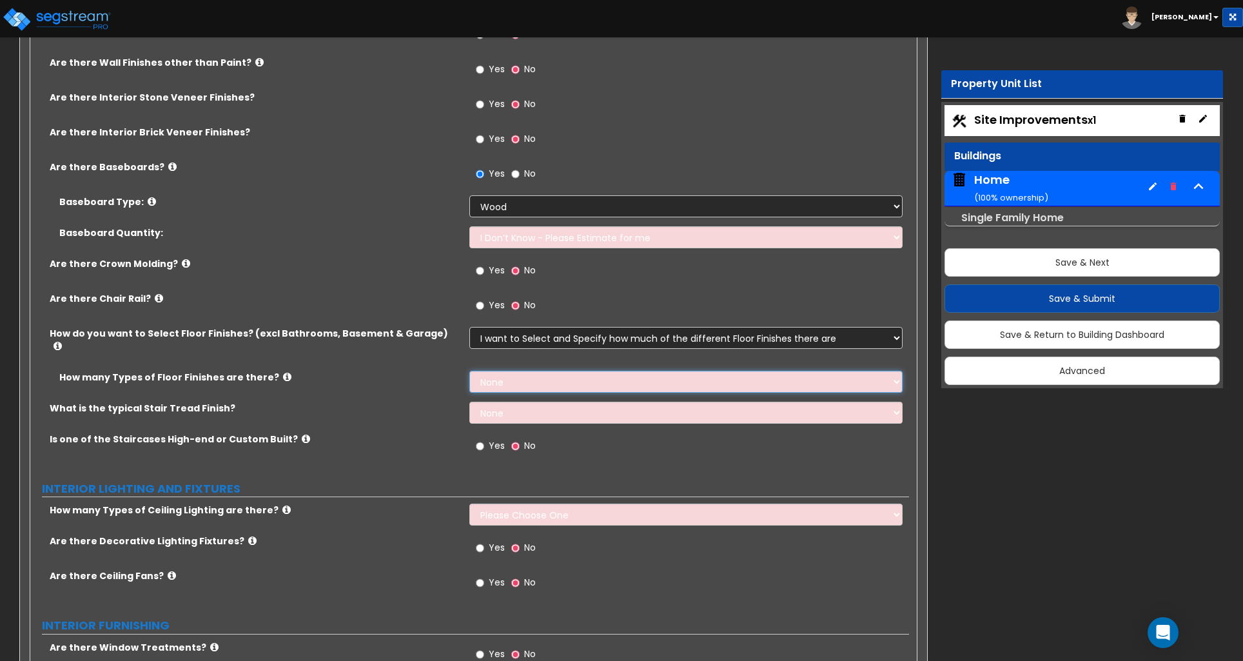
click at [506, 375] on select "None 1 2 3 4" at bounding box center [685, 382] width 433 height 22
select select "2"
click at [469, 371] on select "None 1 2 3 4" at bounding box center [685, 382] width 433 height 22
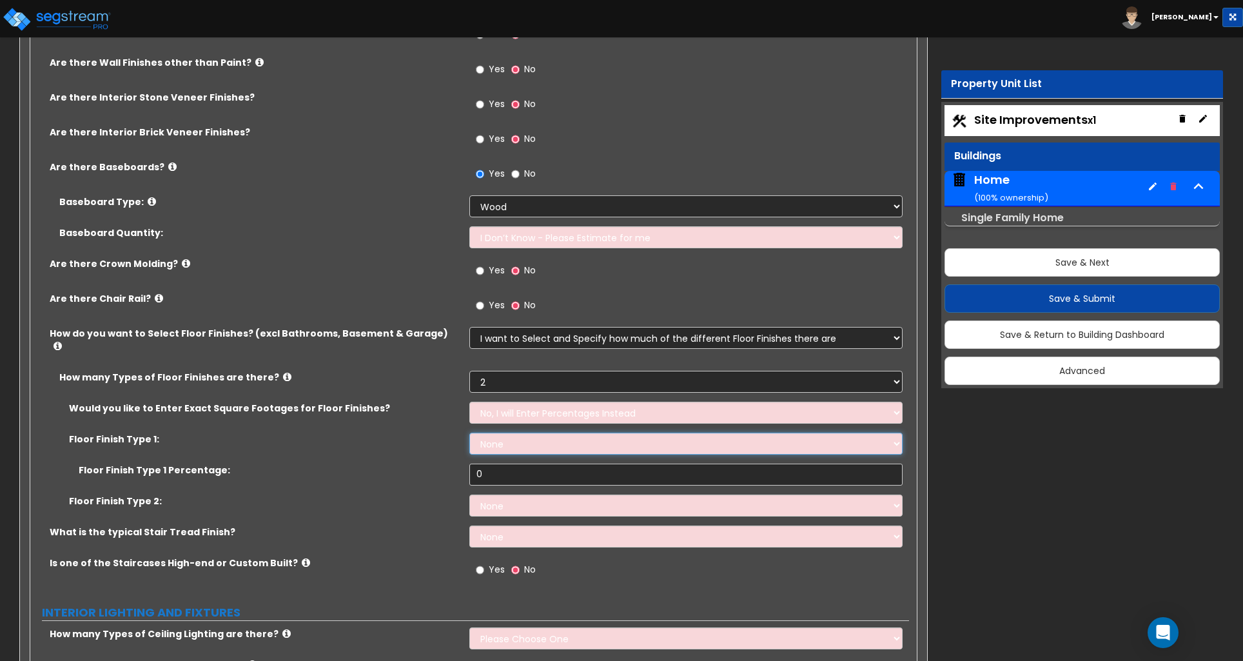
click at [514, 434] on select "None Tile Flooring Hardwood Flooring Resilient Laminate Flooring VCT Flooring S…" at bounding box center [685, 444] width 433 height 22
select select "2"
click at [469, 433] on select "None Tile Flooring Hardwood Flooring Resilient Laminate Flooring VCT Flooring S…" at bounding box center [685, 444] width 433 height 22
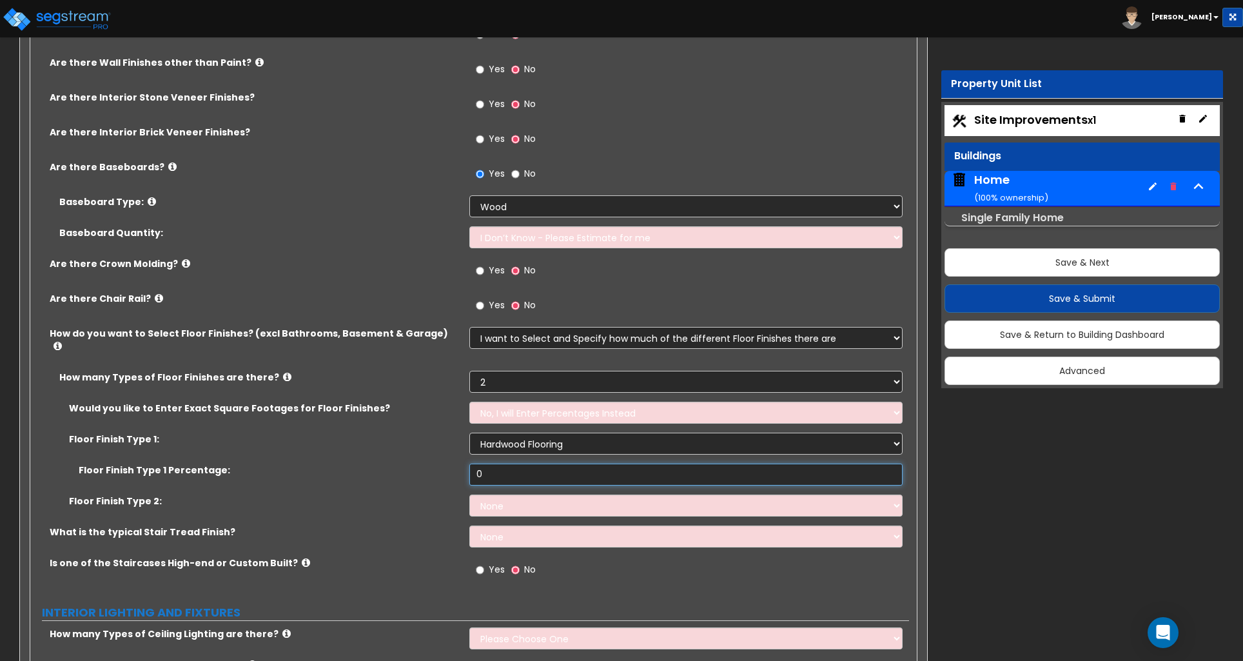
click at [501, 467] on input "0" at bounding box center [685, 475] width 433 height 22
type input "60"
click at [506, 496] on select "None Tile Flooring Hardwood Flooring Resilient Laminate Flooring VCT Flooring S…" at bounding box center [685, 506] width 433 height 22
select select "5"
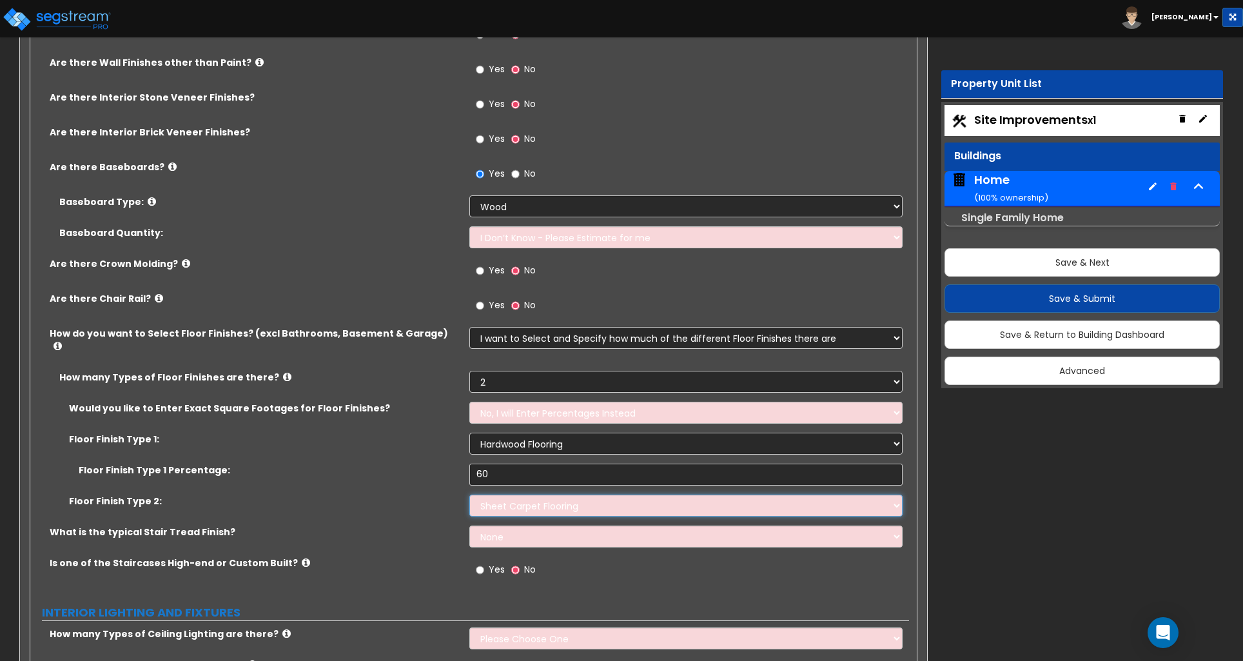
click at [469, 495] on select "None Tile Flooring Hardwood Flooring Resilient Laminate Flooring VCT Flooring S…" at bounding box center [685, 506] width 433 height 22
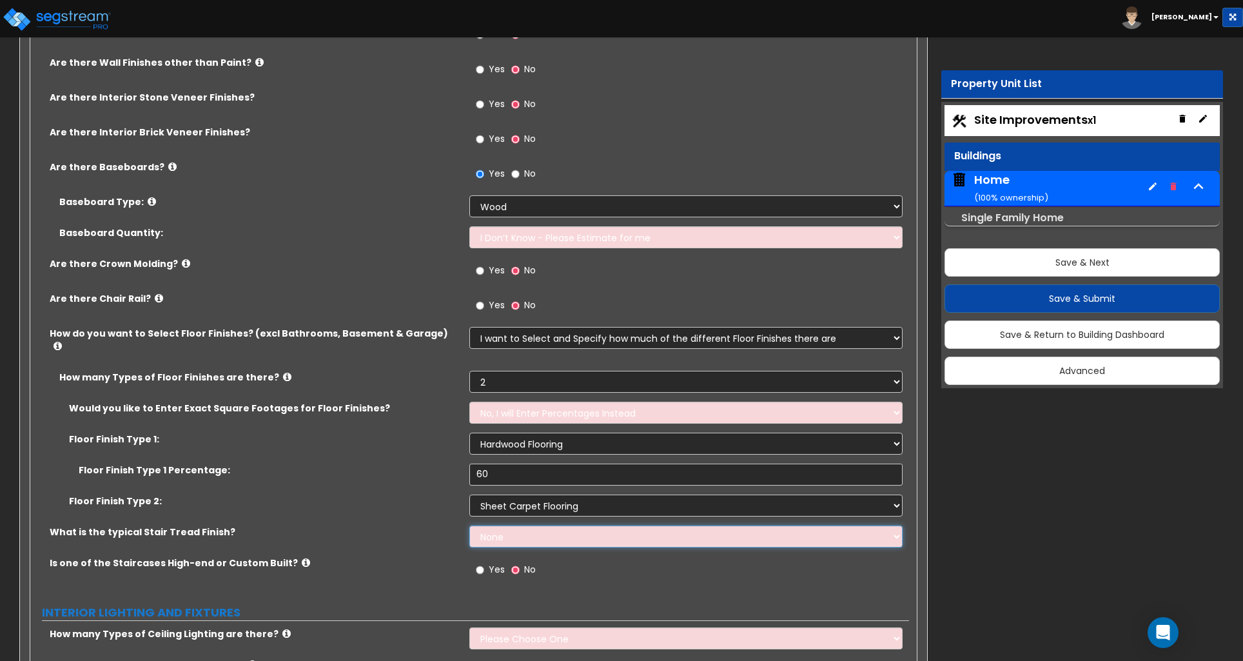
click at [491, 530] on select "None Tile Wood Laminate VCT Sheet Carpet Sheet Vinyl Carpet Tile" at bounding box center [685, 537] width 433 height 22
select select "2"
click at [469, 526] on select "None Tile Wood Laminate VCT Sheet Carpet Sheet Vinyl Carpet Tile" at bounding box center [685, 537] width 433 height 22
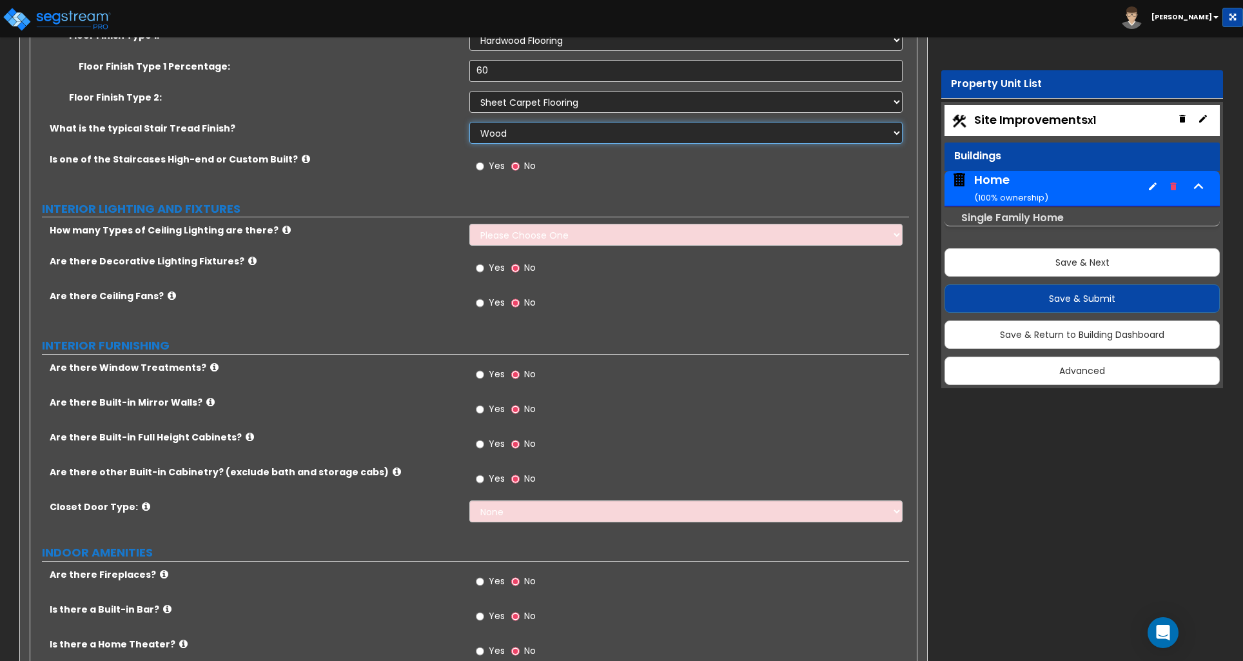
scroll to position [2906, 0]
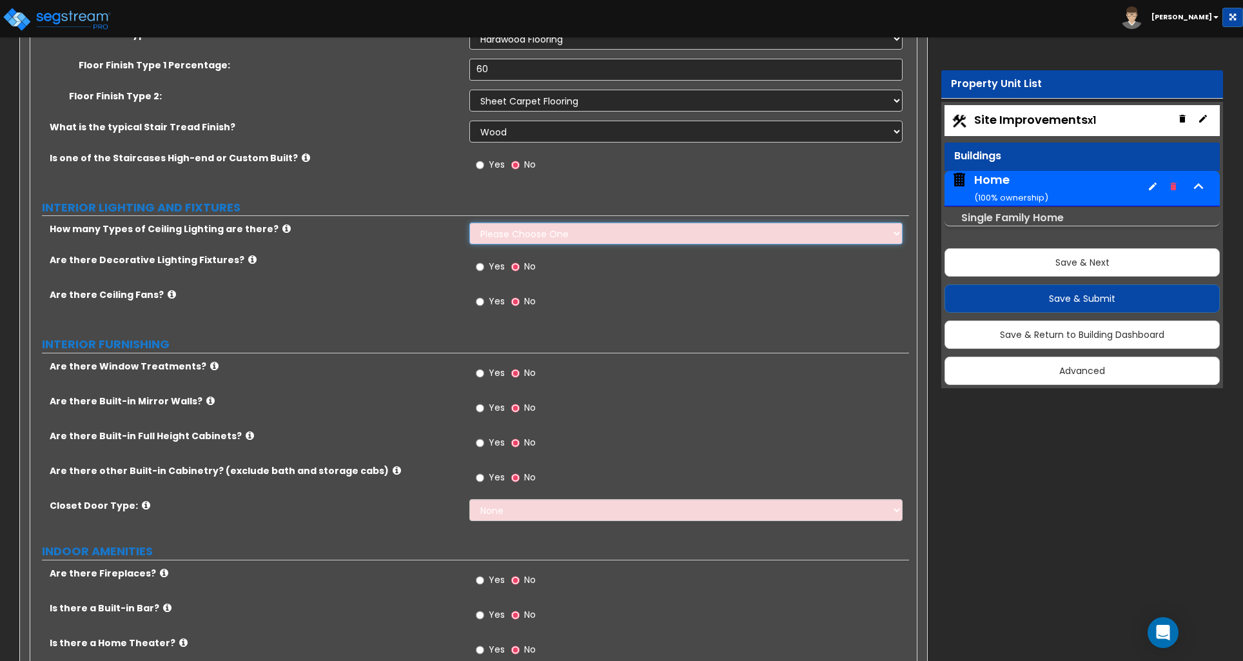
click at [507, 228] on select "Please Choose One 1 2 3" at bounding box center [685, 233] width 433 height 22
select select "1"
click at [469, 222] on select "Please Choose One 1 2 3" at bounding box center [685, 233] width 433 height 22
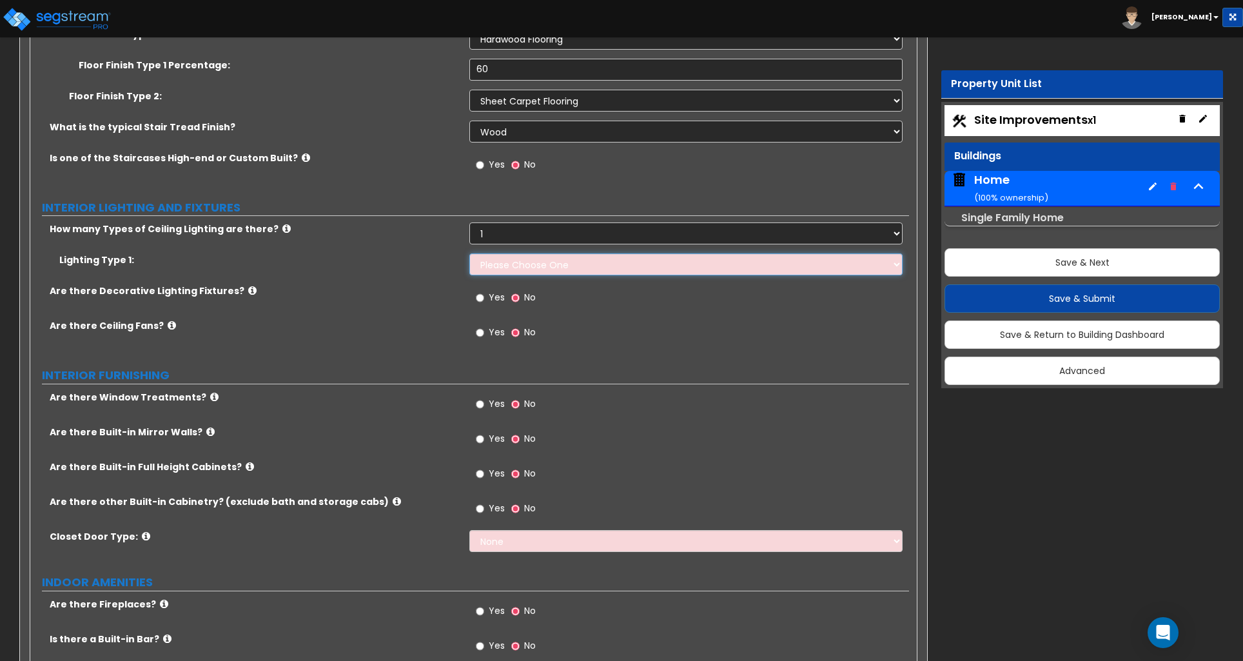
click at [501, 263] on select "Please Choose One LED Surface-Mounted LED Recessed Fluorescent Surface-Mounted …" at bounding box center [685, 264] width 433 height 22
select select "6"
click at [469, 253] on select "Please Choose One LED Surface-Mounted LED Recessed Fluorescent Surface-Mounted …" at bounding box center [685, 264] width 433 height 22
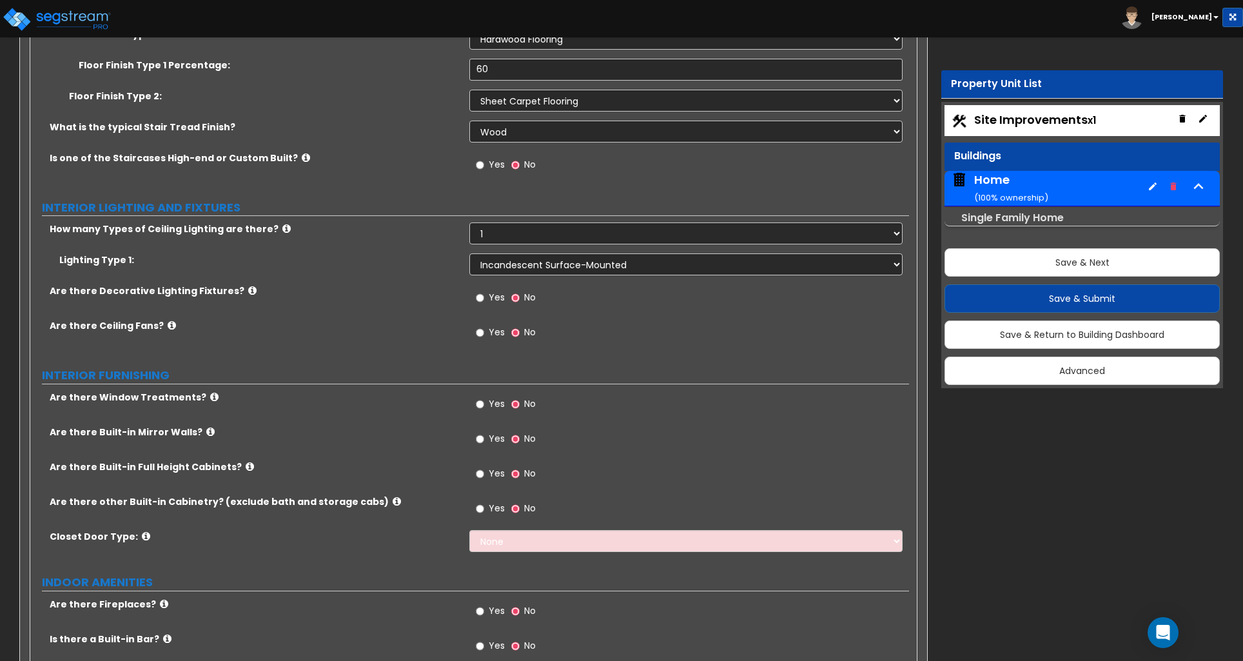
click at [485, 290] on label "Yes" at bounding box center [490, 299] width 29 height 22
click at [484, 291] on input "Yes" at bounding box center [480, 298] width 8 height 14
radio input "true"
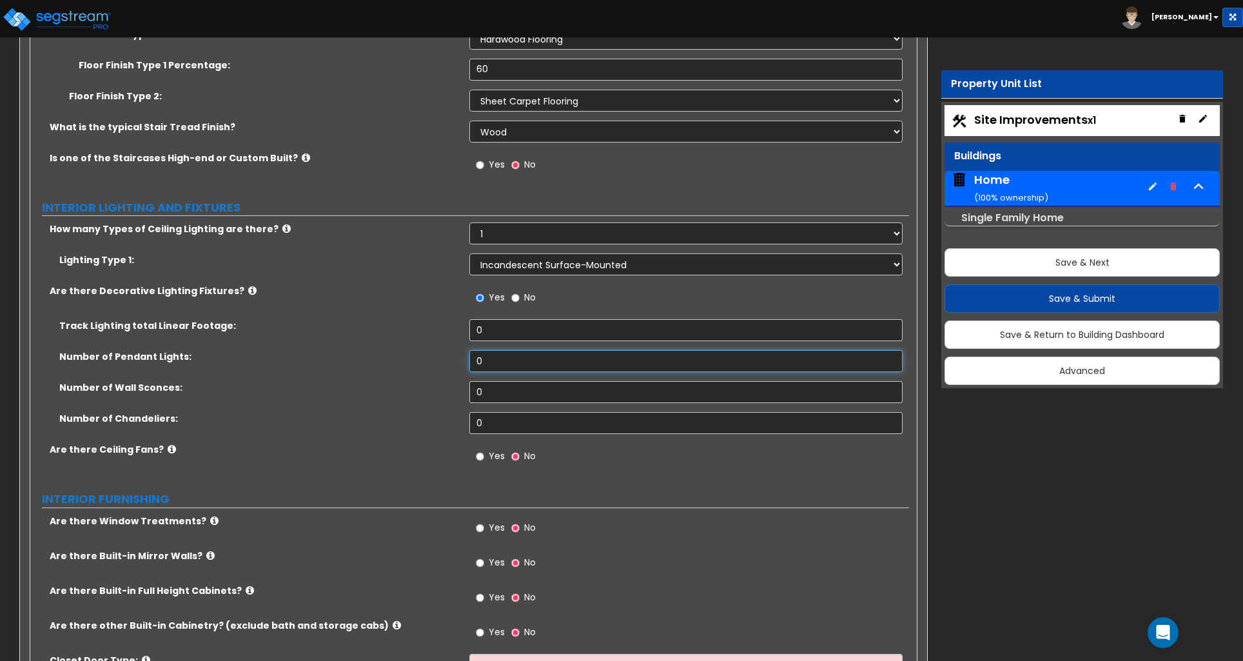
click at [492, 352] on input "0" at bounding box center [685, 361] width 433 height 22
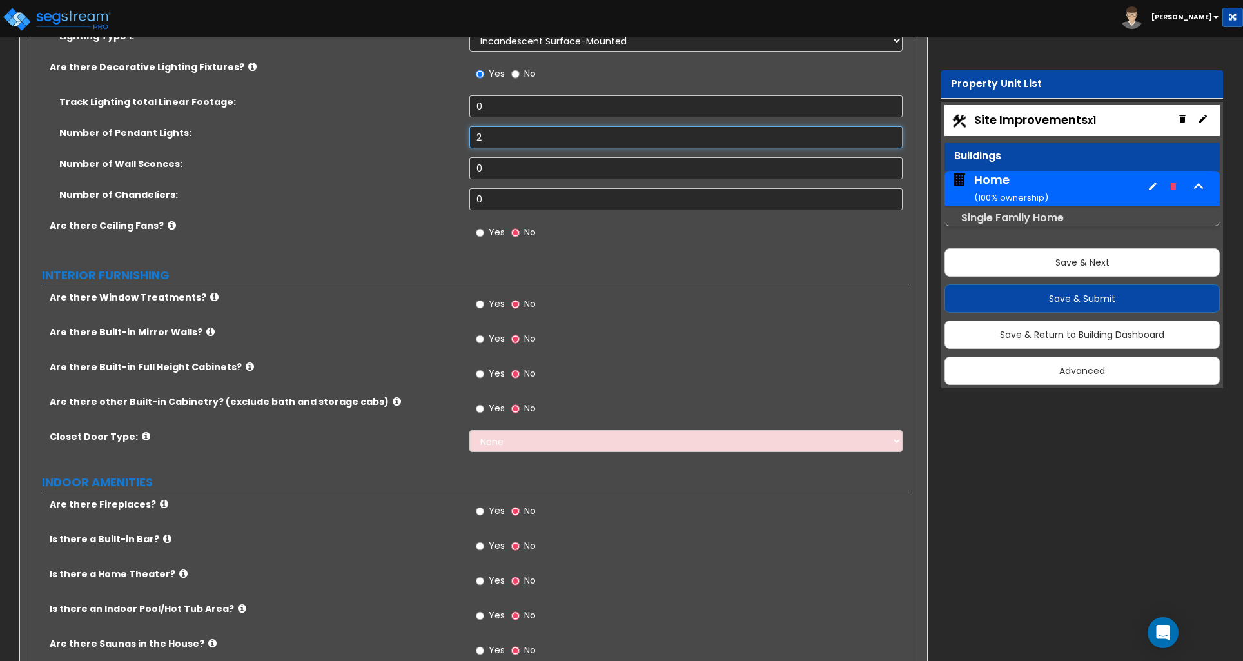
scroll to position [3135, 0]
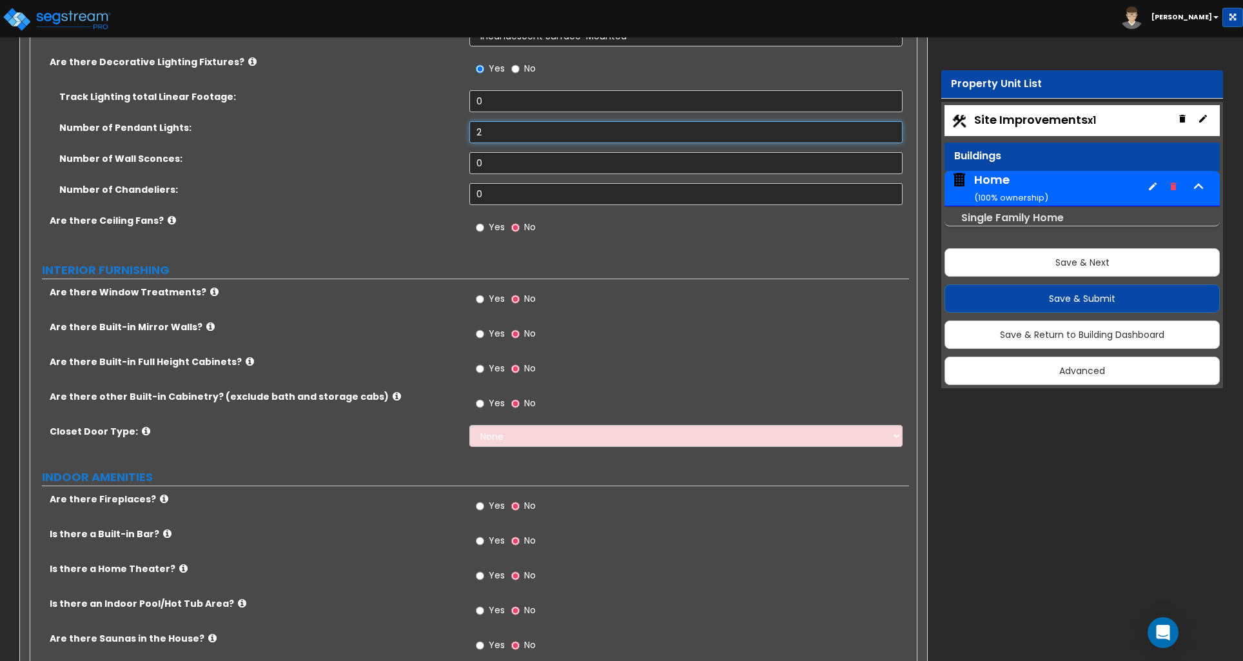
type input "2"
click at [484, 292] on input "Yes" at bounding box center [480, 299] width 8 height 14
radio input "true"
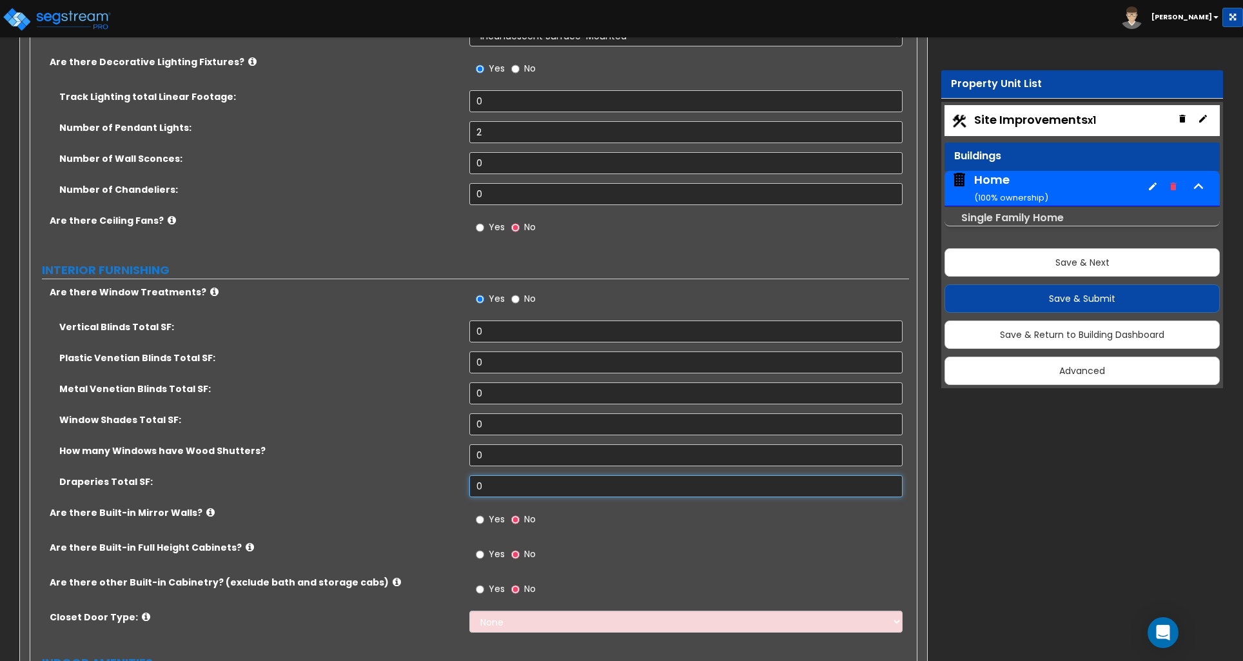
click at [500, 482] on input "0" at bounding box center [685, 486] width 433 height 22
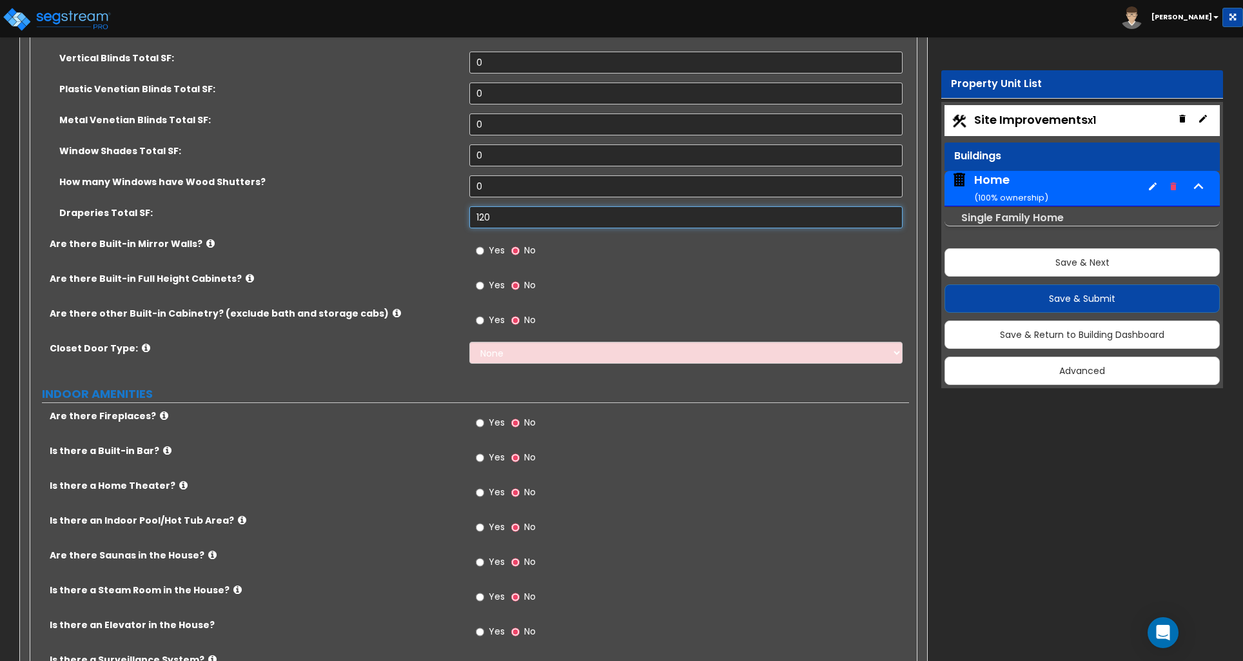
scroll to position [3405, 0]
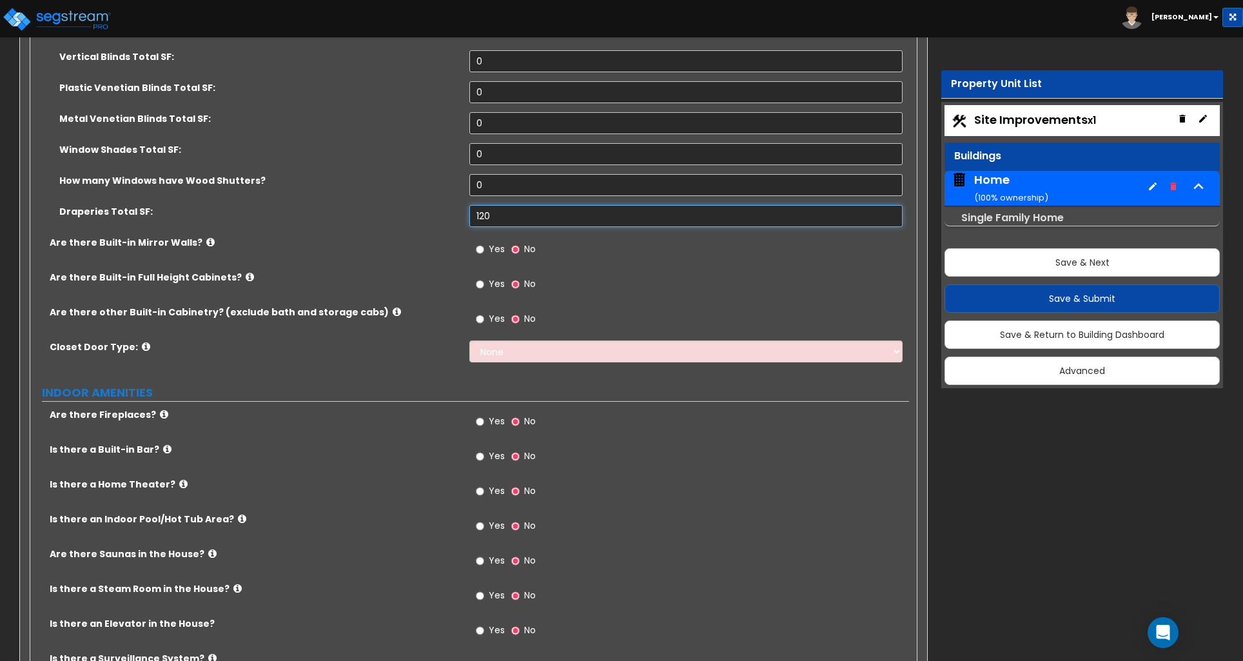
type input "120"
click at [492, 341] on select "None Bi-fold Louvered Doors Bi-fold Panel Doors Sliding Doors Hinged Wood Door" at bounding box center [685, 352] width 433 height 22
select select "2"
click at [469, 341] on select "None Bi-fold Louvered Doors Bi-fold Panel Doors Sliding Doors Hinged Wood Door" at bounding box center [685, 352] width 433 height 22
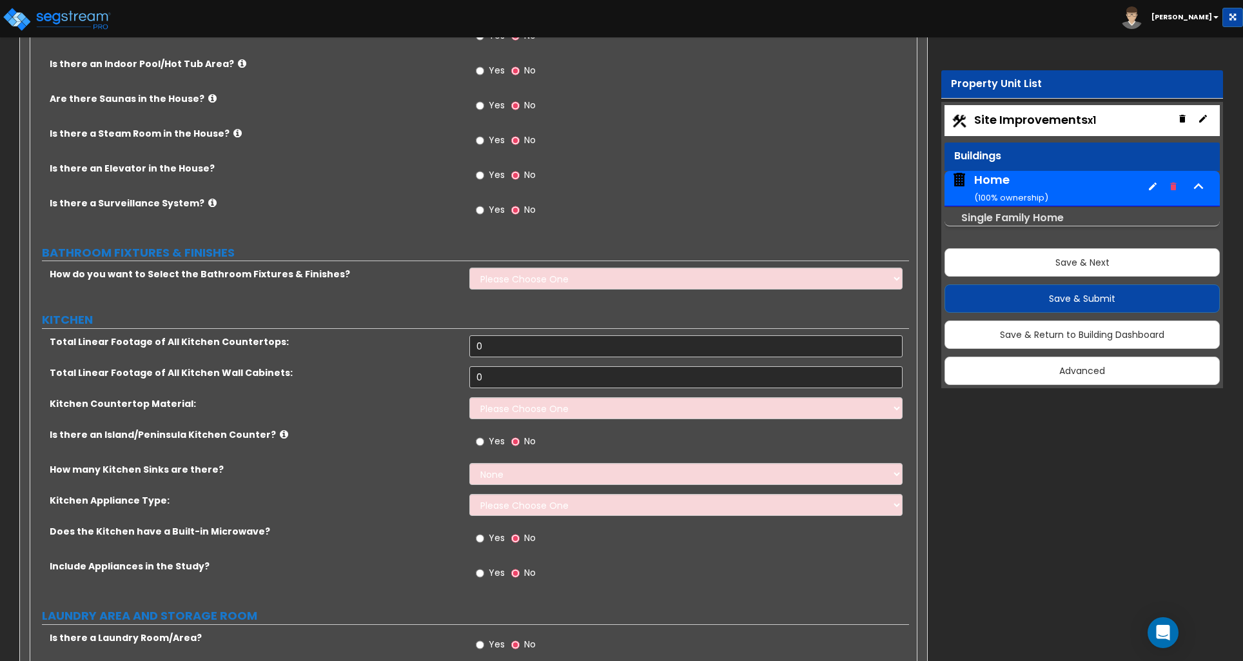
scroll to position [3862, 0]
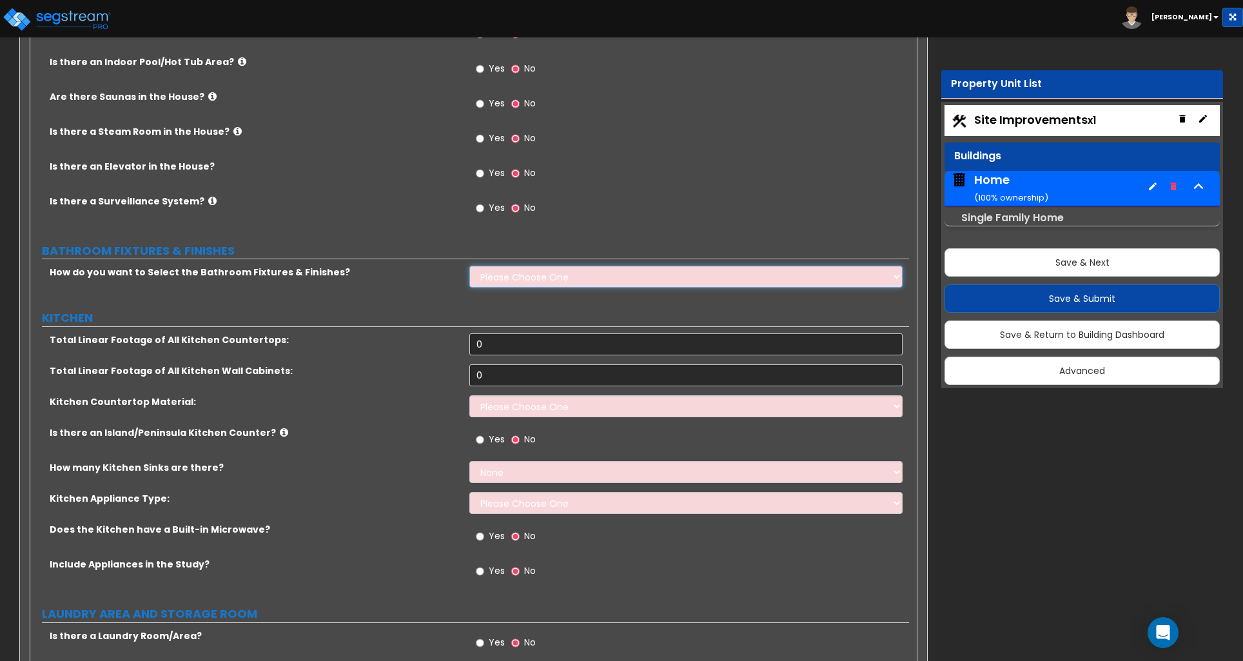
click at [502, 268] on select "Please Choose One I want to Select Fixtures and Finishes only for one Bath and …" at bounding box center [685, 277] width 433 height 22
select select "1"
click at [469, 266] on select "Please Choose One I want to Select Fixtures and Finishes only for one Bath and …" at bounding box center [685, 277] width 433 height 22
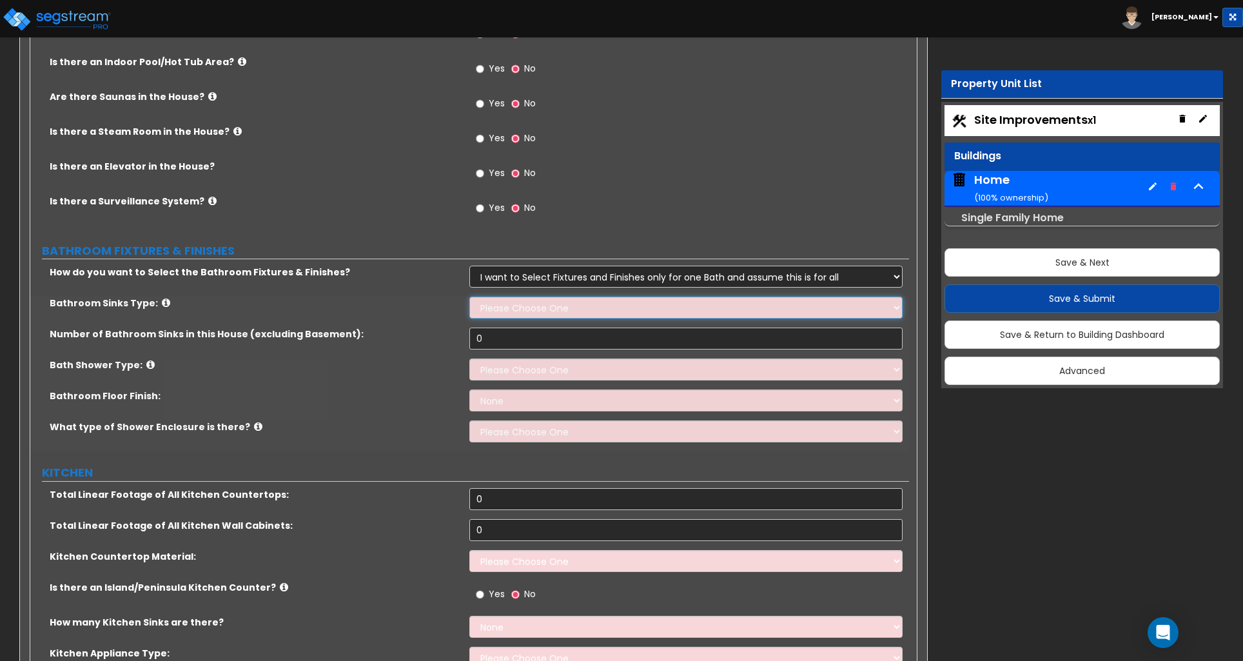
click at [524, 302] on select "Please Choose One Wall-mounted Pedestal-mounted Vanity-mounted" at bounding box center [685, 308] width 433 height 22
select select "3"
click at [469, 297] on select "Please Choose One Wall-mounted Pedestal-mounted Vanity-mounted" at bounding box center [685, 308] width 433 height 22
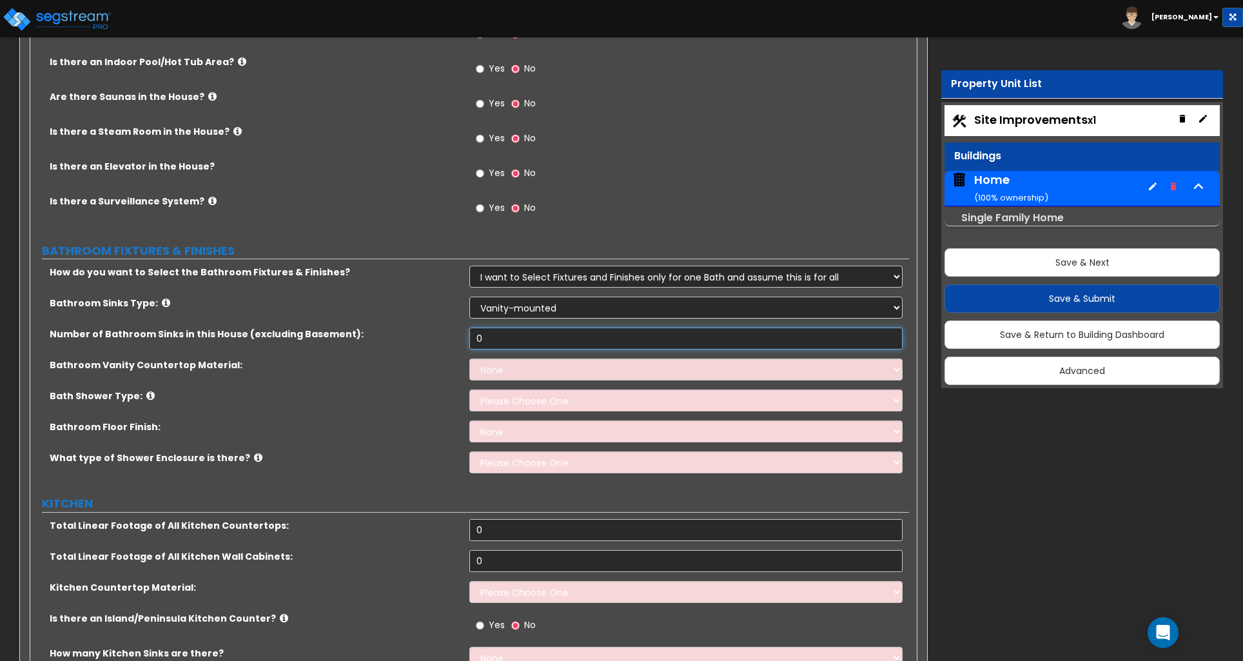
click at [499, 333] on input "0" at bounding box center [685, 339] width 433 height 22
type input "1"
click at [497, 359] on select "None Plastic Laminate Solid Surface Stone Quartz Marble Tile Wood Stainless Ste…" at bounding box center [685, 370] width 433 height 22
select select "2"
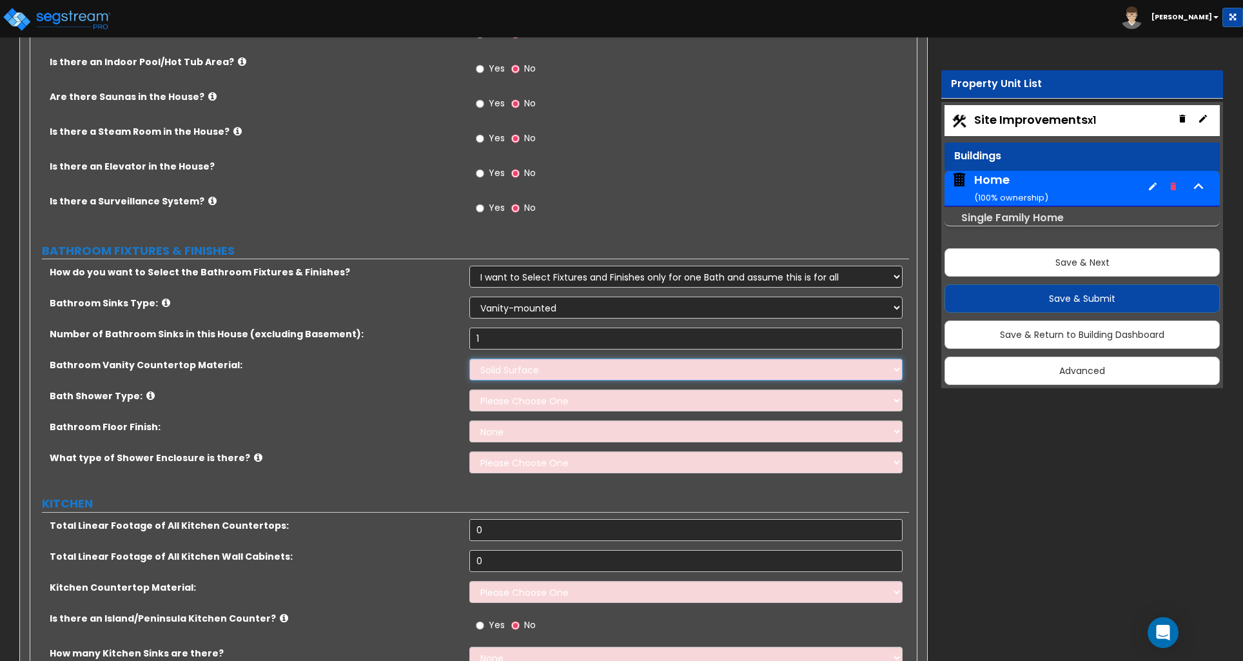
click at [469, 359] on select "None Plastic Laminate Solid Surface Stone Quartz Marble Tile Wood Stainless Ste…" at bounding box center [685, 370] width 433 height 22
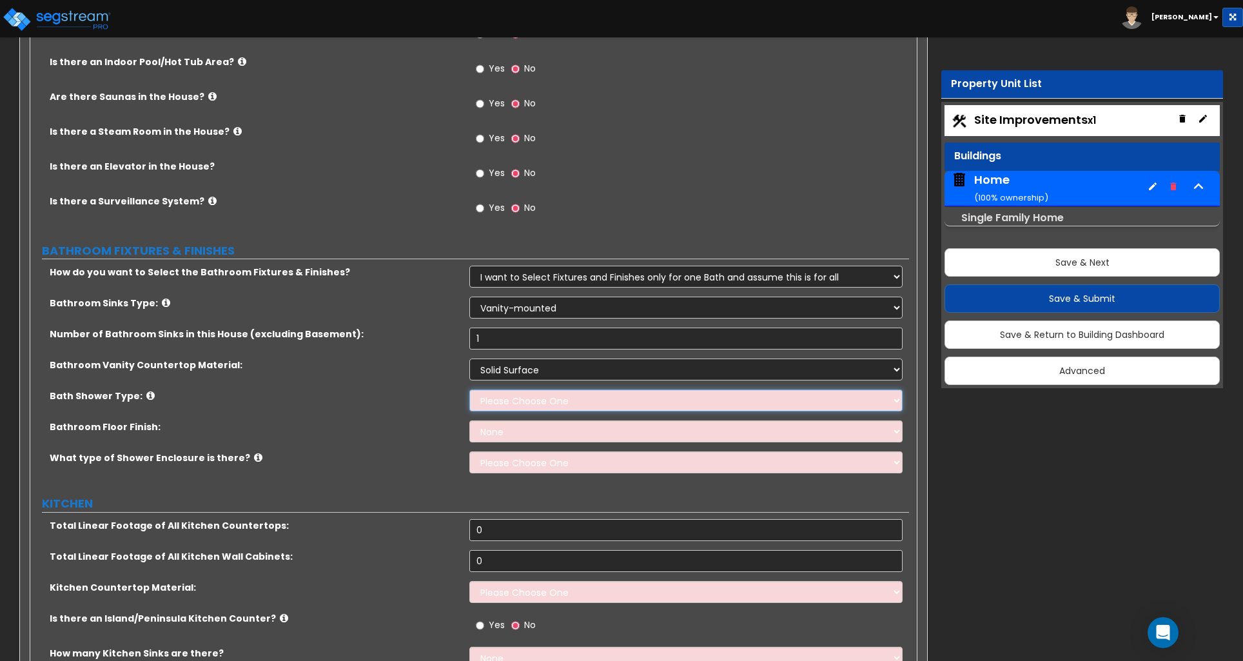
click at [493, 397] on select "Please Choose One Standalone Shower Bathtub - Shower Combination" at bounding box center [685, 401] width 433 height 22
select select "2"
click at [469, 390] on select "Please Choose One Standalone Shower Bathtub - Shower Combination" at bounding box center [685, 401] width 433 height 22
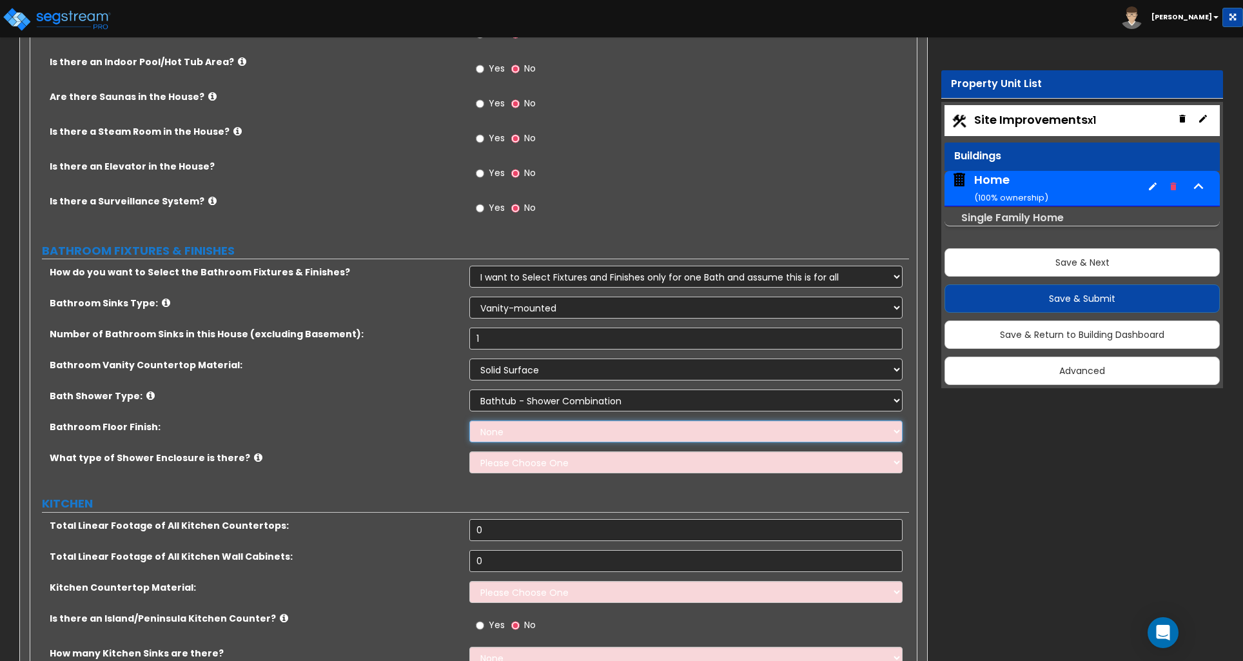
click at [508, 428] on select "None Tile Flooring Hardwood Flooring Resilient Laminate Flooring VCT Flooring S…" at bounding box center [685, 431] width 433 height 22
select select "5"
click at [469, 420] on select "None Tile Flooring Hardwood Flooring Resilient Laminate Flooring VCT Flooring S…" at bounding box center [685, 431] width 433 height 22
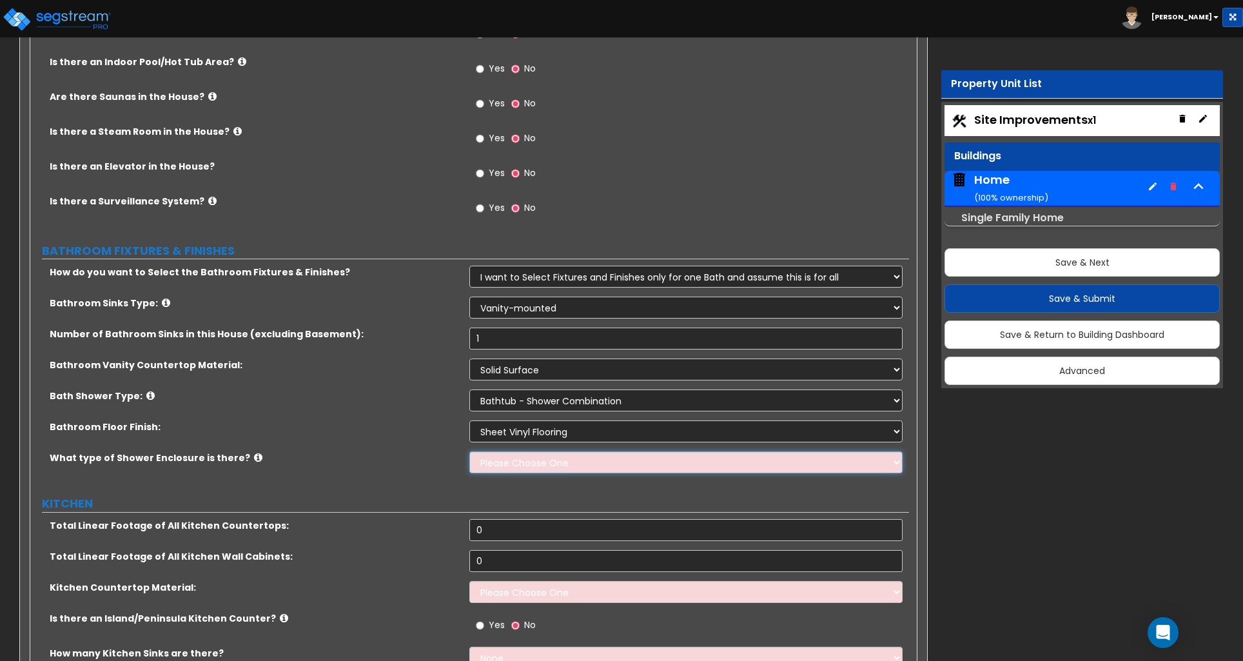
click at [503, 454] on select "Please Choose One Curtain & Rod Glass Sliding Doors Glass Hinged Doors" at bounding box center [685, 462] width 433 height 22
select select "1"
click at [469, 451] on select "Please Choose One Curtain & Rod Glass Sliding Doors Glass Hinged Doors" at bounding box center [685, 462] width 433 height 22
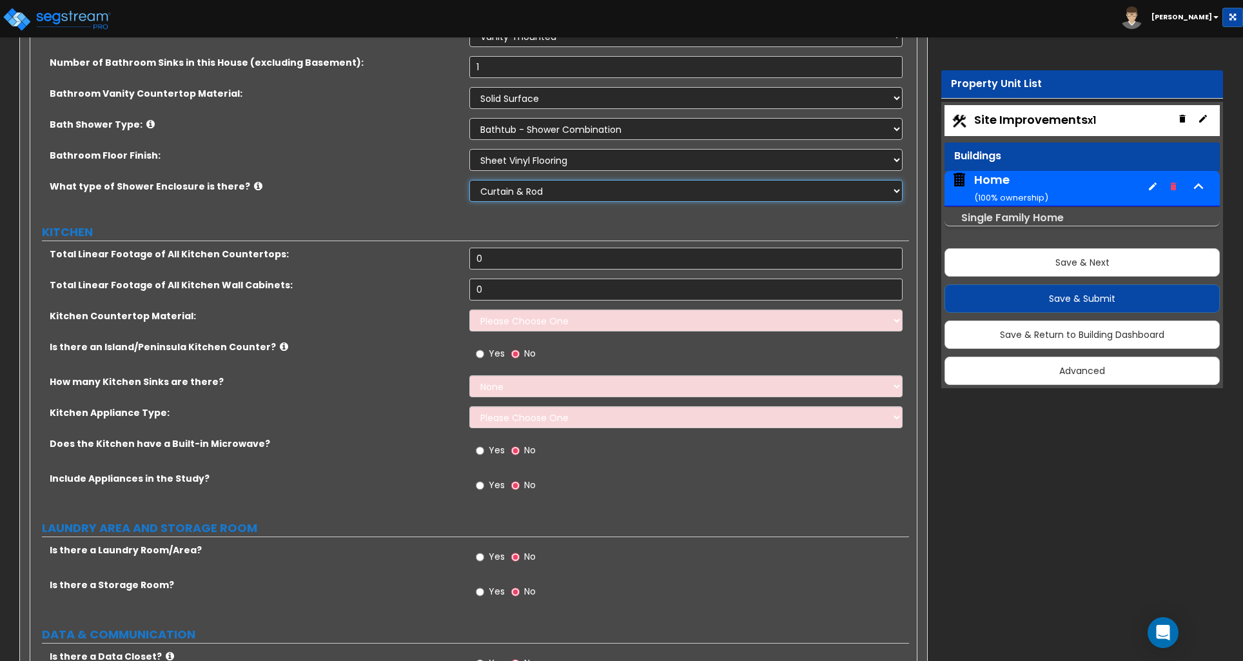
scroll to position [4138, 0]
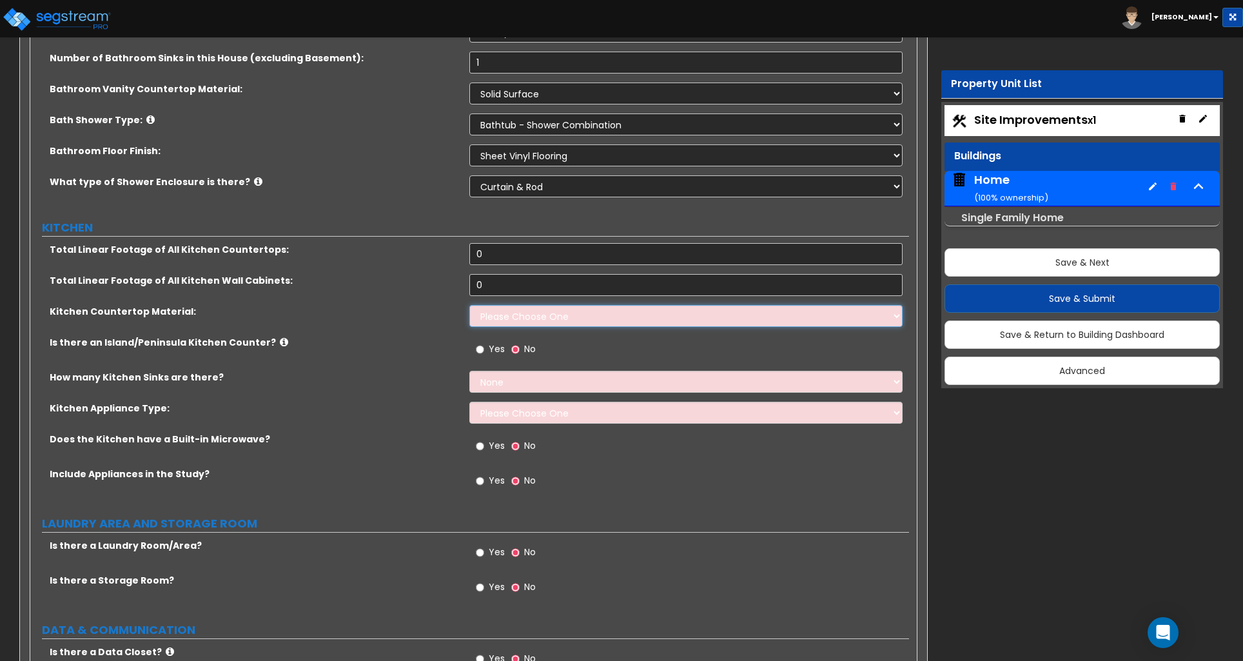
click at [488, 309] on select "Please Choose One Plastic Laminate Solid Surface Stone Quartz Marble Tile Wood …" at bounding box center [685, 316] width 433 height 22
select select "2"
click at [469, 305] on select "Please Choose One Plastic Laminate Solid Surface Stone Quartz Marble Tile Wood …" at bounding box center [685, 316] width 433 height 22
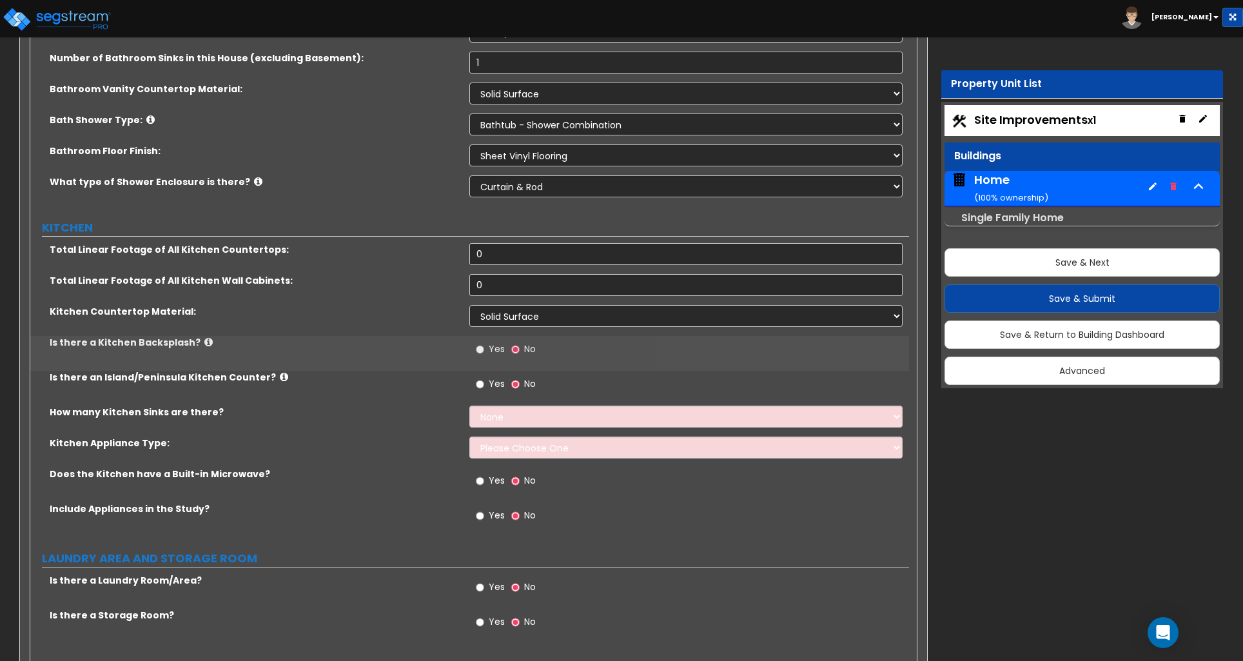
click at [498, 342] on span "Yes" at bounding box center [497, 348] width 16 height 13
click at [484, 342] on input "Yes" at bounding box center [480, 349] width 8 height 14
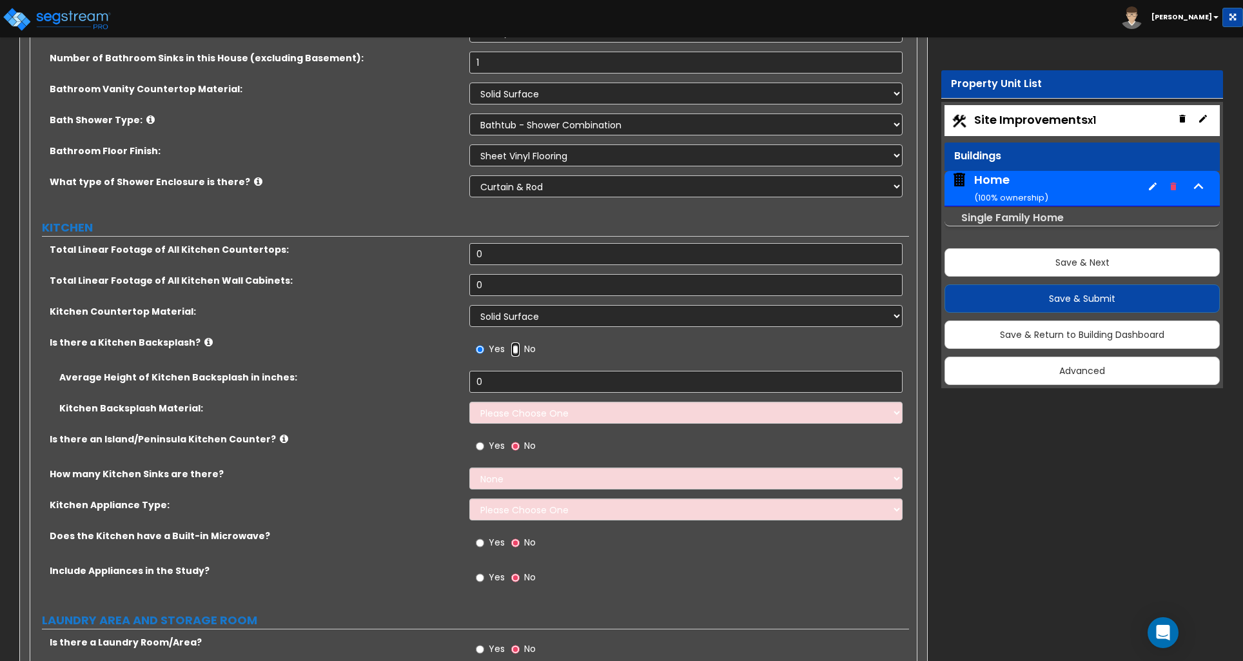
click at [517, 342] on input "No" at bounding box center [515, 349] width 8 height 14
radio input "false"
radio input "true"
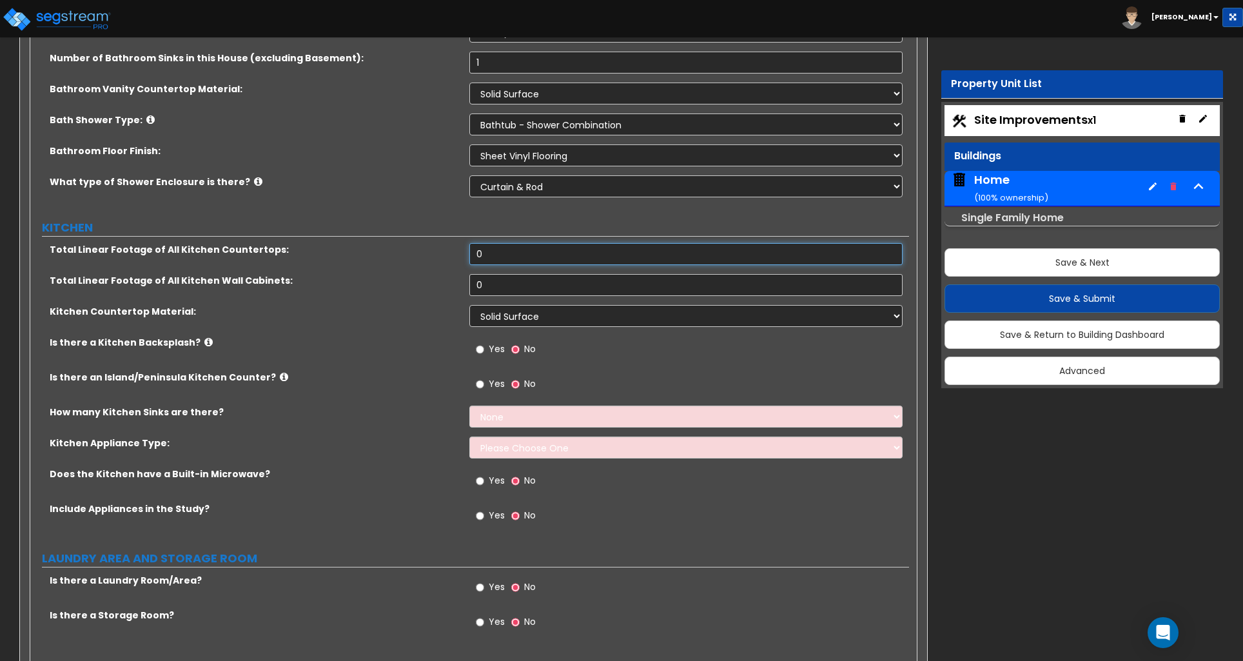
click at [483, 244] on input "0" at bounding box center [685, 254] width 433 height 22
click at [482, 245] on input "0" at bounding box center [685, 254] width 433 height 22
type input "12"
click at [481, 275] on input "0" at bounding box center [685, 285] width 433 height 22
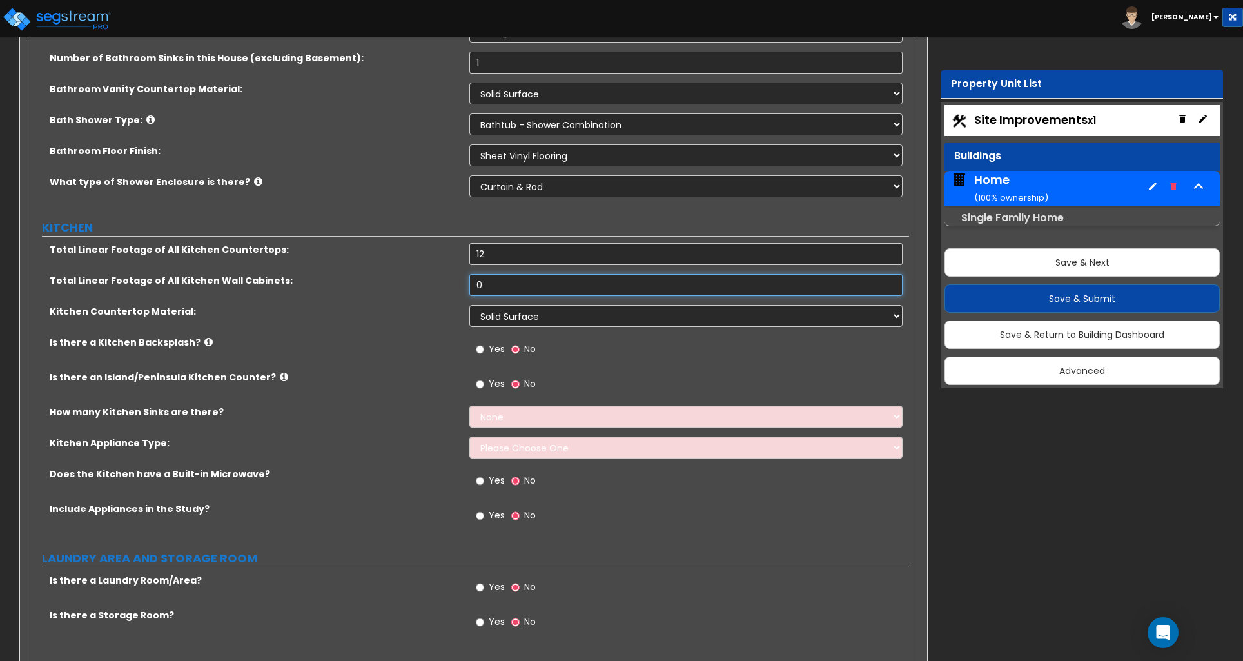
click at [481, 275] on input "0" at bounding box center [685, 285] width 433 height 22
type input "15"
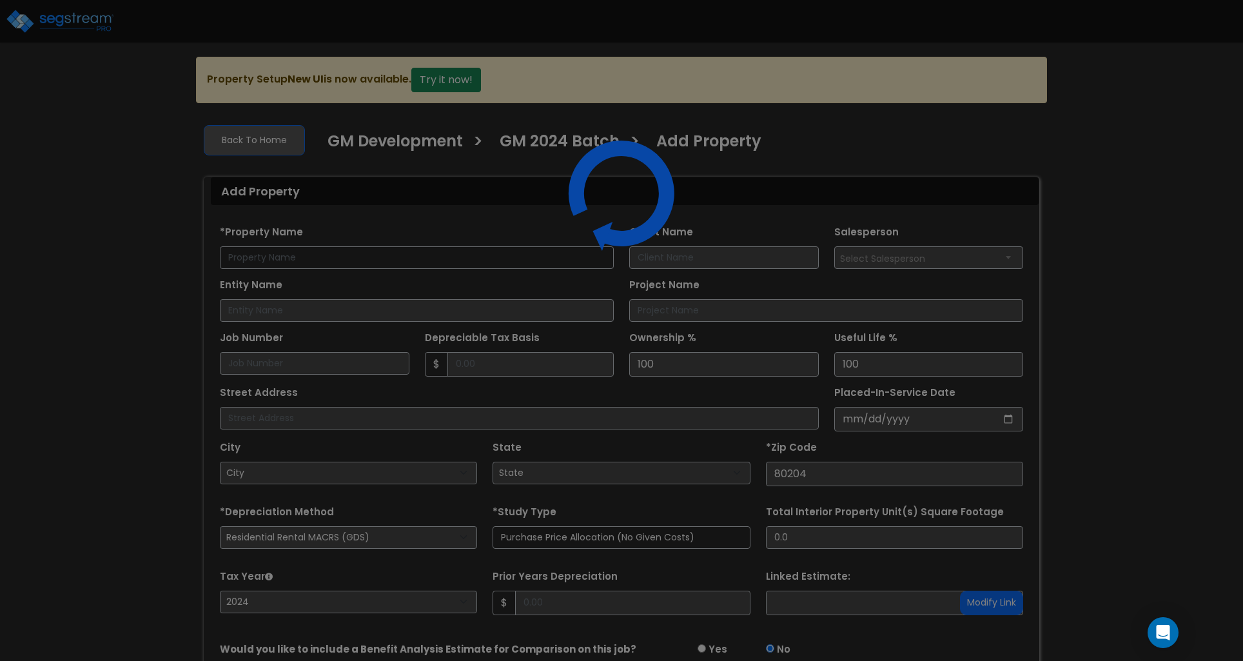
select select "2024"
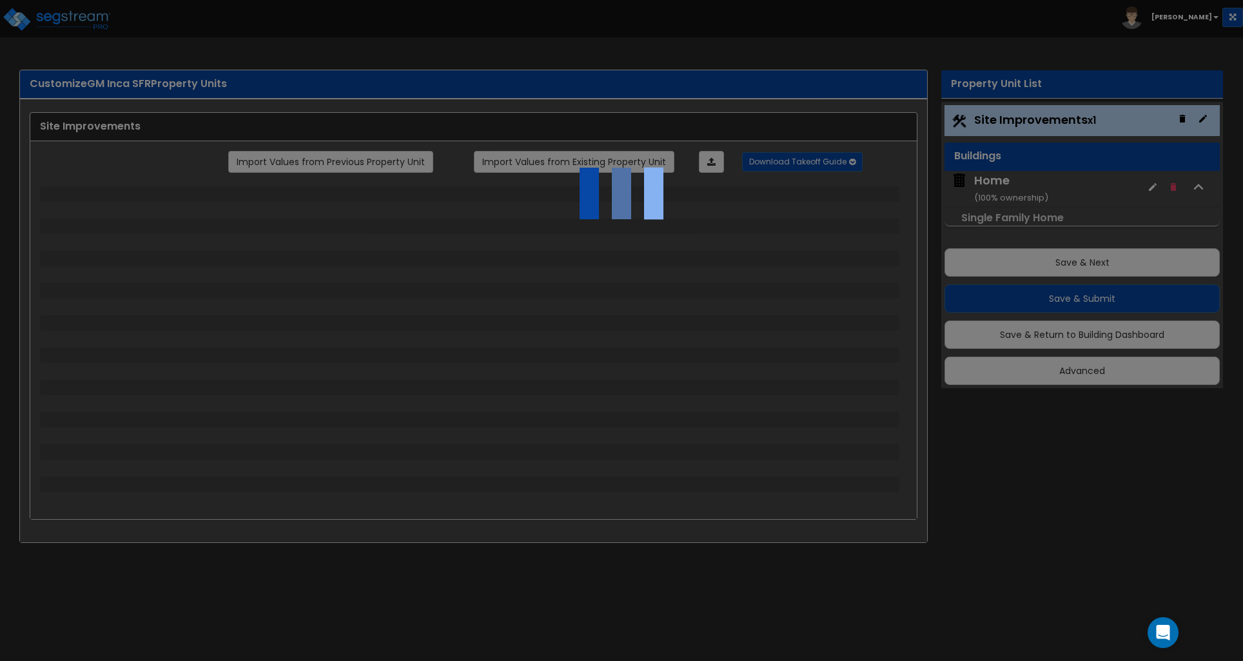
select select "2"
select select "1"
select select "2"
select select "1"
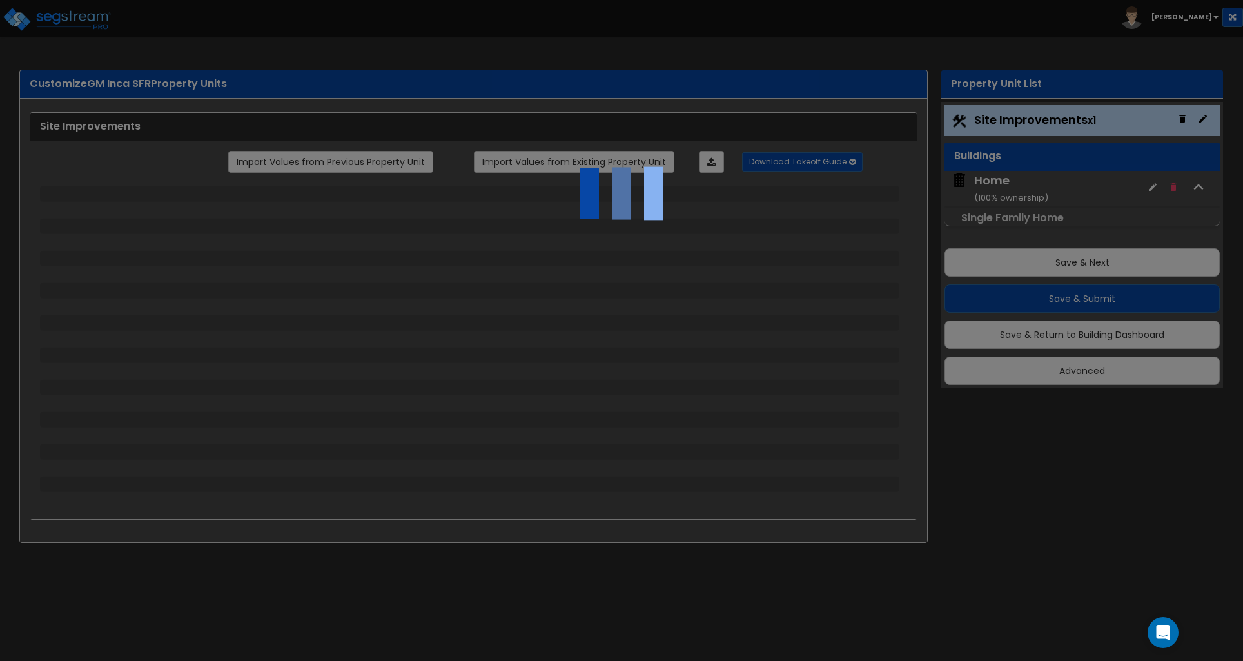
select select "2"
select select "1"
select select "3"
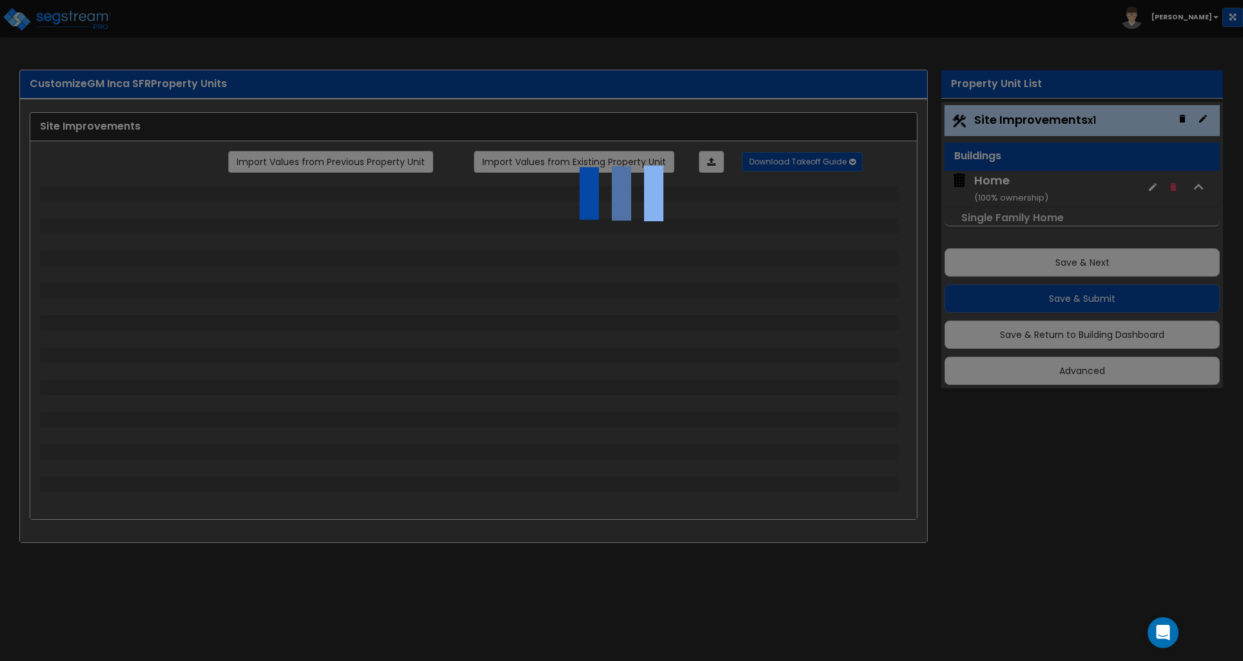
select select "1"
select select "2"
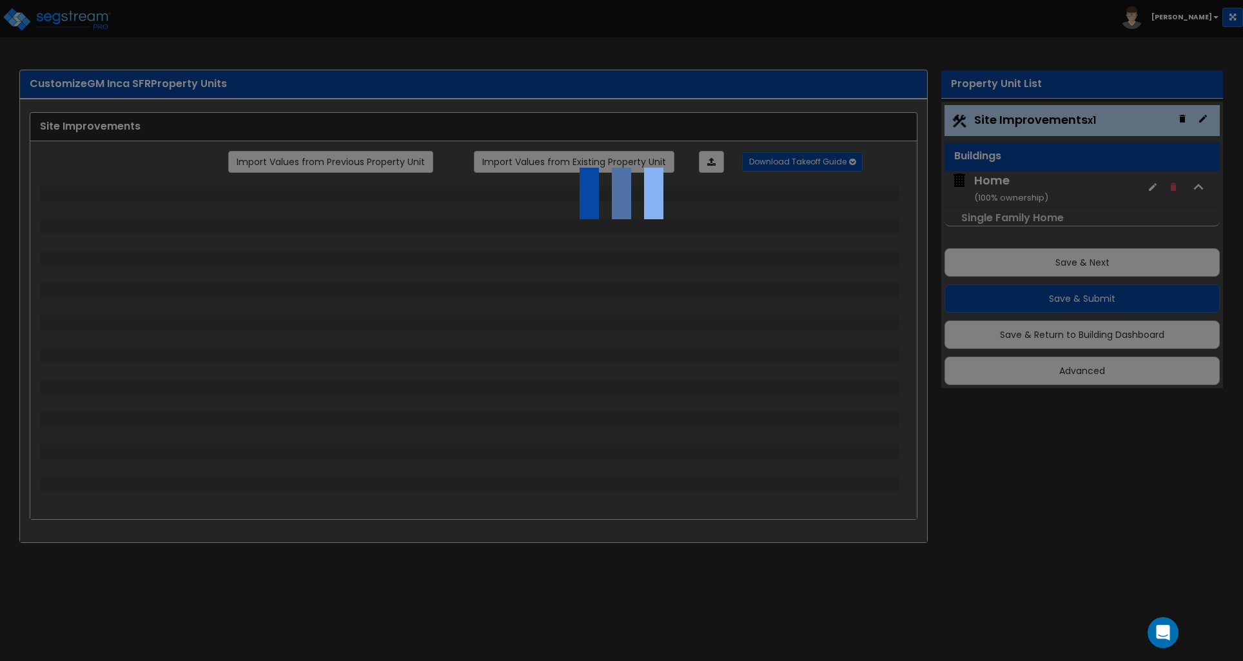
select select "2"
select select "9"
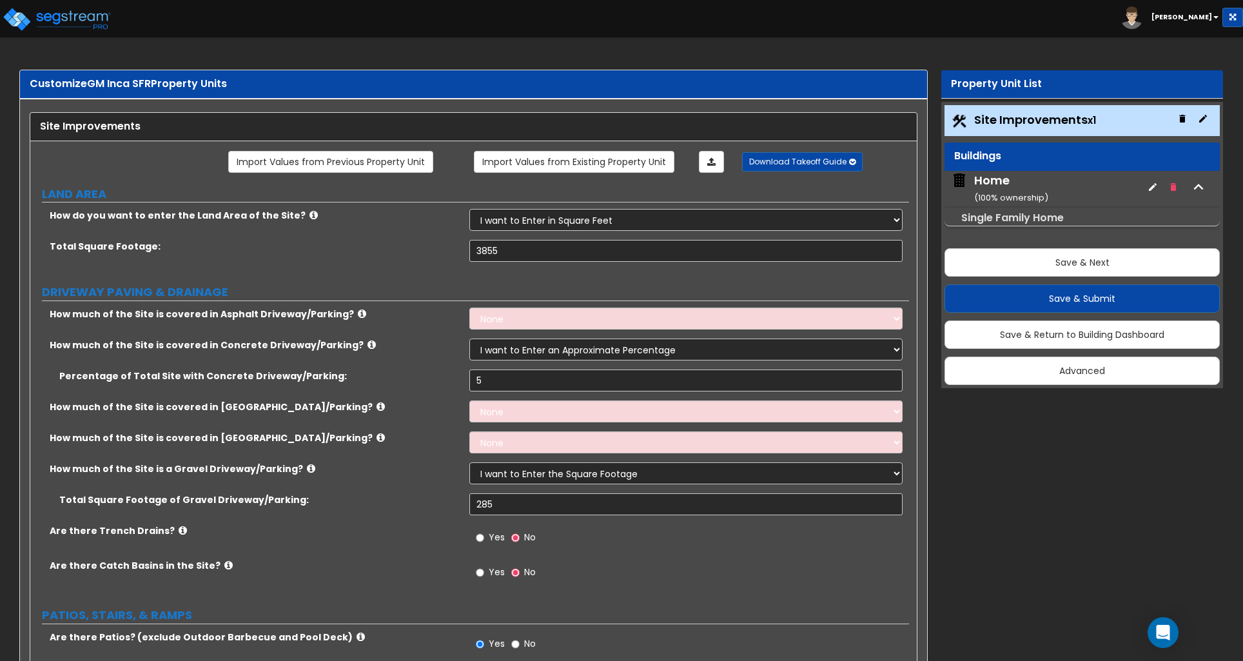
click at [1040, 195] on small "( 100 % ownership)" at bounding box center [1011, 198] width 74 height 12
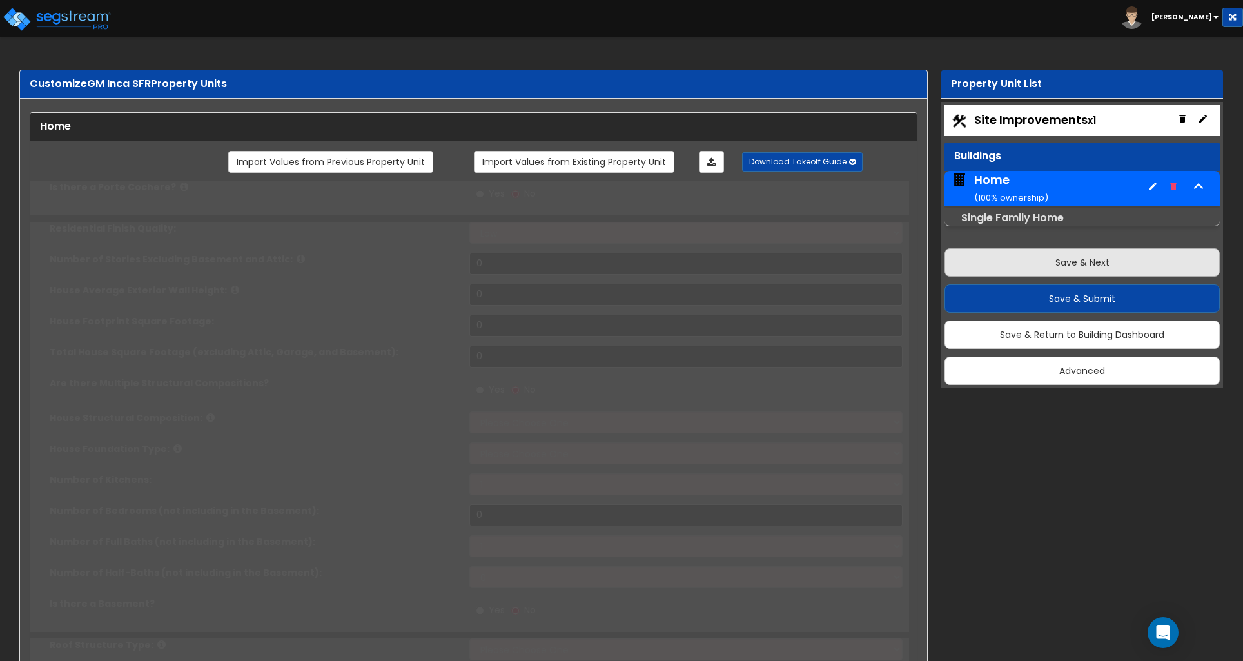
type input "1"
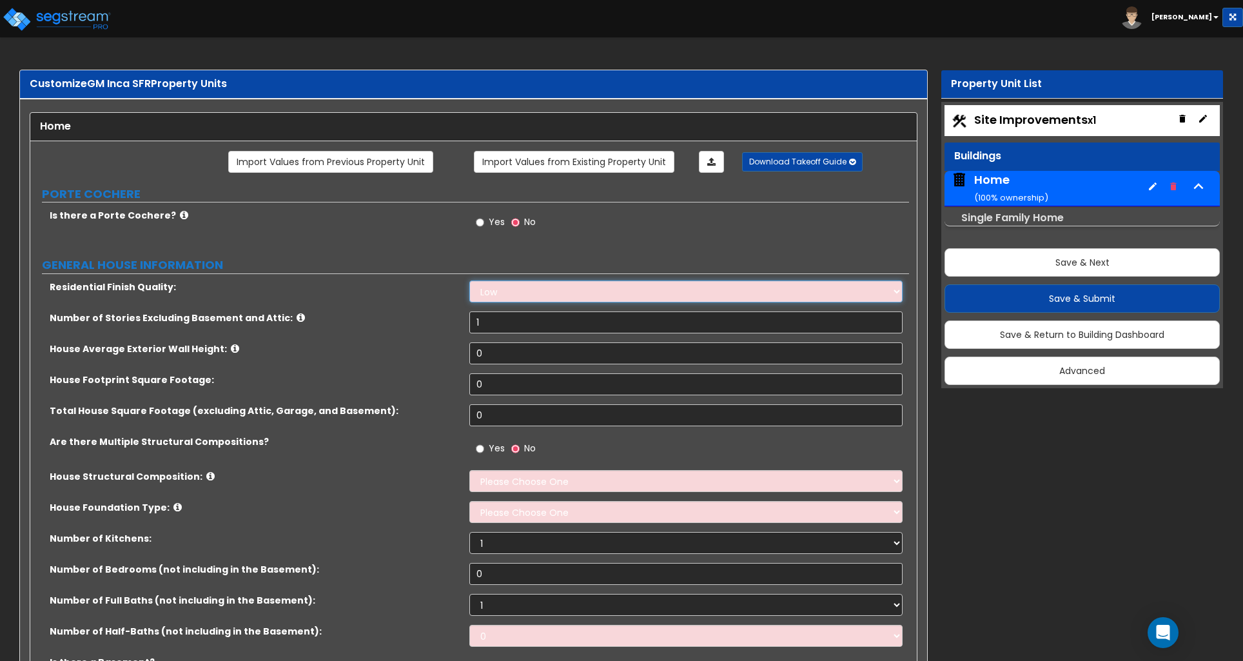
click at [502, 299] on select "Low Average High" at bounding box center [685, 292] width 433 height 22
select select "1"
click at [469, 282] on select "Low Average High" at bounding box center [685, 292] width 433 height 22
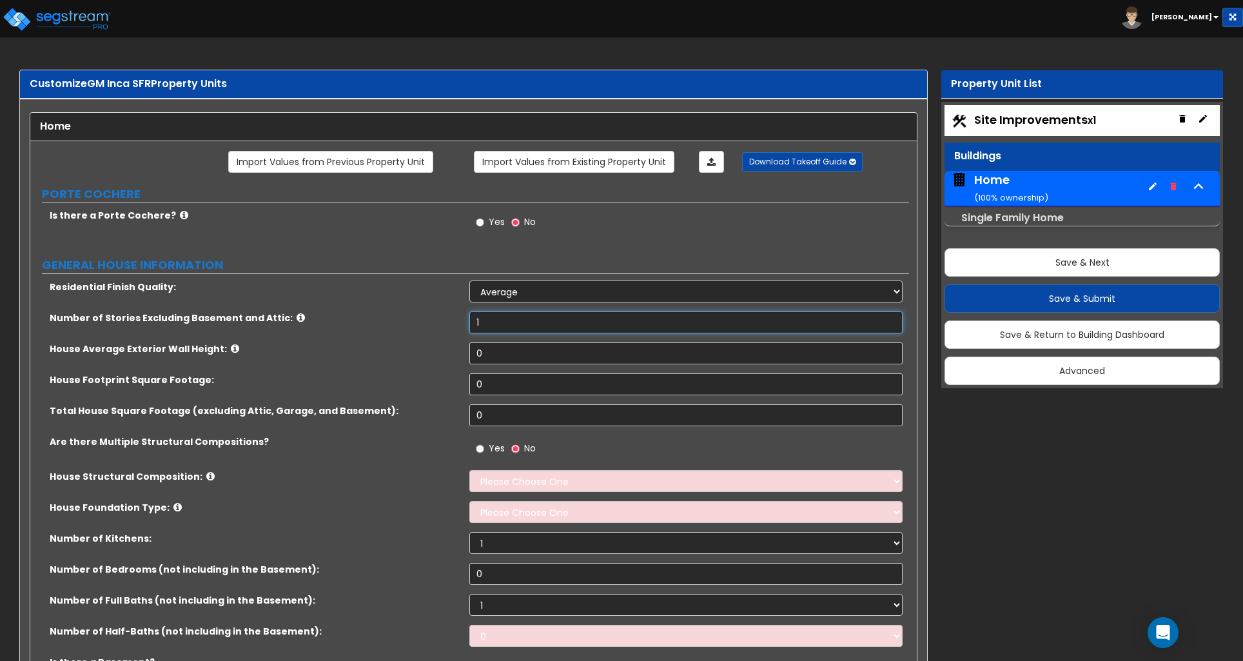
click at [487, 329] on input "1" at bounding box center [685, 322] width 433 height 22
type input "2"
click at [489, 362] on input "0" at bounding box center [685, 353] width 433 height 22
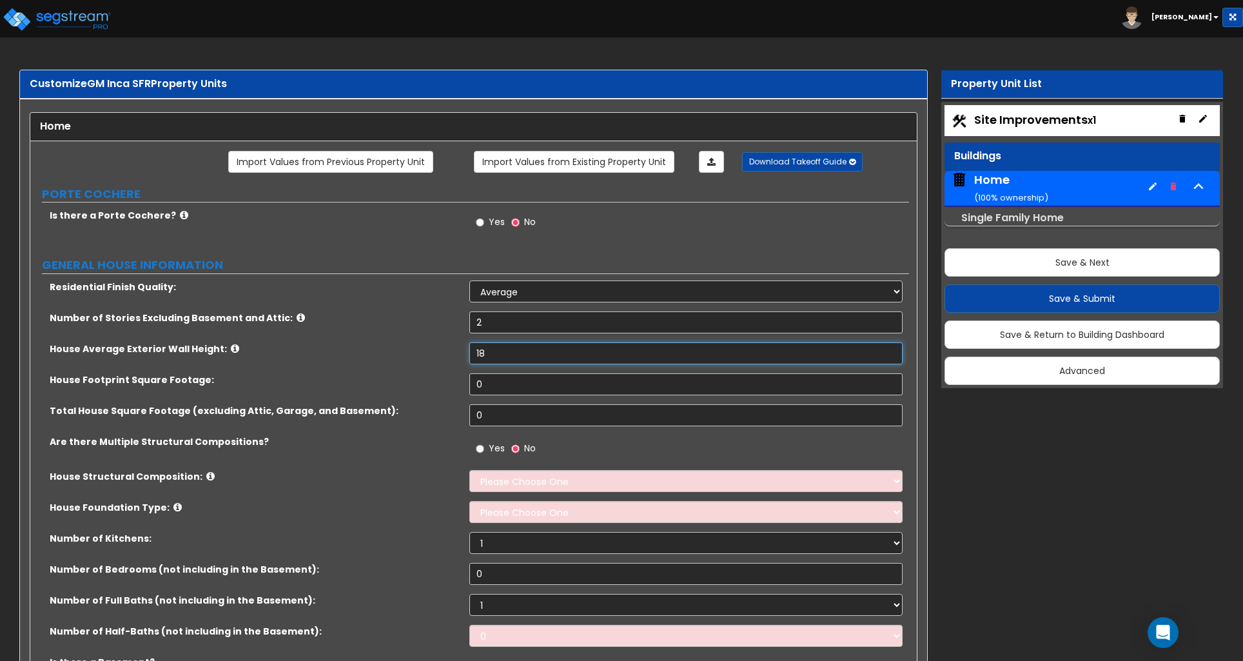
type input "18"
click at [499, 388] on input "0" at bounding box center [685, 384] width 433 height 22
type input "935"
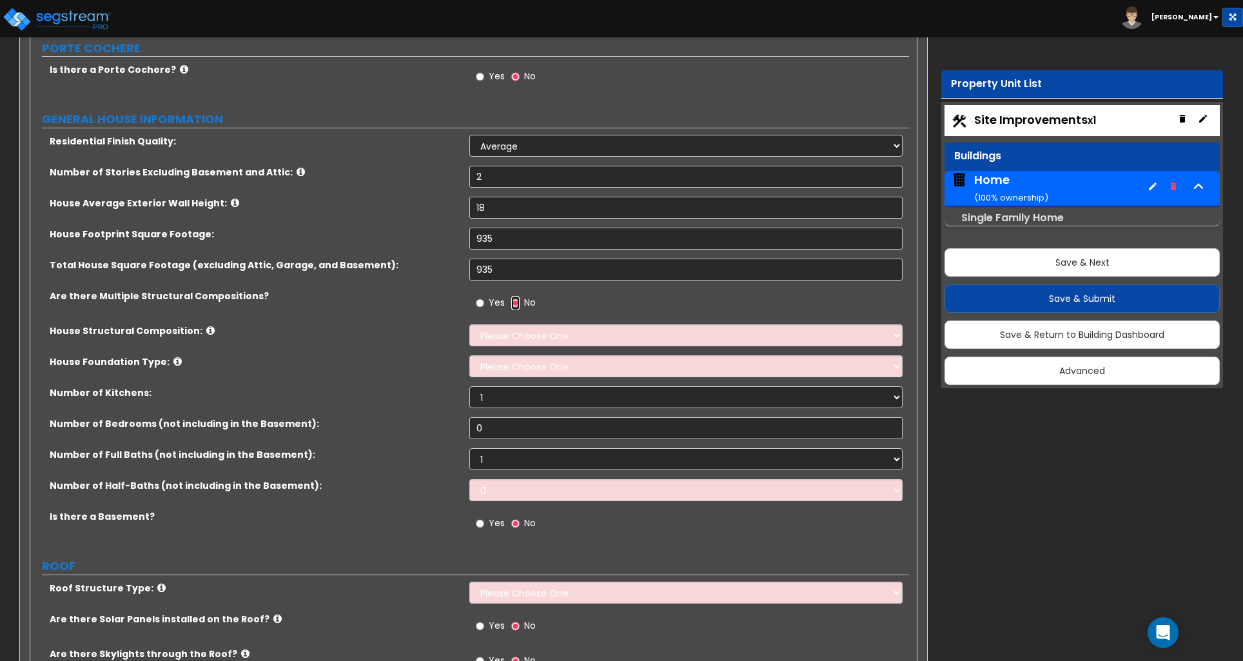
scroll to position [159, 0]
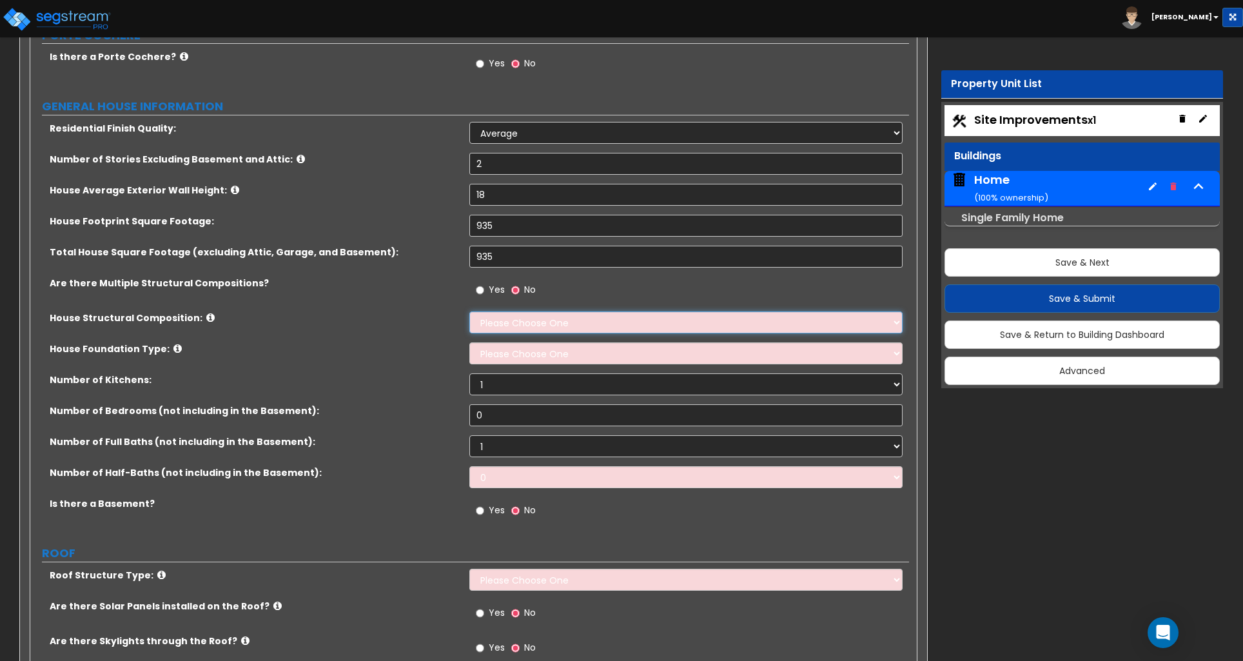
click at [536, 324] on select "Please Choose One Reinforced Concrete Structural Steel Brick Masonry CMU Masonr…" at bounding box center [685, 322] width 433 height 22
select select "7"
click at [469, 313] on select "Please Choose One Reinforced Concrete Structural Steel Brick Masonry CMU Masonr…" at bounding box center [685, 322] width 433 height 22
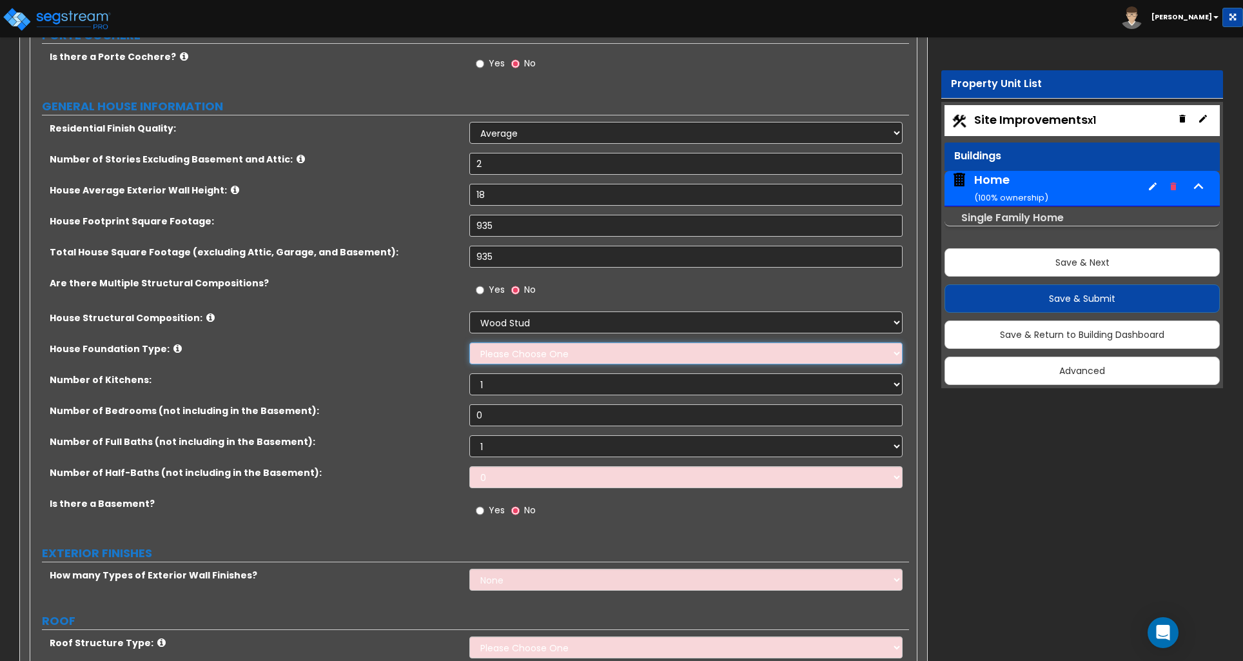
click at [526, 359] on select "Please Choose One Crawl Space Pier-Elevated First floor Slab on Grade" at bounding box center [685, 353] width 433 height 22
click at [504, 355] on select "Please Choose One Crawl Space Pier-Elevated First floor Slab on Grade" at bounding box center [685, 353] width 433 height 22
select select "3"
click at [469, 344] on select "Please Choose One Crawl Space Pier-Elevated First floor Slab on Grade" at bounding box center [685, 353] width 433 height 22
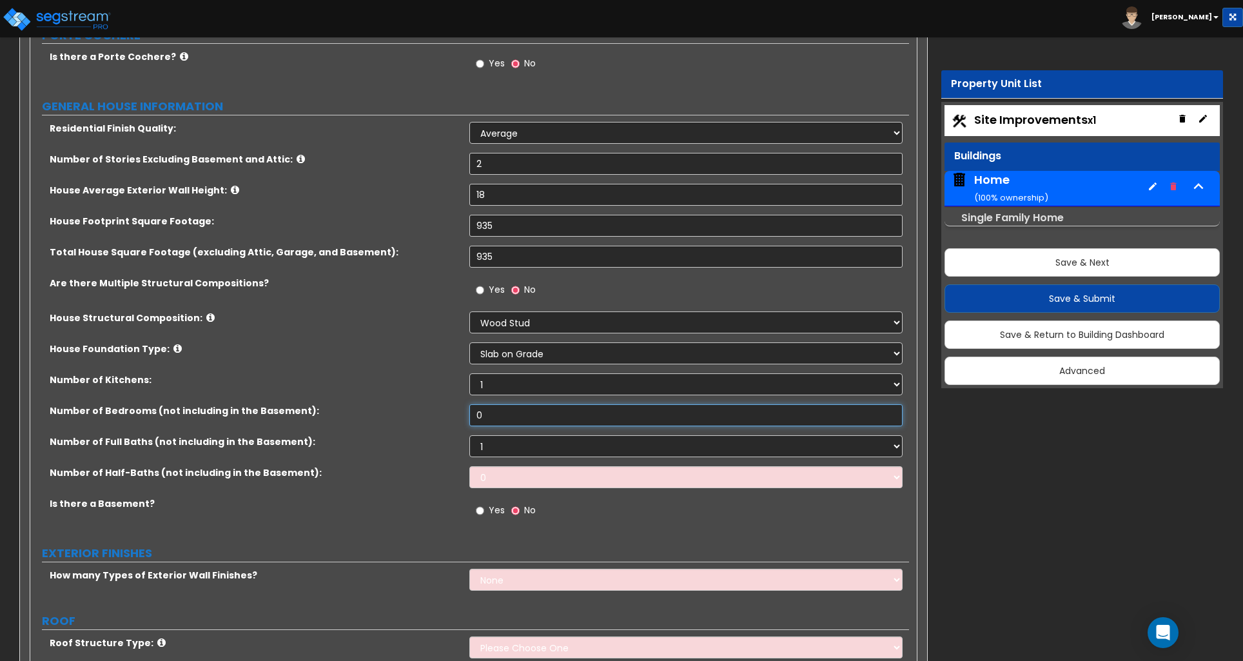
click at [496, 417] on input "0" at bounding box center [685, 415] width 433 height 22
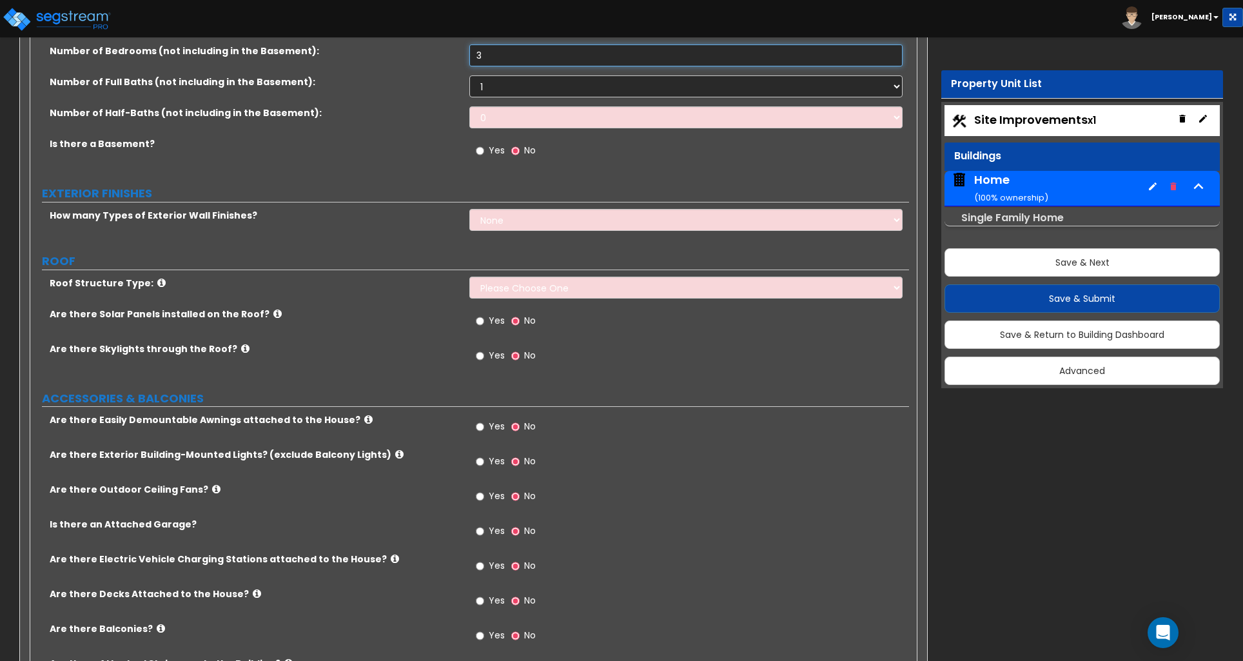
scroll to position [524, 0]
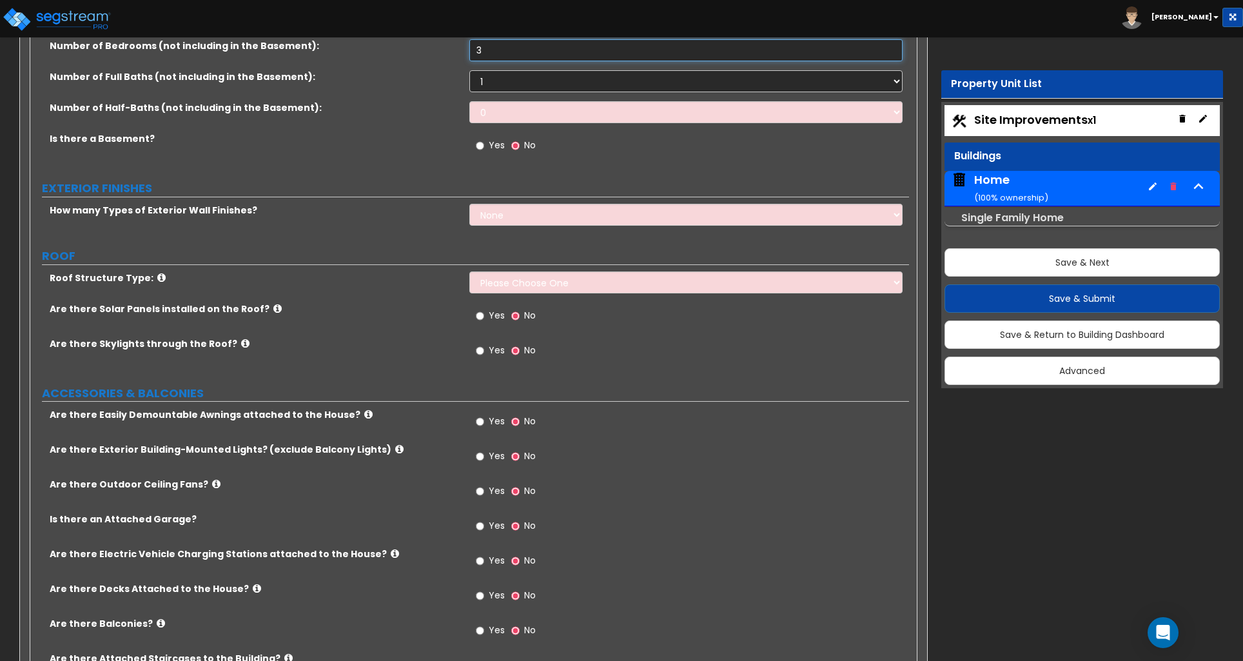
type input "3"
click at [527, 226] on select "None 1 2 3" at bounding box center [685, 215] width 433 height 22
select select "1"
click at [469, 205] on select "None 1 2 3" at bounding box center [685, 215] width 433 height 22
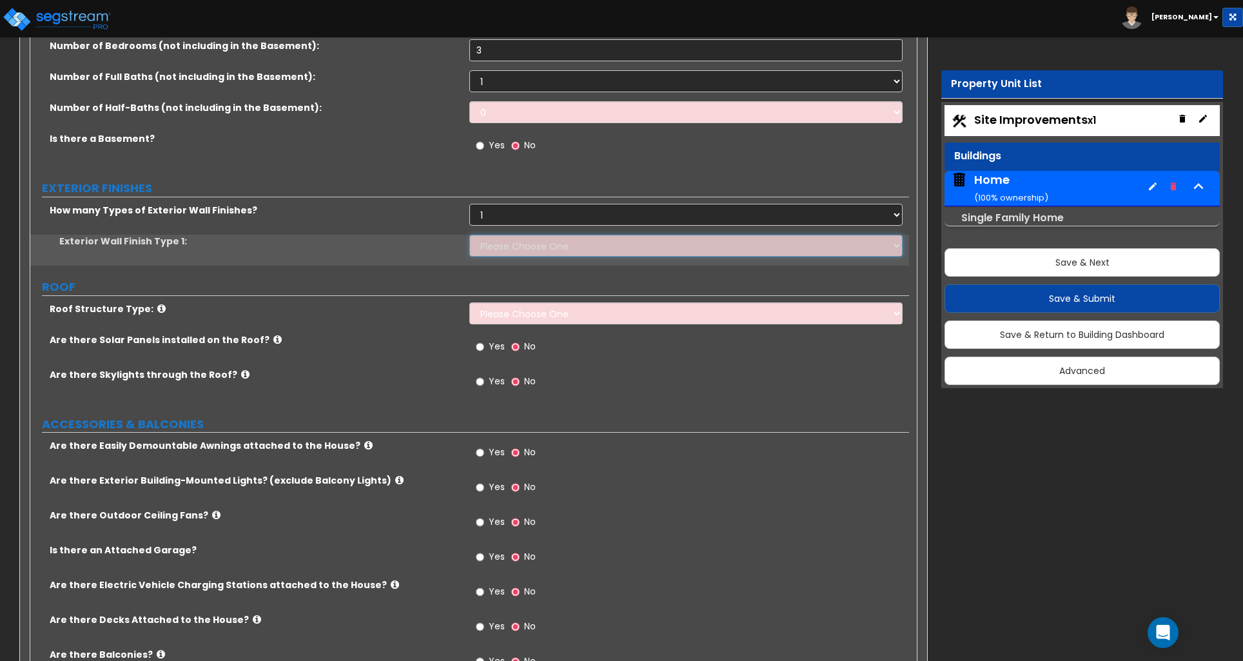
click at [514, 248] on select "Please Choose One No Finish/Shared Wall No Wall Brick Finish Stone Finish Wood …" at bounding box center [685, 246] width 433 height 22
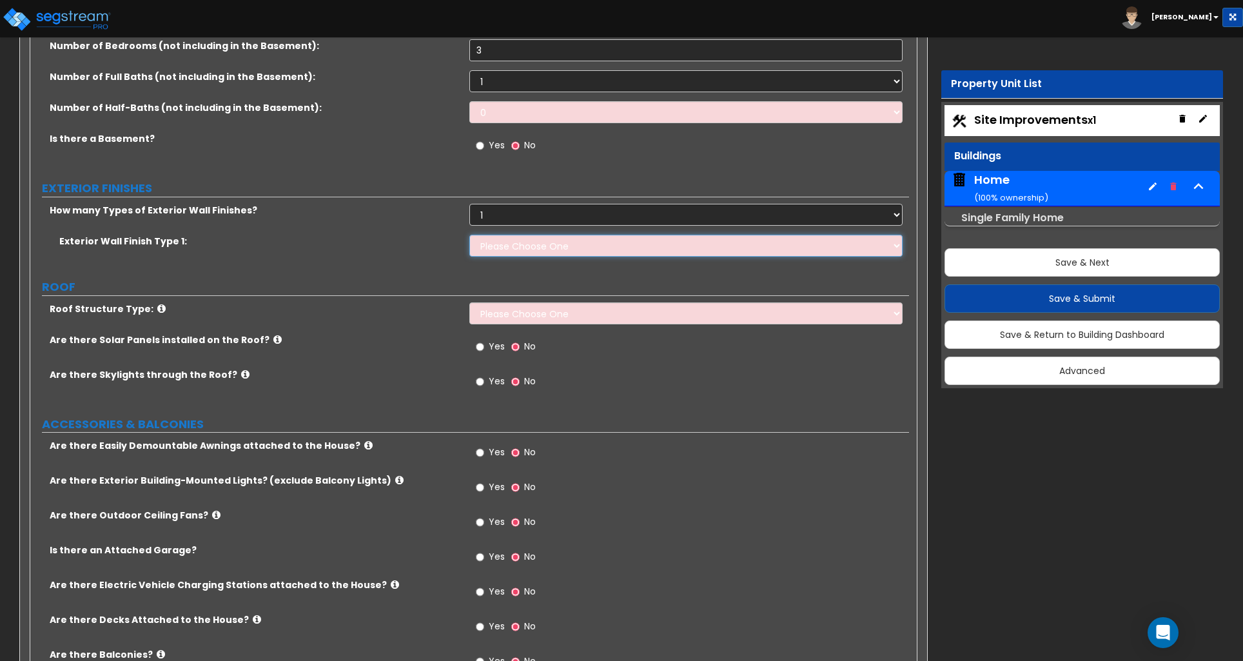
select select "7"
click at [469, 236] on select "Please Choose One No Finish/Shared Wall No Wall Brick Finish Stone Finish Wood …" at bounding box center [685, 246] width 433 height 22
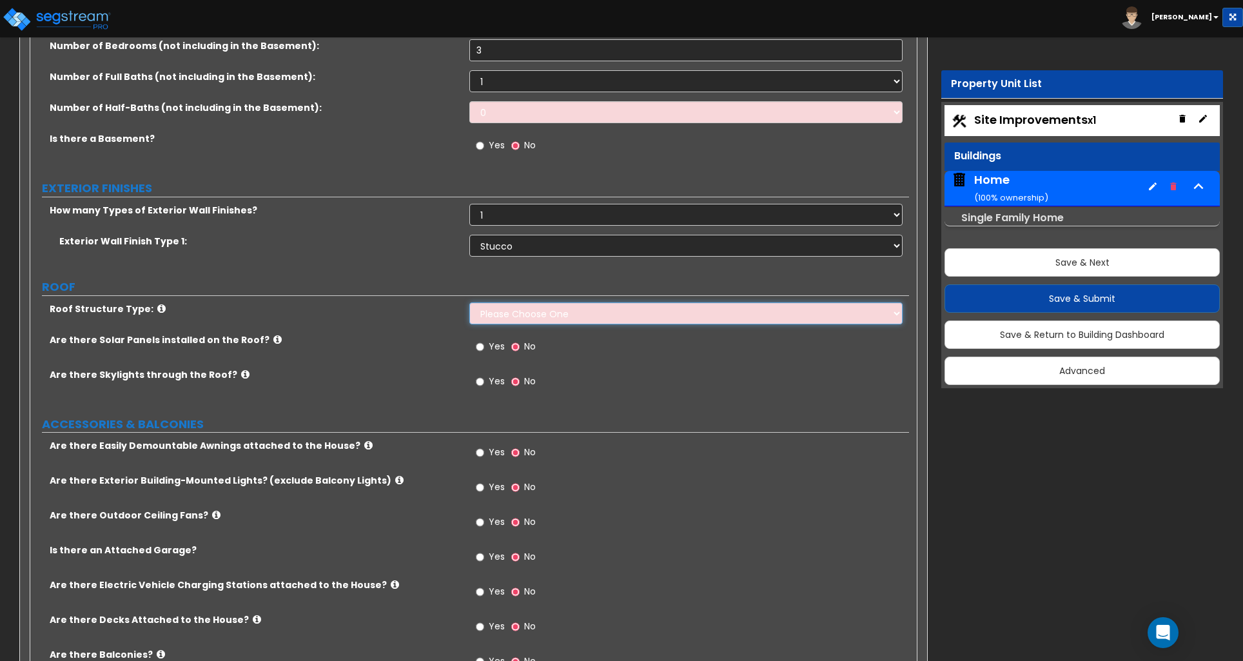
click at [534, 317] on select "Please Choose One Gable Roof Flat Roof Hybrid Gable & Flat Roof" at bounding box center [685, 313] width 433 height 22
select select "1"
click at [469, 304] on select "Please Choose One Gable Roof Flat Roof Hybrid Gable & Flat Roof" at bounding box center [685, 313] width 433 height 22
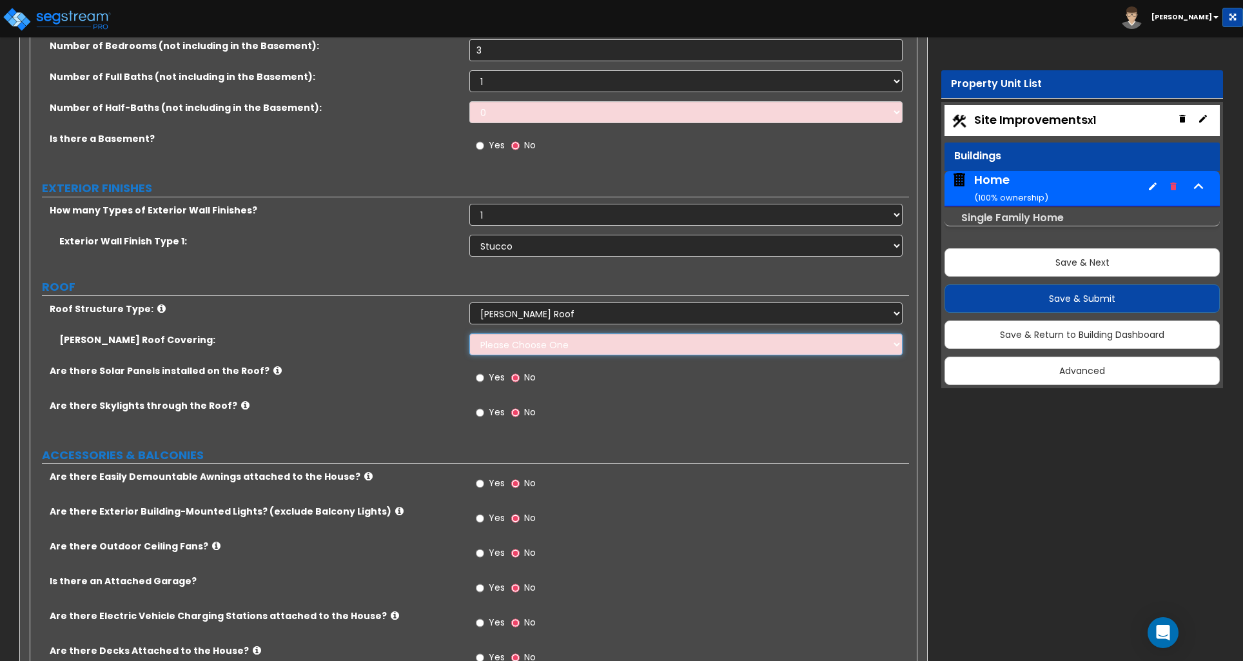
click at [517, 341] on select "Please Choose One Asphalt Shingle Clay Tile Wood Shingle Metal Shingle Standing…" at bounding box center [685, 344] width 433 height 22
click at [469, 335] on select "Please Choose One Asphalt Shingle Clay Tile Wood Shingle Metal Shingle Standing…" at bounding box center [685, 344] width 433 height 22
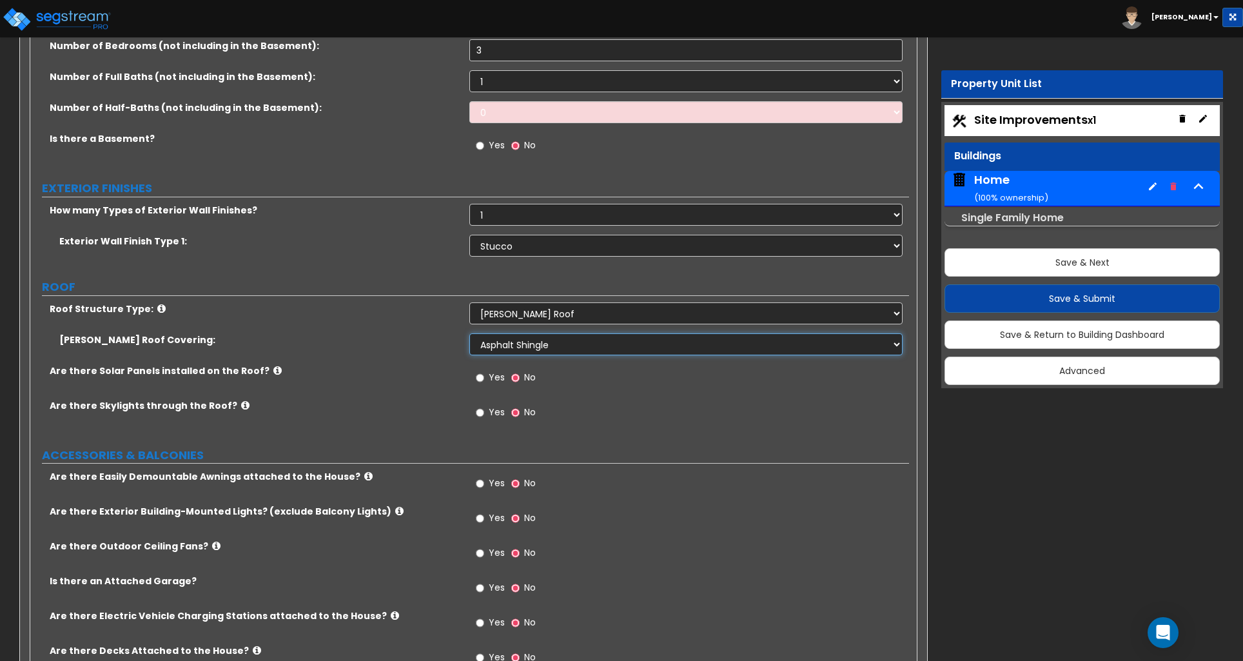
click at [519, 344] on select "Please Choose One Asphalt Shingle Clay Tile Wood Shingle Metal Shingle Standing…" at bounding box center [685, 344] width 433 height 22
select select "3"
click at [469, 335] on select "Please Choose One Asphalt Shingle Clay Tile Wood Shingle Metal Shingle Standing…" at bounding box center [685, 344] width 433 height 22
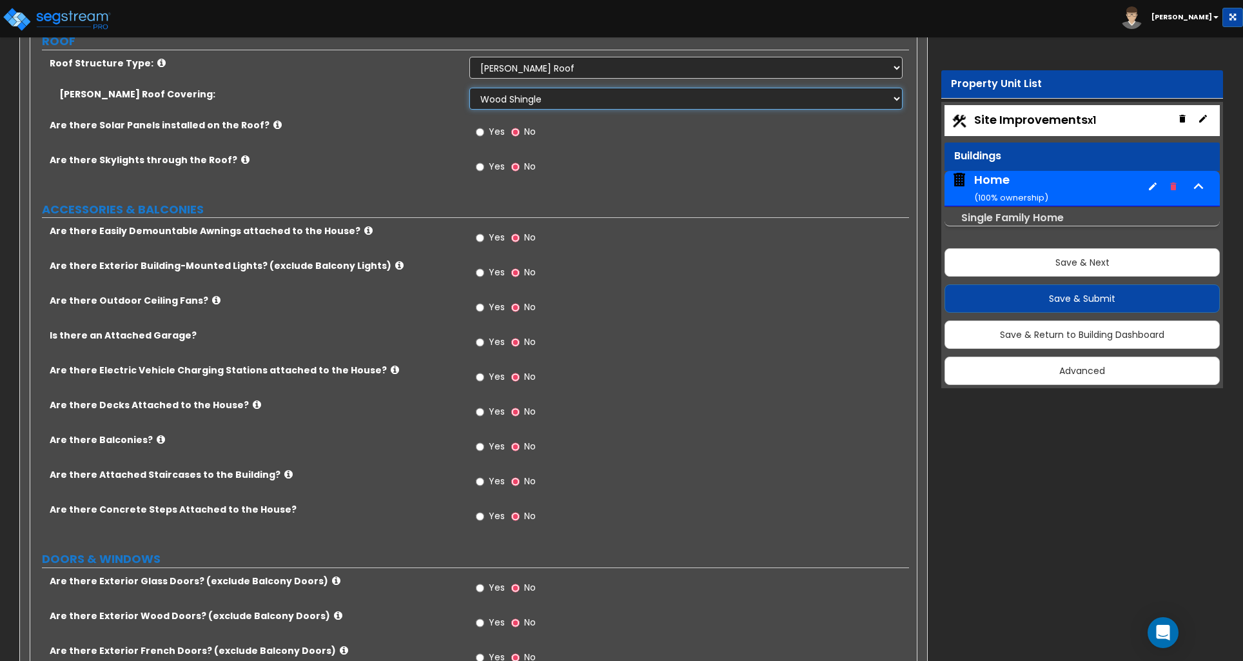
scroll to position [771, 0]
drag, startPoint x: 481, startPoint y: 239, endPoint x: 490, endPoint y: 251, distance: 15.2
click at [481, 239] on input "Yes" at bounding box center [480, 236] width 8 height 14
radio input "true"
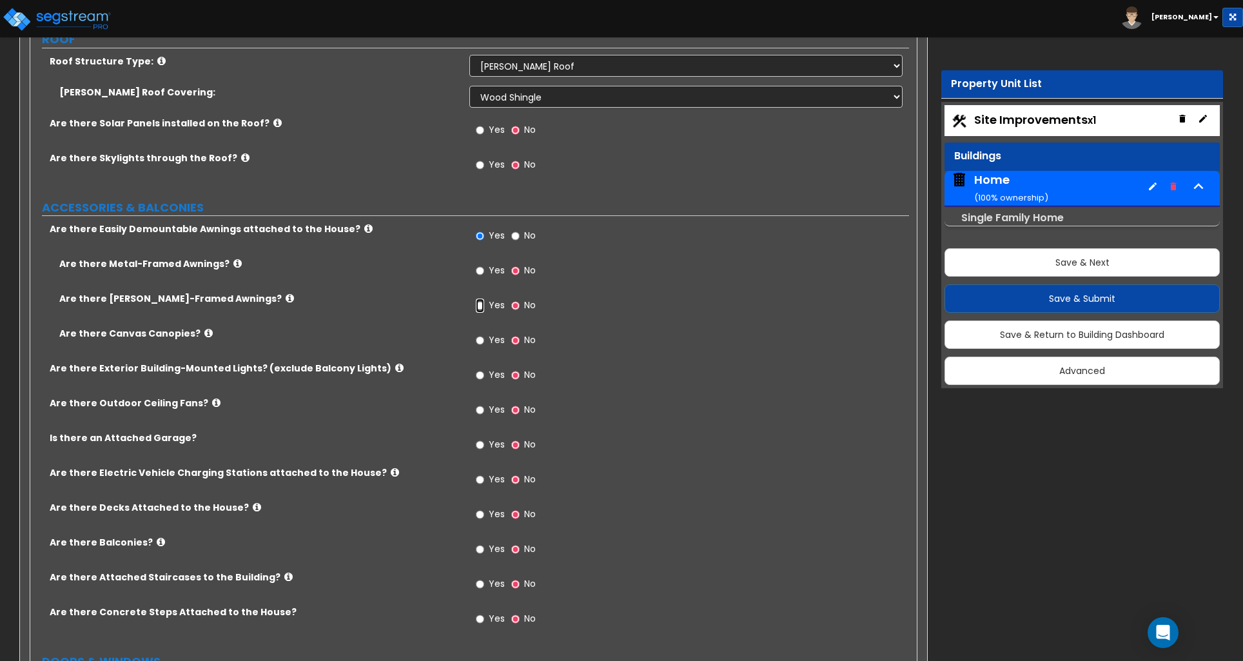
click at [482, 309] on input "Yes" at bounding box center [480, 306] width 8 height 14
radio input "true"
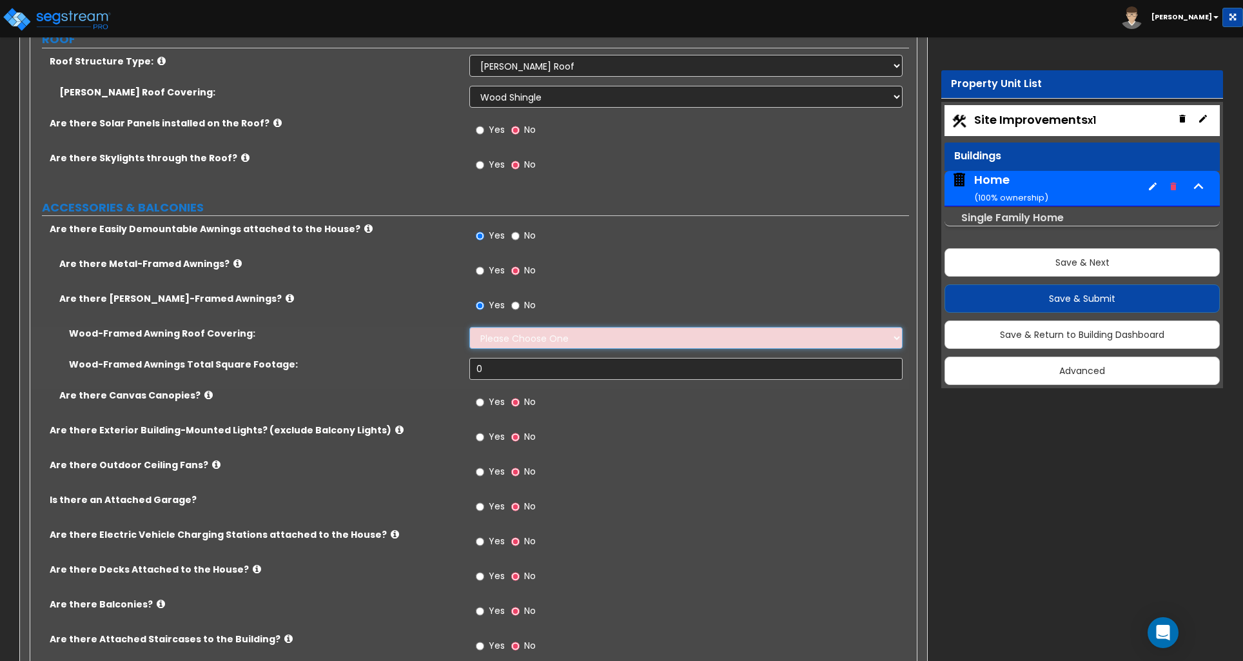
click at [509, 339] on select "Please Choose One Asphalt Shingle Clay Tile Wood Shingle Metal Shingle Standing…" at bounding box center [685, 338] width 433 height 22
select select "3"
click at [469, 329] on select "Please Choose One Asphalt Shingle Clay Tile Wood Shingle Metal Shingle Standing…" at bounding box center [685, 338] width 433 height 22
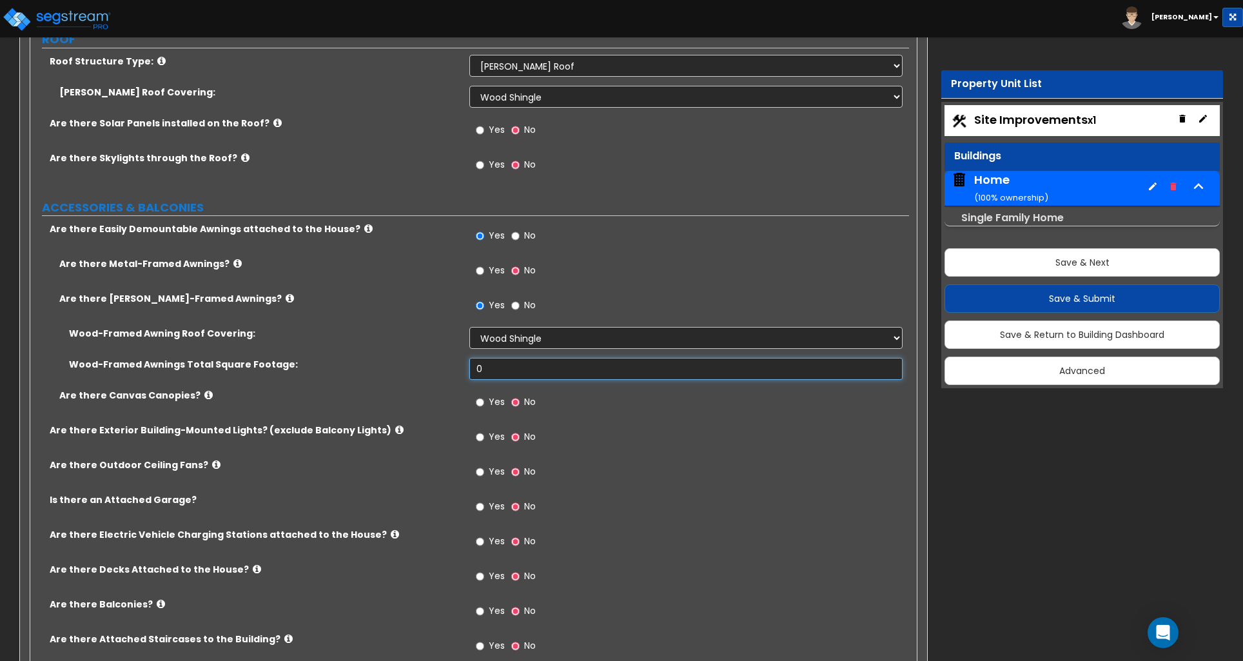
click at [501, 373] on input "0" at bounding box center [685, 369] width 433 height 22
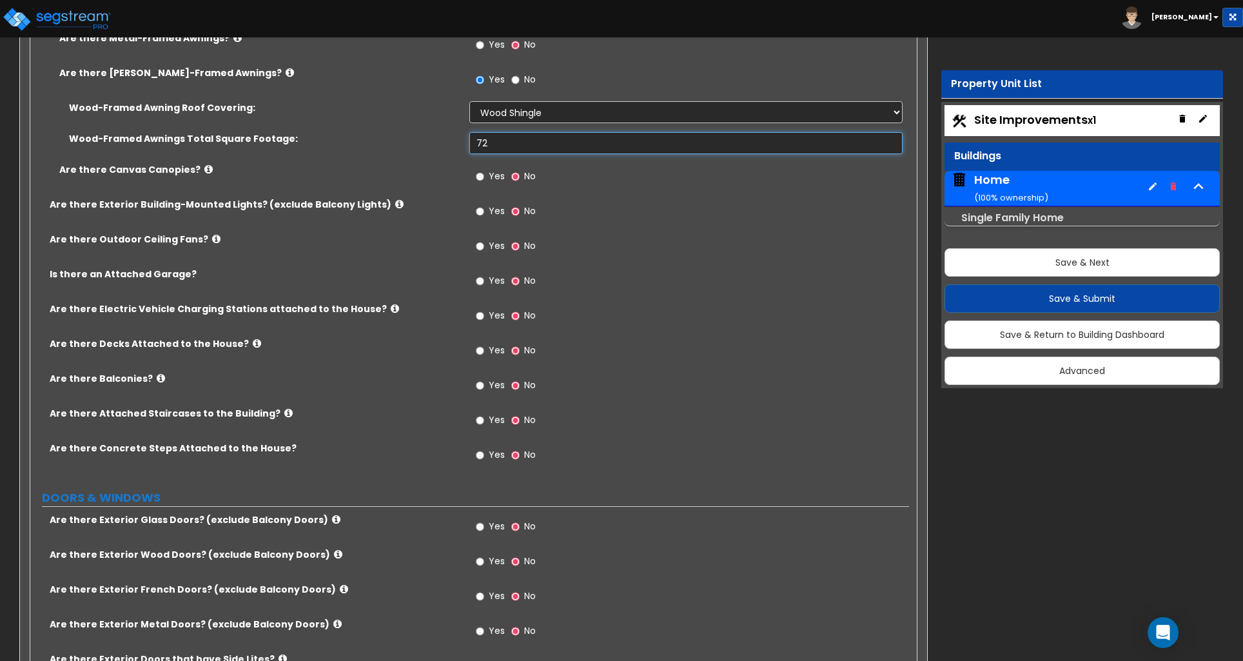
scroll to position [999, 0]
type input "72"
click at [479, 210] on input "Yes" at bounding box center [480, 210] width 8 height 14
radio input "true"
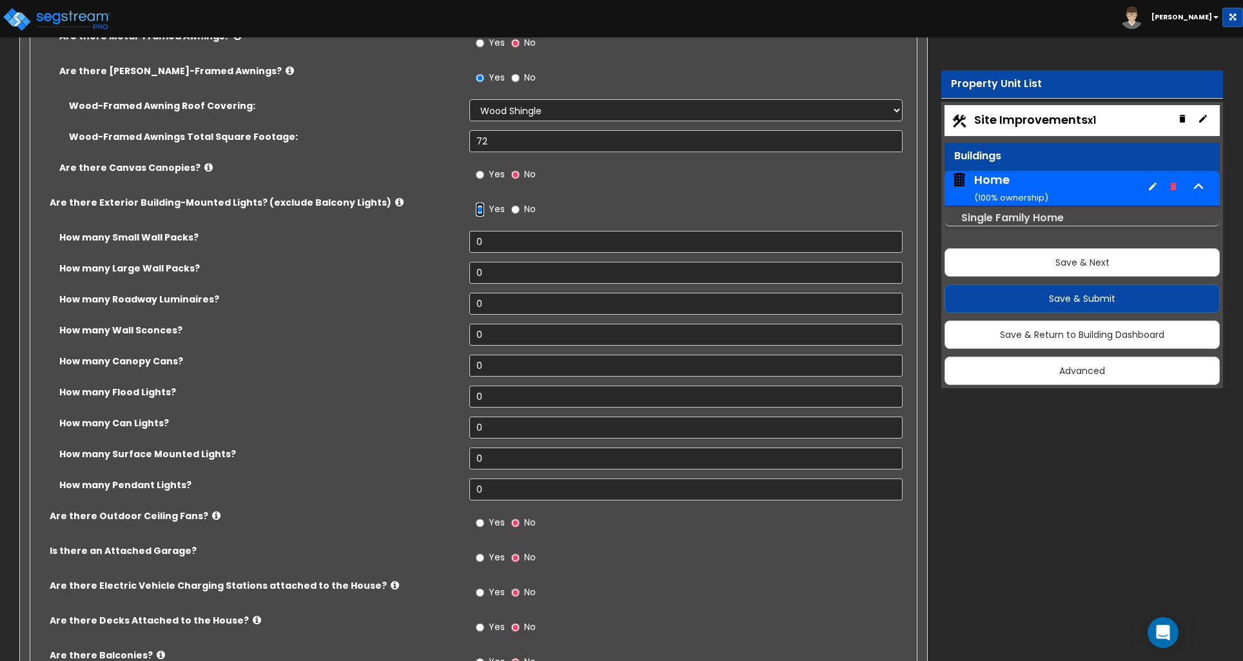
scroll to position [996, 0]
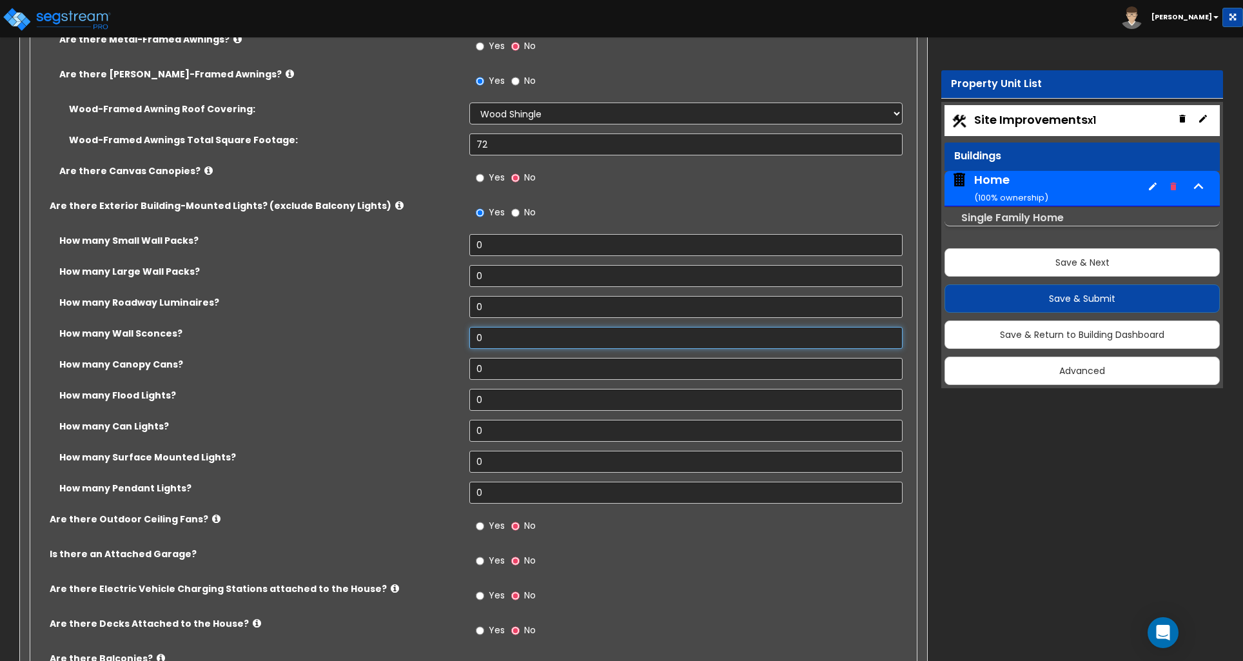
click at [486, 346] on input "0" at bounding box center [685, 338] width 433 height 22
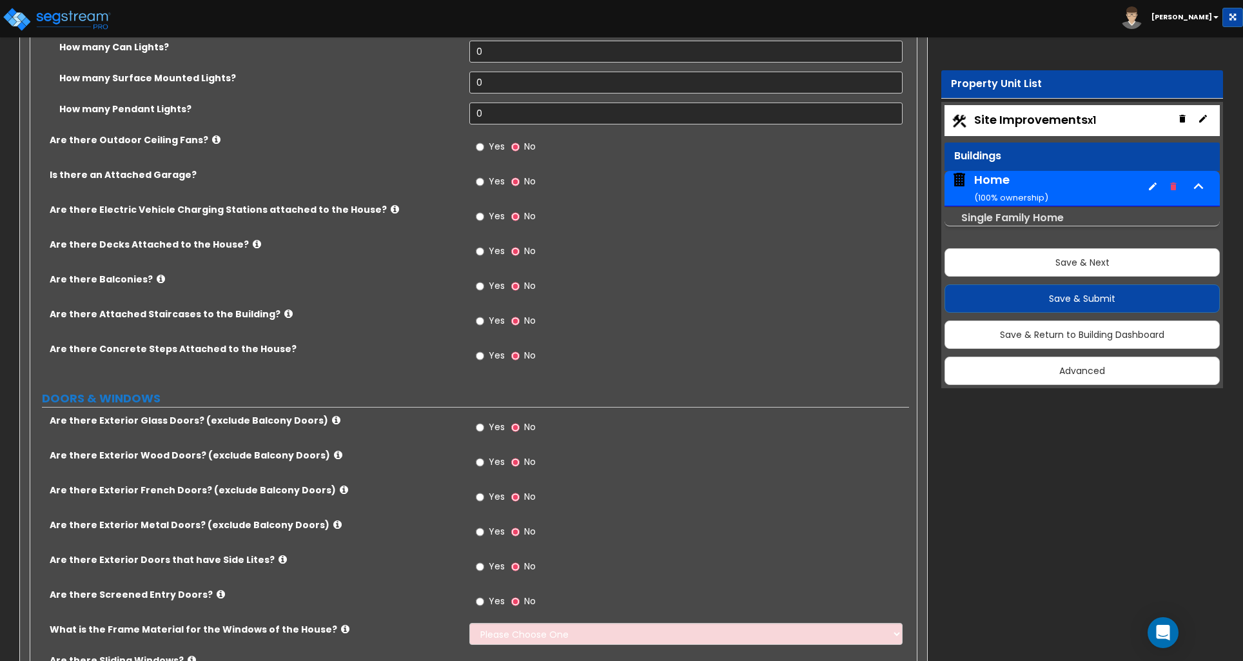
scroll to position [1378, 0]
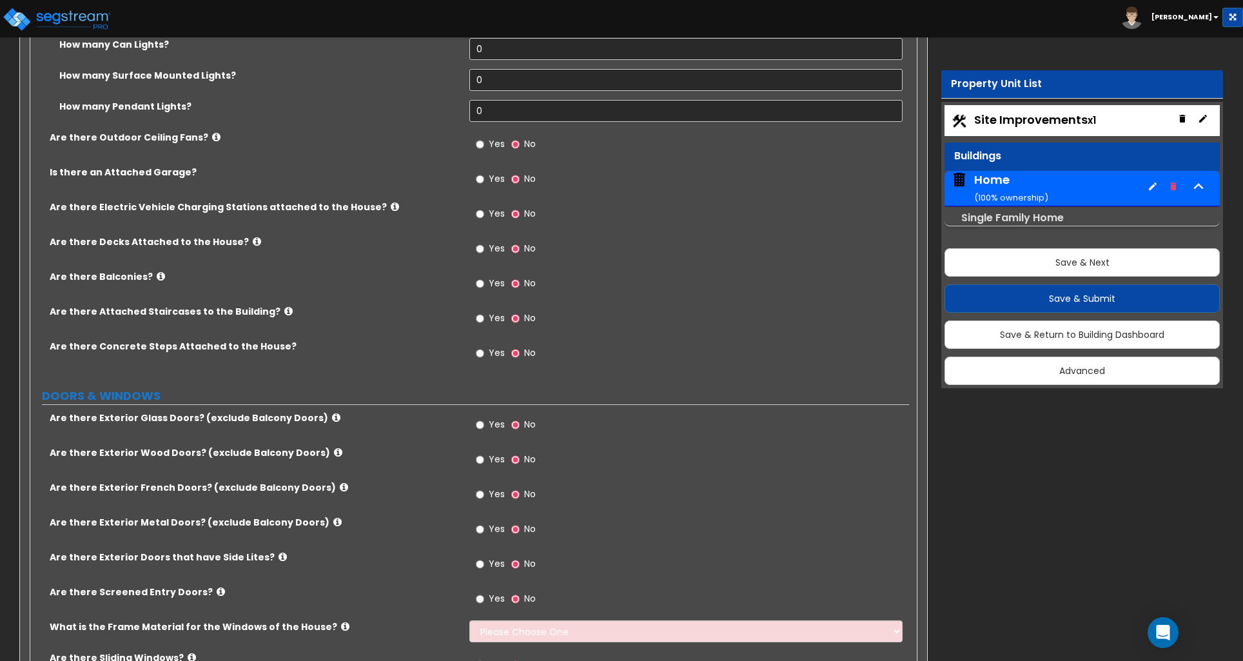
type input "3"
click at [482, 357] on input "Yes" at bounding box center [480, 353] width 8 height 14
radio input "true"
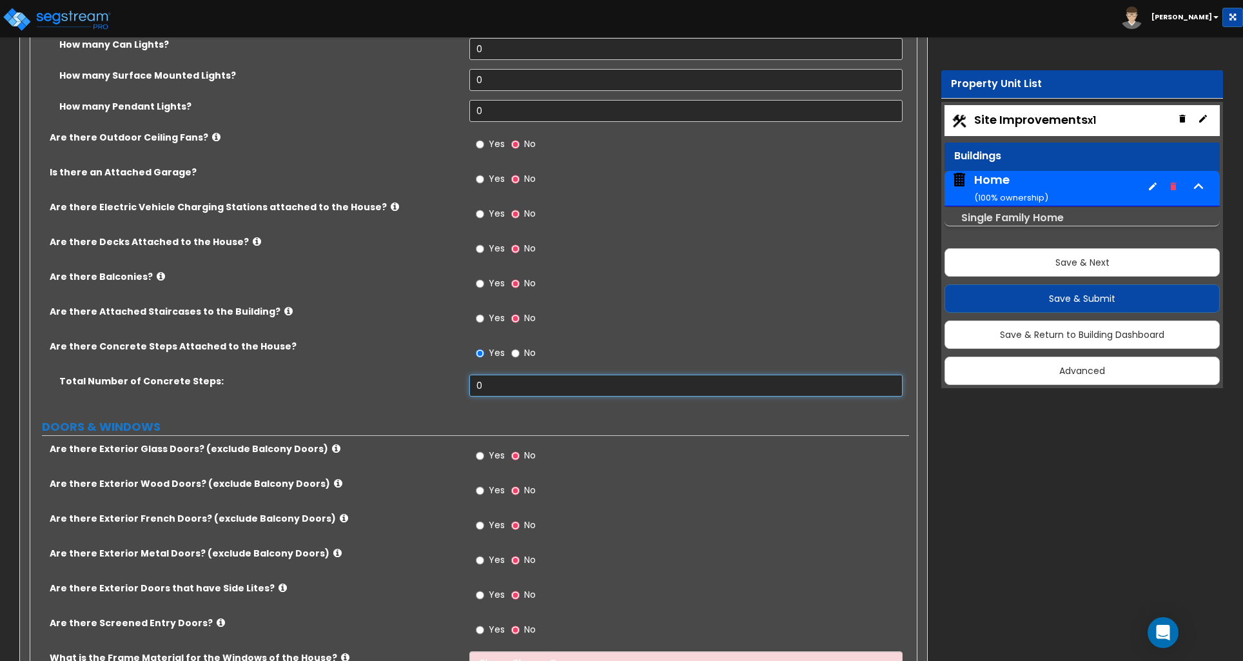
click at [500, 388] on input "0" at bounding box center [685, 386] width 433 height 22
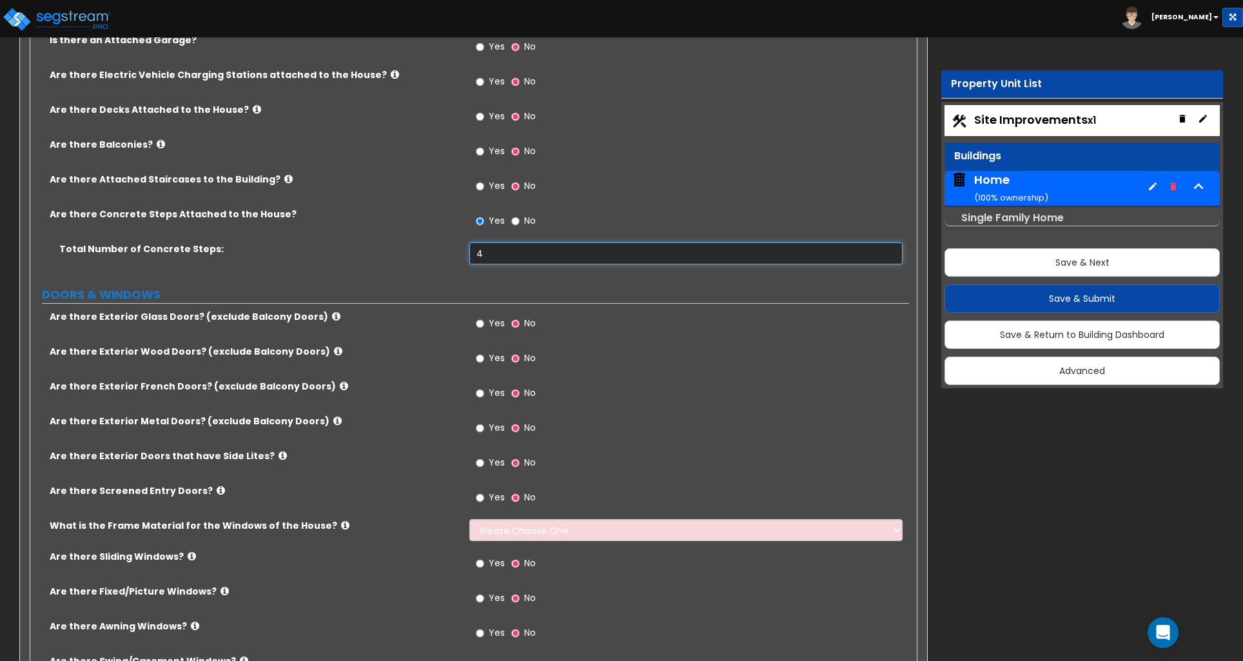
type input "4"
click at [418, 369] on div "Are there Exterior Wood Doors? (exclude Balcony Doors) Yes No" at bounding box center [469, 362] width 879 height 35
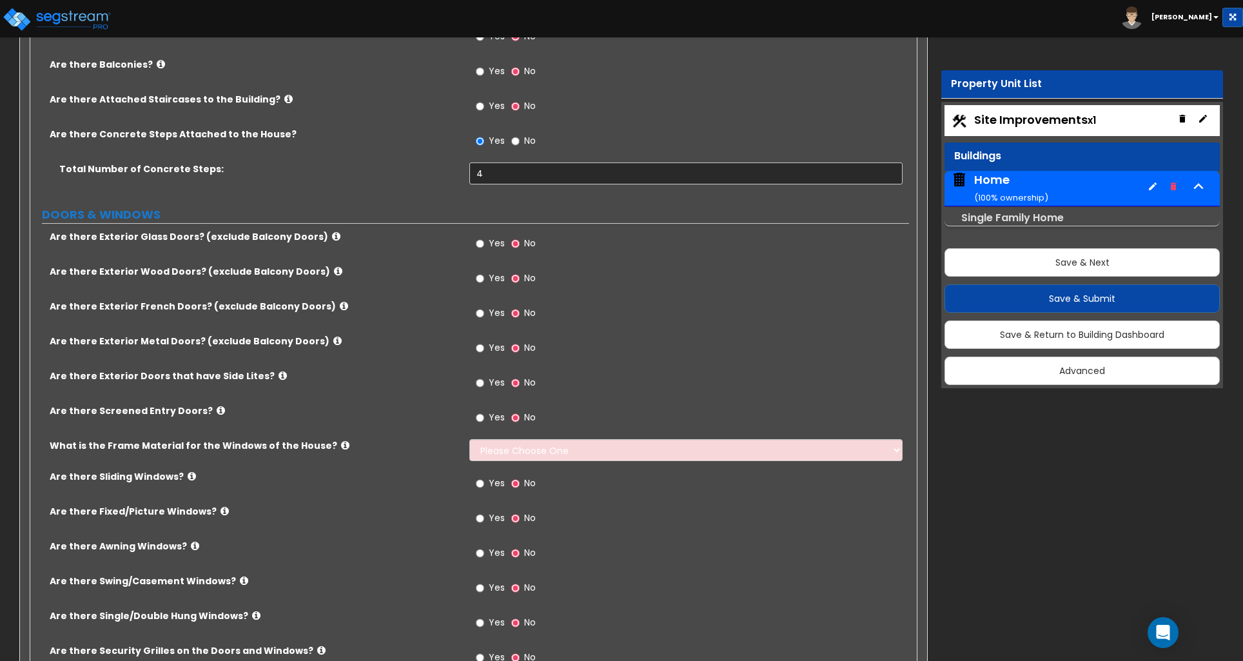
scroll to position [1599, 0]
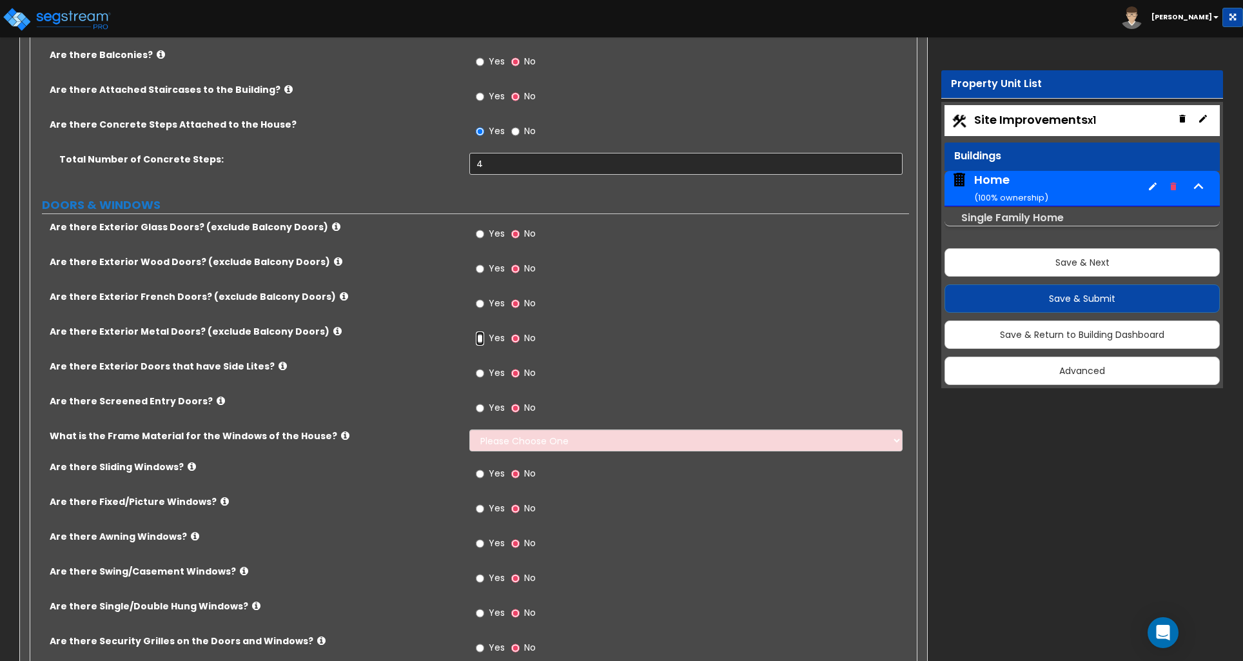
click at [480, 339] on input "Yes" at bounding box center [480, 338] width 8 height 14
radio input "true"
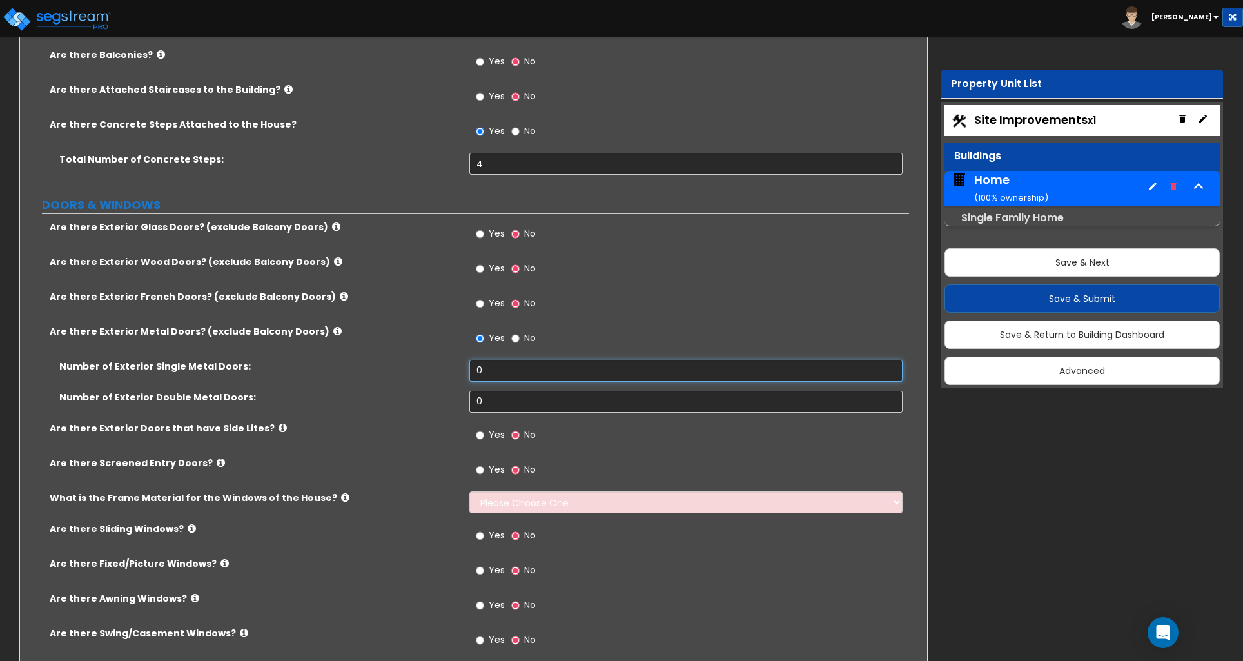
click at [495, 375] on input "0" at bounding box center [685, 371] width 433 height 22
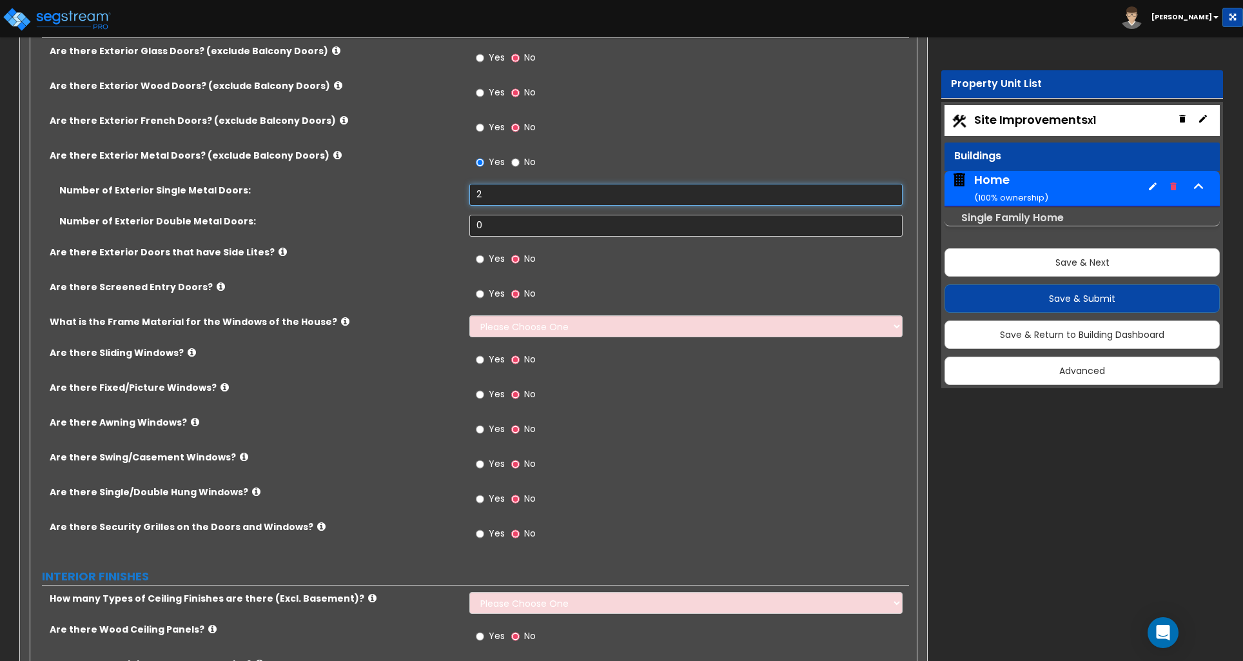
scroll to position [1780, 0]
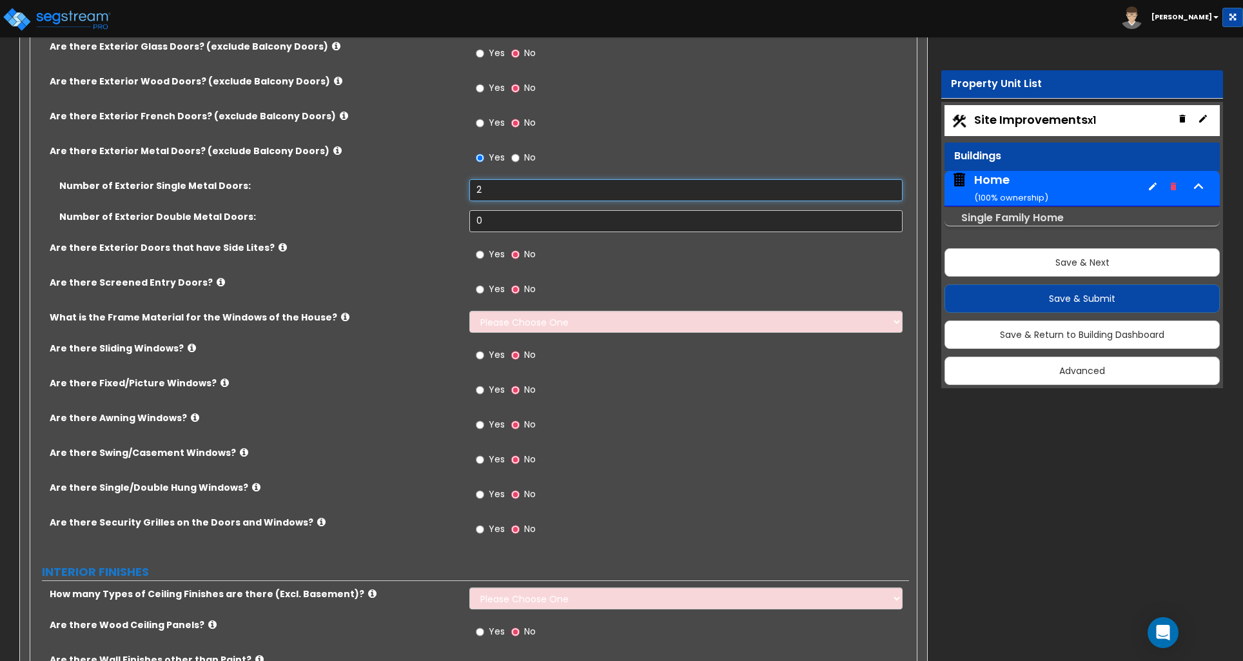
type input "2"
click at [482, 291] on input "Yes" at bounding box center [480, 289] width 8 height 14
radio input "true"
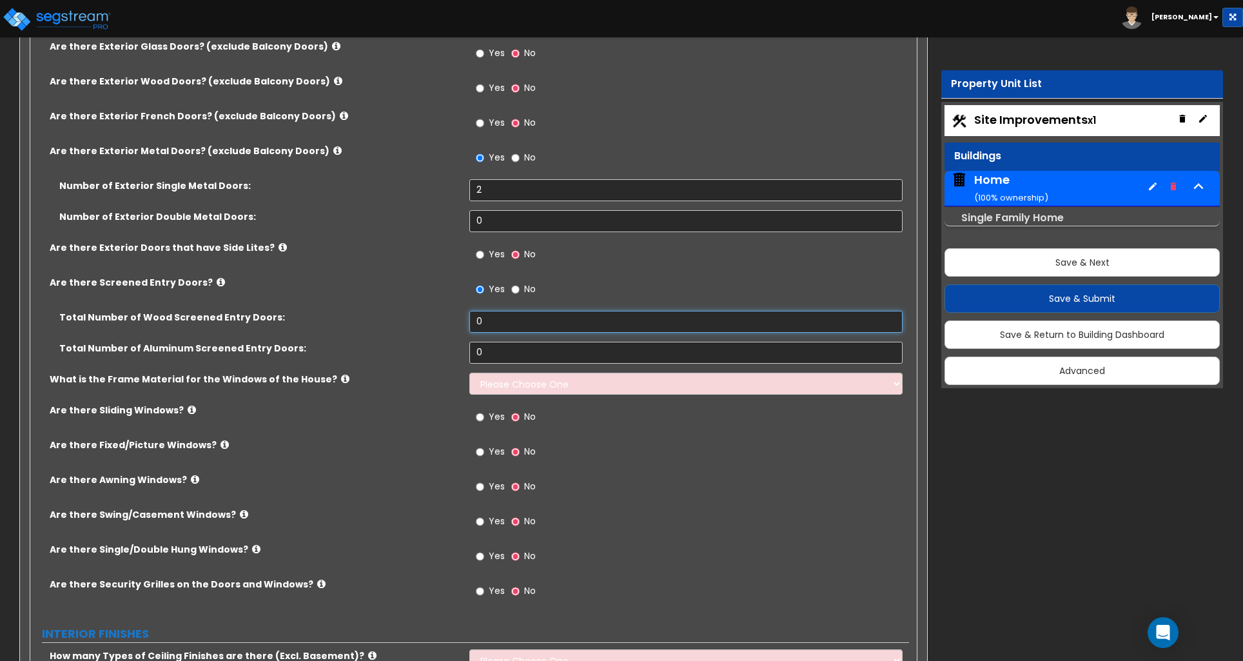
click at [497, 326] on input "0" at bounding box center [685, 322] width 433 height 22
click at [493, 355] on input "0" at bounding box center [685, 353] width 433 height 22
type input "1"
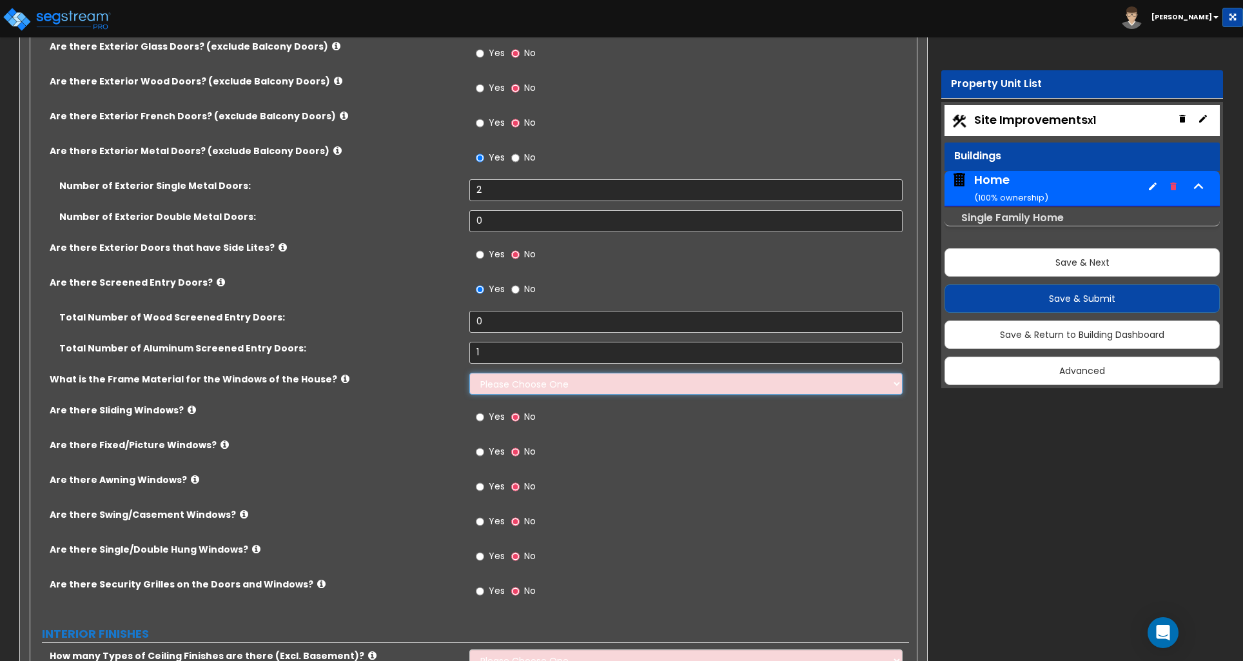
click at [519, 395] on select "Please Choose One Vinyl Aluminum Wood" at bounding box center [685, 384] width 433 height 22
select select "1"
click at [469, 375] on select "Please Choose One Vinyl Aluminum Wood" at bounding box center [685, 384] width 433 height 22
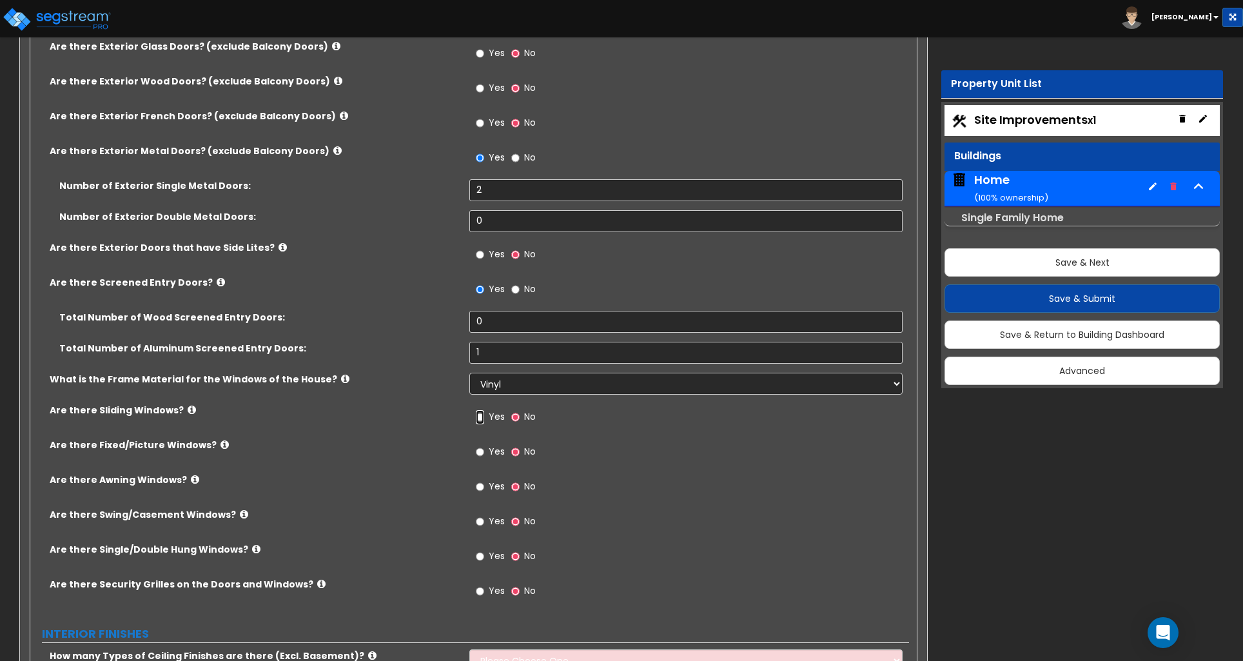
click at [479, 422] on input "Yes" at bounding box center [480, 417] width 8 height 14
radio input "true"
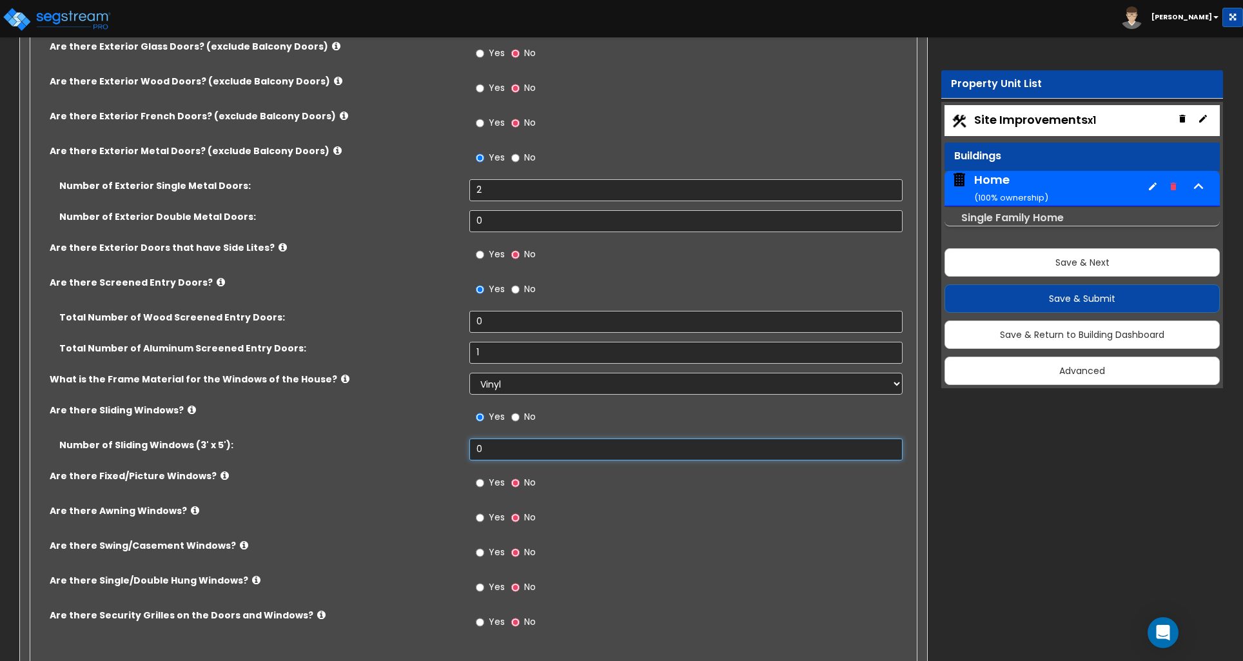
click at [495, 452] on input "0" at bounding box center [685, 450] width 433 height 22
click at [479, 595] on input "Yes" at bounding box center [480, 587] width 8 height 14
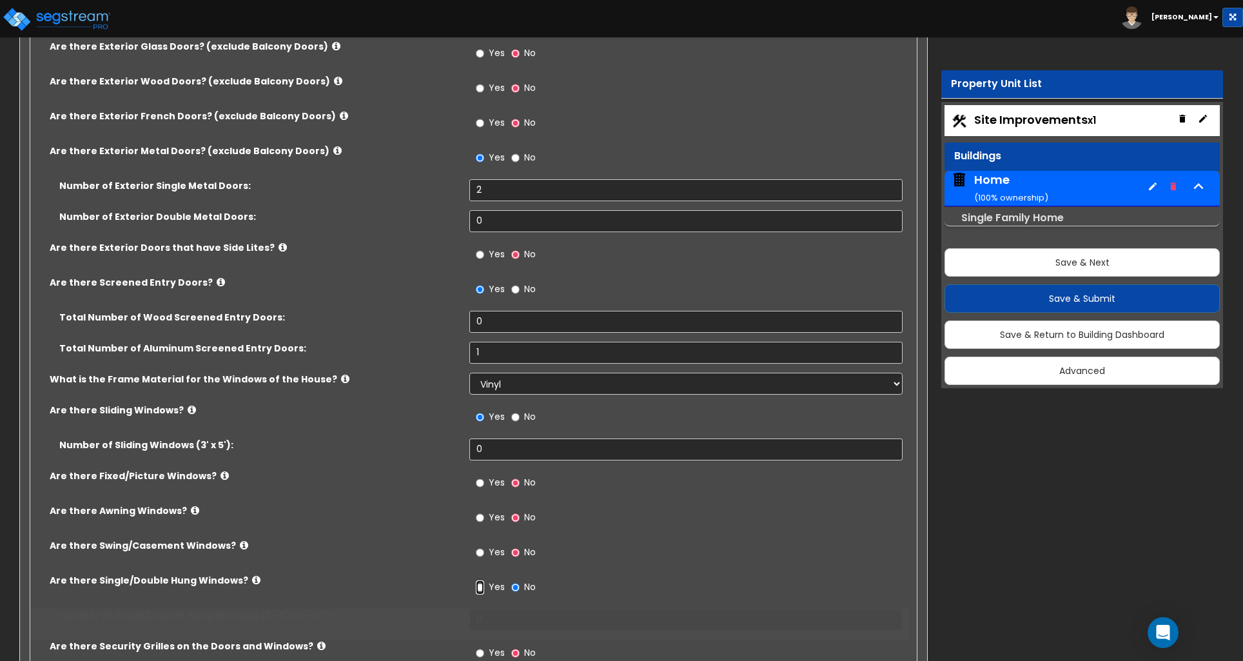
radio input "true"
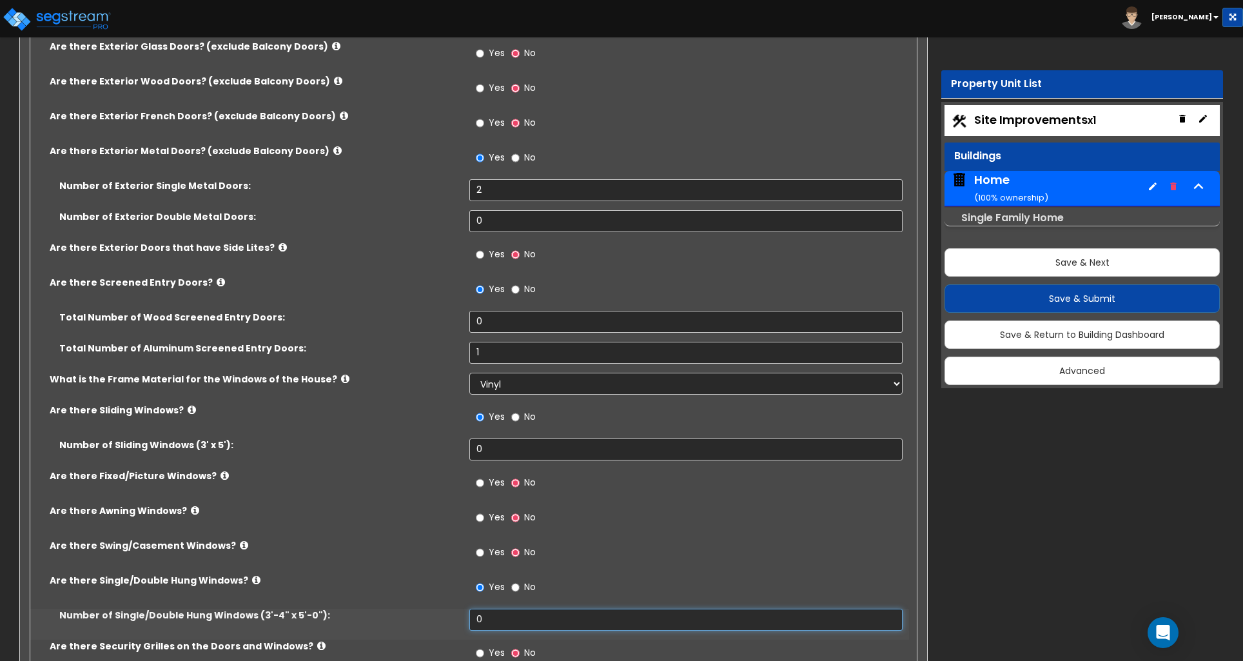
click at [488, 617] on input "0" at bounding box center [685, 620] width 433 height 22
type input "2"
click at [484, 455] on input "0" at bounding box center [685, 450] width 433 height 22
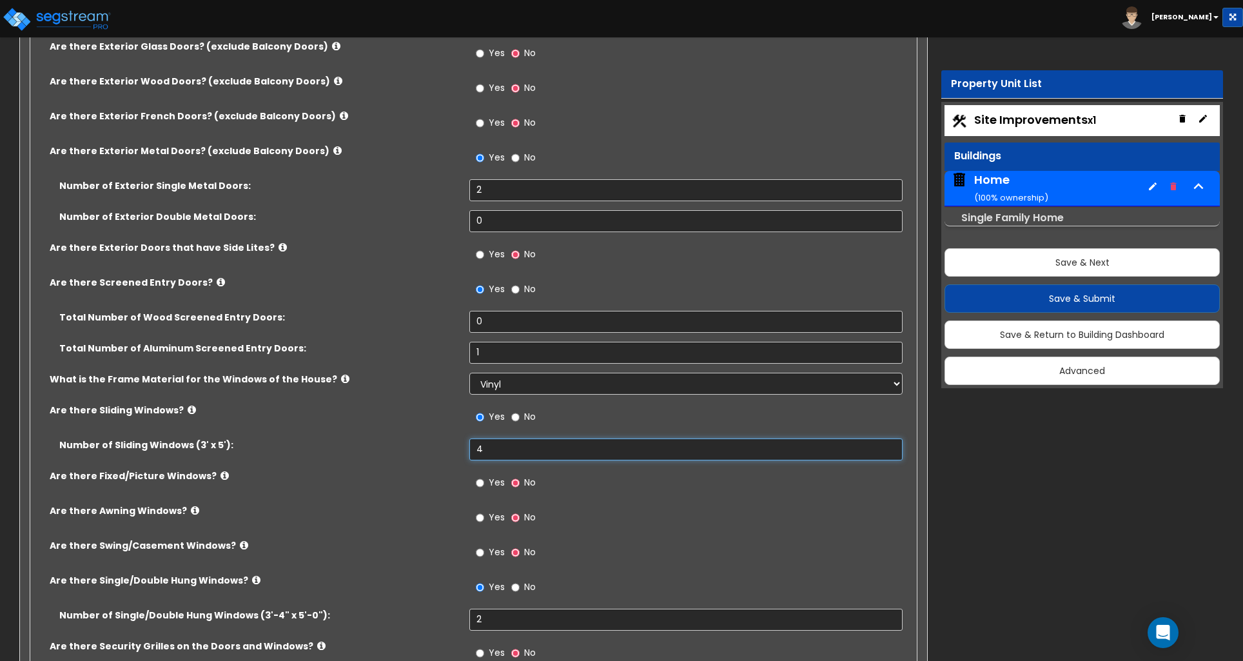
type input "4"
click at [479, 486] on input "Yes" at bounding box center [480, 483] width 8 height 14
radio input "true"
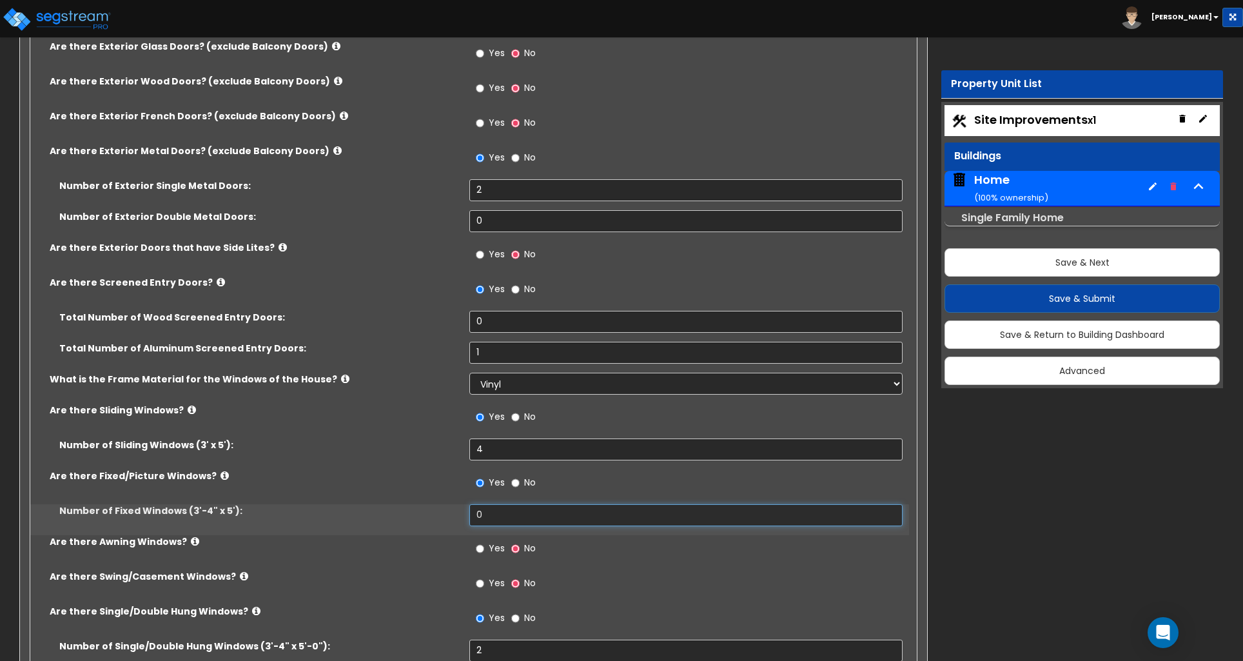
click at [484, 519] on input "0" at bounding box center [685, 515] width 433 height 22
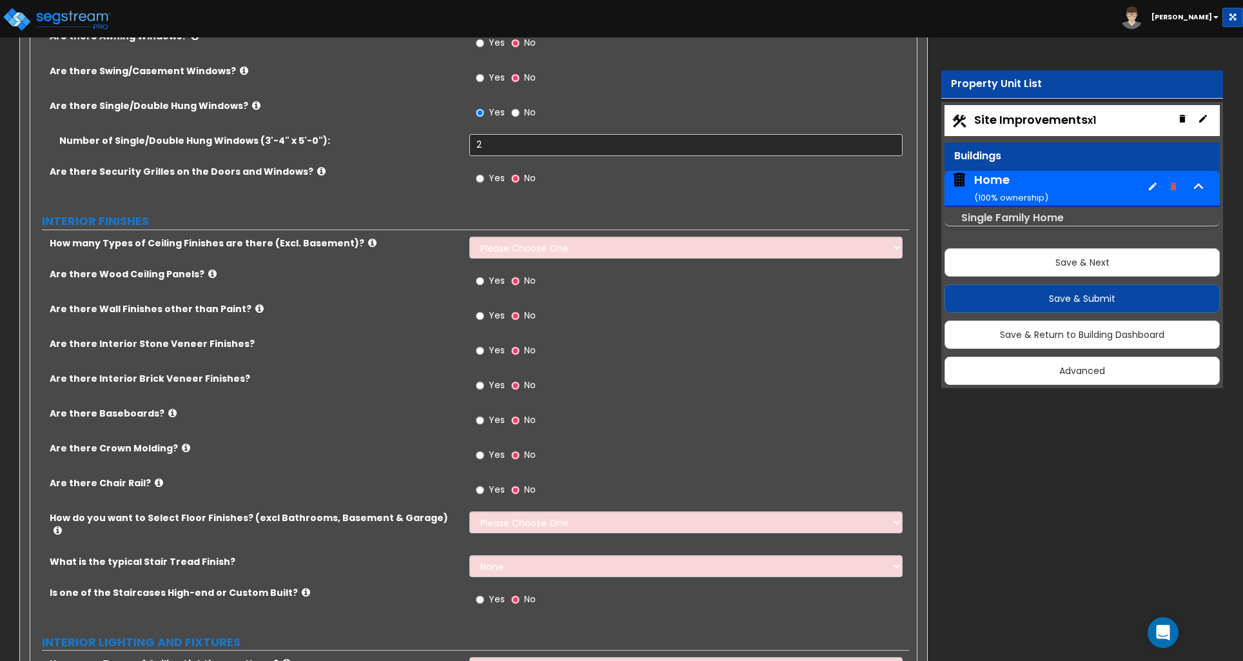
scroll to position [2289, 0]
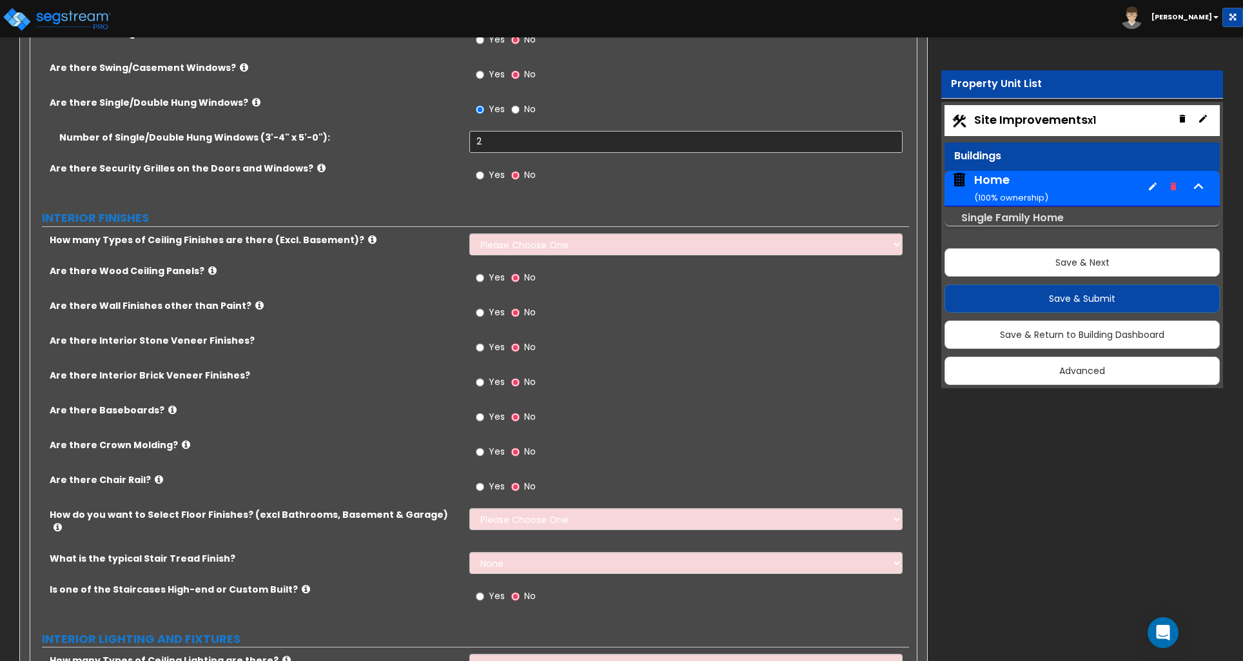
type input "1"
click at [500, 255] on select "Please Choose One 1 2 3" at bounding box center [685, 244] width 433 height 22
select select "1"
click at [469, 235] on select "Please Choose One 1 2 3" at bounding box center [685, 244] width 433 height 22
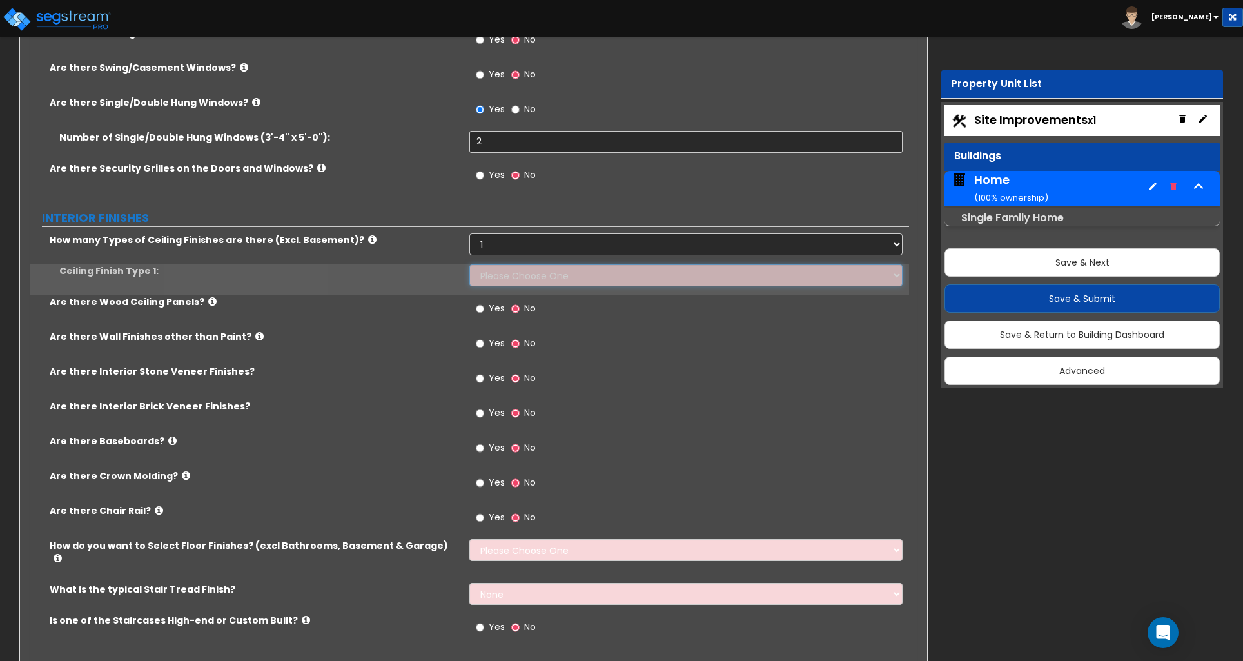
click at [508, 275] on select "Please Choose One Drop Ceiling Drywall Ceiling Open Ceiling" at bounding box center [685, 275] width 433 height 22
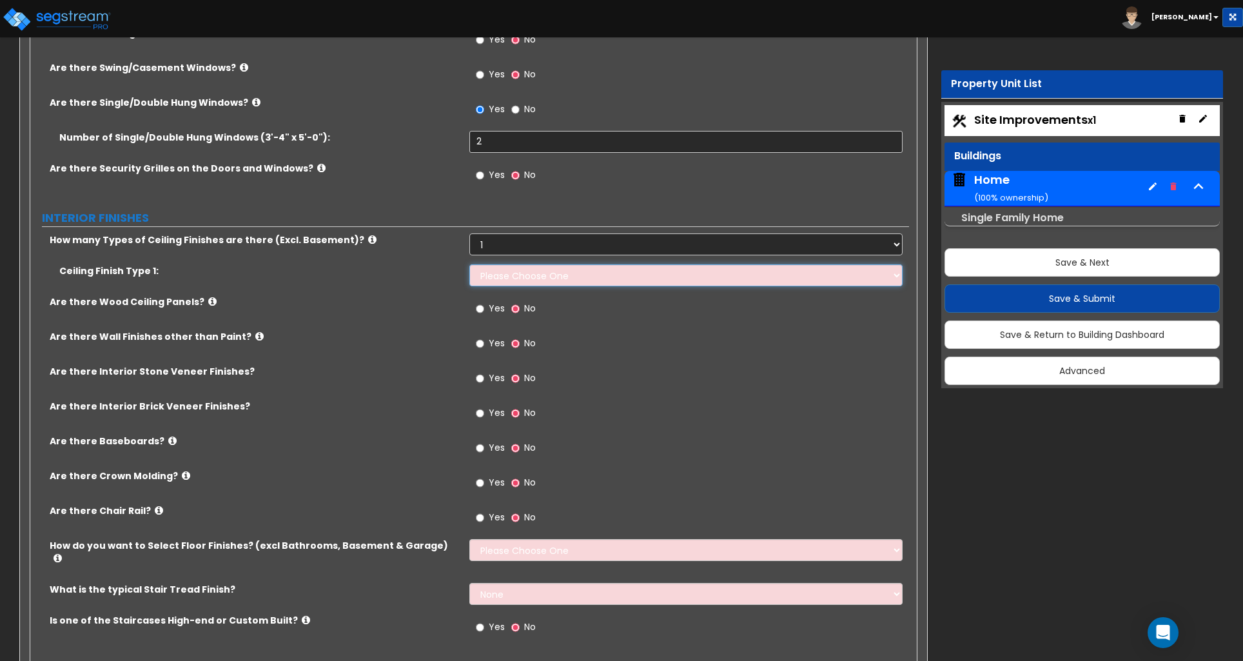
select select "1"
click at [469, 266] on select "Please Choose One Drop Ceiling Drywall Ceiling Open Ceiling" at bounding box center [685, 275] width 433 height 22
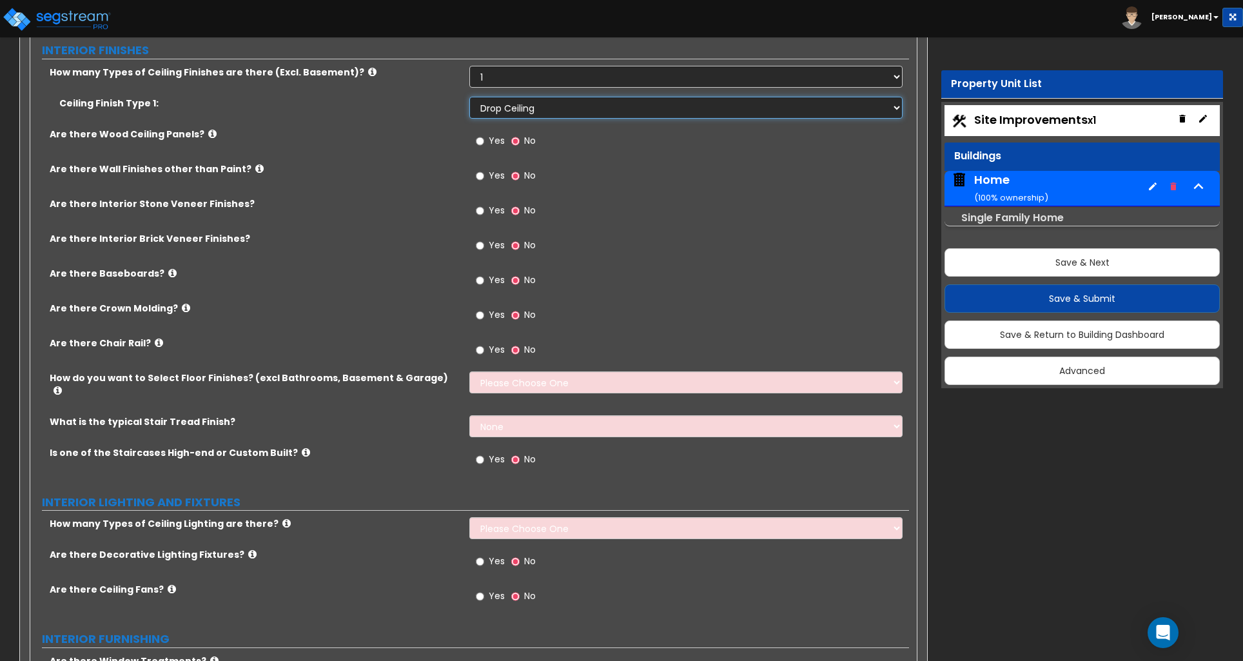
scroll to position [2461, 0]
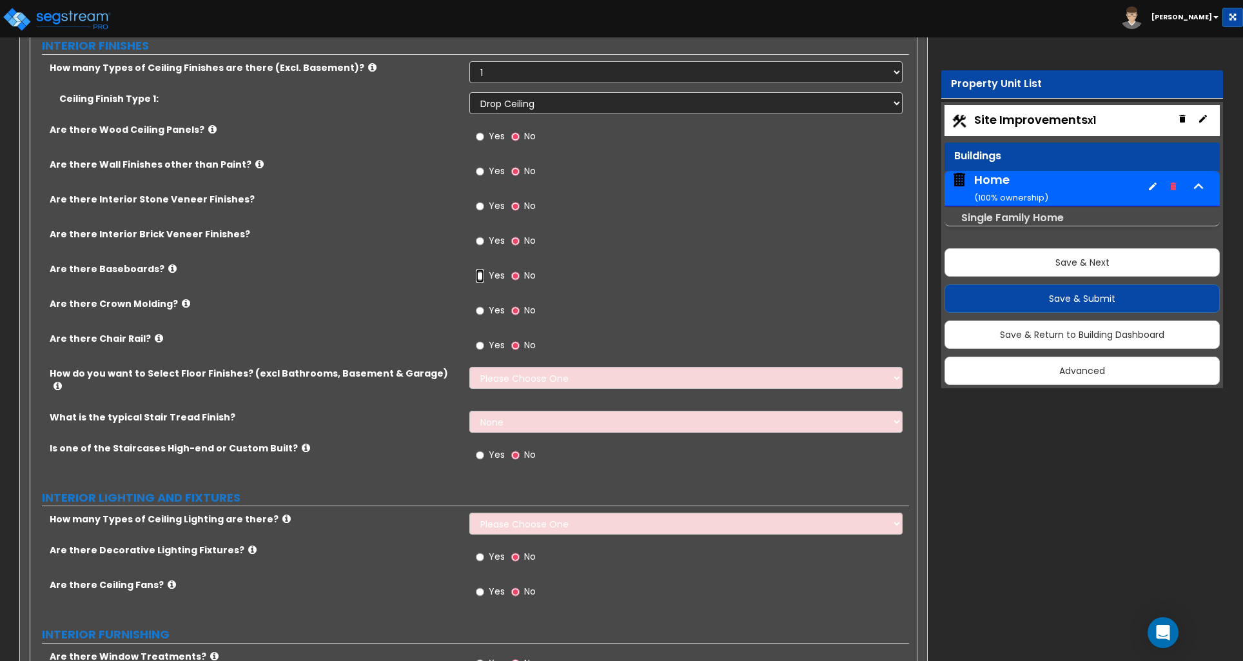
drag, startPoint x: 480, startPoint y: 280, endPoint x: 495, endPoint y: 297, distance: 22.0
click at [480, 280] on input "Yes" at bounding box center [480, 276] width 8 height 14
radio input "true"
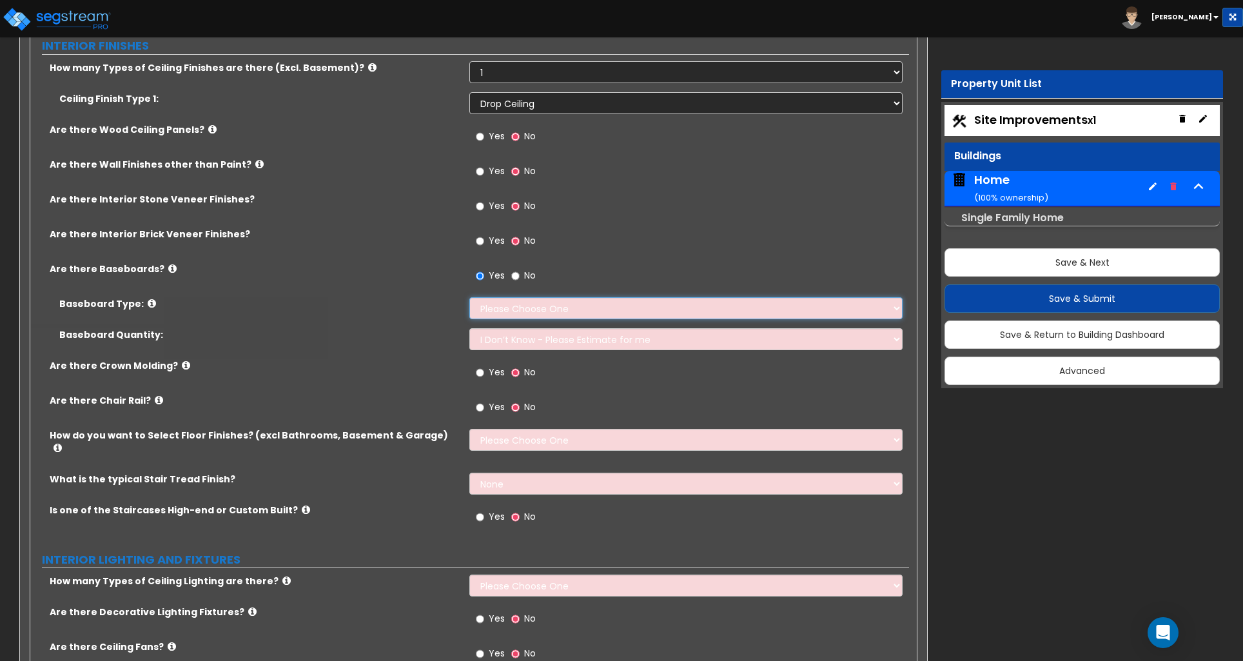
click at [495, 315] on select "Please Choose One Wood Vinyl Carpet Tile" at bounding box center [685, 308] width 433 height 22
select select "1"
click at [469, 300] on select "Please Choose One Wood Vinyl Carpet Tile" at bounding box center [685, 308] width 433 height 22
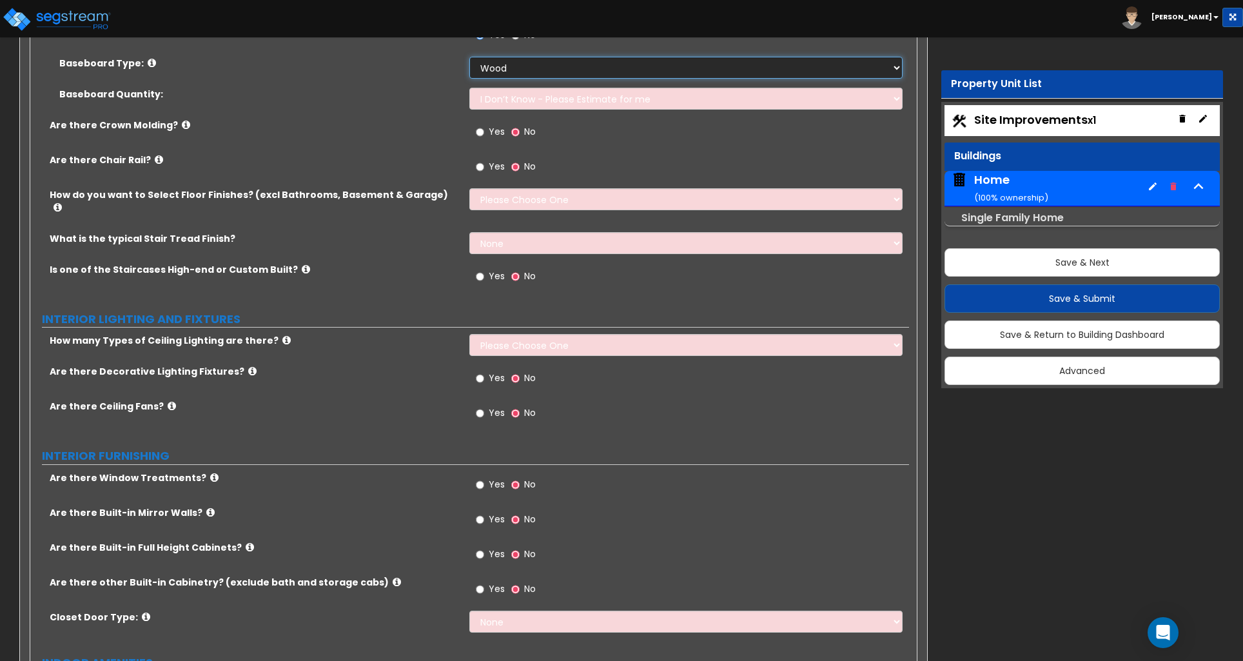
scroll to position [2710, 0]
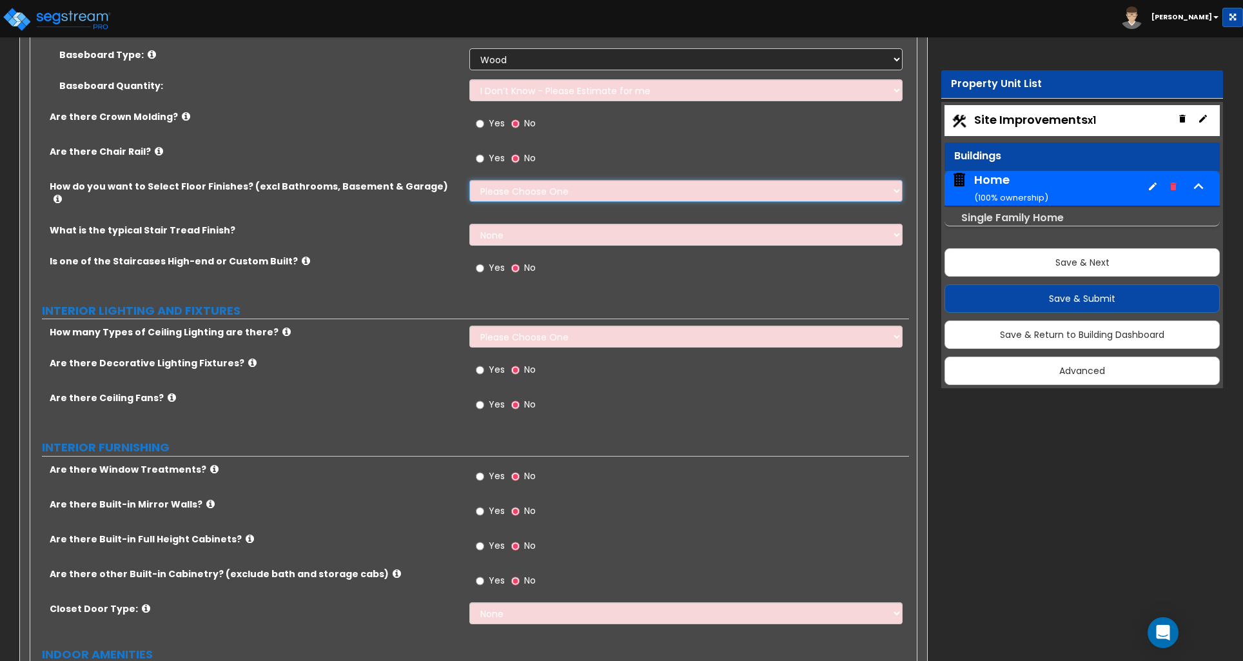
click at [512, 194] on select "Please Choose One I want to Select Floor Finishes for the Areas of the House I …" at bounding box center [685, 191] width 433 height 22
select select "2"
click at [469, 182] on select "Please Choose One I want to Select Floor Finishes for the Areas of the House I …" at bounding box center [685, 191] width 433 height 22
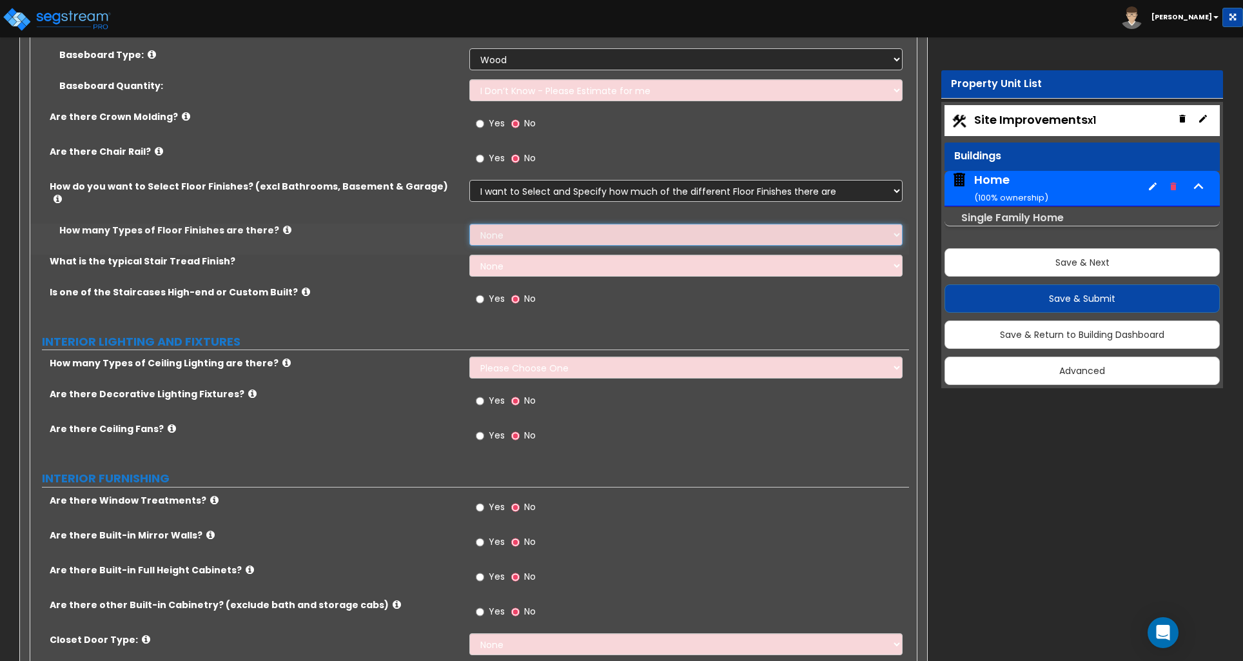
click at [500, 224] on select "None 1 2 3 4" at bounding box center [685, 235] width 433 height 22
select select "2"
click at [469, 224] on select "None 1 2 3 4" at bounding box center [685, 235] width 433 height 22
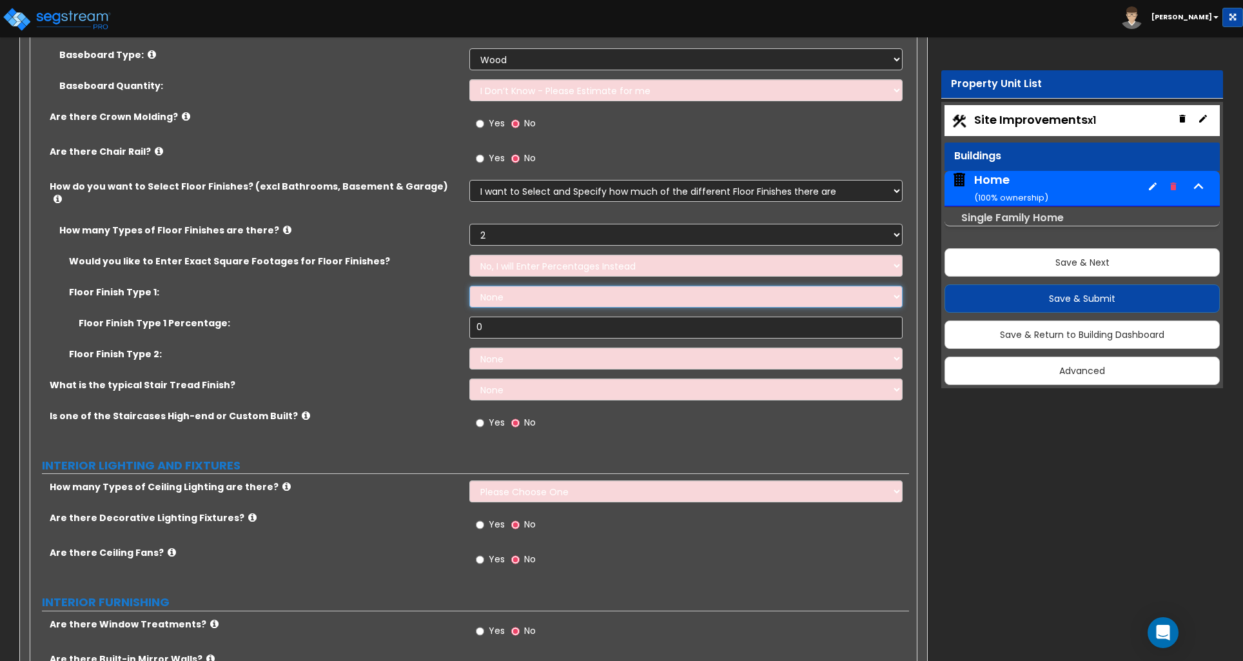
click at [500, 286] on select "None Tile Flooring Hardwood Flooring Resilient Laminate Flooring VCT Flooring S…" at bounding box center [685, 297] width 433 height 22
select select "5"
click at [469, 286] on select "None Tile Flooring Hardwood Flooring Resilient Laminate Flooring VCT Flooring S…" at bounding box center [685, 297] width 433 height 22
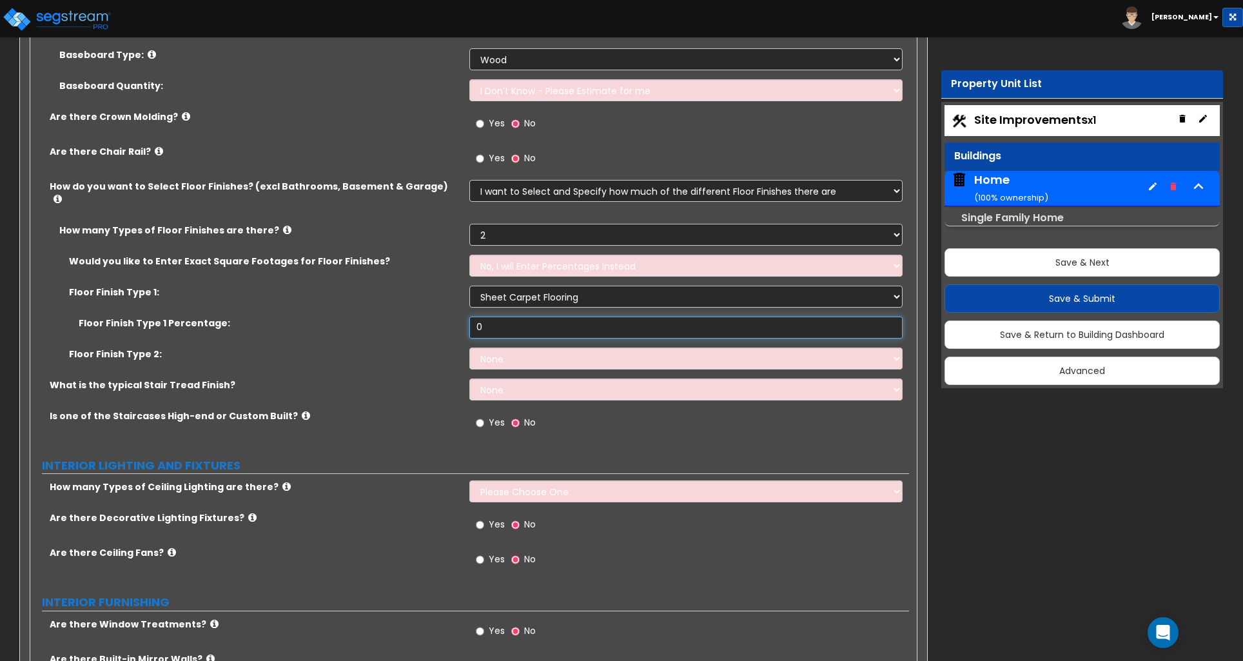
click at [493, 322] on input "0" at bounding box center [685, 328] width 433 height 22
type input "40"
click at [517, 286] on select "None Tile Flooring Hardwood Flooring Resilient Laminate Flooring VCT Flooring S…" at bounding box center [685, 297] width 433 height 22
select select "2"
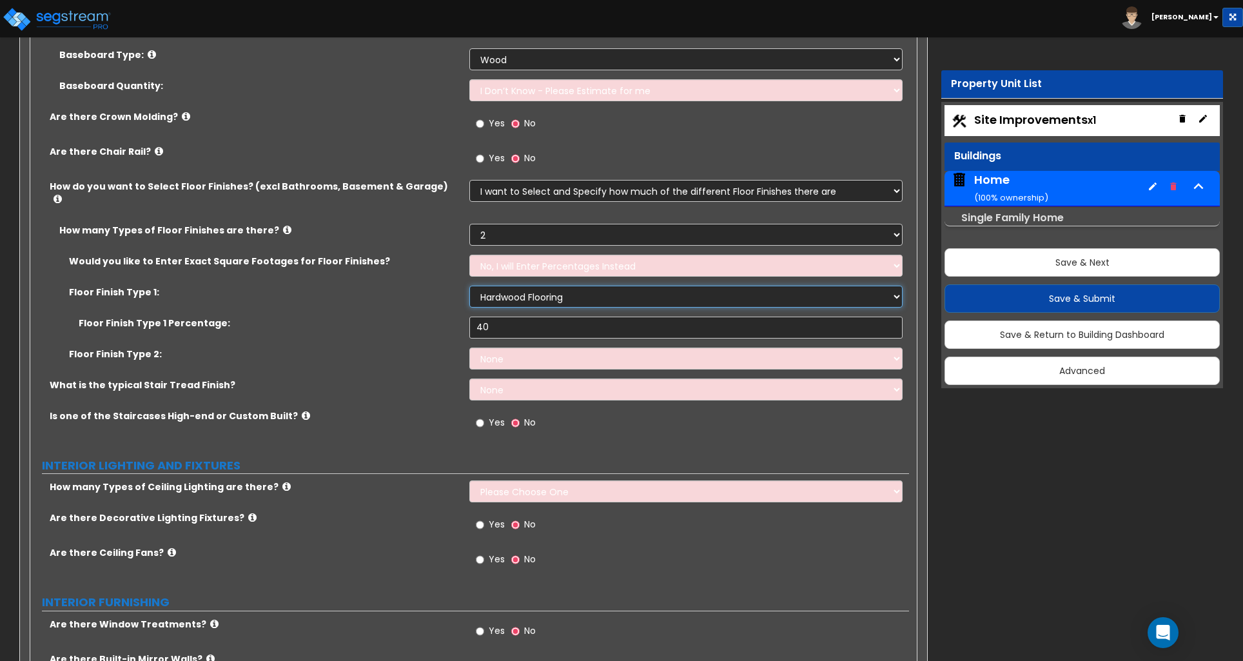
click at [469, 286] on select "None Tile Flooring Hardwood Flooring Resilient Laminate Flooring VCT Flooring S…" at bounding box center [685, 297] width 433 height 22
click at [495, 317] on input "40" at bounding box center [685, 328] width 433 height 22
type input "60"
click at [505, 289] on select "None Tile Flooring Hardwood Flooring Resilient Laminate Flooring VCT Flooring S…" at bounding box center [685, 297] width 433 height 22
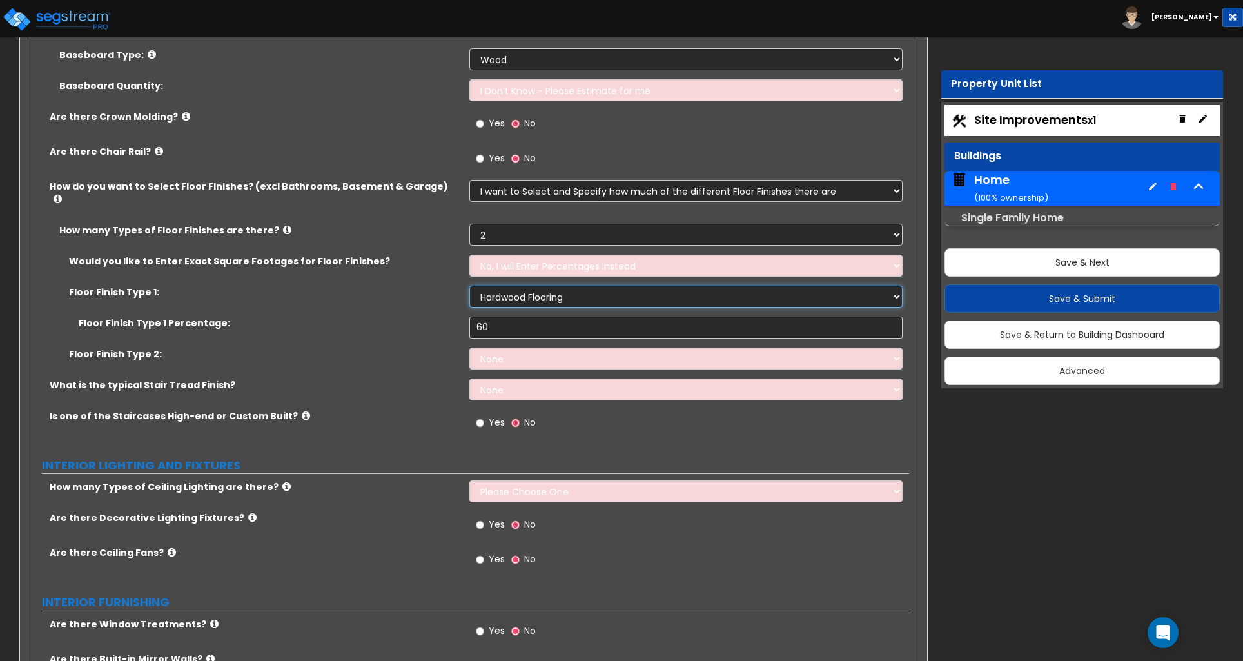
select select "4"
click at [469, 286] on select "None Tile Flooring Hardwood Flooring Resilient Laminate Flooring VCT Flooring S…" at bounding box center [685, 297] width 433 height 22
click at [501, 351] on select "None Tile Flooring Hardwood Flooring Resilient Laminate Flooring VCT Flooring S…" at bounding box center [685, 359] width 433 height 22
select select "5"
click at [469, 348] on select "None Tile Flooring Hardwood Flooring Resilient Laminate Flooring VCT Flooring S…" at bounding box center [685, 359] width 433 height 22
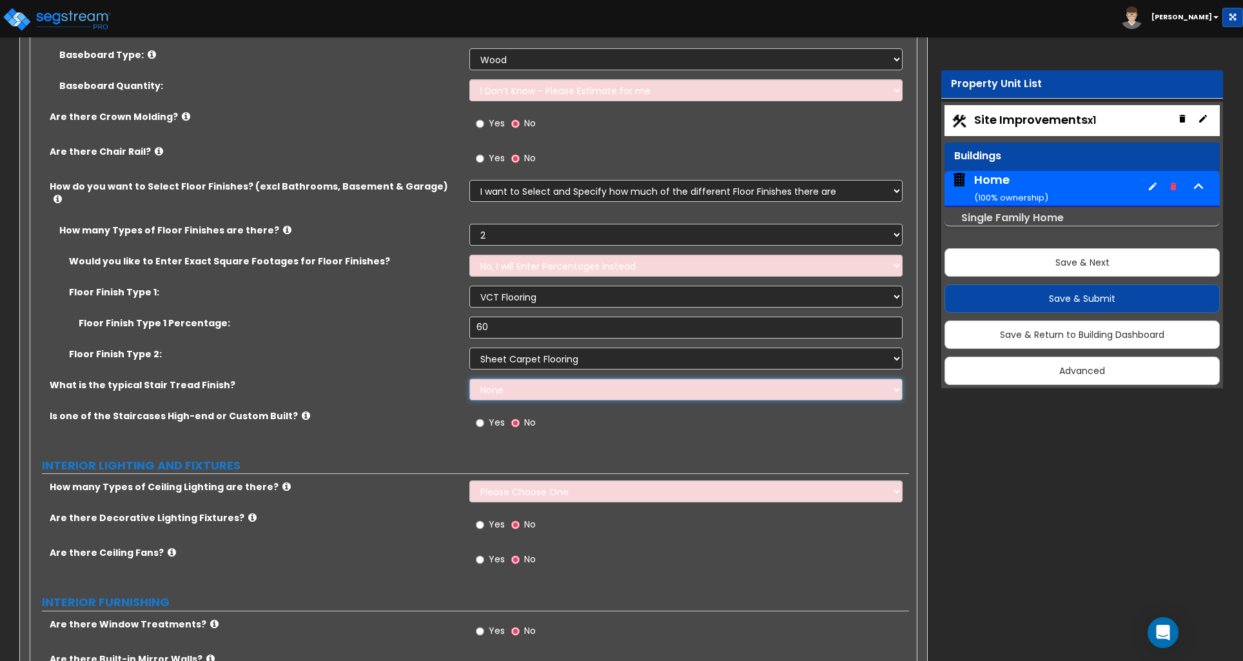
click at [506, 381] on select "None Tile Wood Laminate VCT Sheet Carpet Sheet Vinyl Carpet Tile" at bounding box center [685, 390] width 433 height 22
select select "2"
click at [469, 379] on select "None Tile Wood Laminate VCT Sheet Carpet Sheet Vinyl Carpet Tile" at bounding box center [685, 390] width 433 height 22
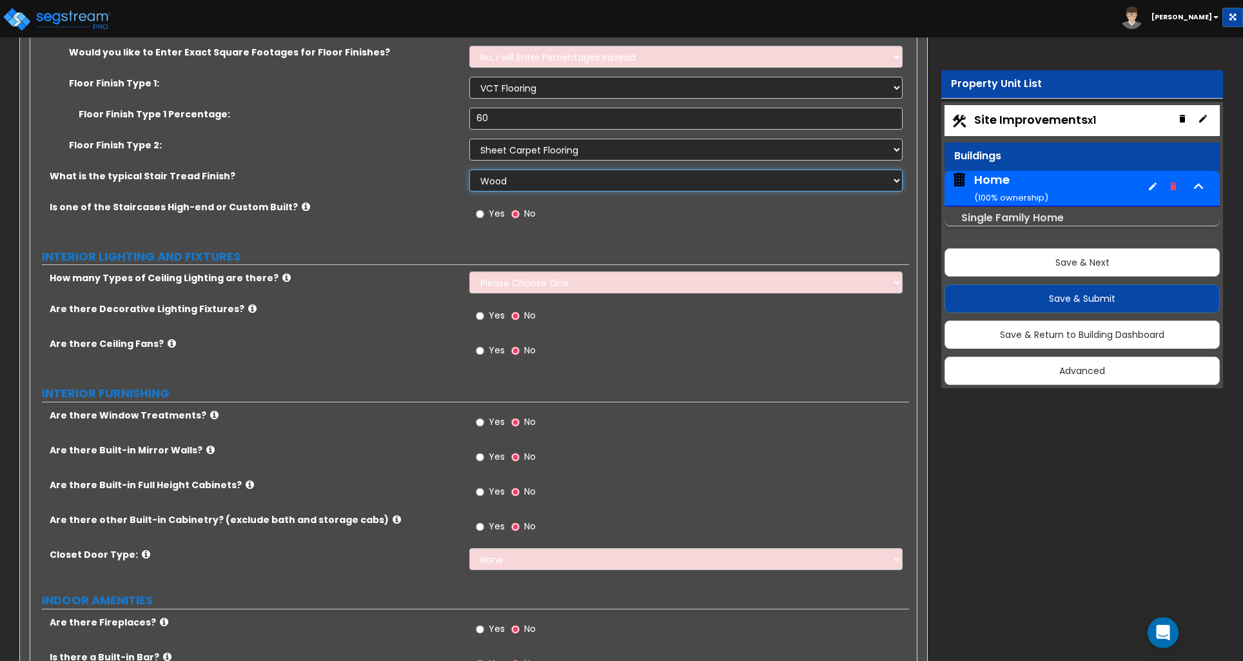
scroll to position [2921, 0]
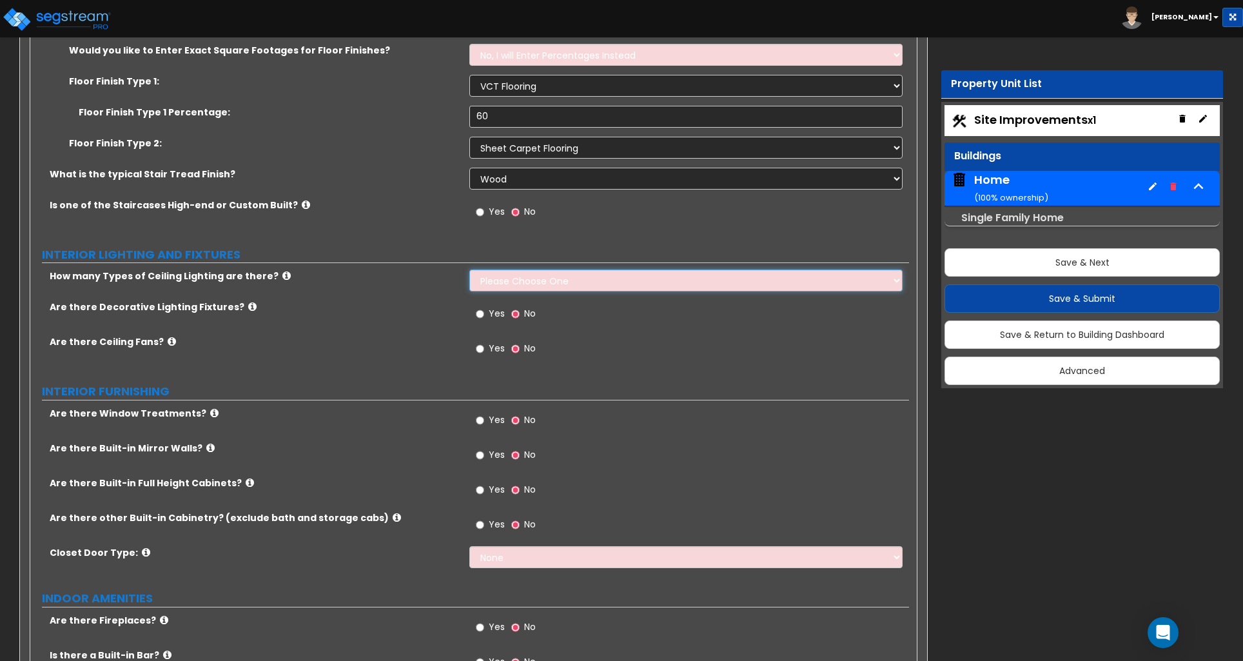
click at [543, 270] on select "Please Choose One 1 2 3" at bounding box center [685, 281] width 433 height 22
select select "1"
click at [469, 270] on select "Please Choose One 1 2 3" at bounding box center [685, 281] width 433 height 22
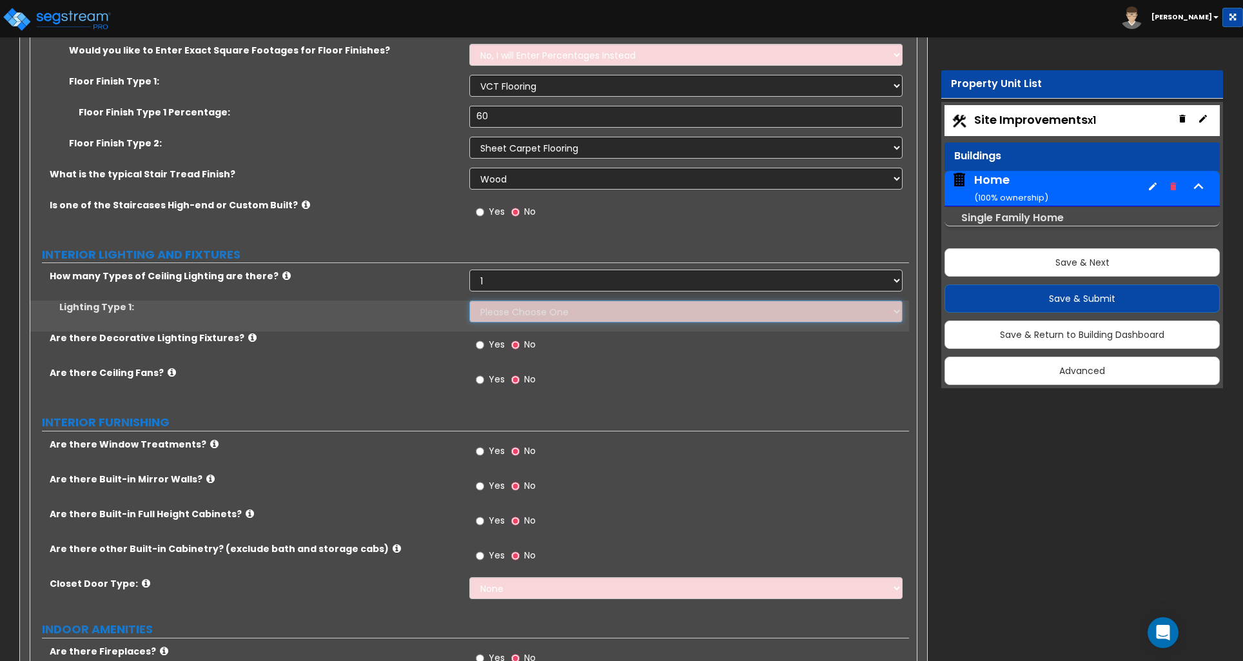
click at [504, 308] on select "Please Choose One LED Surface-Mounted LED Recessed Fluorescent Surface-Mounted …" at bounding box center [685, 312] width 433 height 22
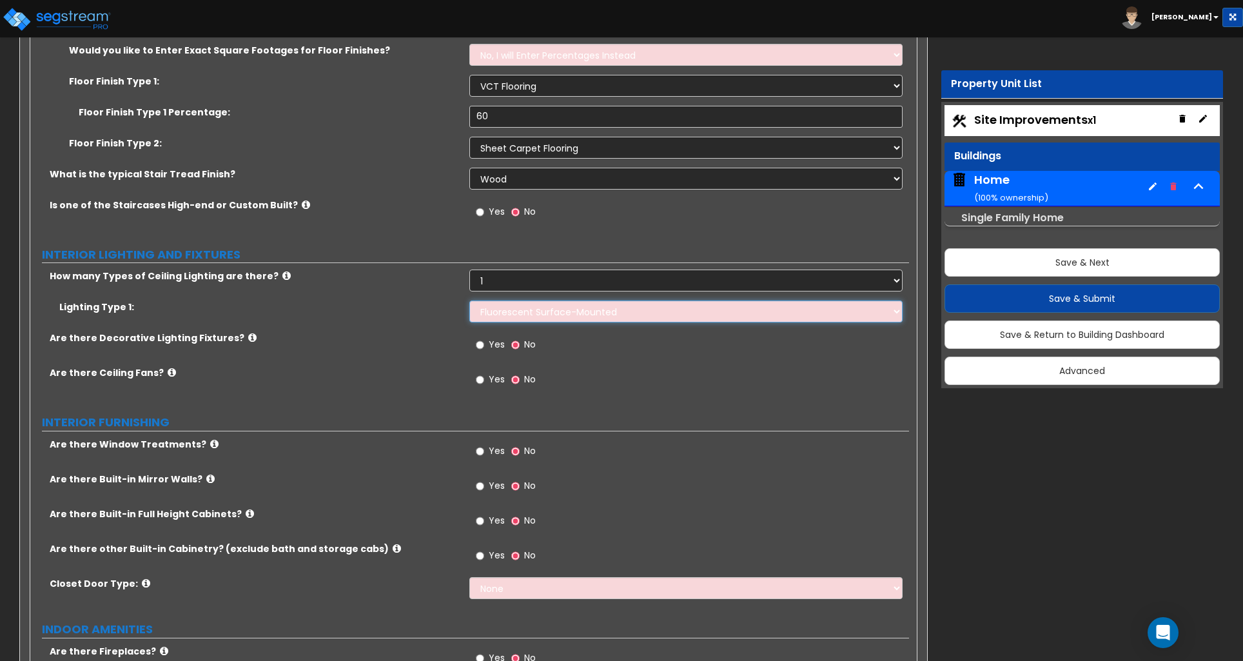
click at [469, 301] on select "Please Choose One LED Surface-Mounted LED Recessed Fluorescent Surface-Mounted …" at bounding box center [685, 312] width 433 height 22
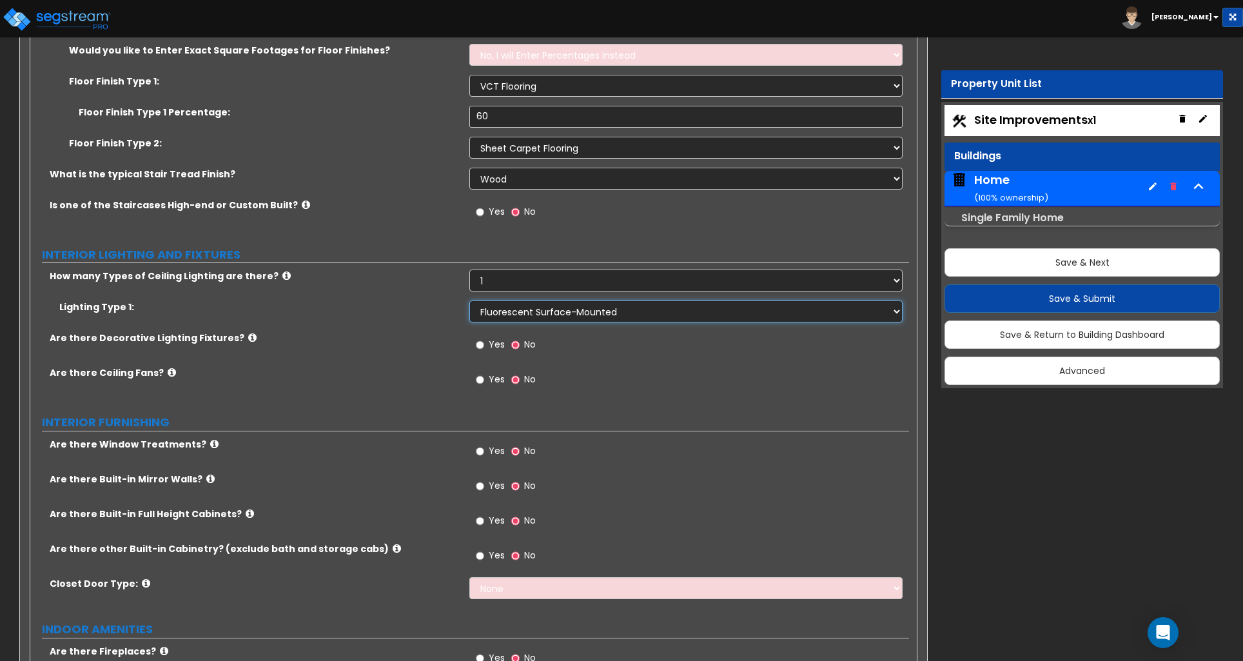
click at [538, 304] on select "Please Choose One LED Surface-Mounted LED Recessed Fluorescent Surface-Mounted …" at bounding box center [685, 312] width 433 height 22
select select "6"
click at [469, 301] on select "Please Choose One LED Surface-Mounted LED Recessed Fluorescent Surface-Mounted …" at bounding box center [685, 312] width 433 height 22
click at [480, 338] on input "Yes" at bounding box center [480, 345] width 8 height 14
radio input "true"
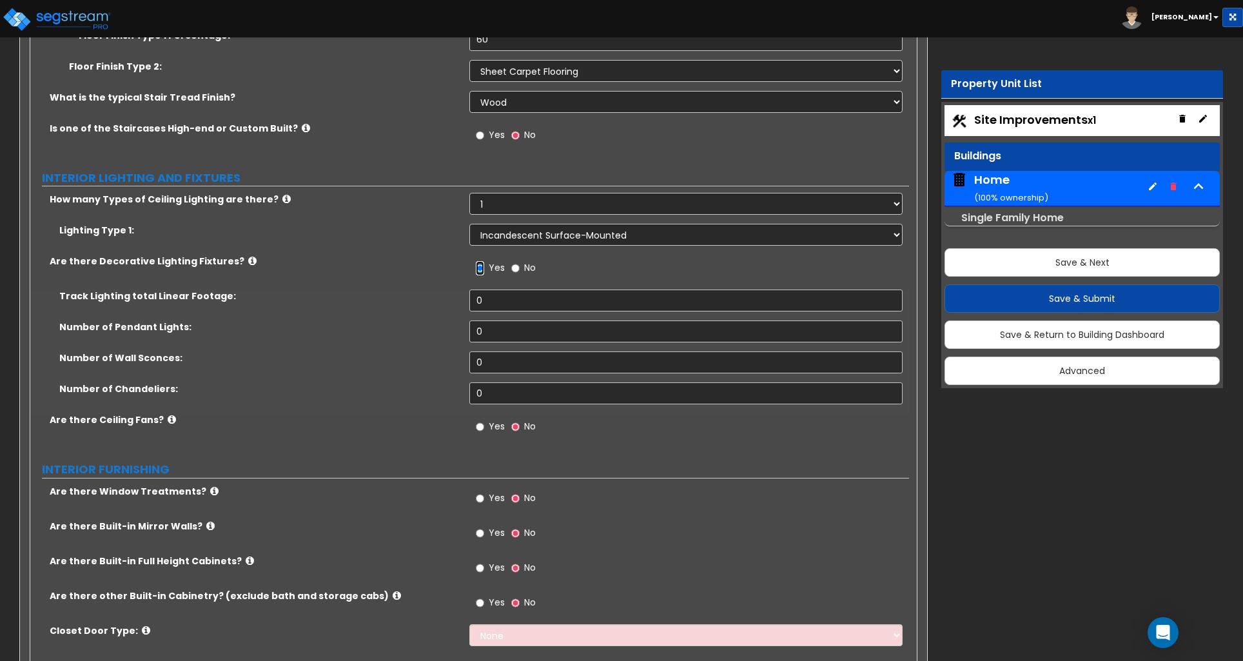
scroll to position [2999, 0]
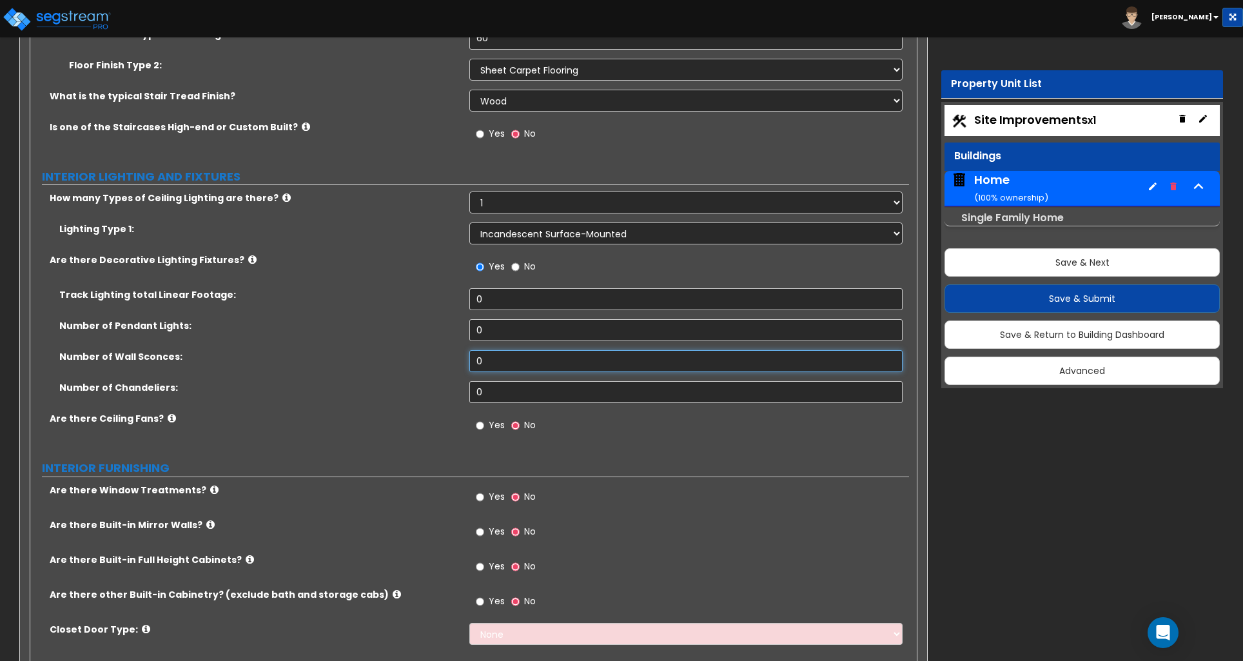
click at [493, 353] on input "0" at bounding box center [685, 361] width 433 height 22
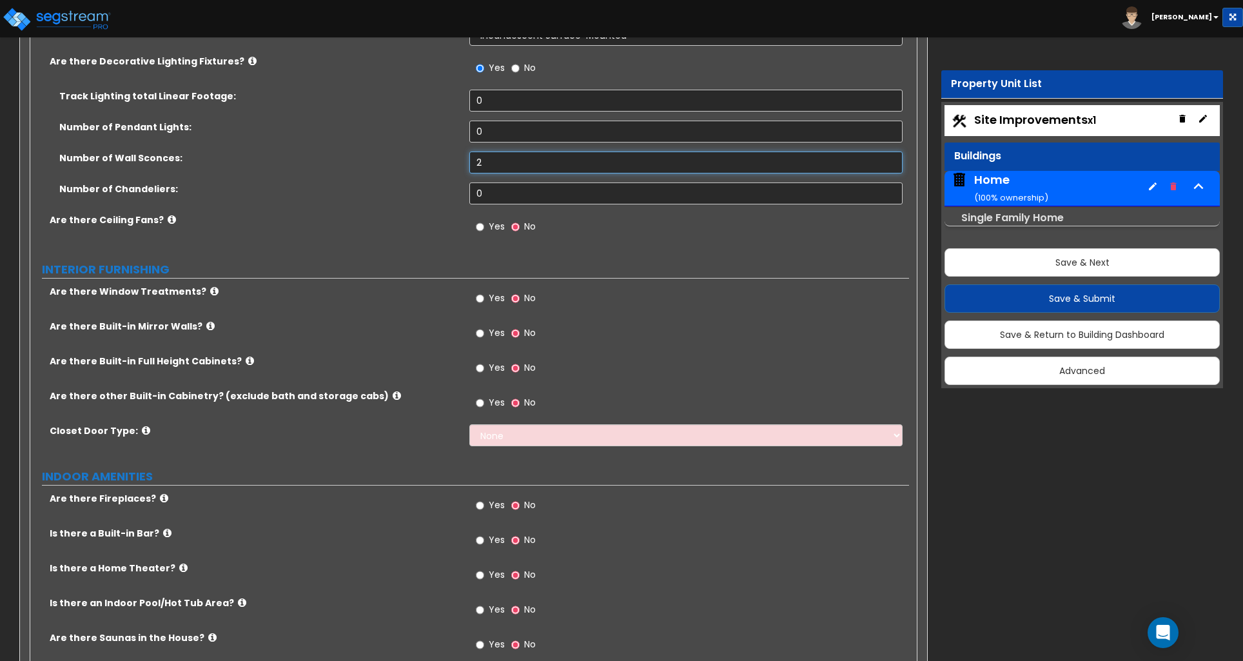
scroll to position [3199, 0]
type input "2"
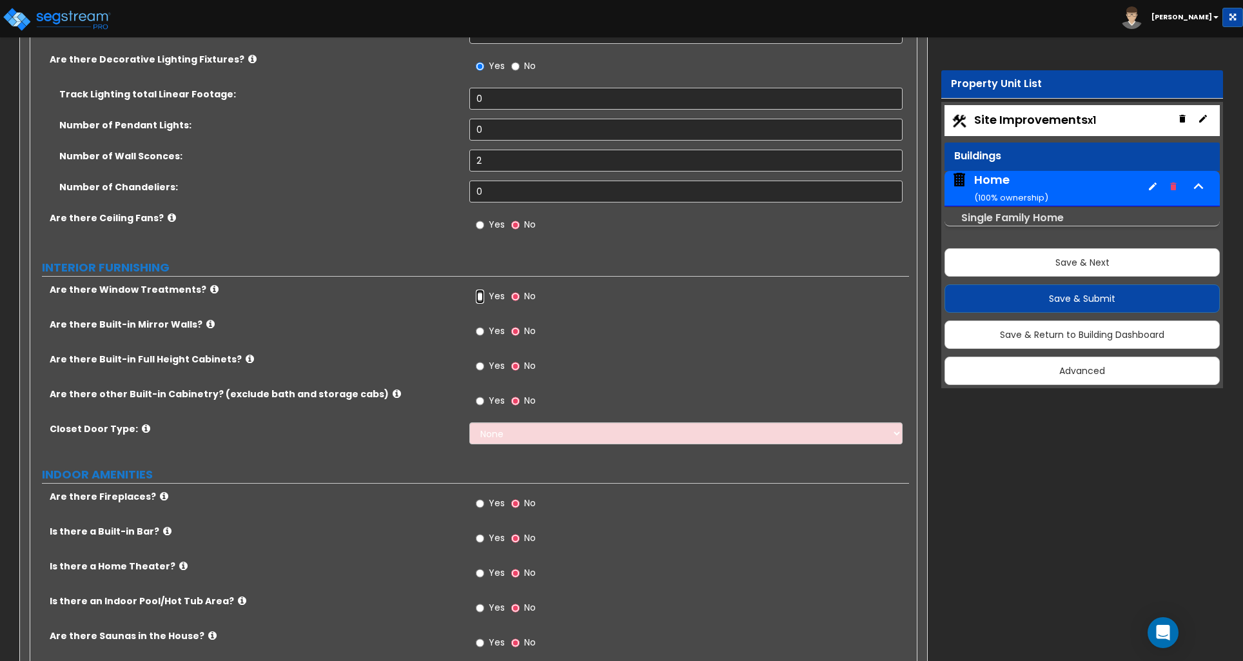
click at [481, 290] on input "Yes" at bounding box center [480, 297] width 8 height 14
radio input "true"
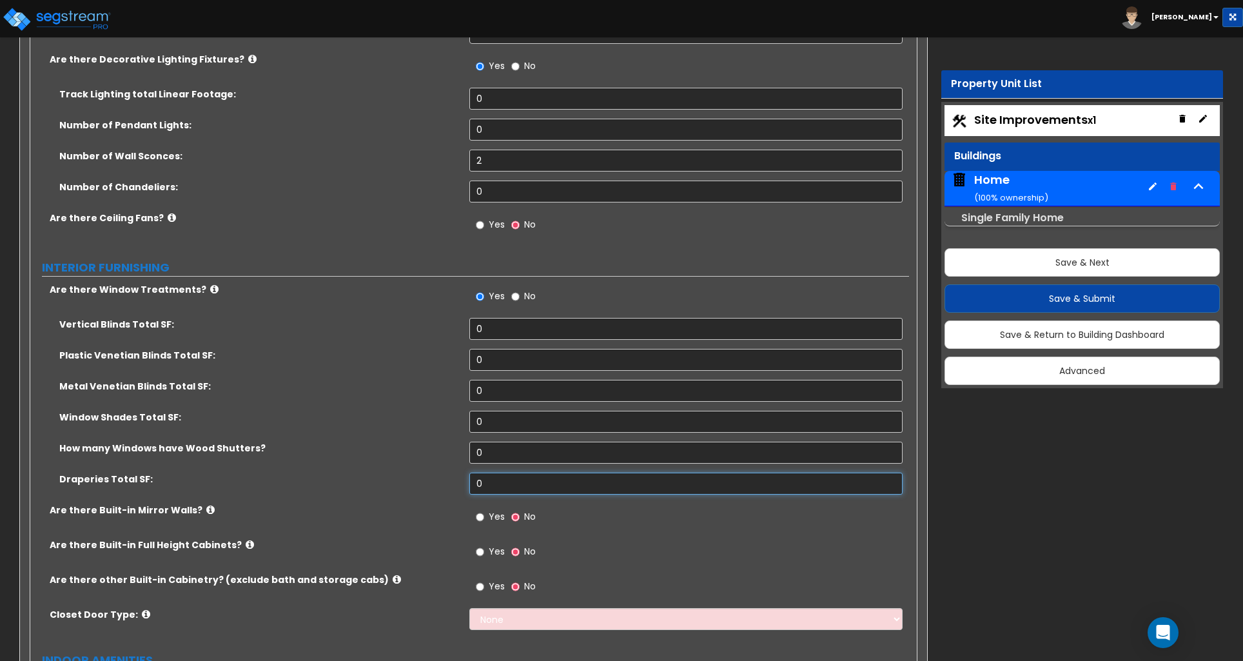
click at [504, 473] on input "0" at bounding box center [685, 484] width 433 height 22
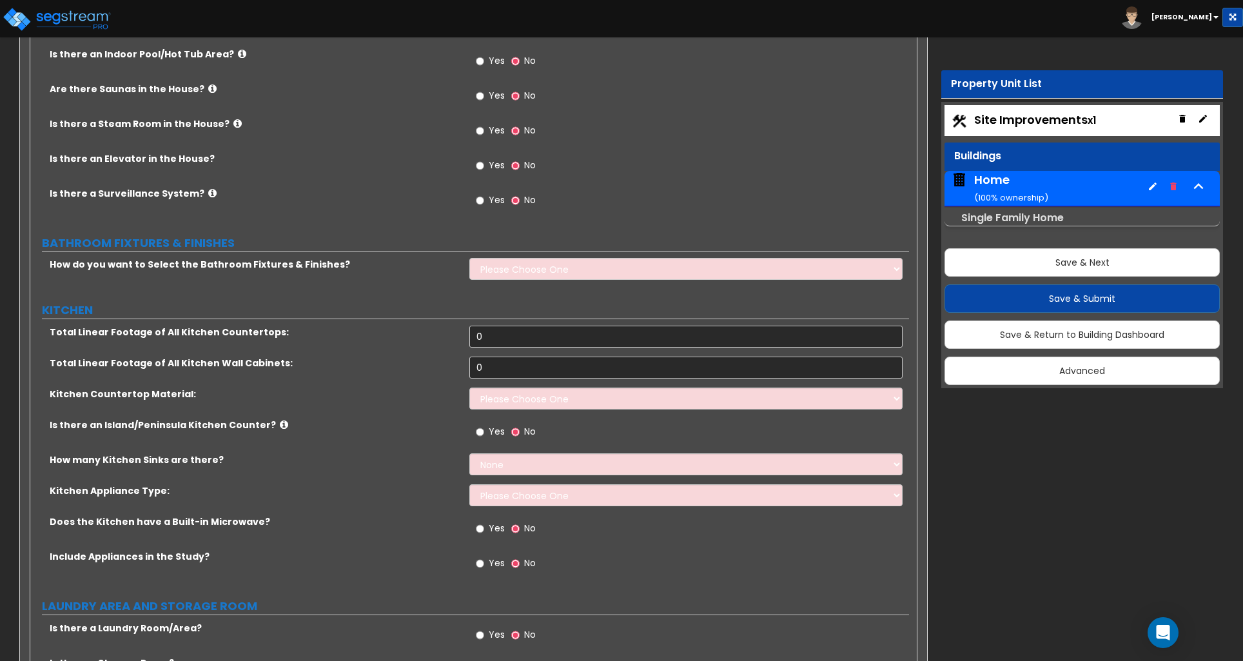
scroll to position [3934, 0]
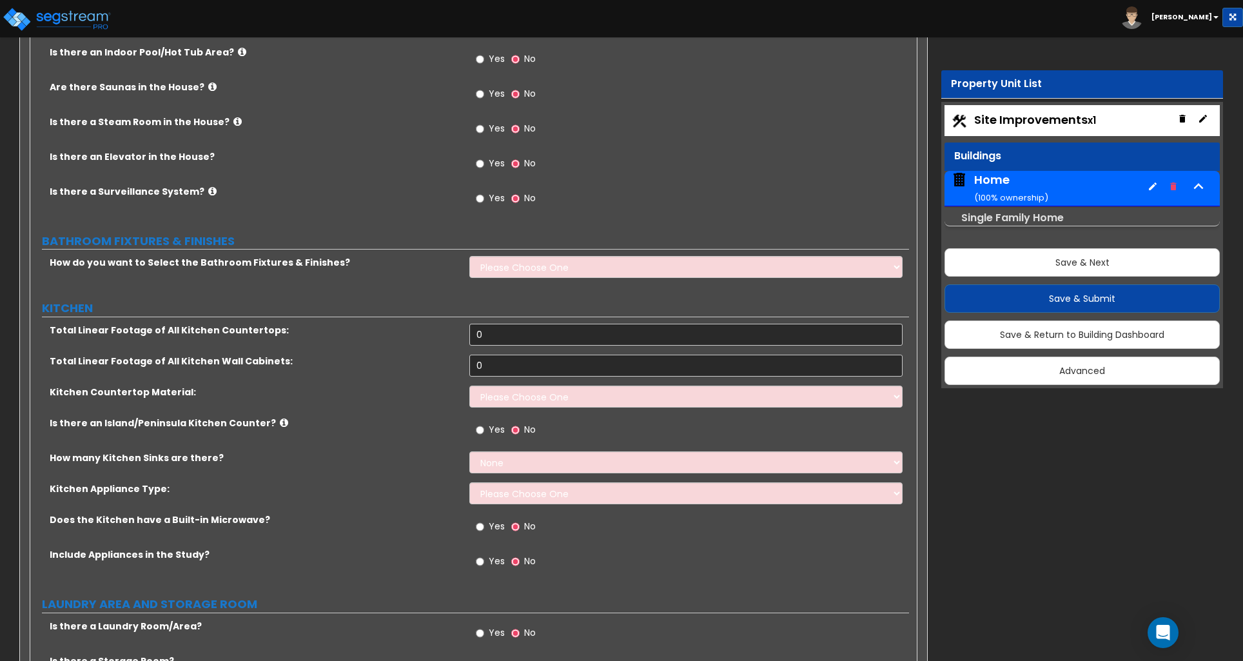
type input "120"
click at [528, 264] on select "Please Choose One I want to Select Fixtures and Finishes only for one Bath and …" at bounding box center [685, 267] width 433 height 22
select select "1"
click at [469, 256] on select "Please Choose One I want to Select Fixtures and Finishes only for one Bath and …" at bounding box center [685, 267] width 433 height 22
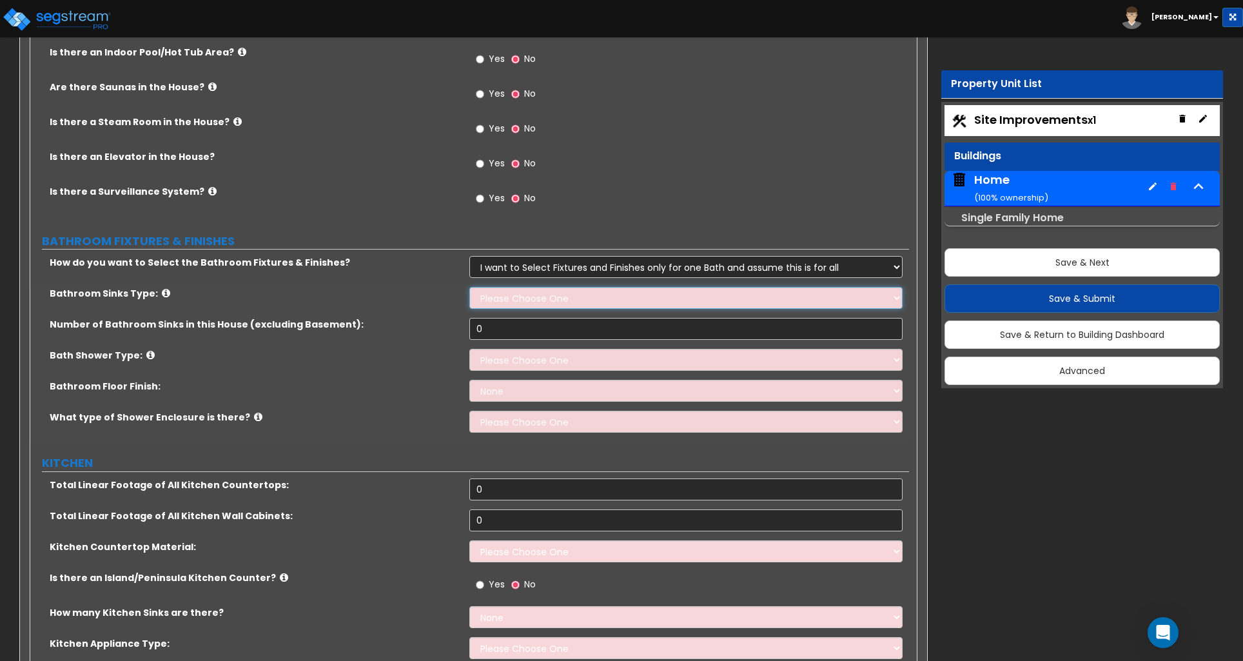
click at [518, 291] on select "Please Choose One Wall-mounted Pedestal-mounted Vanity-mounted" at bounding box center [685, 298] width 433 height 22
select select "3"
click at [469, 287] on select "Please Choose One Wall-mounted Pedestal-mounted Vanity-mounted" at bounding box center [685, 298] width 433 height 22
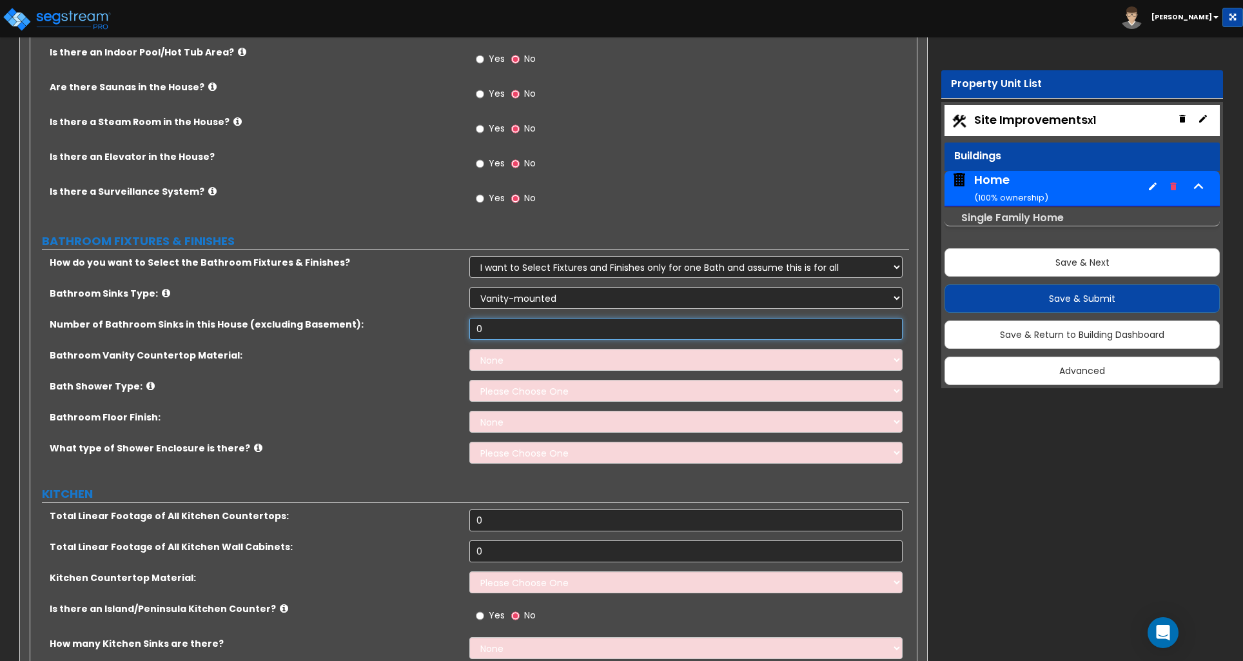
click at [511, 323] on input "0" at bounding box center [685, 329] width 433 height 22
type input "1"
click at [505, 354] on select "None Plastic Laminate Solid Surface Stone Quartz Marble Tile Wood Stainless Ste…" at bounding box center [685, 360] width 433 height 22
select select "2"
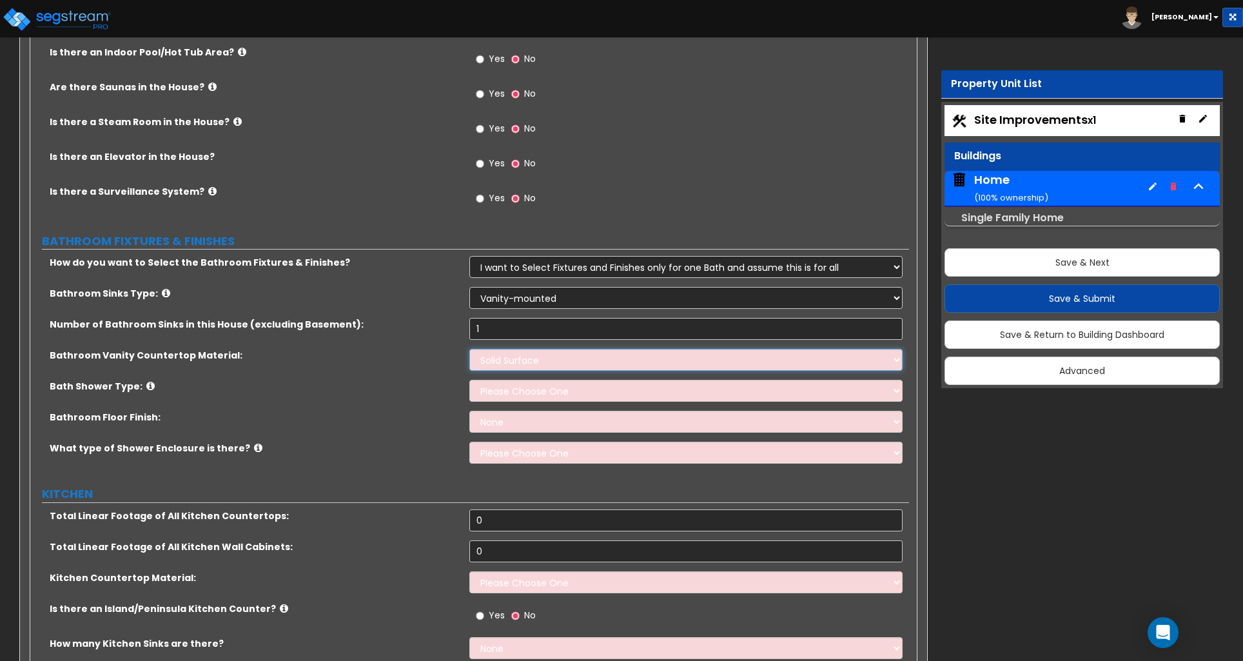
click at [469, 349] on select "None Plastic Laminate Solid Surface Stone Quartz Marble Tile Wood Stainless Ste…" at bounding box center [685, 360] width 433 height 22
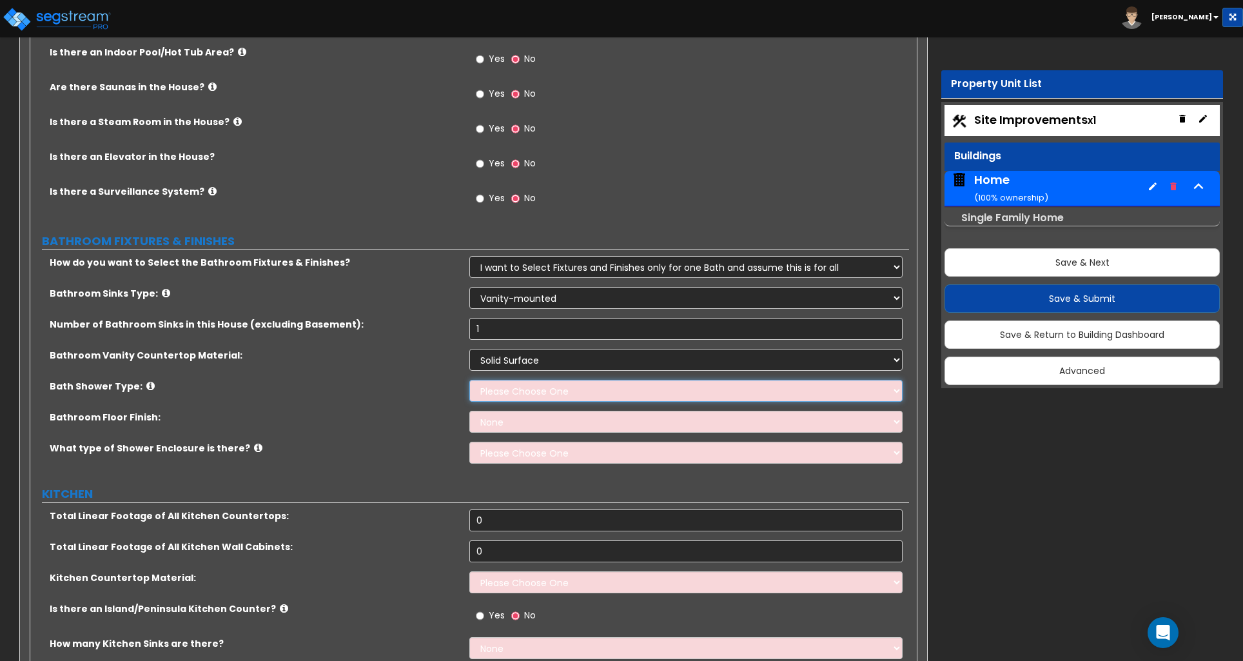
click at [509, 380] on select "Please Choose One Standalone Shower Bathtub - Shower Combination" at bounding box center [685, 391] width 433 height 22
select select "2"
click at [469, 380] on select "Please Choose One Standalone Shower Bathtub - Shower Combination" at bounding box center [685, 391] width 433 height 22
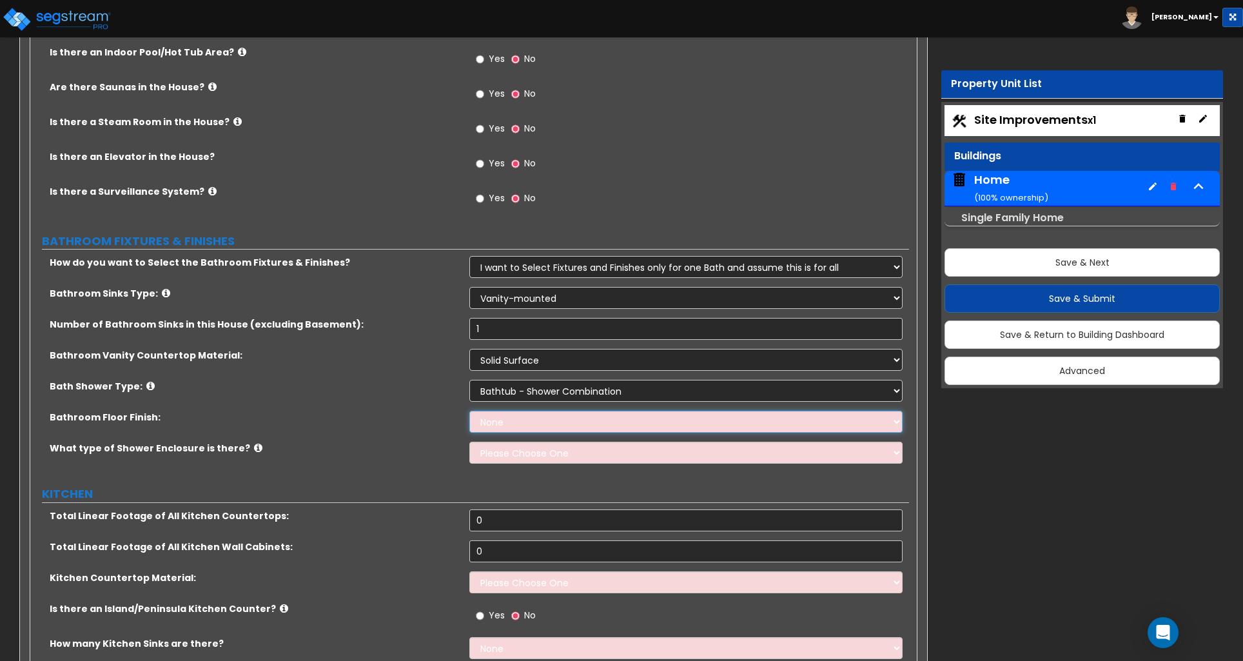
click at [513, 419] on select "None Tile Flooring Hardwood Flooring Resilient Laminate Flooring VCT Flooring S…" at bounding box center [685, 422] width 433 height 22
select select "4"
click at [469, 411] on select "None Tile Flooring Hardwood Flooring Resilient Laminate Flooring VCT Flooring S…" at bounding box center [685, 422] width 433 height 22
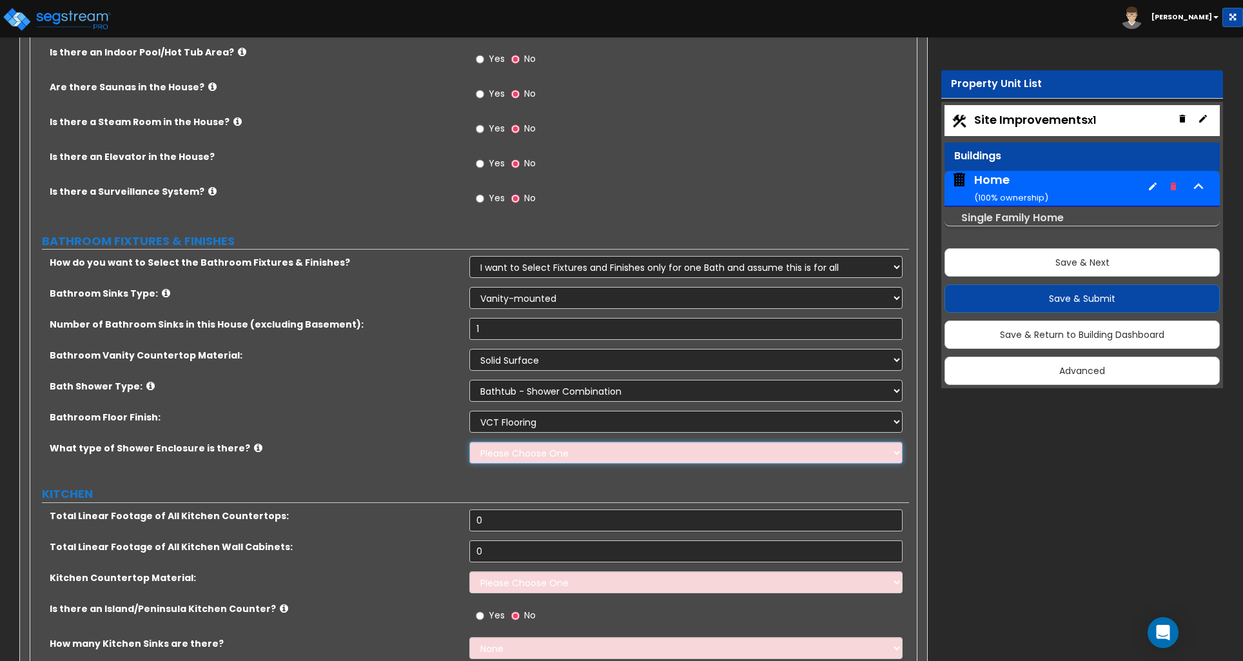
click at [504, 448] on select "Please Choose One Curtain & Rod Glass Sliding Doors Glass Hinged Doors" at bounding box center [685, 453] width 433 height 22
select select "1"
click at [469, 442] on select "Please Choose One Curtain & Rod Glass Sliding Doors Glass Hinged Doors" at bounding box center [685, 453] width 433 height 22
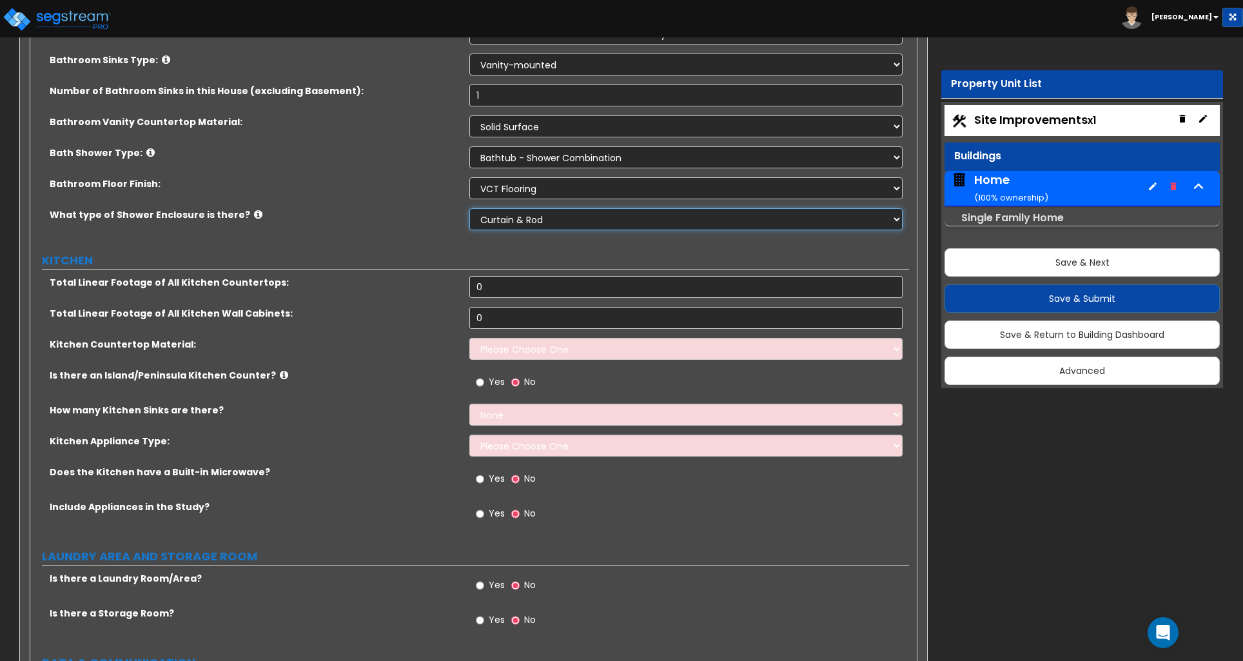
scroll to position [4170, 0]
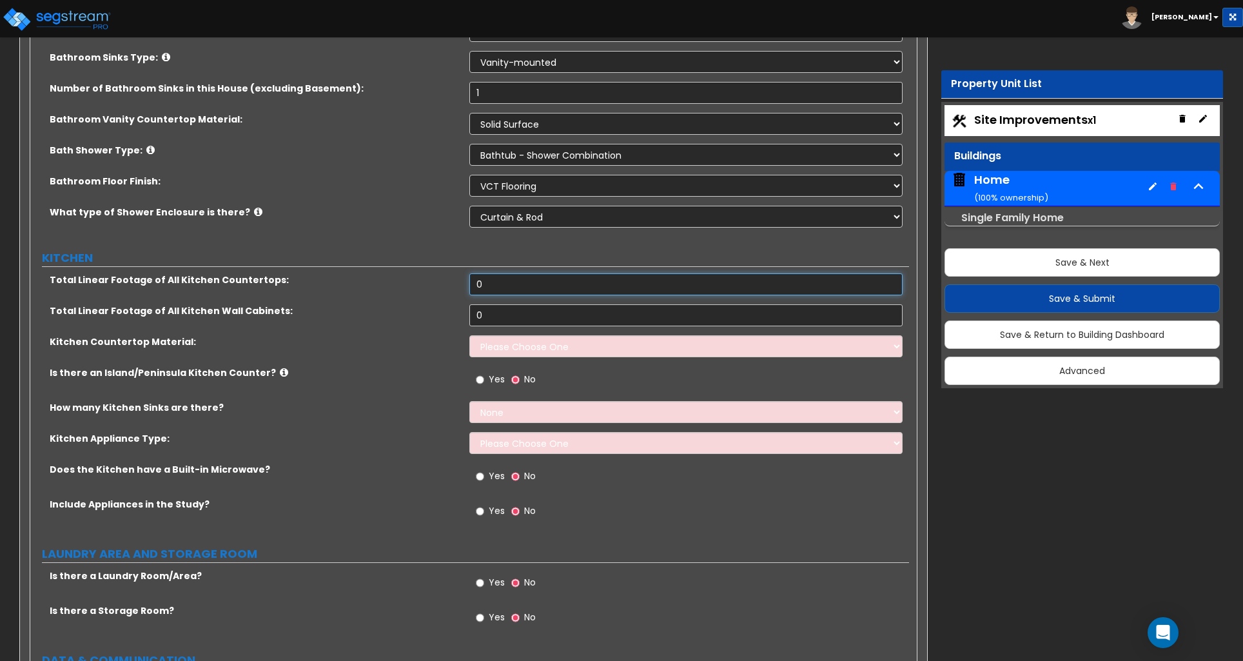
click at [495, 277] on input "0" at bounding box center [685, 284] width 433 height 22
type input "12"
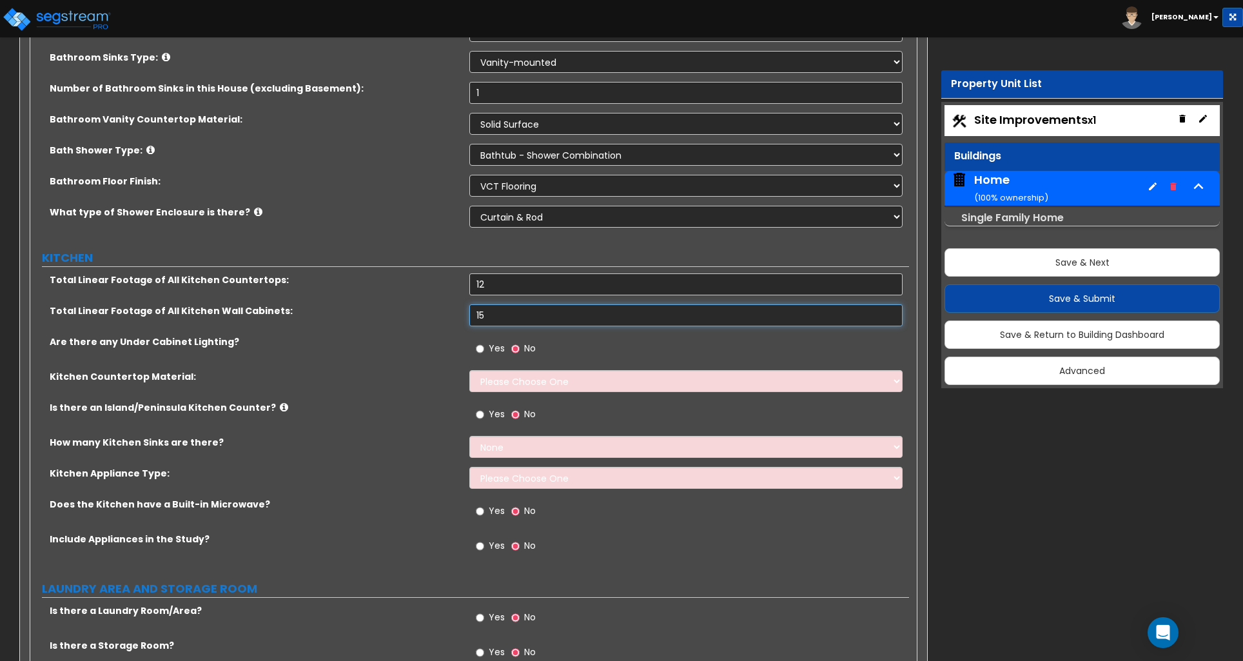
type input "15"
click at [524, 370] on select "Please Choose One Plastic Laminate Solid Surface Stone Quartz Marble Tile Wood …" at bounding box center [685, 381] width 433 height 22
select select "2"
click at [469, 370] on select "Please Choose One Plastic Laminate Solid Surface Stone Quartz Marble Tile Wood …" at bounding box center [685, 381] width 433 height 22
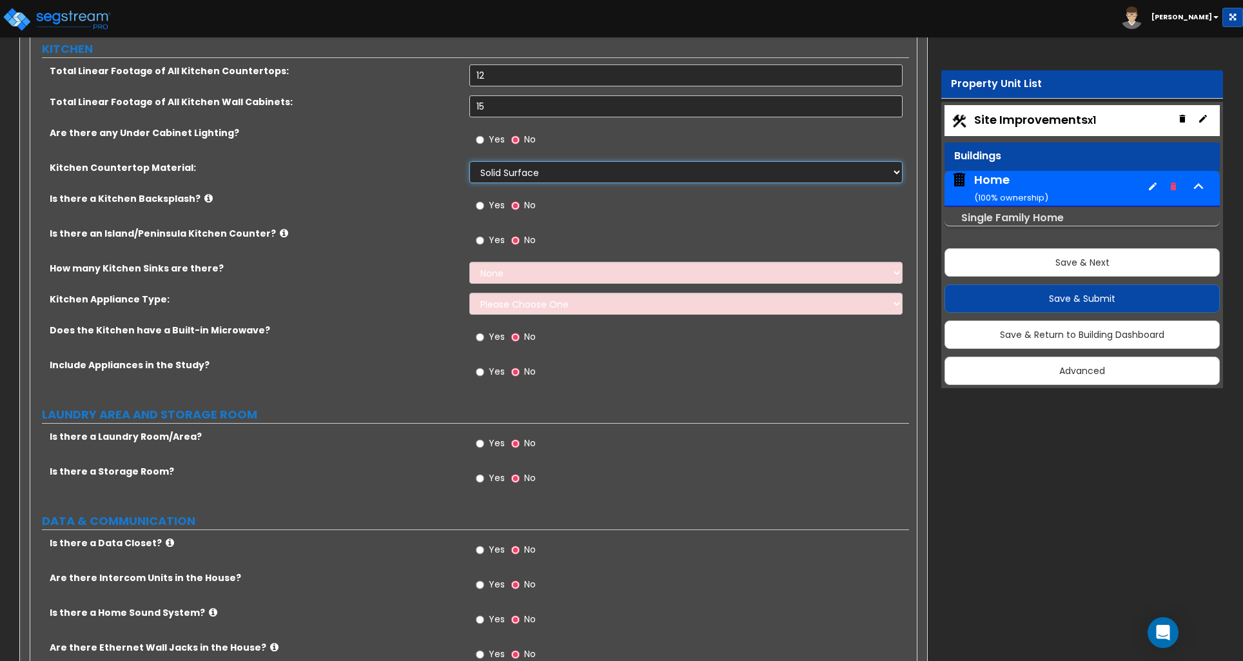
scroll to position [4386, 0]
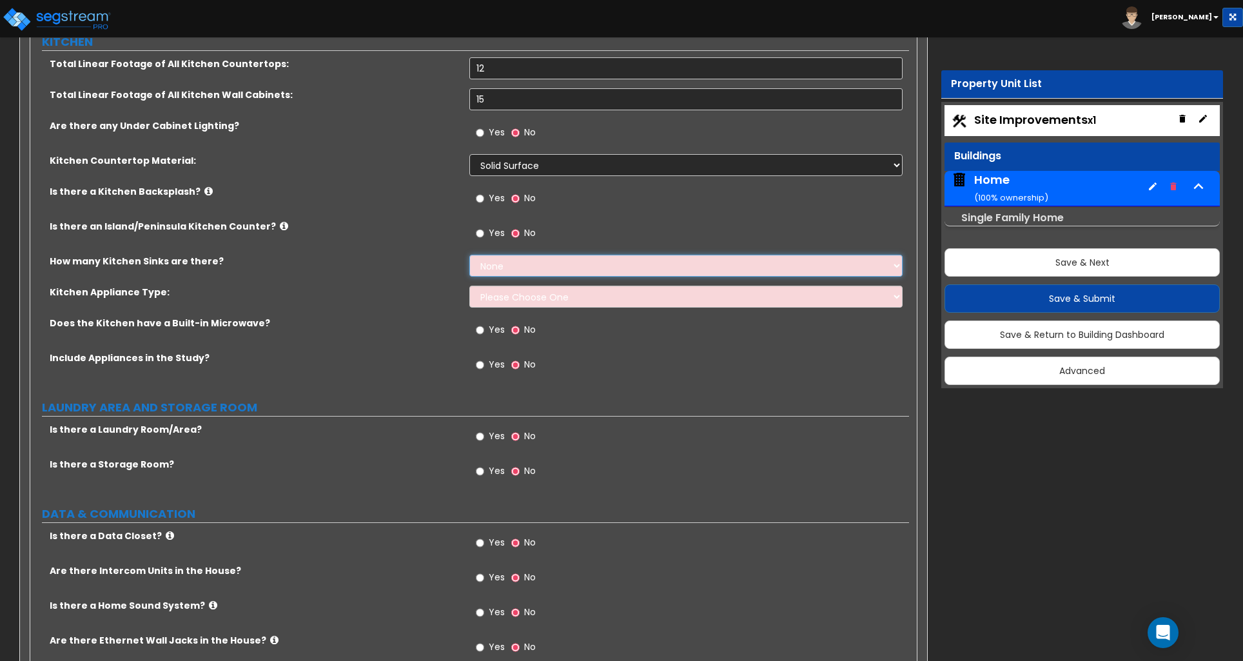
click at [504, 255] on select "None 1 2 3" at bounding box center [685, 266] width 433 height 22
select select "1"
click at [469, 255] on select "None 1 2 3" at bounding box center [685, 266] width 433 height 22
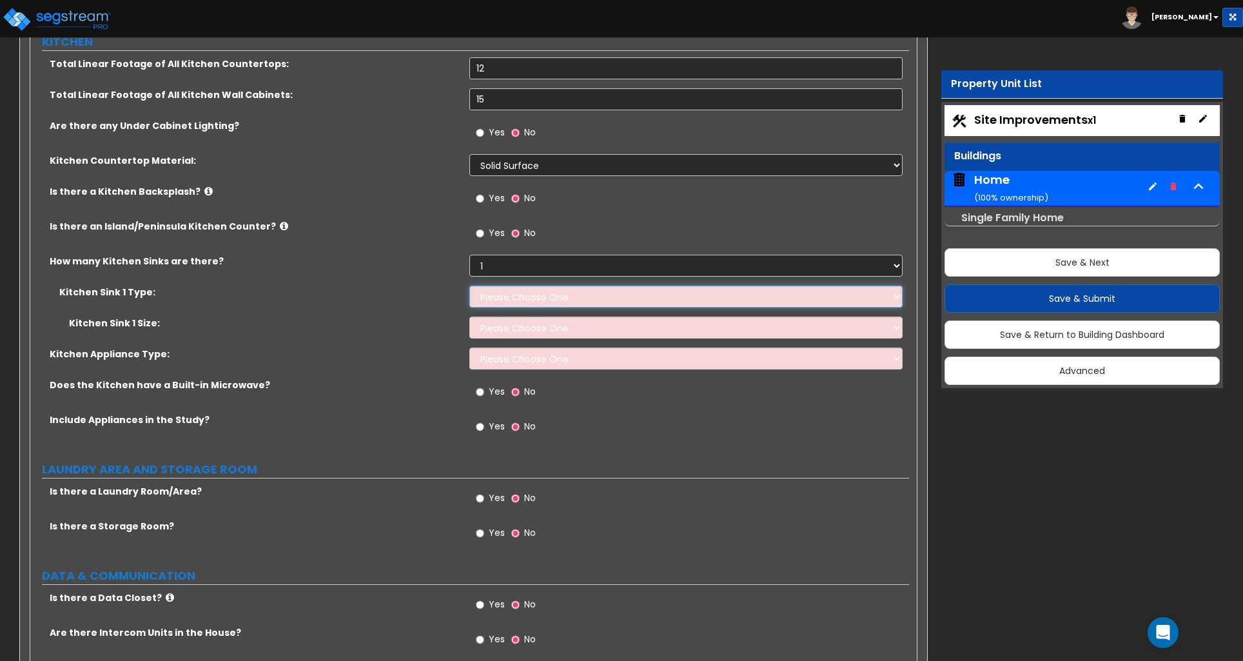
click at [508, 290] on select "Please Choose One Stainless Steel Porcelain Enamel Cast Iron Granite Composite" at bounding box center [685, 297] width 433 height 22
select select "1"
click at [469, 286] on select "Please Choose One Stainless Steel Porcelain Enamel Cast Iron Granite Composite" at bounding box center [685, 297] width 433 height 22
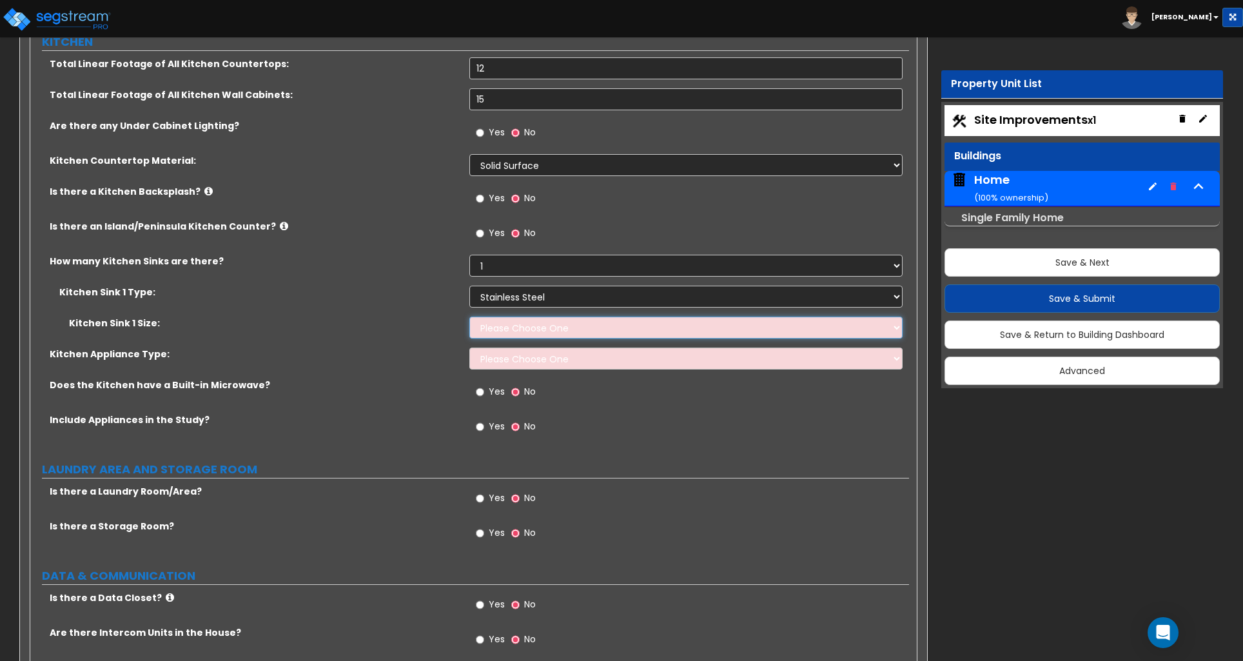
click at [514, 320] on select "Please Choose One Single Sink Double Sink" at bounding box center [685, 328] width 433 height 22
select select "2"
click at [469, 317] on select "Please Choose One Single Sink Double Sink" at bounding box center [685, 328] width 433 height 22
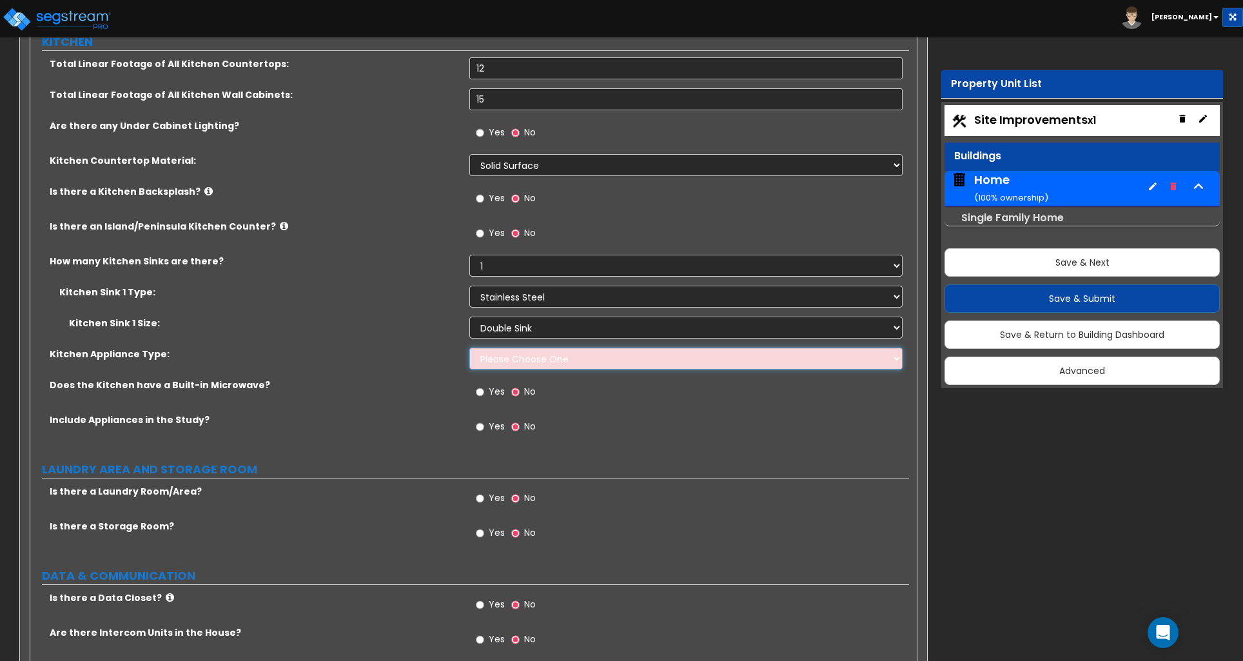
click at [519, 351] on select "Please Choose One Gas Electric" at bounding box center [685, 359] width 433 height 22
select select "2"
click at [469, 348] on select "Please Choose One Gas Electric" at bounding box center [685, 359] width 433 height 22
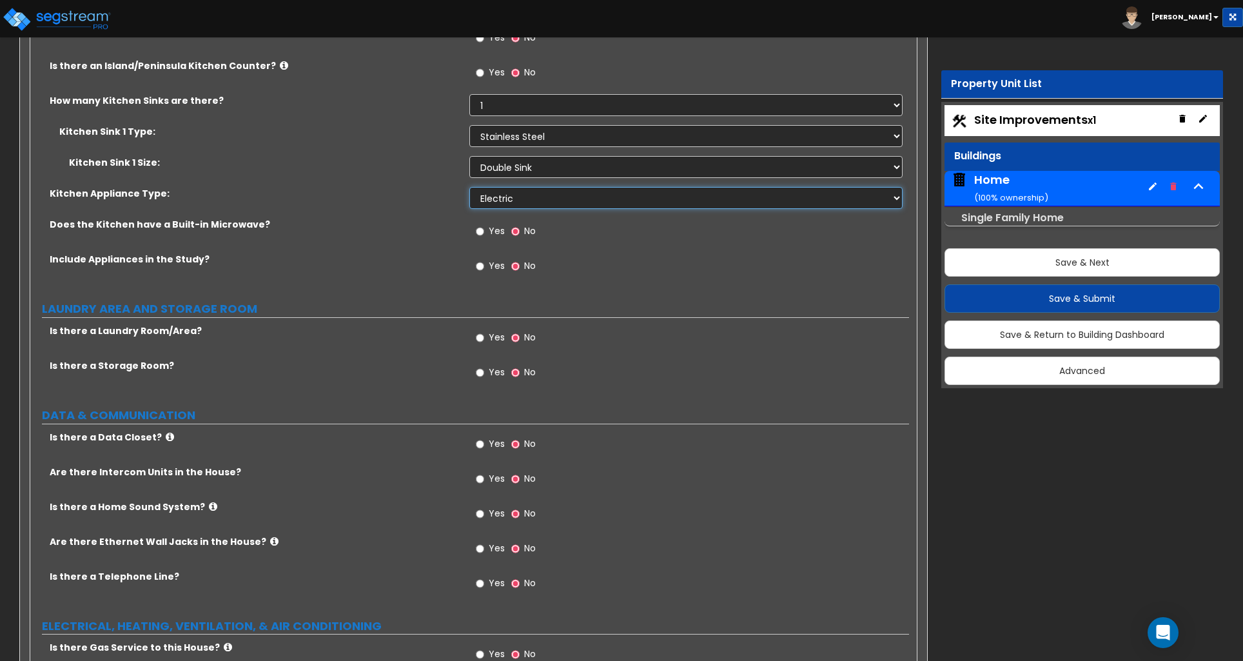
scroll to position [4548, 0]
click at [480, 258] on input "Yes" at bounding box center [480, 265] width 8 height 14
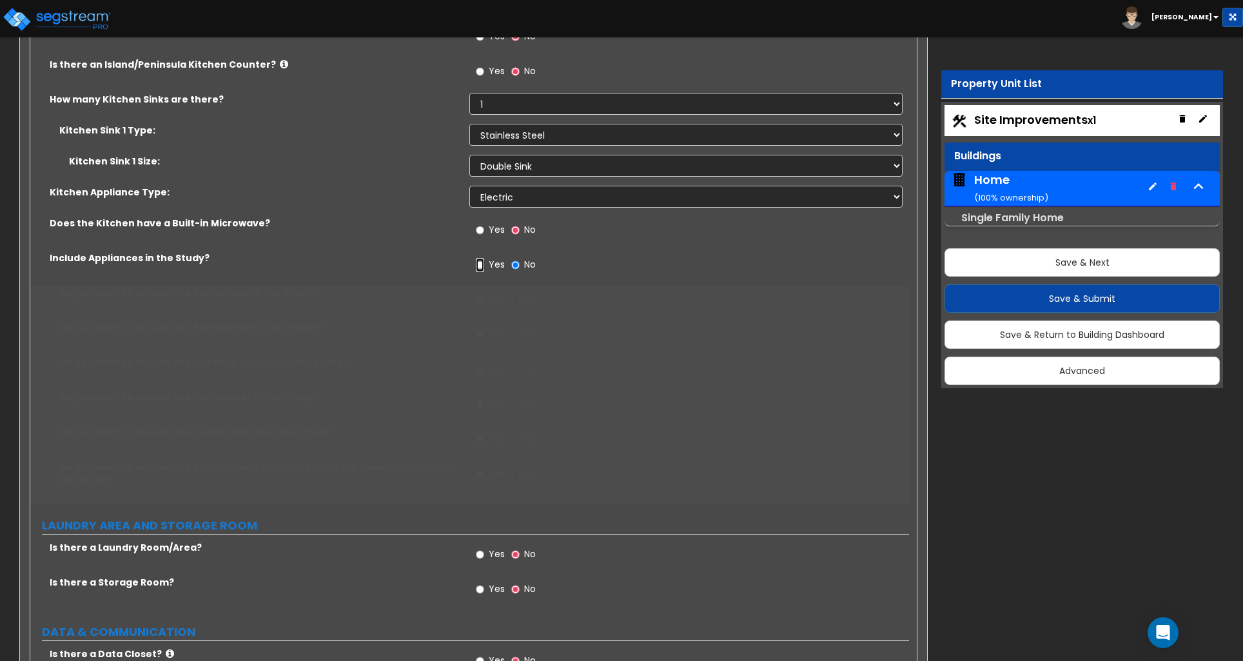
radio input "true"
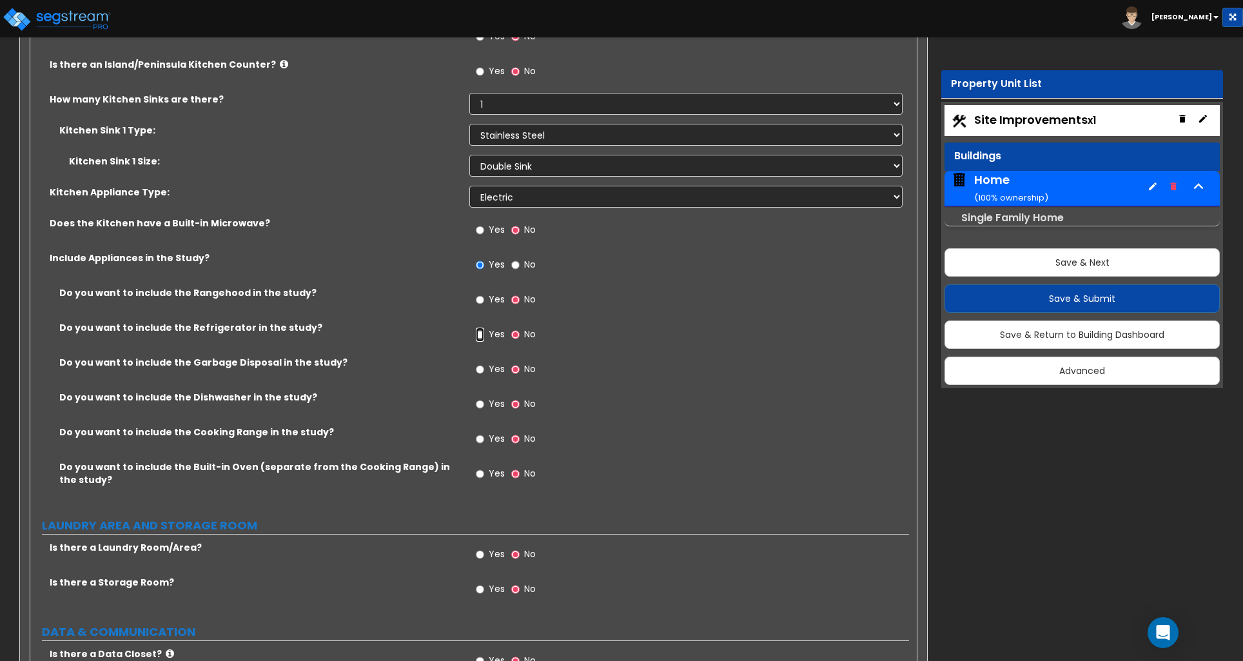
click at [479, 328] on input "Yes" at bounding box center [480, 335] width 8 height 14
radio input "true"
drag, startPoint x: 479, startPoint y: 358, endPoint x: 481, endPoint y: 377, distance: 19.4
click at [479, 362] on input "Yes" at bounding box center [480, 369] width 8 height 14
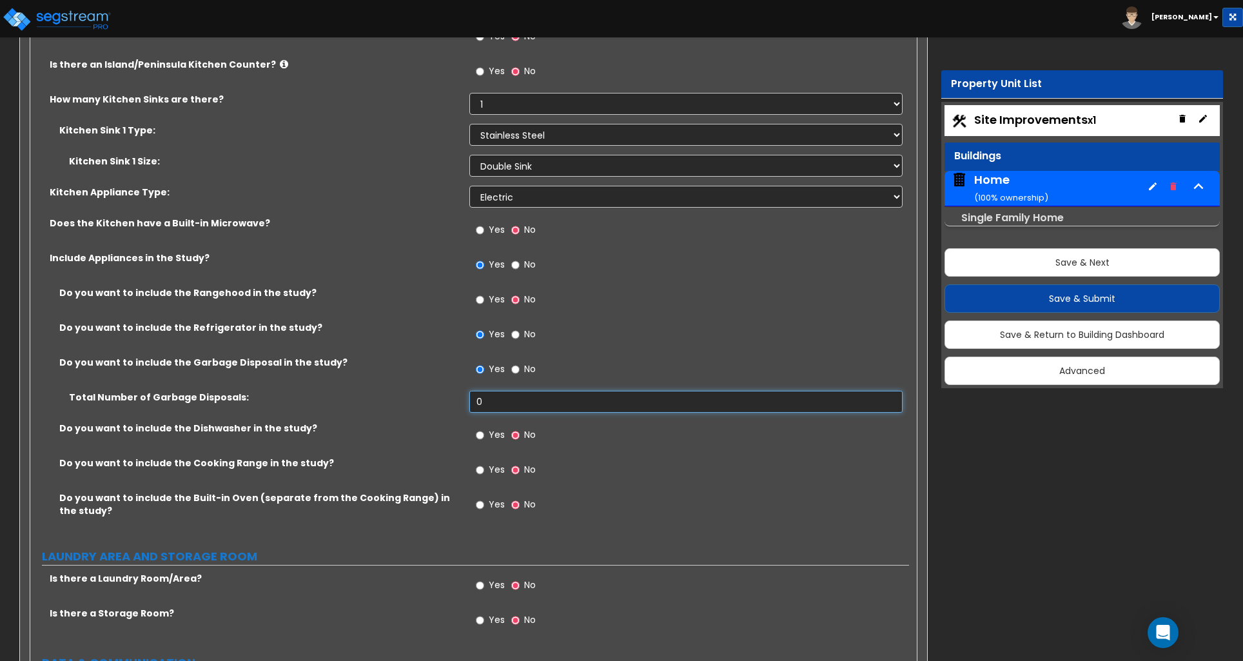
click at [488, 396] on input "0" at bounding box center [685, 402] width 433 height 22
click at [488, 397] on input "0" at bounding box center [685, 402] width 433 height 22
click at [520, 364] on label "No" at bounding box center [523, 371] width 25 height 22
click at [520, 364] on input "No" at bounding box center [515, 369] width 8 height 14
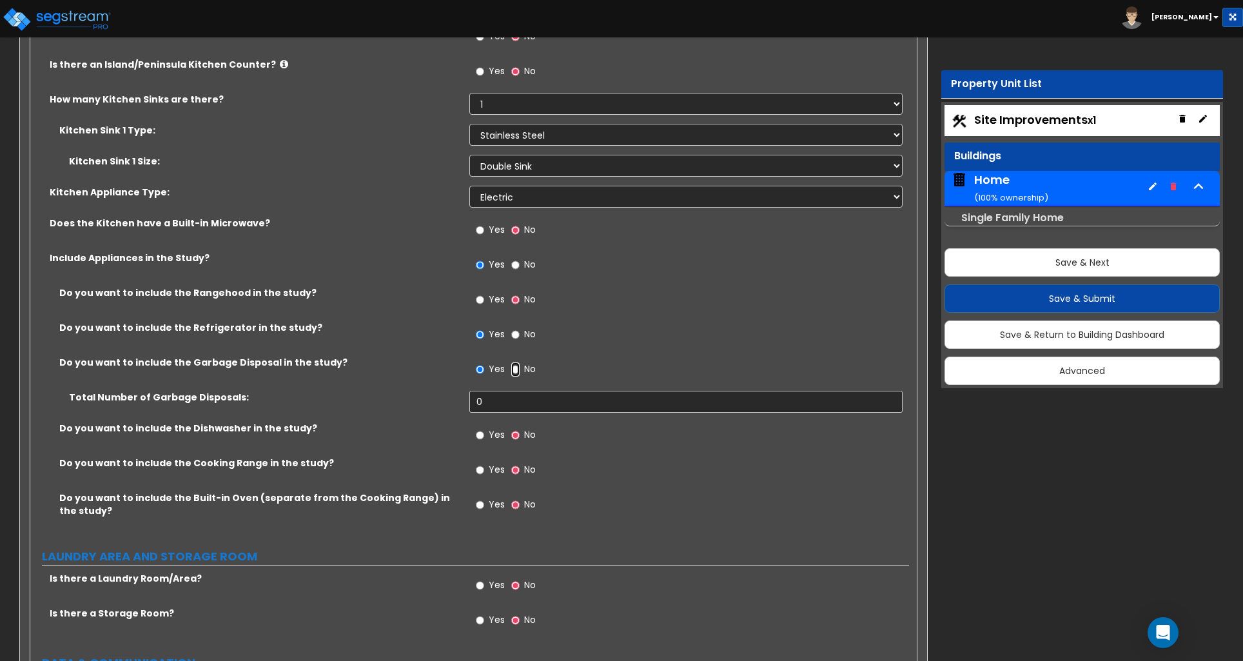
radio input "false"
radio input "true"
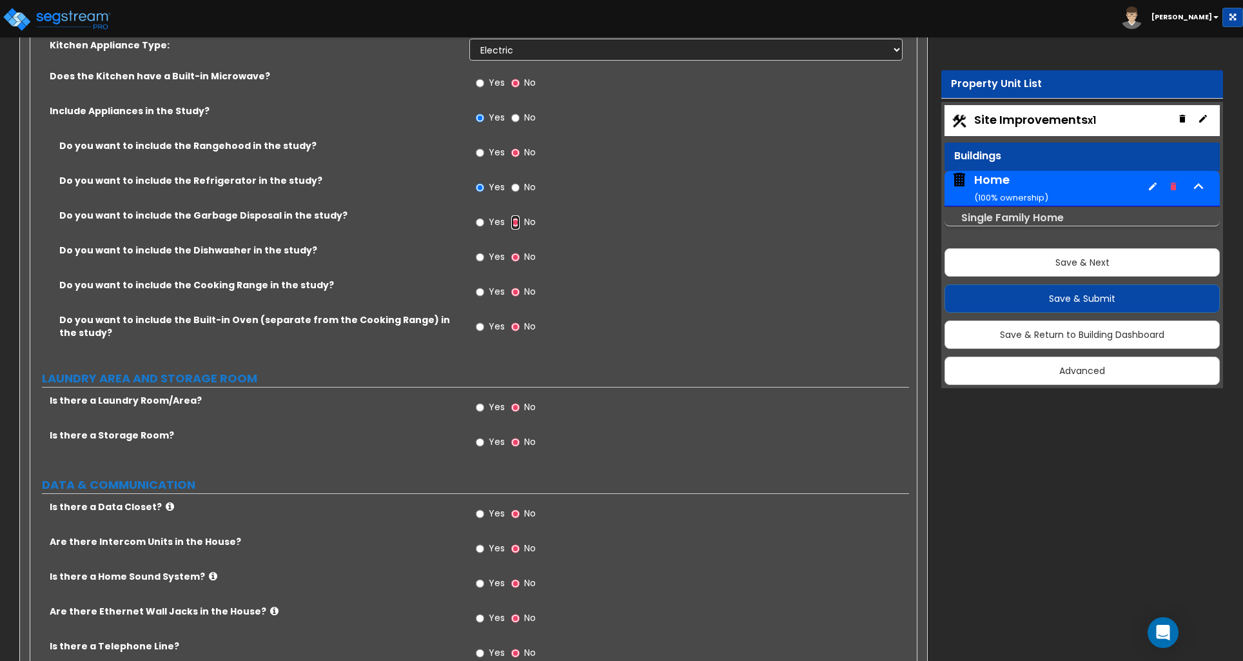
scroll to position [4708, 0]
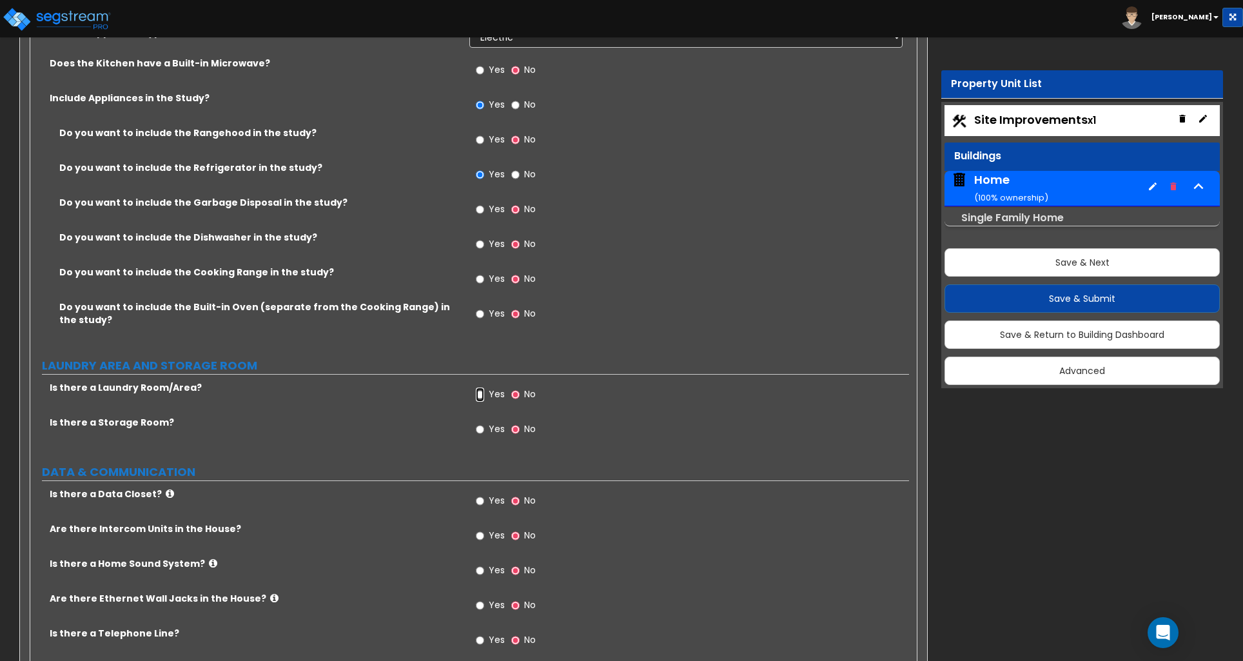
click at [482, 388] on input "Yes" at bounding box center [480, 395] width 8 height 14
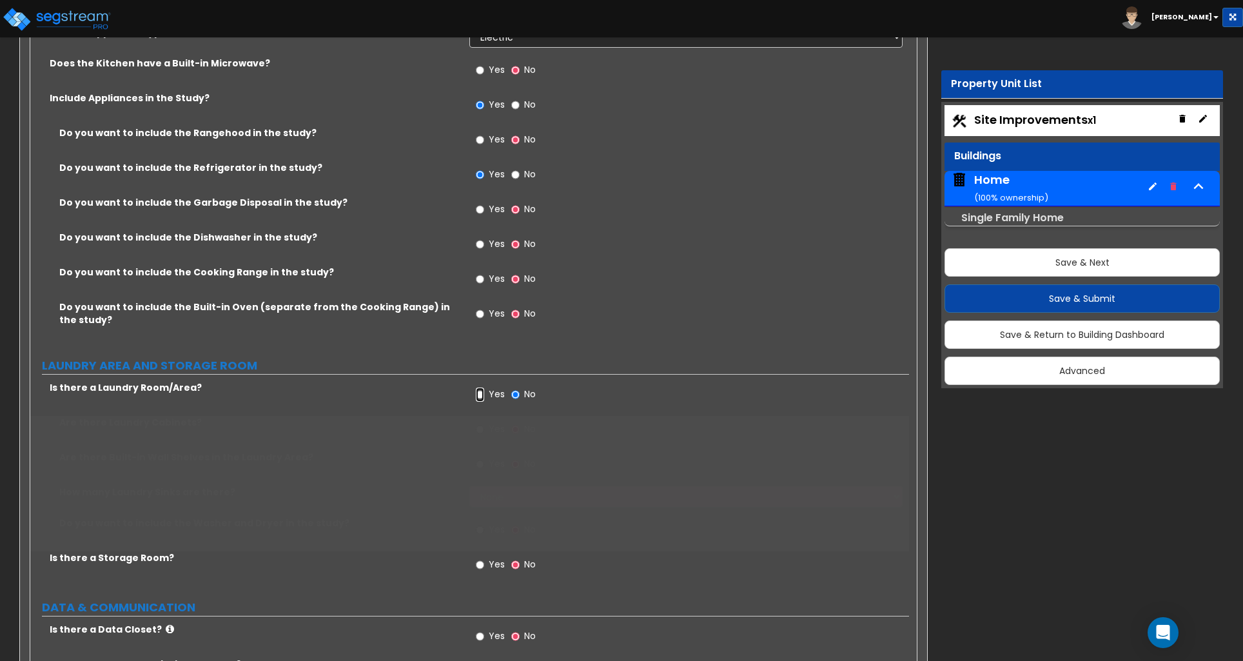
radio input "true"
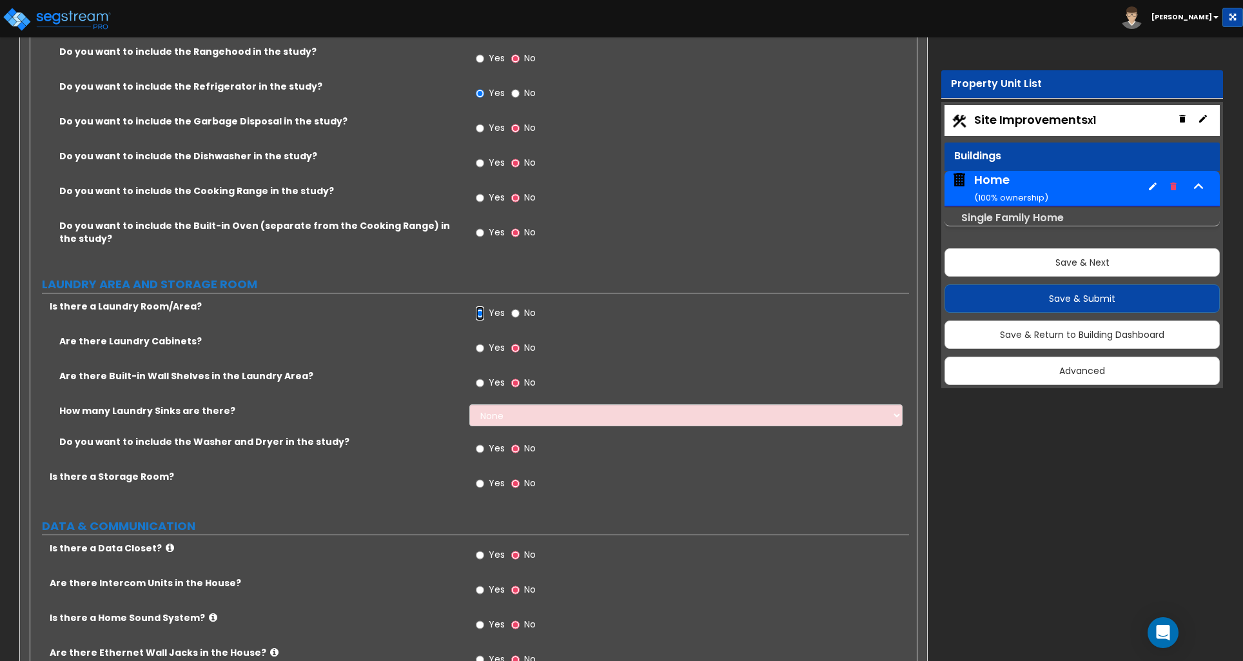
scroll to position [4802, 0]
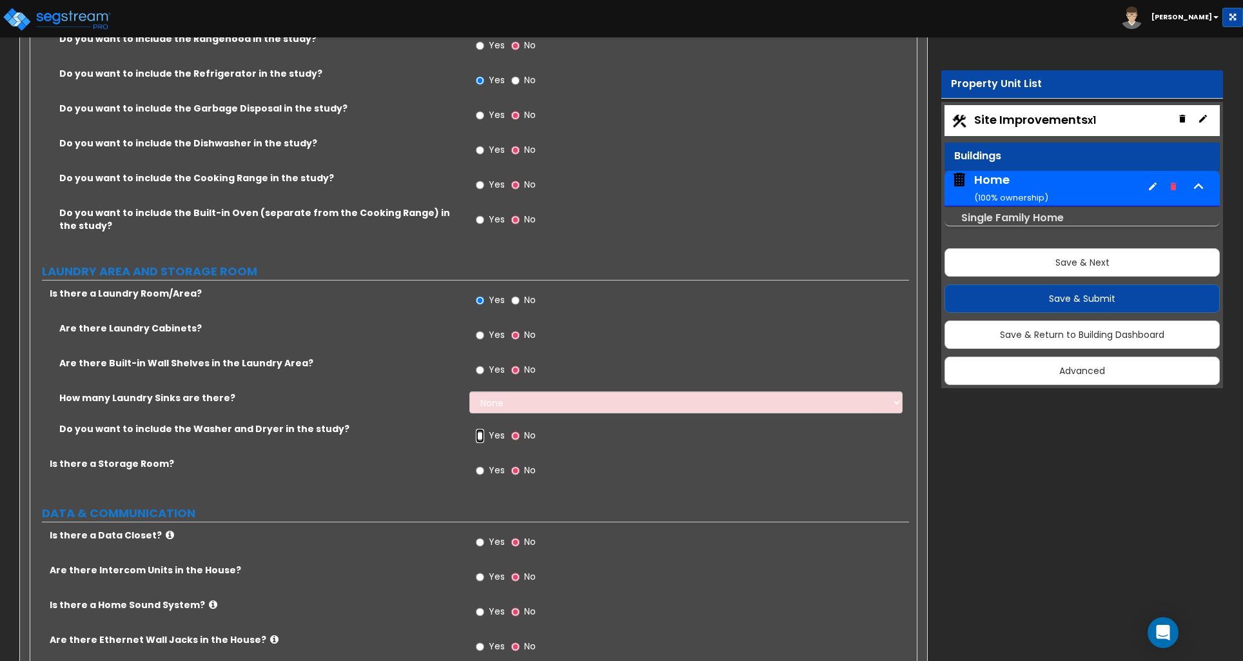
click at [482, 429] on input "Yes" at bounding box center [480, 436] width 8 height 14
radio input "true"
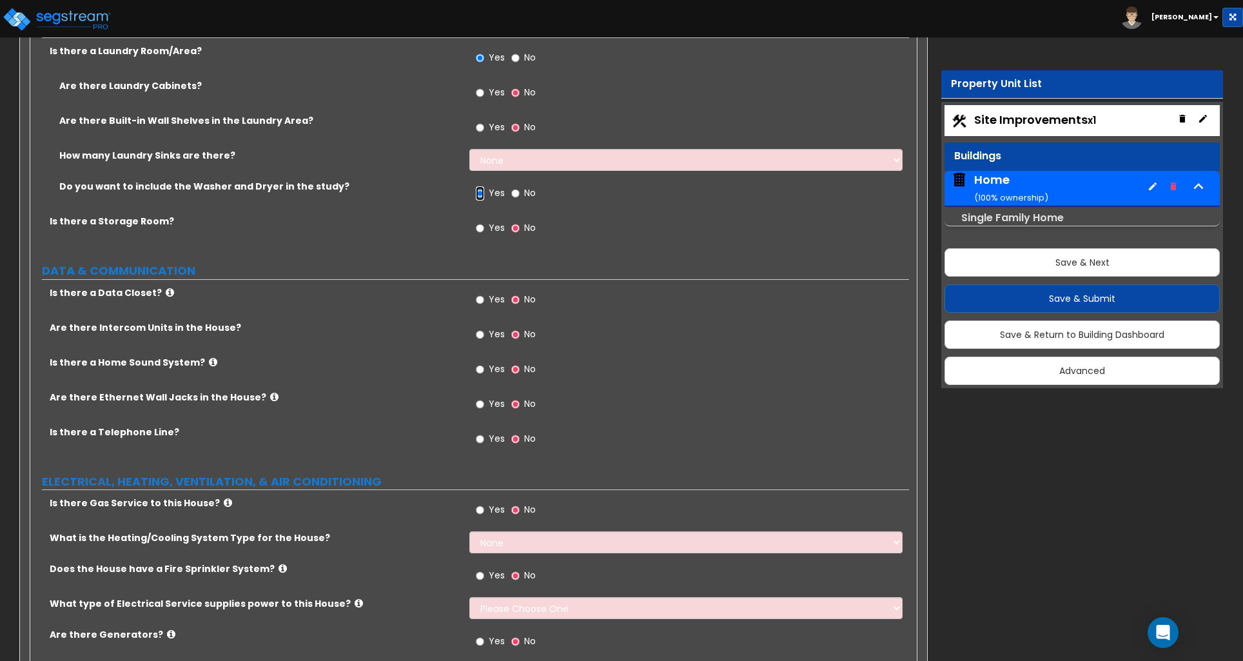
scroll to position [5046, 0]
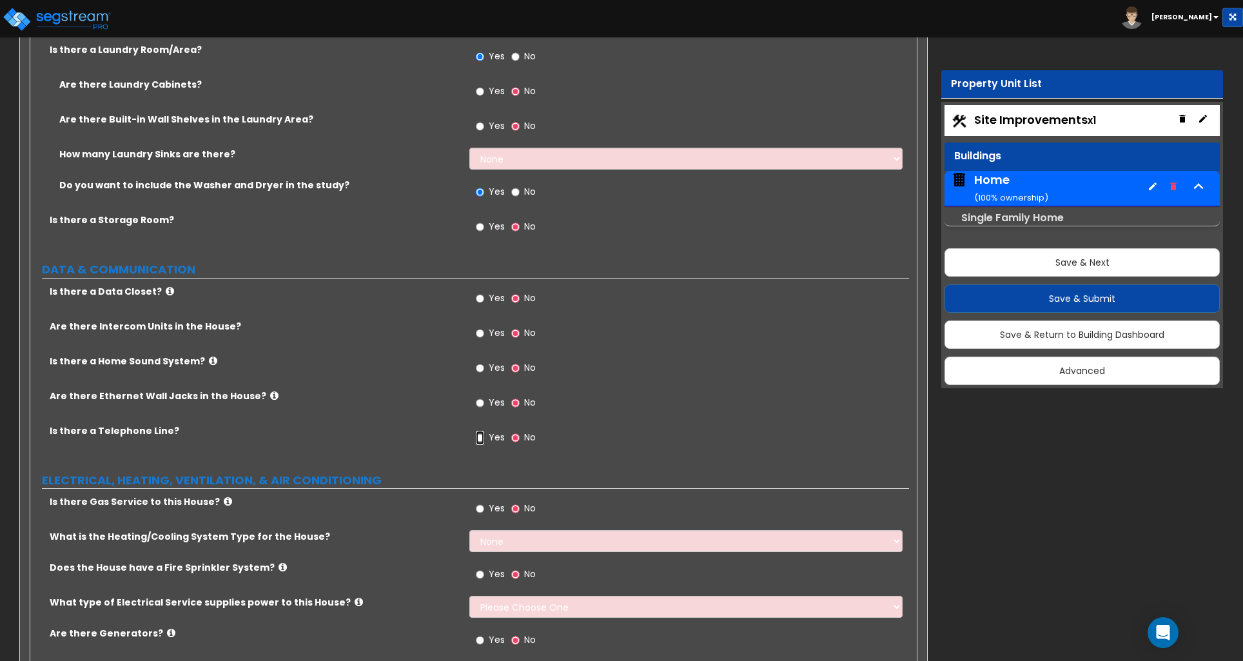
click at [477, 431] on input "Yes" at bounding box center [480, 438] width 8 height 14
radio input "true"
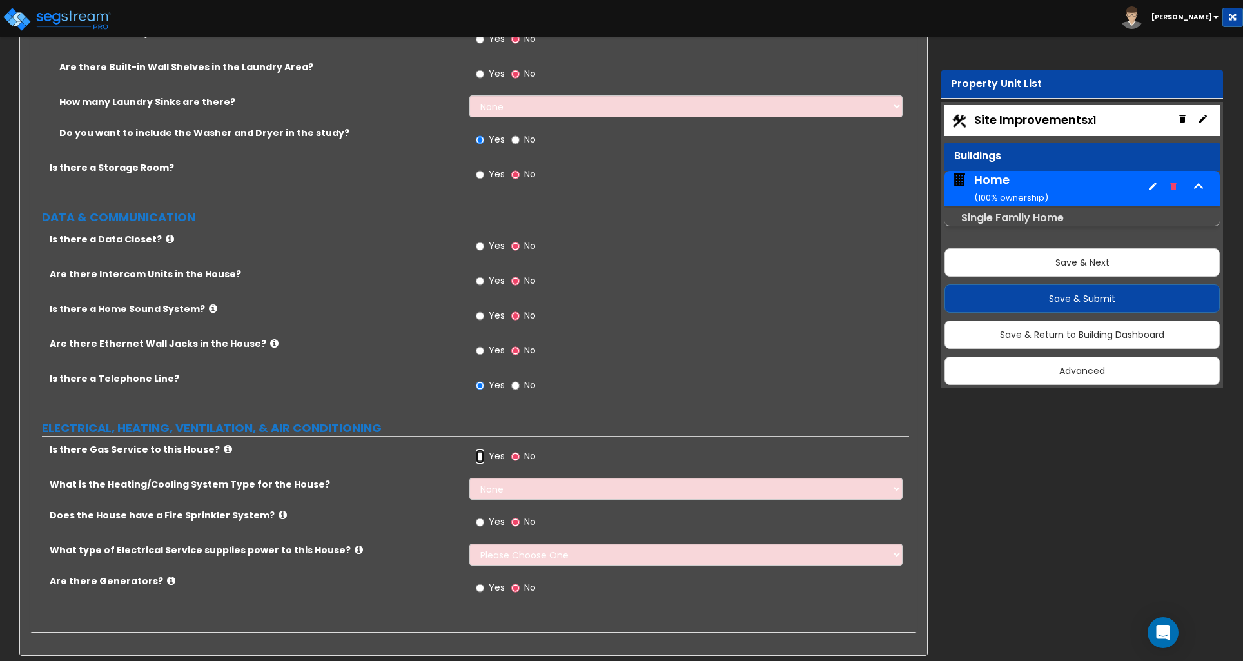
click at [480, 449] on input "Yes" at bounding box center [480, 456] width 8 height 14
radio input "true"
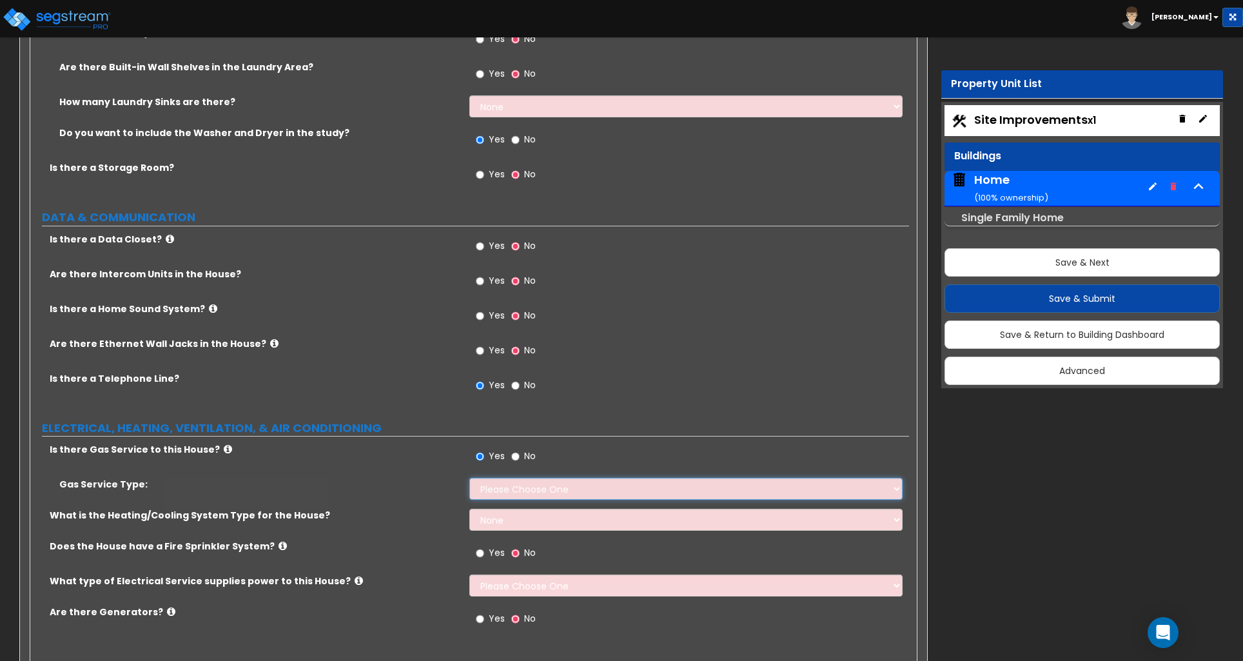
click at [500, 485] on select "Please Choose One Natural Gas Service Propane Tank On-site" at bounding box center [685, 489] width 433 height 22
select select "1"
click at [469, 478] on select "Please Choose One Natural Gas Service Propane Tank On-site" at bounding box center [685, 489] width 433 height 22
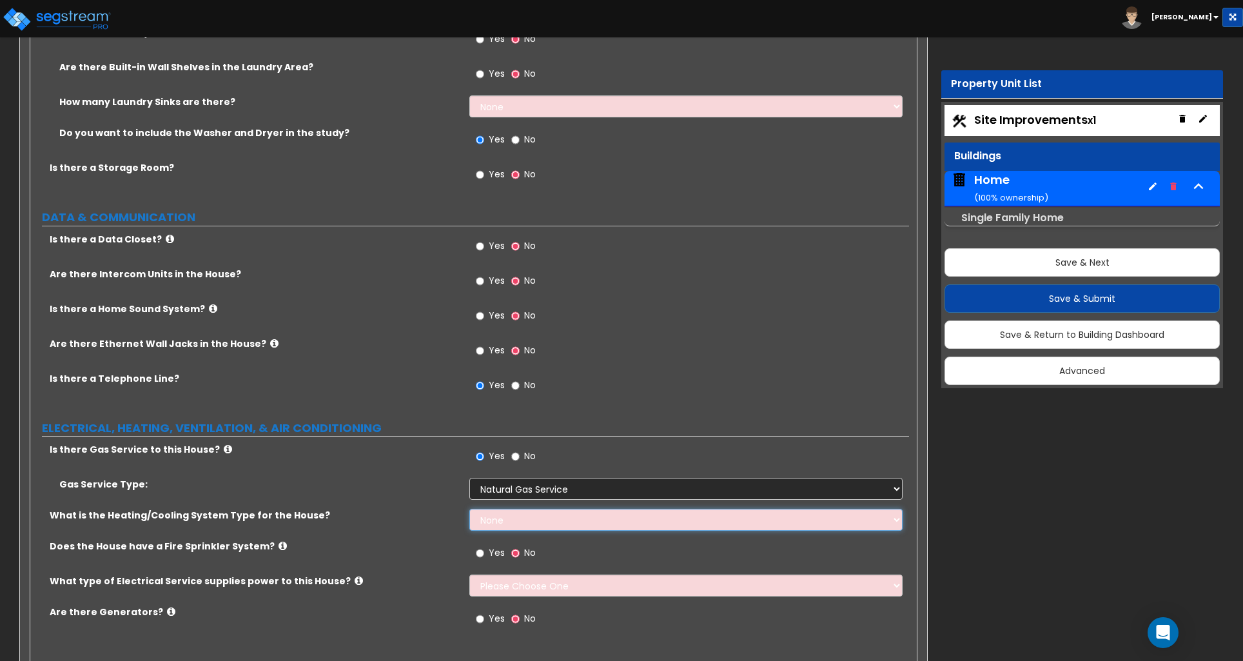
click at [514, 515] on select "None Heat Only Centralized Heating & Cooling Thru Wall Air Conditioners Mini Sp…" at bounding box center [685, 520] width 433 height 22
select select "3"
click at [469, 509] on select "None Heat Only Centralized Heating & Cooling Thru Wall Air Conditioners Mini Sp…" at bounding box center [685, 520] width 433 height 22
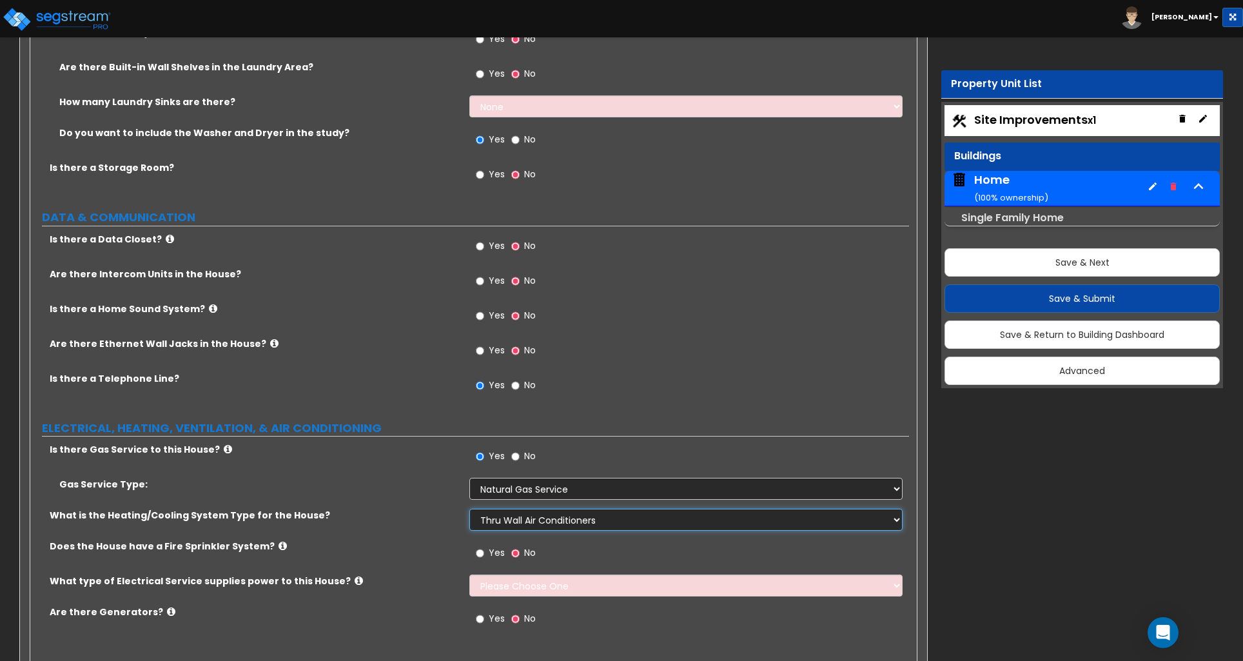
click at [538, 512] on select "None Heat Only Centralized Heating & Cooling Thru Wall Air Conditioners Mini Sp…" at bounding box center [685, 520] width 433 height 22
click at [518, 584] on select "Please Choose One Overhead Underground" at bounding box center [685, 586] width 433 height 22
click at [587, 580] on select "Please Choose One Overhead Underground" at bounding box center [685, 586] width 433 height 22
select select "2"
click at [469, 575] on select "Please Choose One Overhead Underground" at bounding box center [685, 586] width 433 height 22
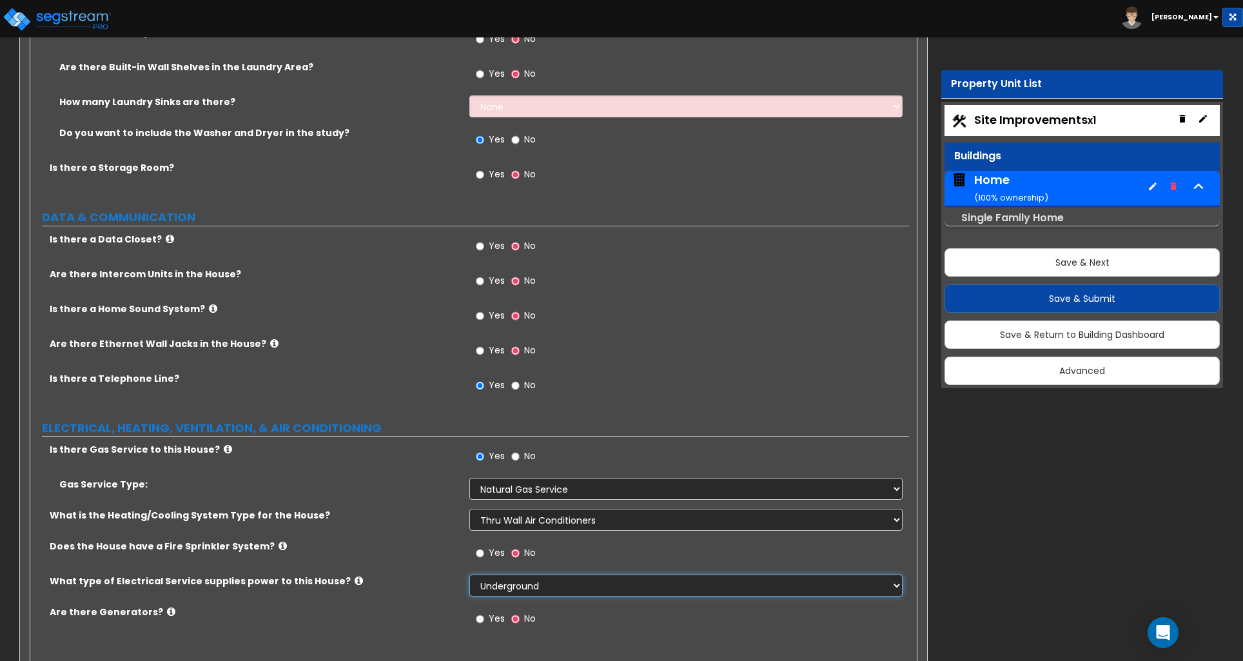
scroll to position [5129, 0]
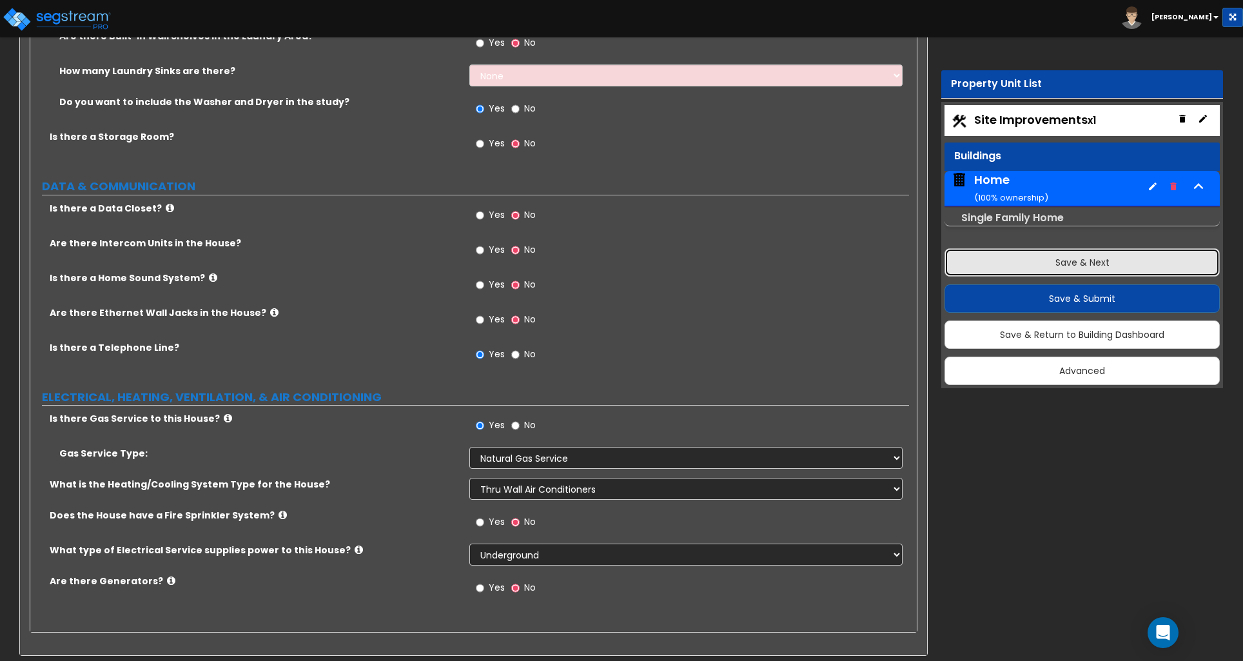
click at [1049, 262] on button "Save & Next" at bounding box center [1082, 262] width 275 height 28
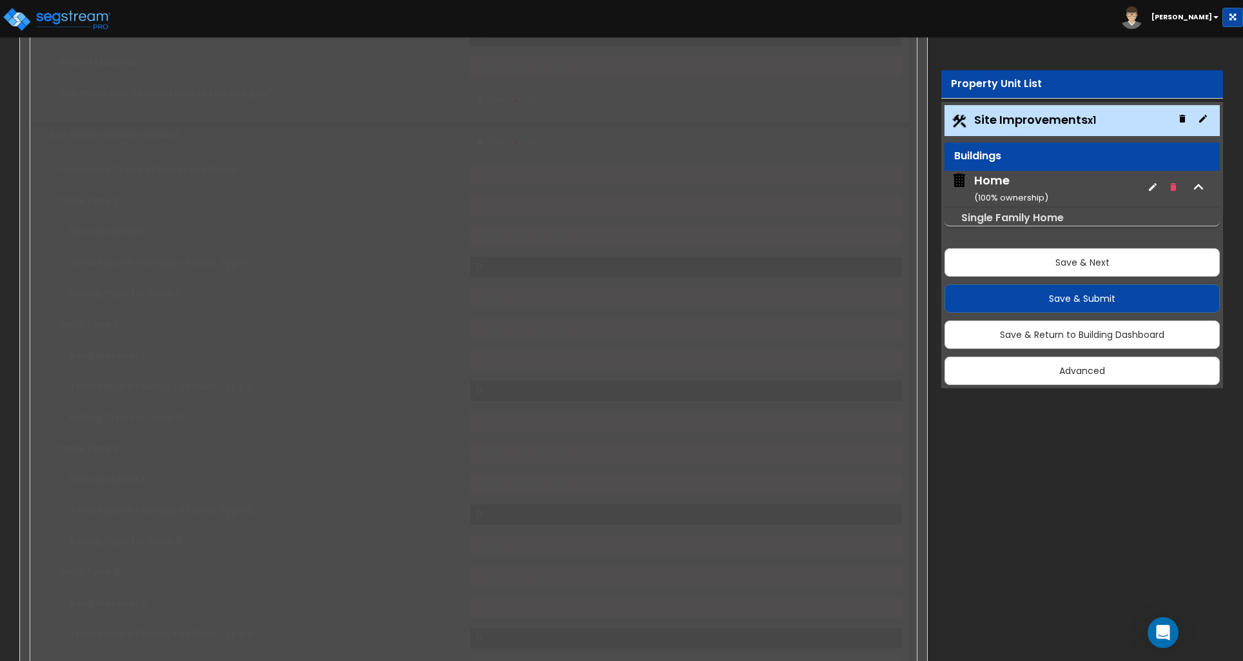
select select "2"
type input "3855"
select select "1"
type input "5"
select select "2"
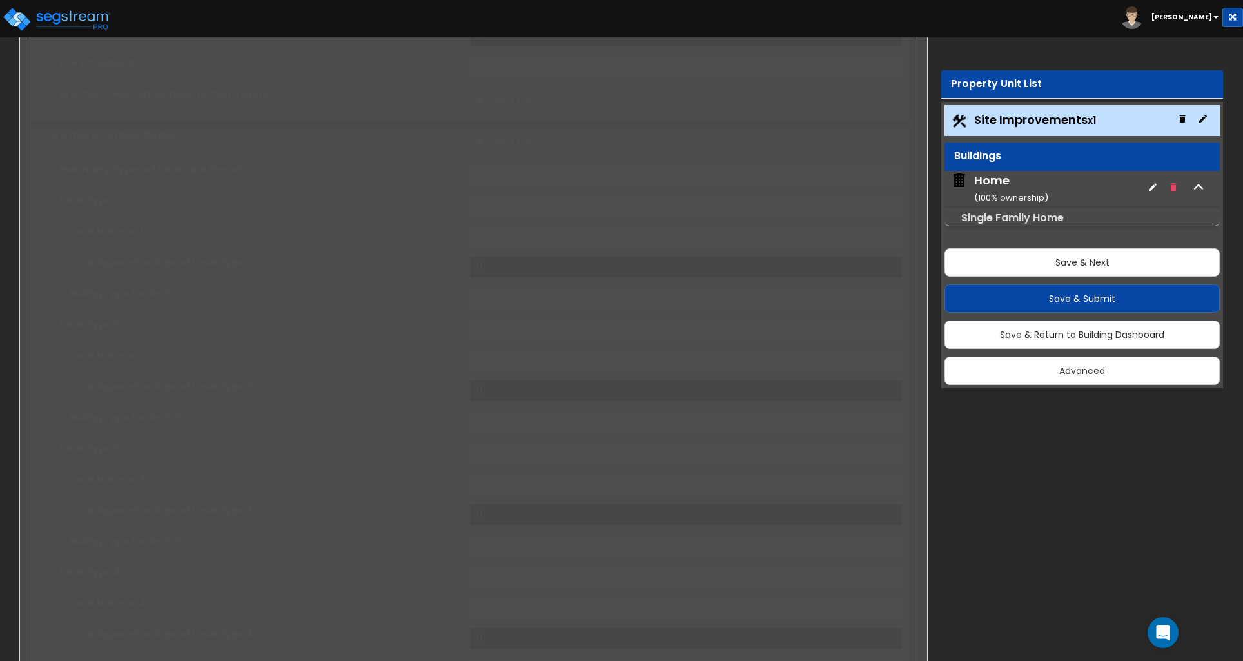
type input "285"
radio input "true"
select select "1"
type input "125"
radio input "true"
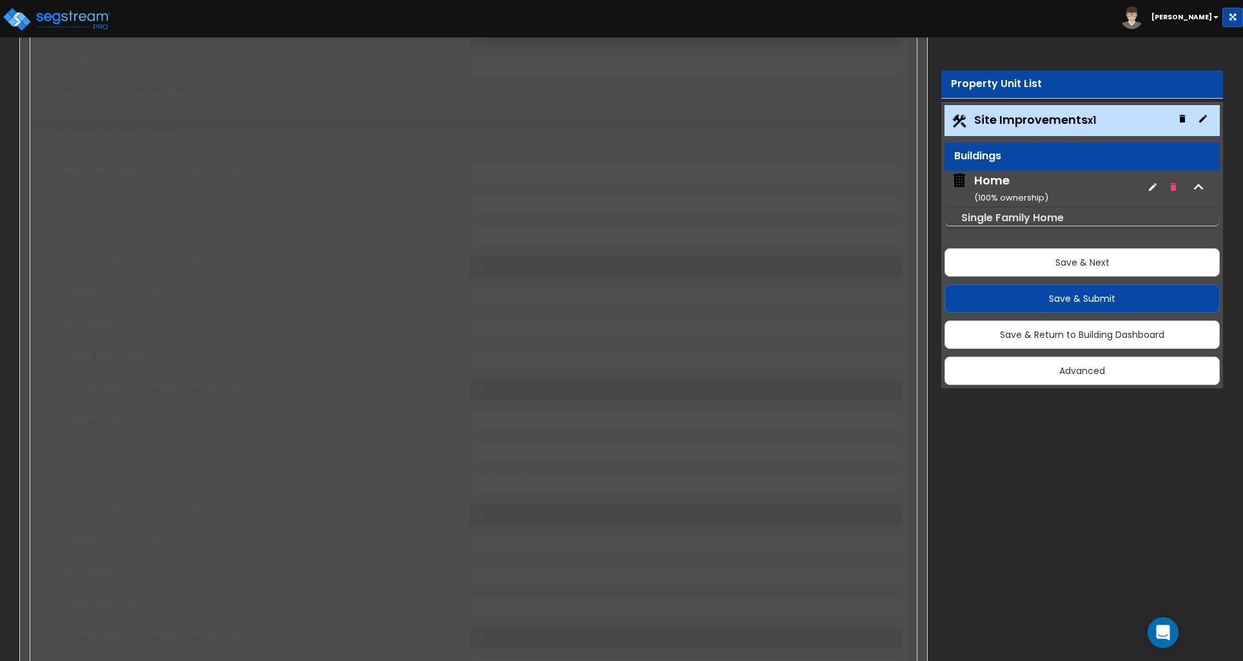
select select "1"
type input "10"
type input "4"
radio input "true"
select select "2"
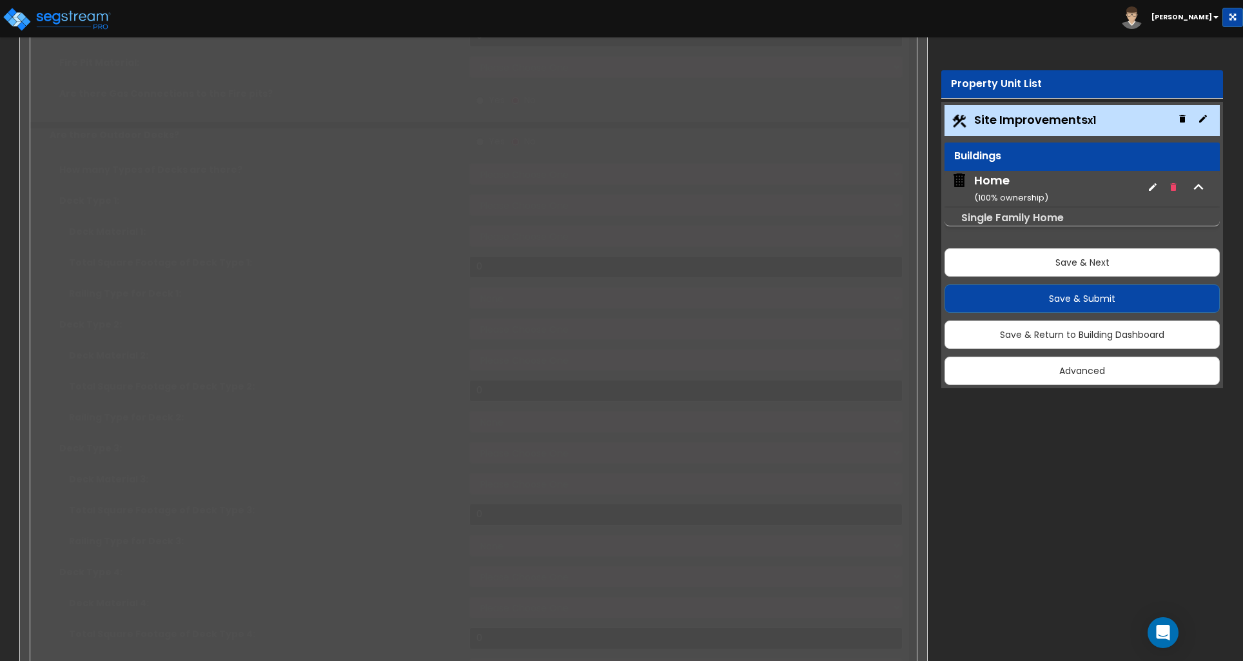
type input "40"
select select "1"
radio input "true"
type input "1"
select select "1"
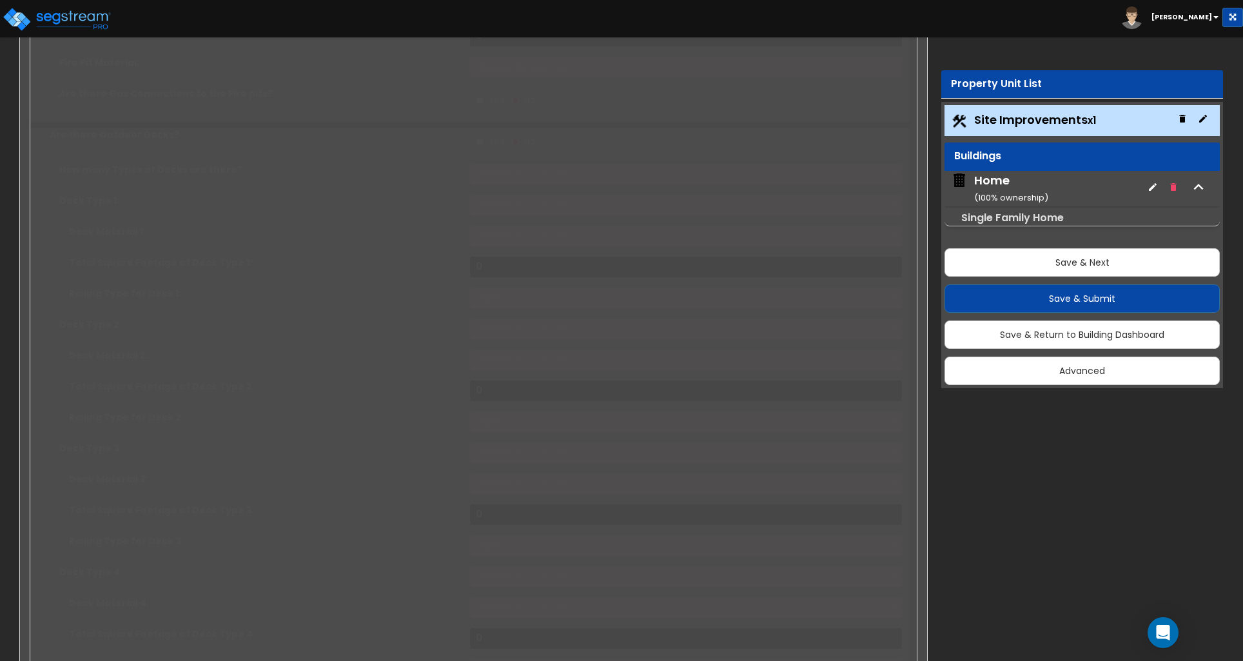
select select "1"
select select "3"
radio input "true"
type input "2"
select select "2"
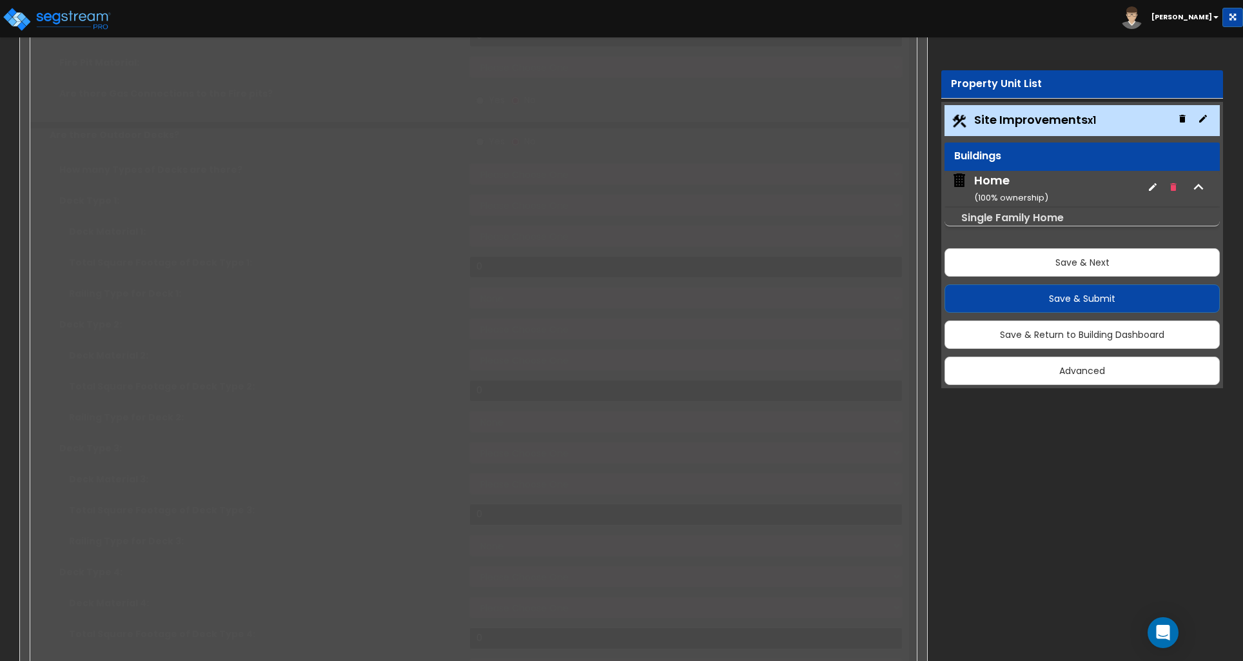
select select "2"
type input "1588"
radio input "true"
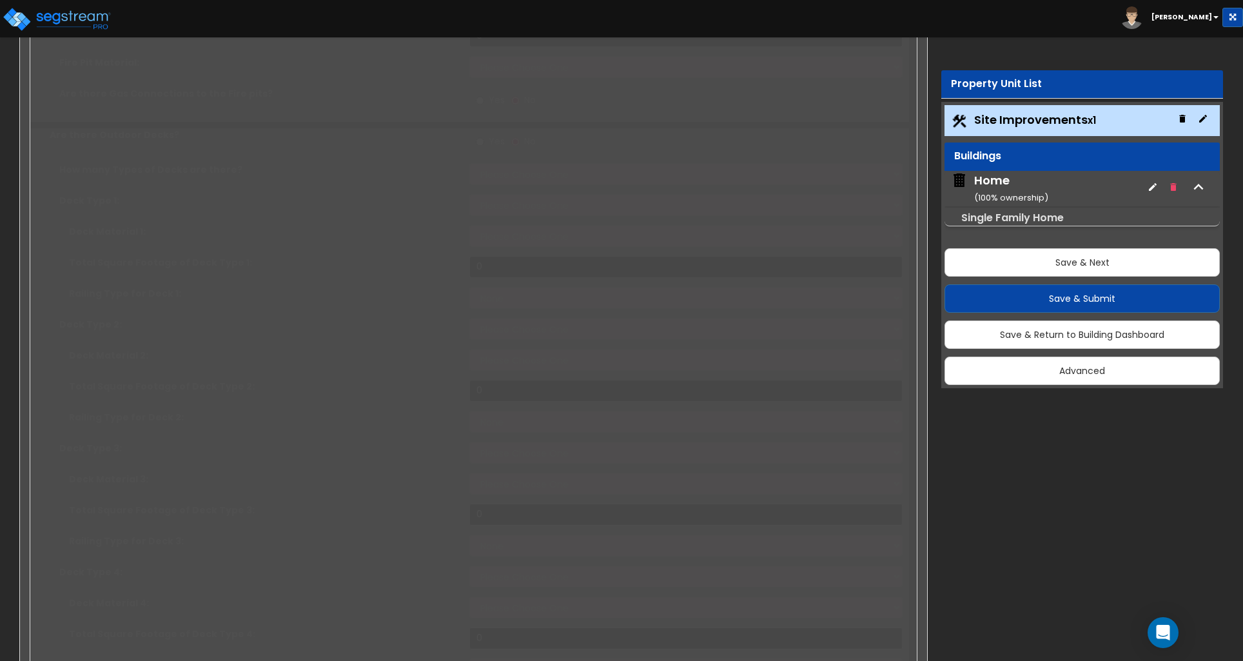
type input "1"
radio input "true"
select select "2"
type input "54"
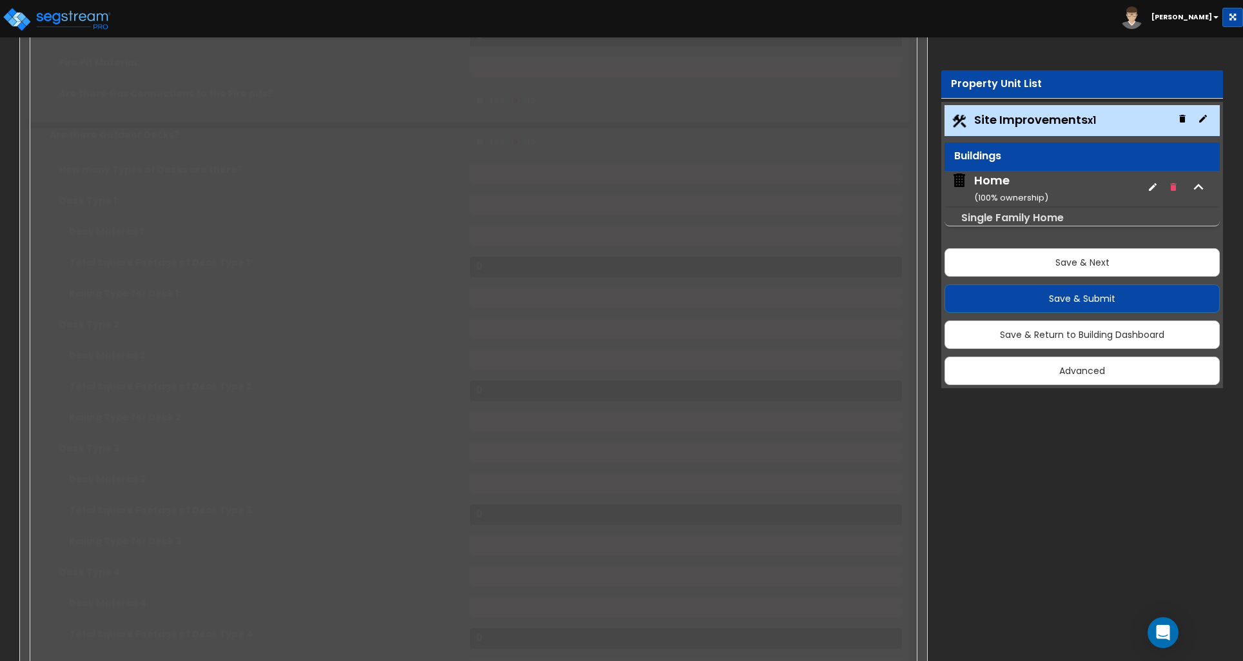
radio input "true"
type input "56"
radio input "true"
select select "2"
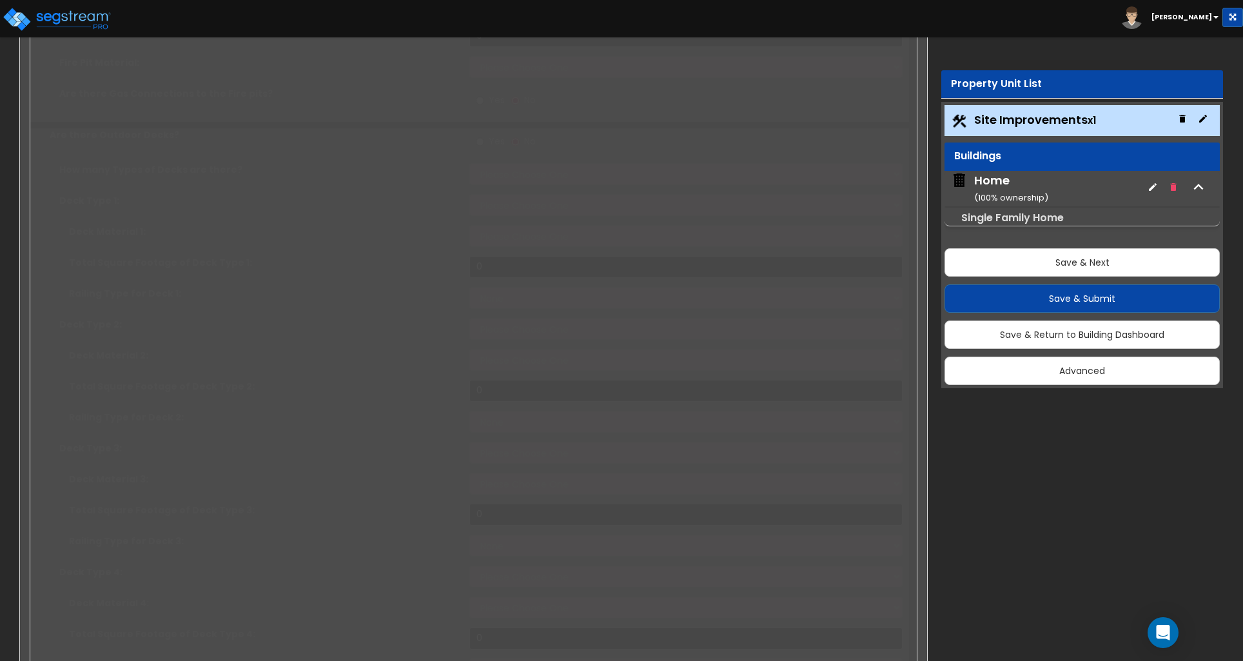
type input "1"
select select "9"
type input "1"
radio input "true"
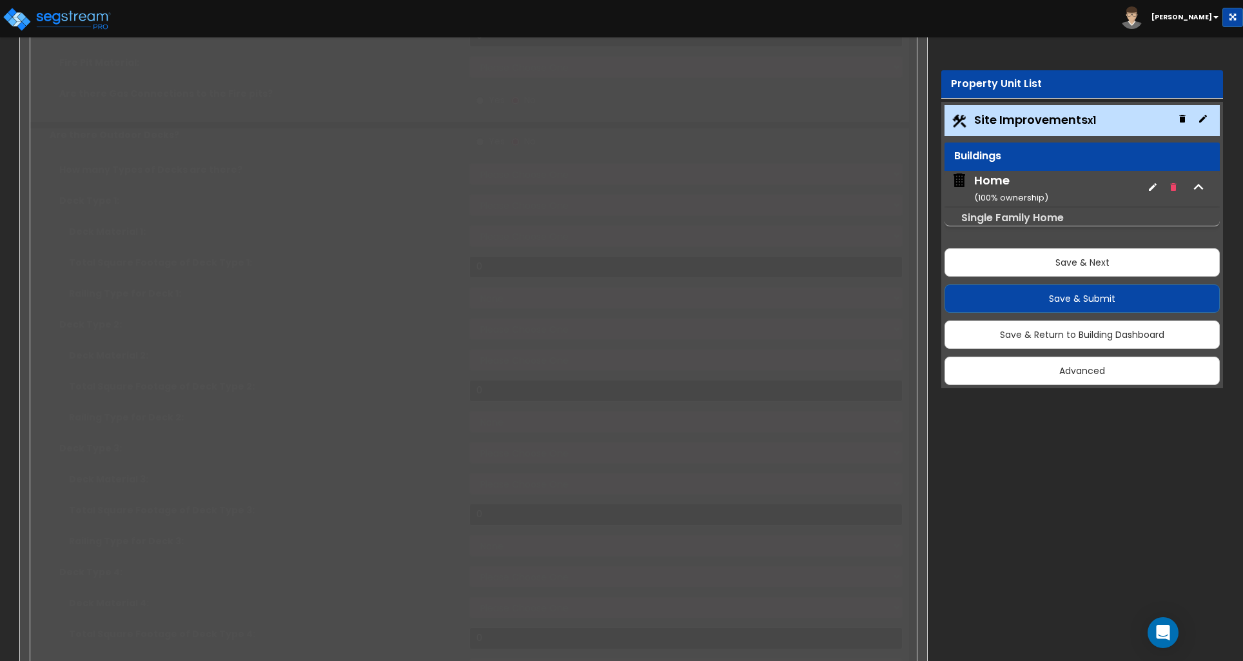
type input "1"
type input "40"
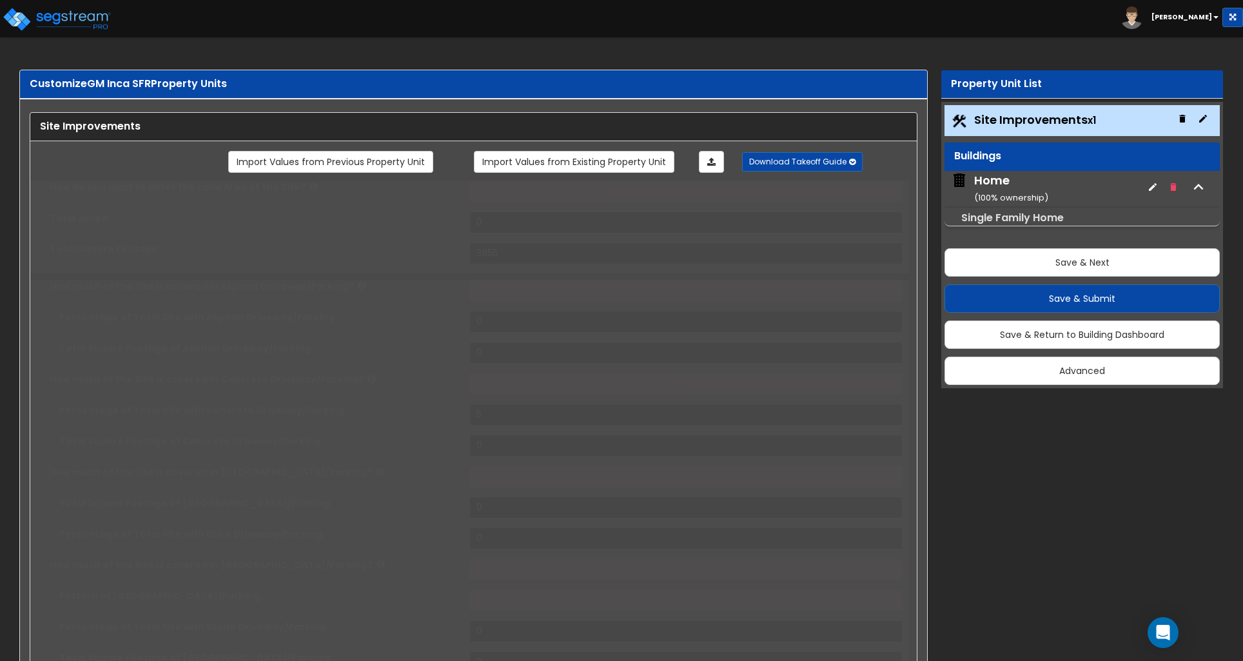
select select "1"
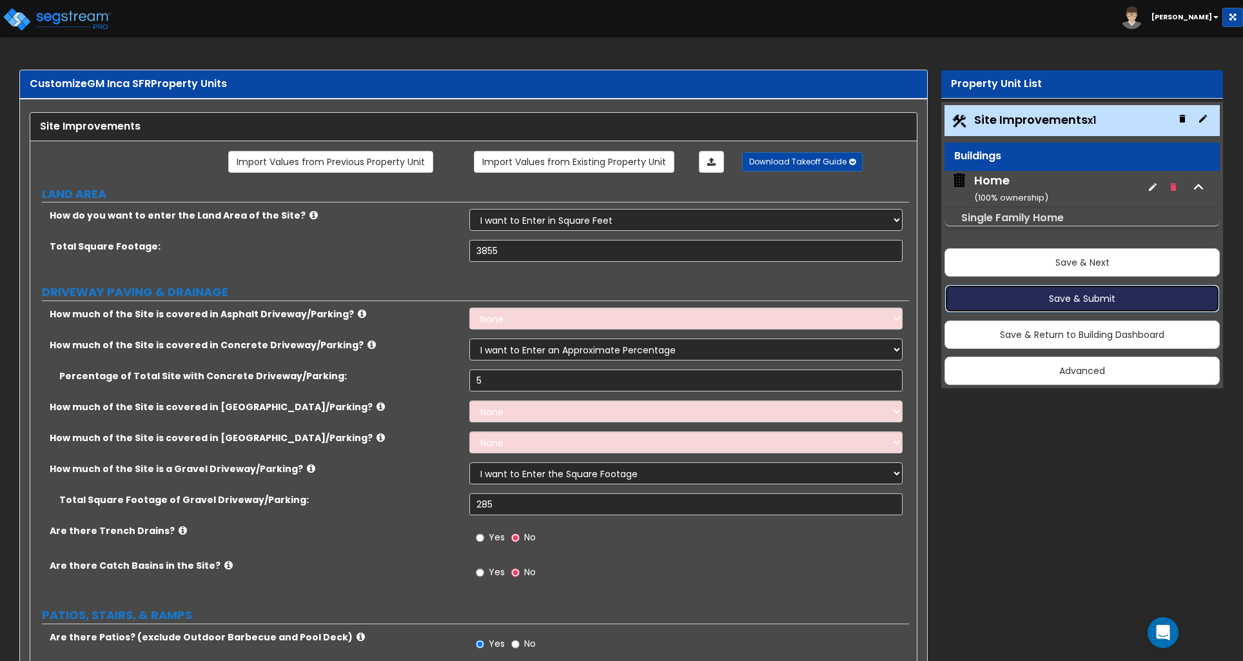
click at [1064, 297] on button "Save & Submit" at bounding box center [1082, 298] width 275 height 28
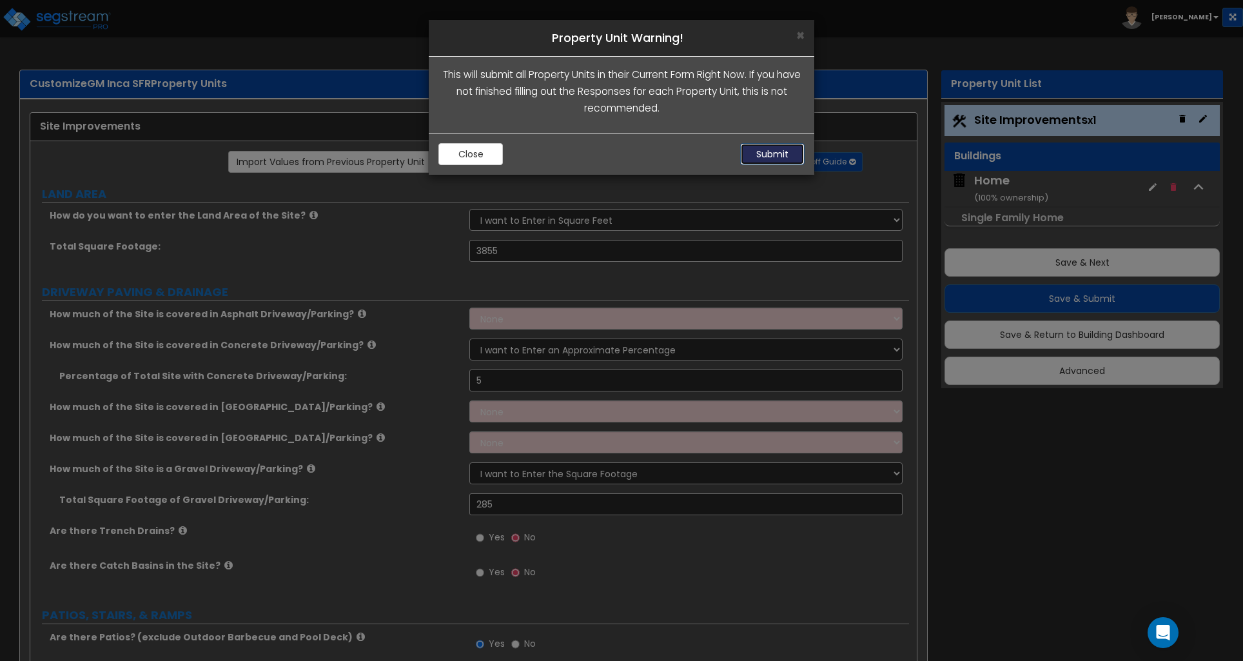
click at [773, 150] on button "Submit" at bounding box center [772, 154] width 64 height 22
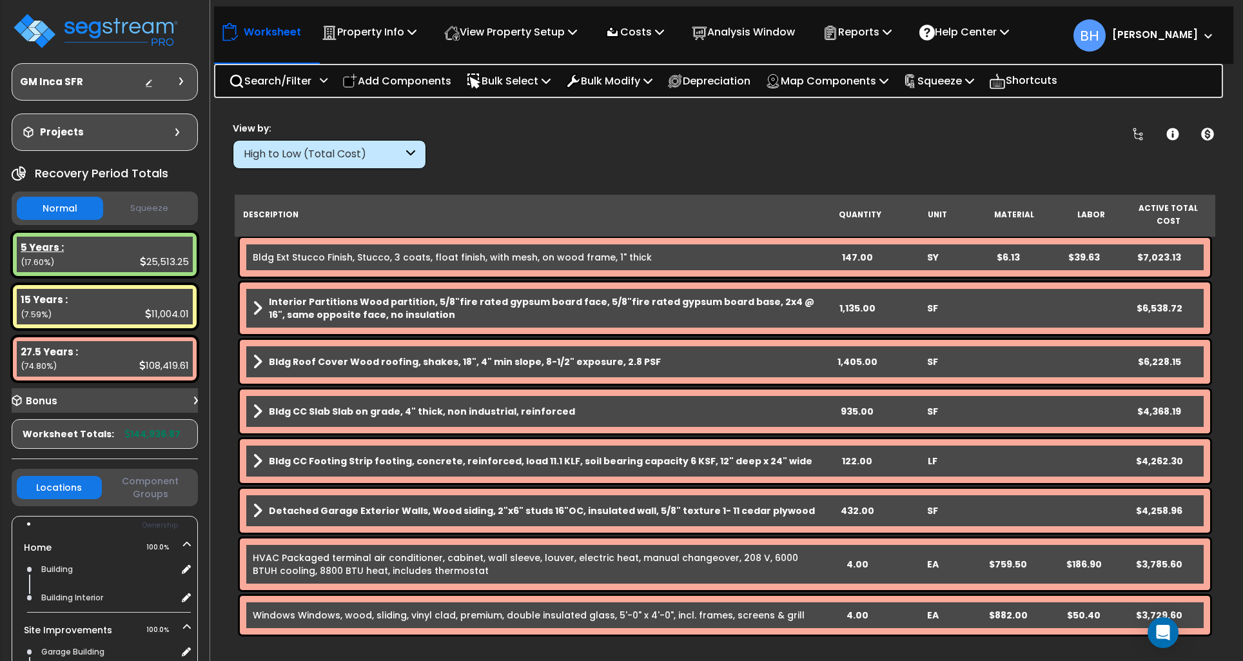
drag, startPoint x: 72, startPoint y: 259, endPoint x: 148, endPoint y: 257, distance: 76.1
click at [72, 259] on div "5 Years : 25,513.25 (17.60%)" at bounding box center [105, 254] width 176 height 35
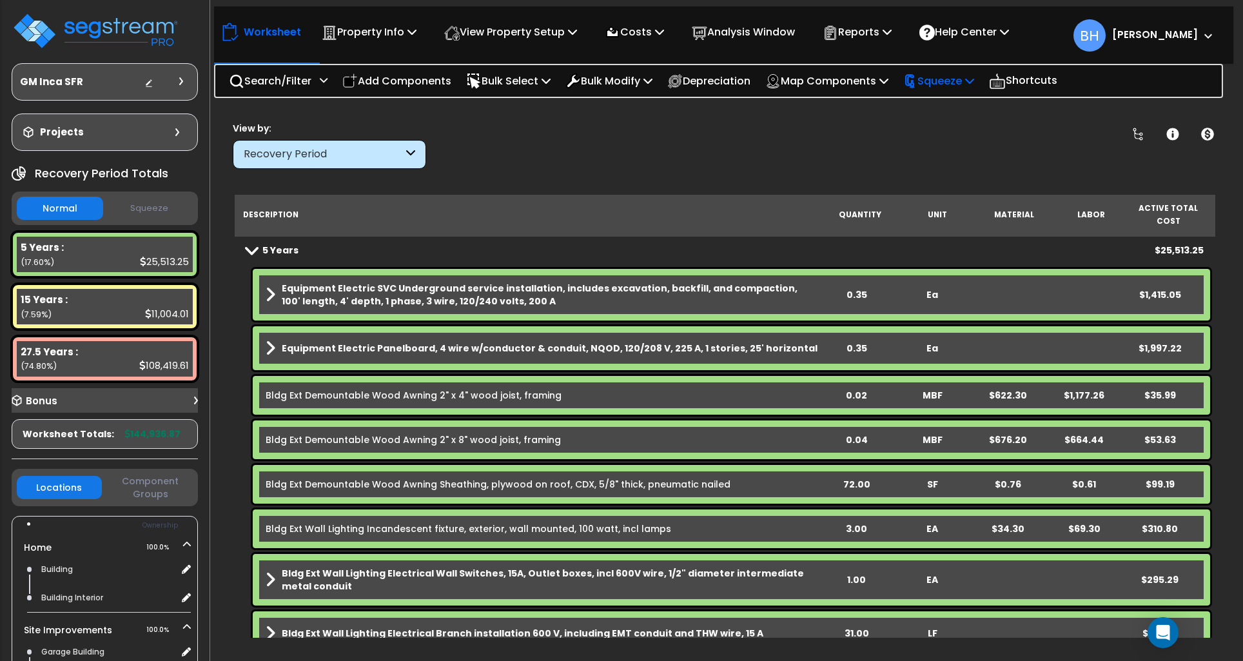
drag, startPoint x: 960, startPoint y: 79, endPoint x: 969, endPoint y: 83, distance: 9.2
click at [960, 79] on p "Squeeze" at bounding box center [939, 80] width 71 height 17
click at [946, 106] on link "Squeeze" at bounding box center [961, 110] width 128 height 26
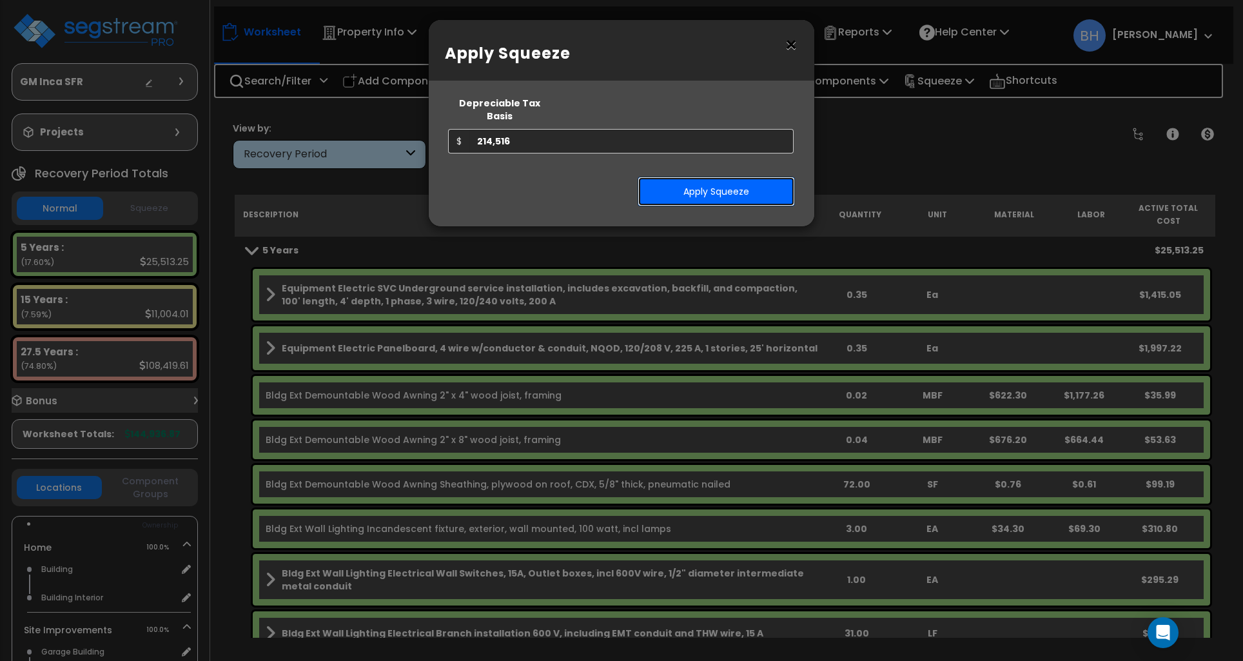
click at [709, 190] on button "Apply Squeeze" at bounding box center [716, 192] width 157 height 30
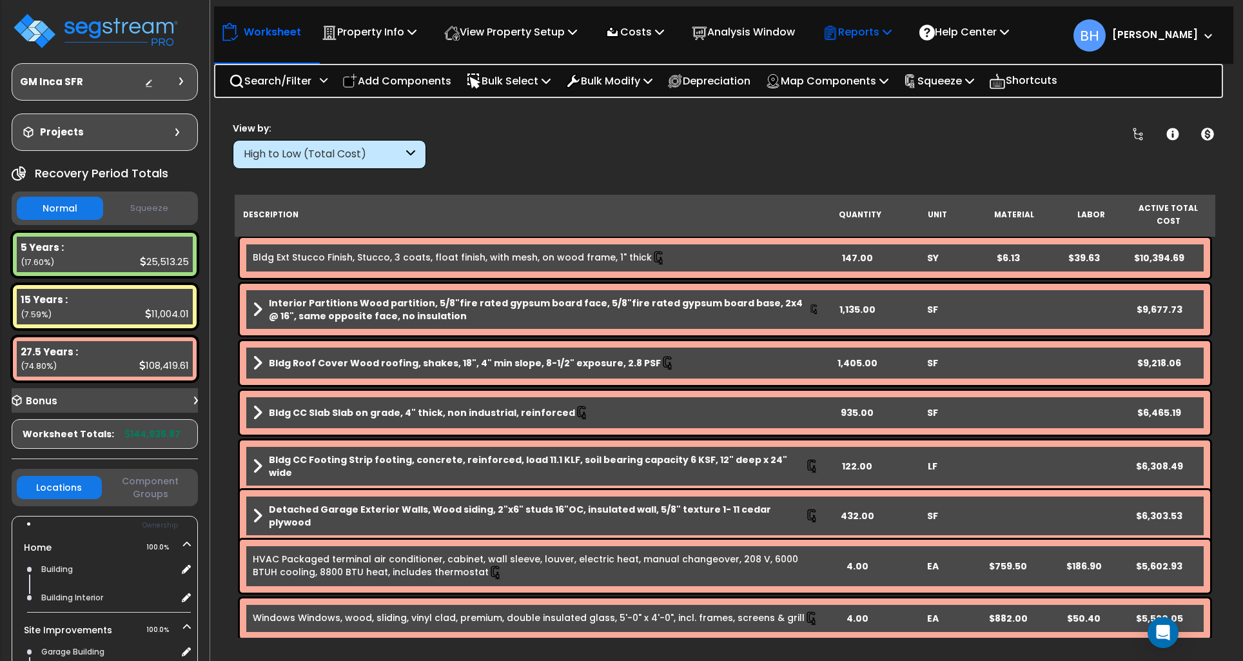
click at [878, 32] on p "Reports" at bounding box center [857, 31] width 69 height 17
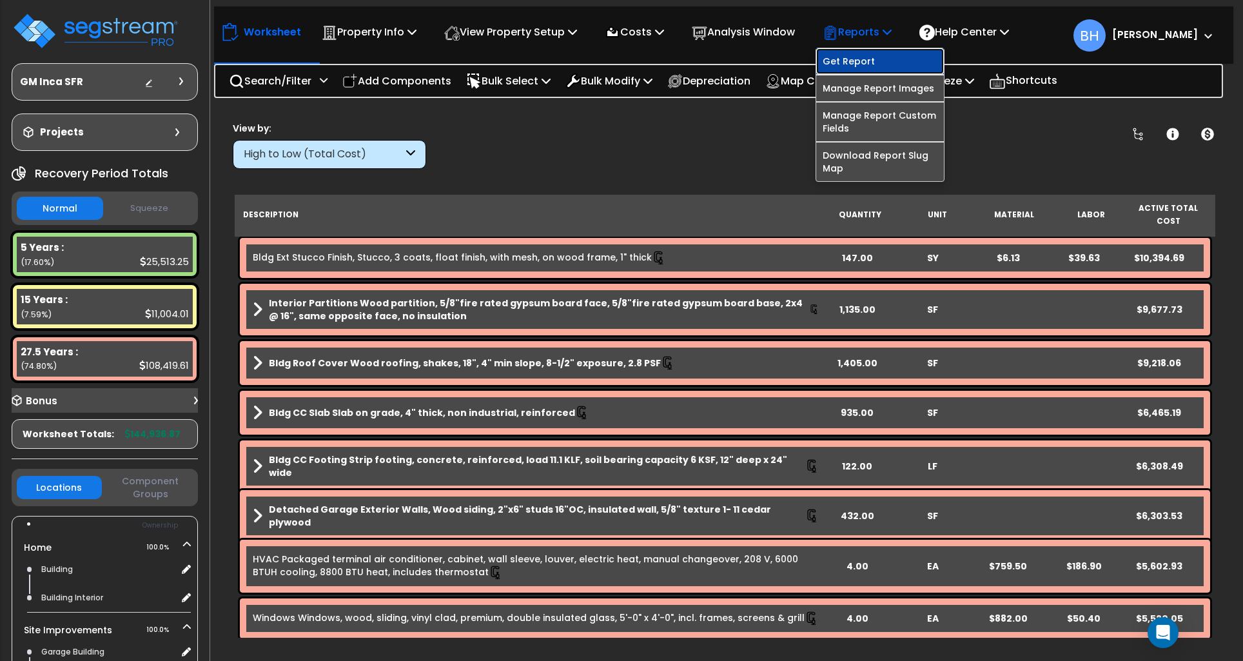
click at [878, 61] on link "Get Report" at bounding box center [880, 61] width 128 height 26
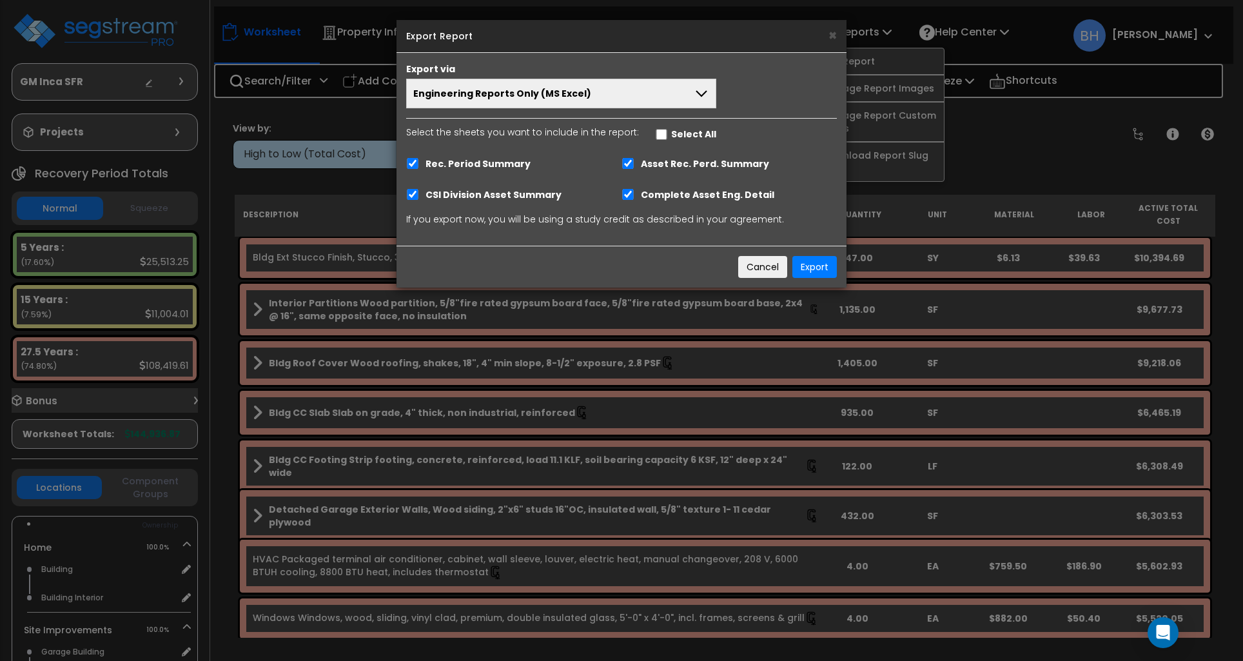
click at [646, 90] on button "Engineering Reports Only (MS Excel)" at bounding box center [561, 94] width 310 height 30
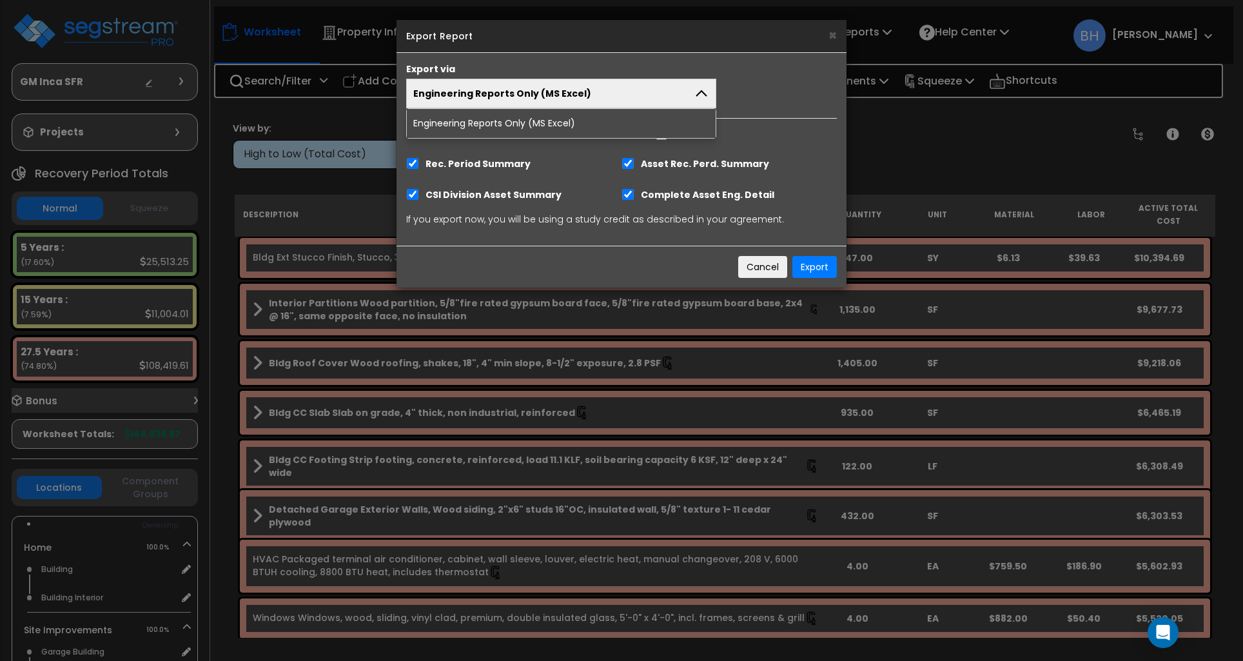
click at [646, 90] on button "Engineering Reports Only (MS Excel)" at bounding box center [561, 94] width 310 height 30
click at [812, 266] on button "Export" at bounding box center [815, 267] width 44 height 22
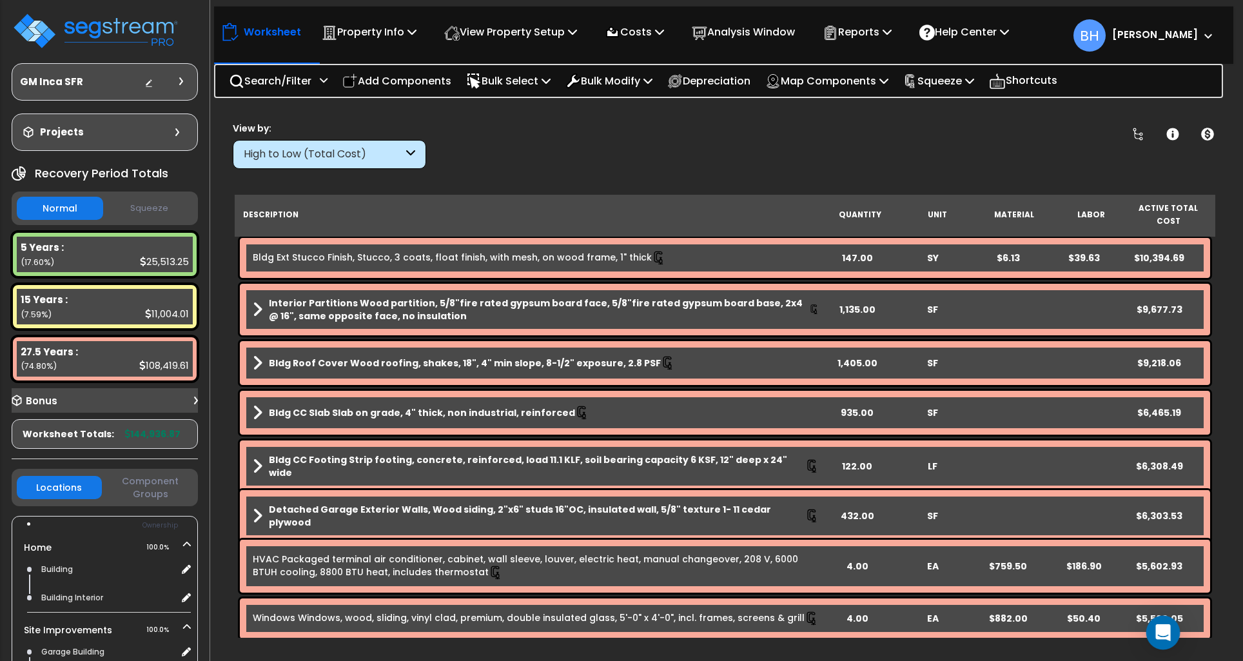
click at [1160, 635] on icon "Open Intercom Messenger" at bounding box center [1163, 632] width 15 height 17
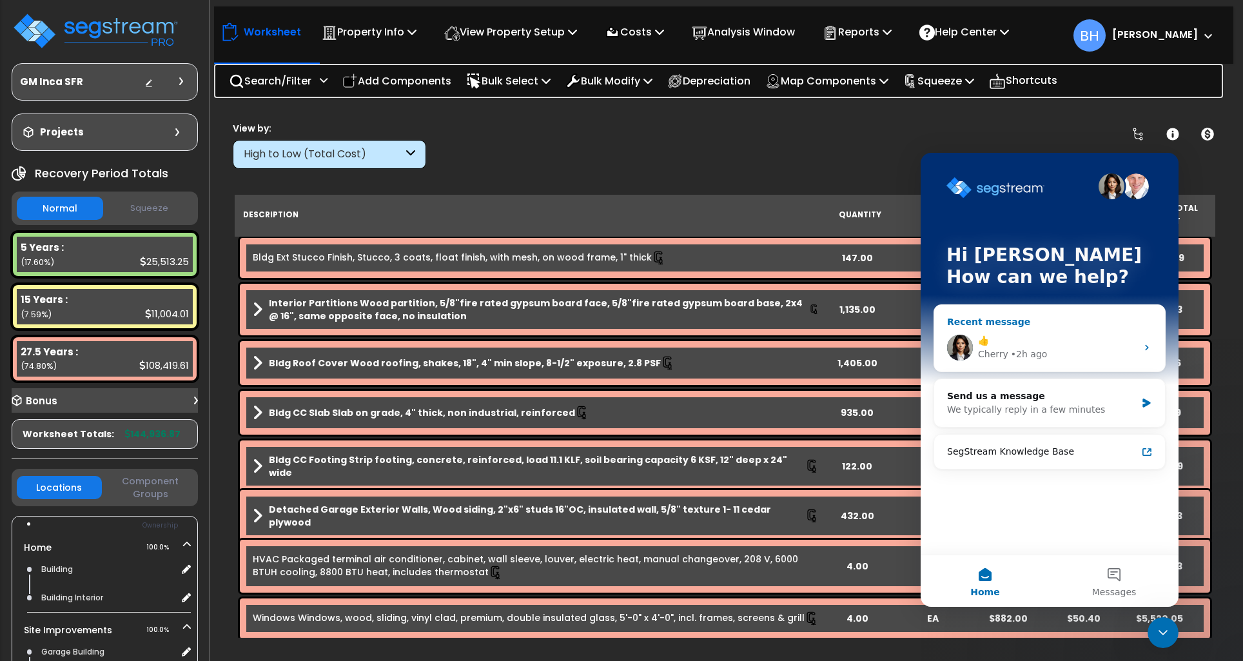
click at [1029, 348] on div "• 2h ago" at bounding box center [1029, 355] width 37 height 14
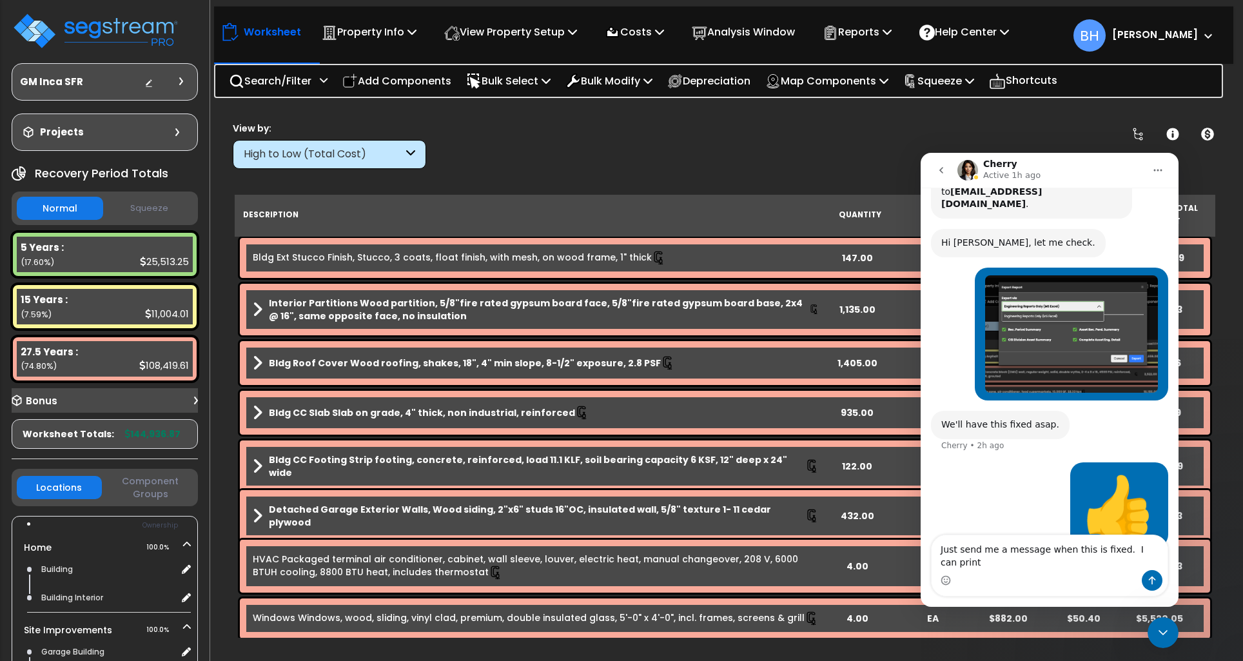
scroll to position [336, 0]
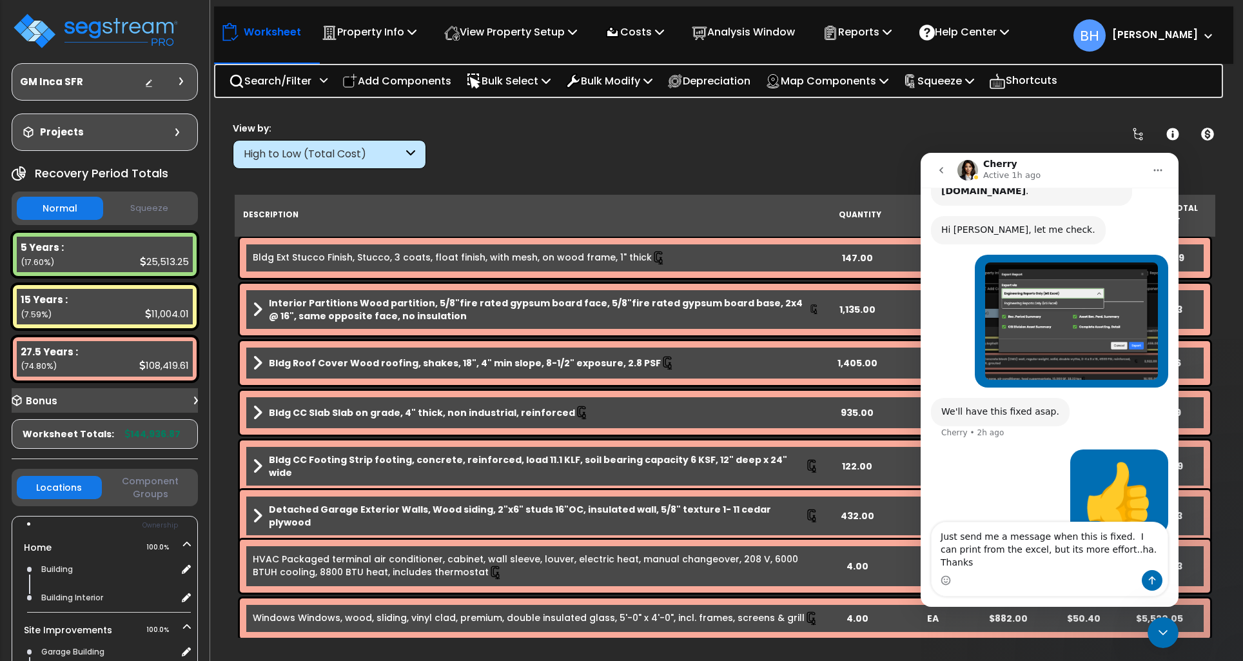
type textarea "Just send me a message when this is fixed. I can print from the excel, but its …"
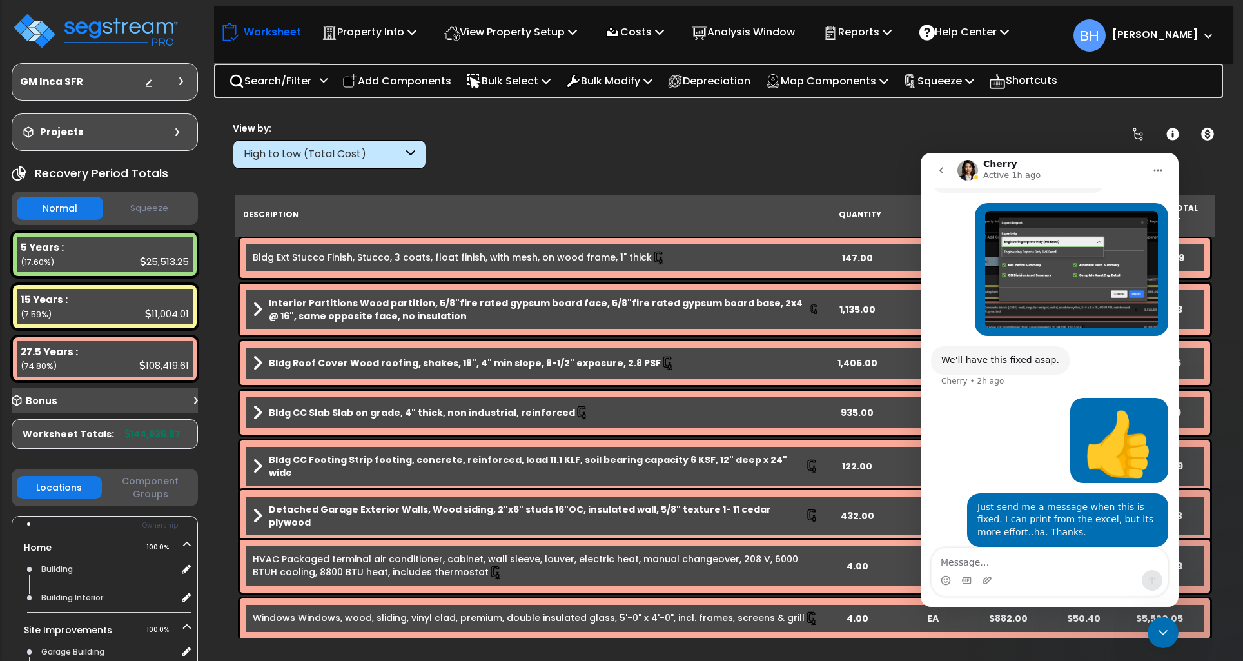
click at [1165, 631] on icon "Close Intercom Messenger" at bounding box center [1163, 632] width 15 height 15
